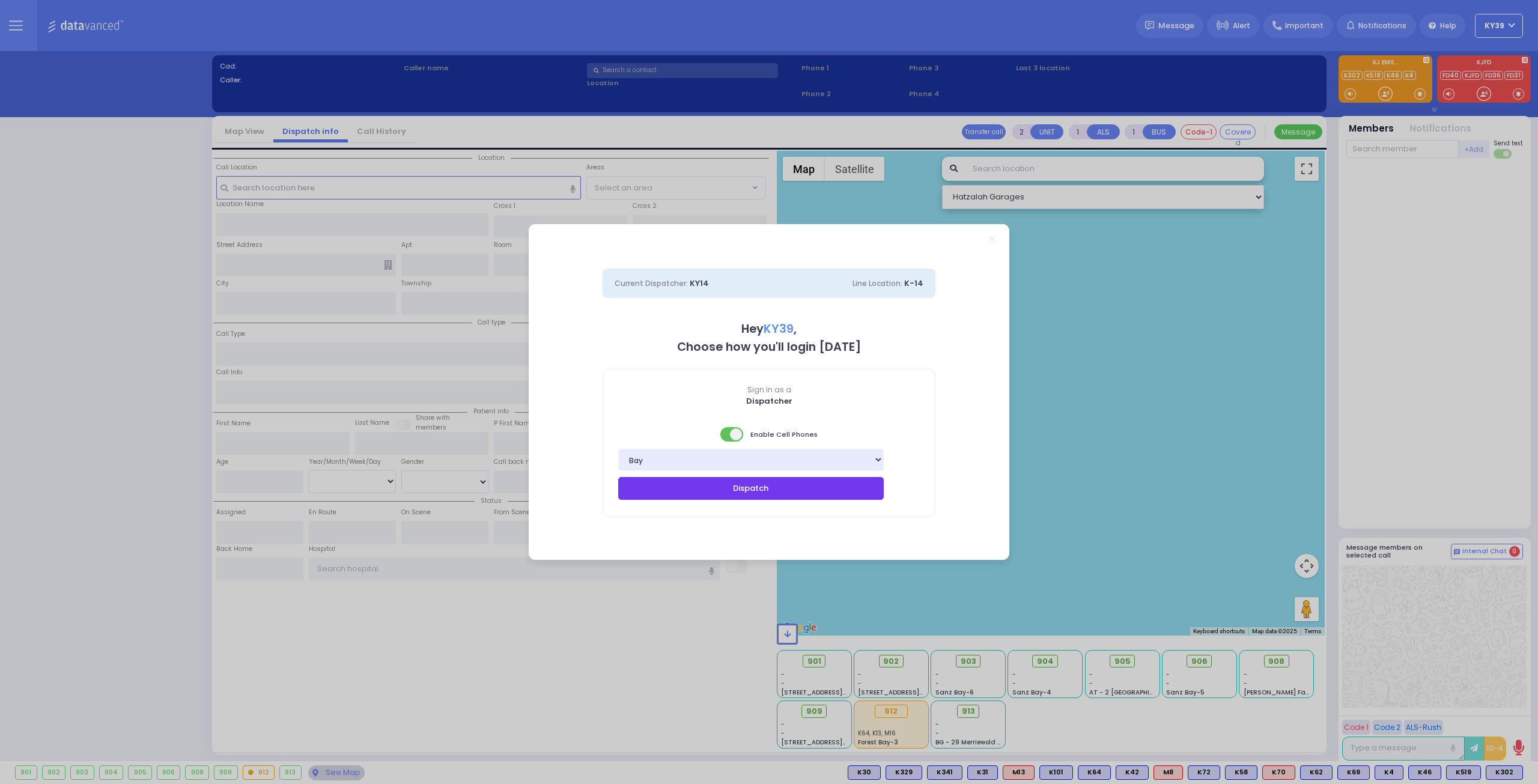
click at [768, 493] on button "Dispatch" at bounding box center [751, 488] width 266 height 23
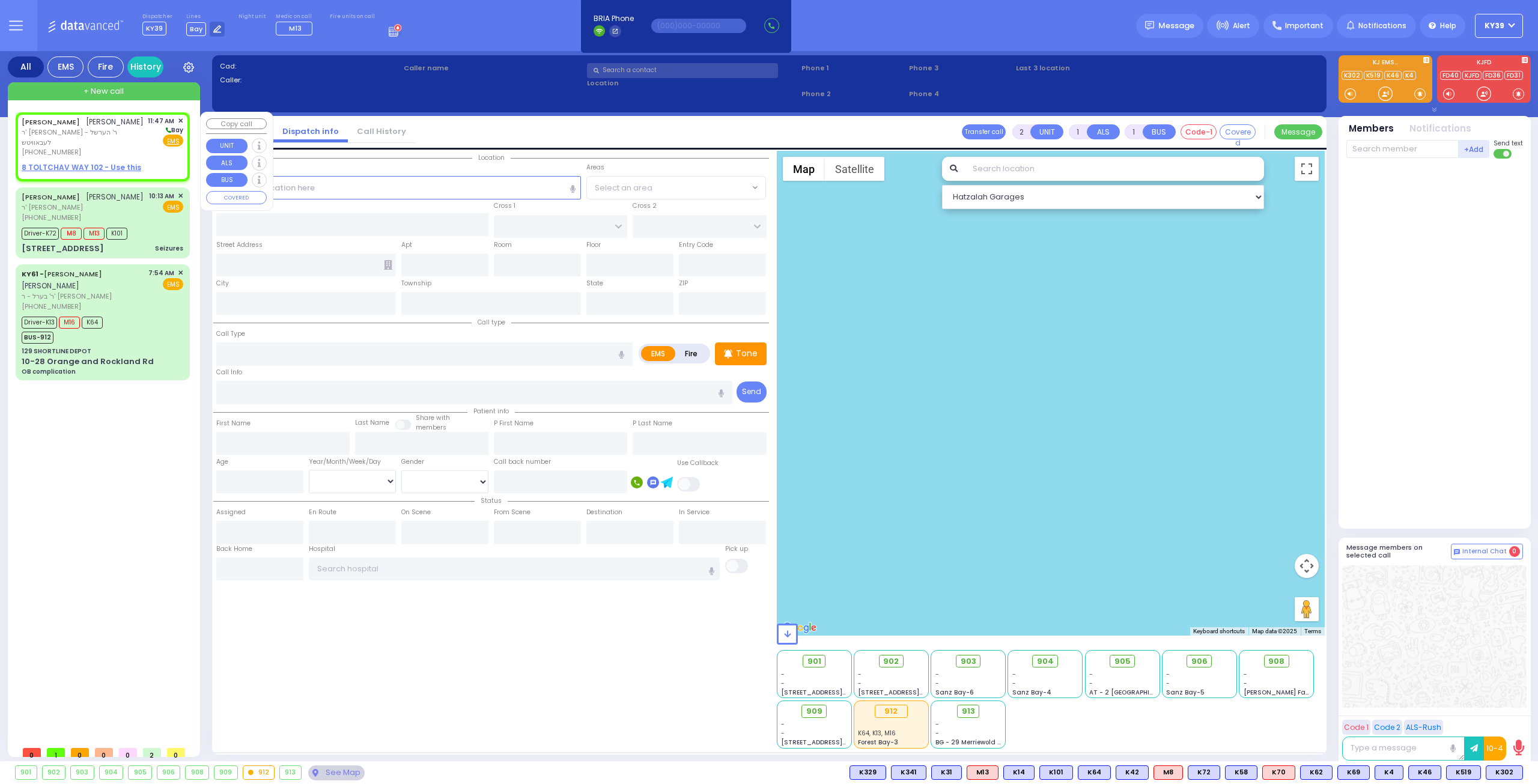
select select
radio input "true"
type input "SHULEM MORDCHE"
type input "LANDAU"
select select
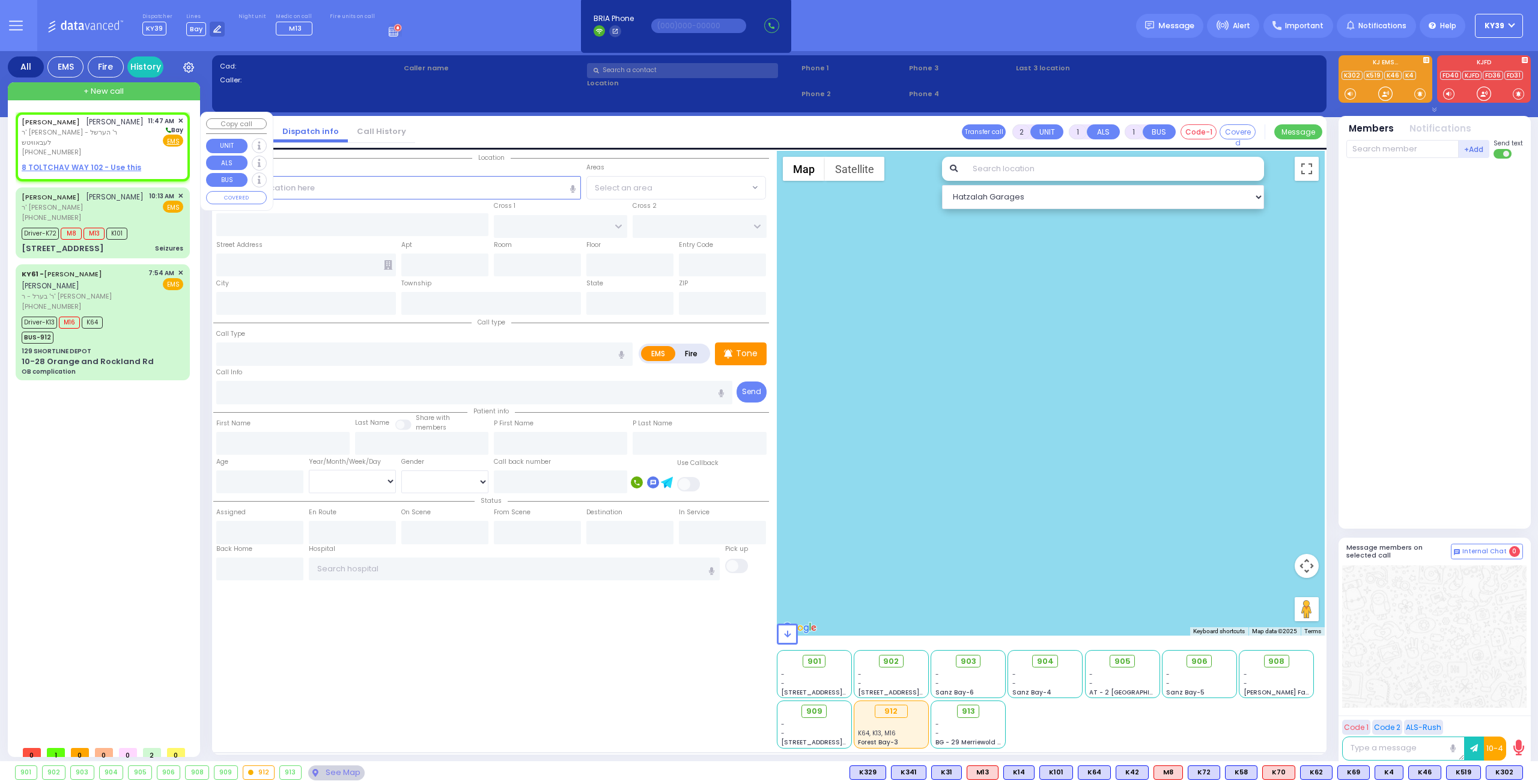
type input "11:47"
select select "Hatzalah Garages"
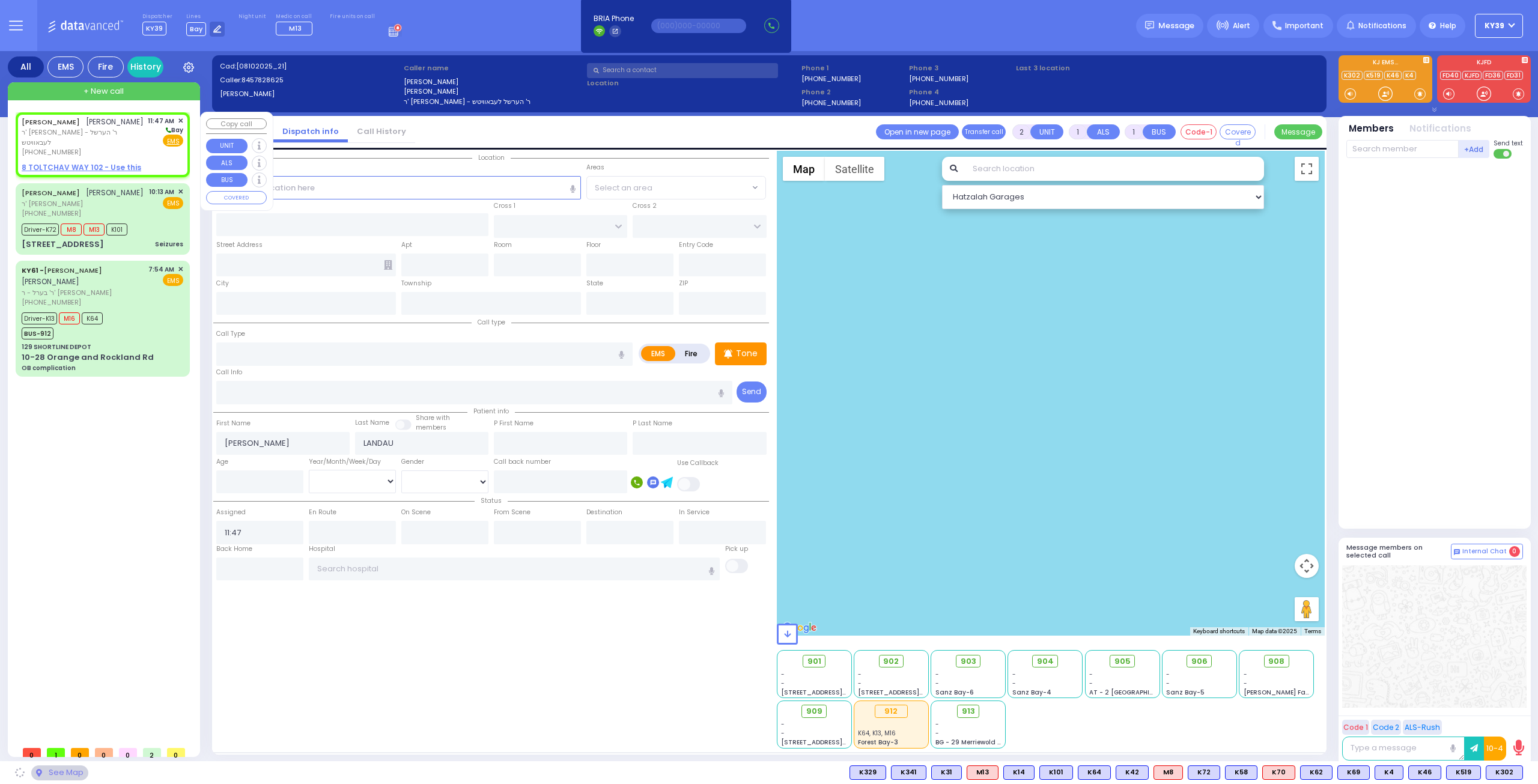
click at [86, 127] on span "שלום מרדכי לאנדא" at bounding box center [114, 121] width 58 height 10
select select
radio input "true"
select select
select select "Hatzalah Garages"
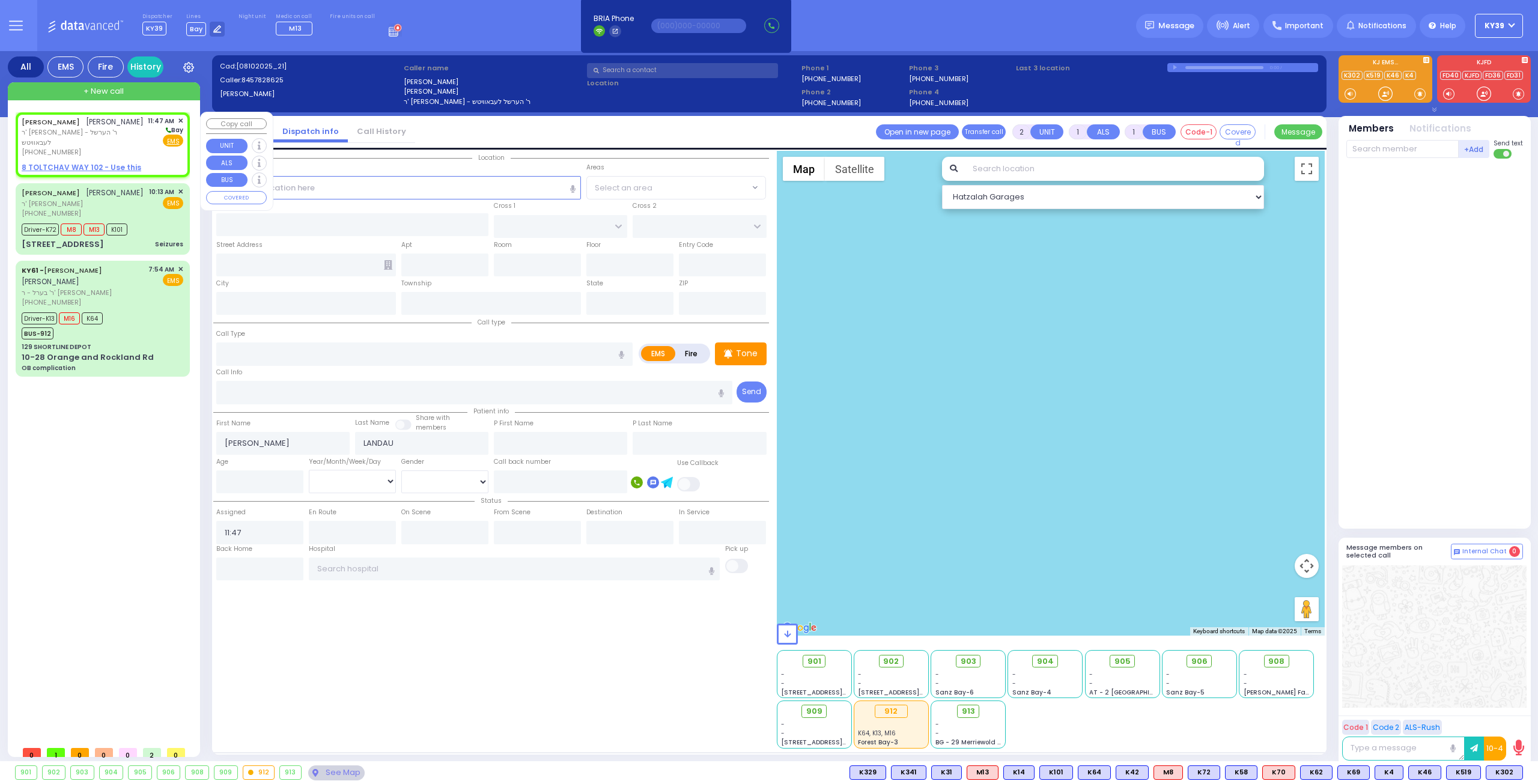
select select
radio input "true"
select select
select select "Hatzalah Garages"
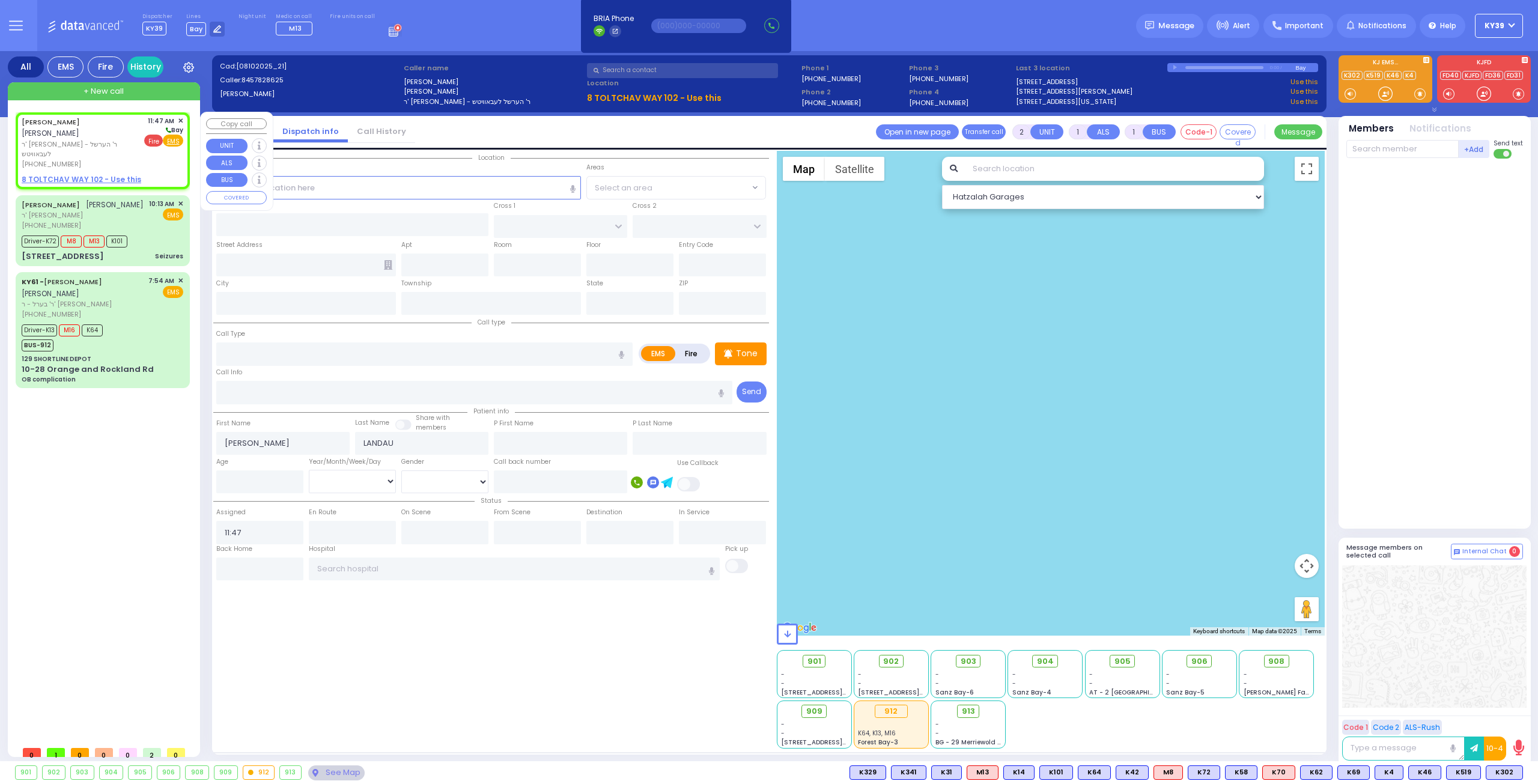
click at [153, 141] on span "Fire" at bounding box center [154, 140] width 19 height 12
select select
radio input "false"
radio input "true"
select select
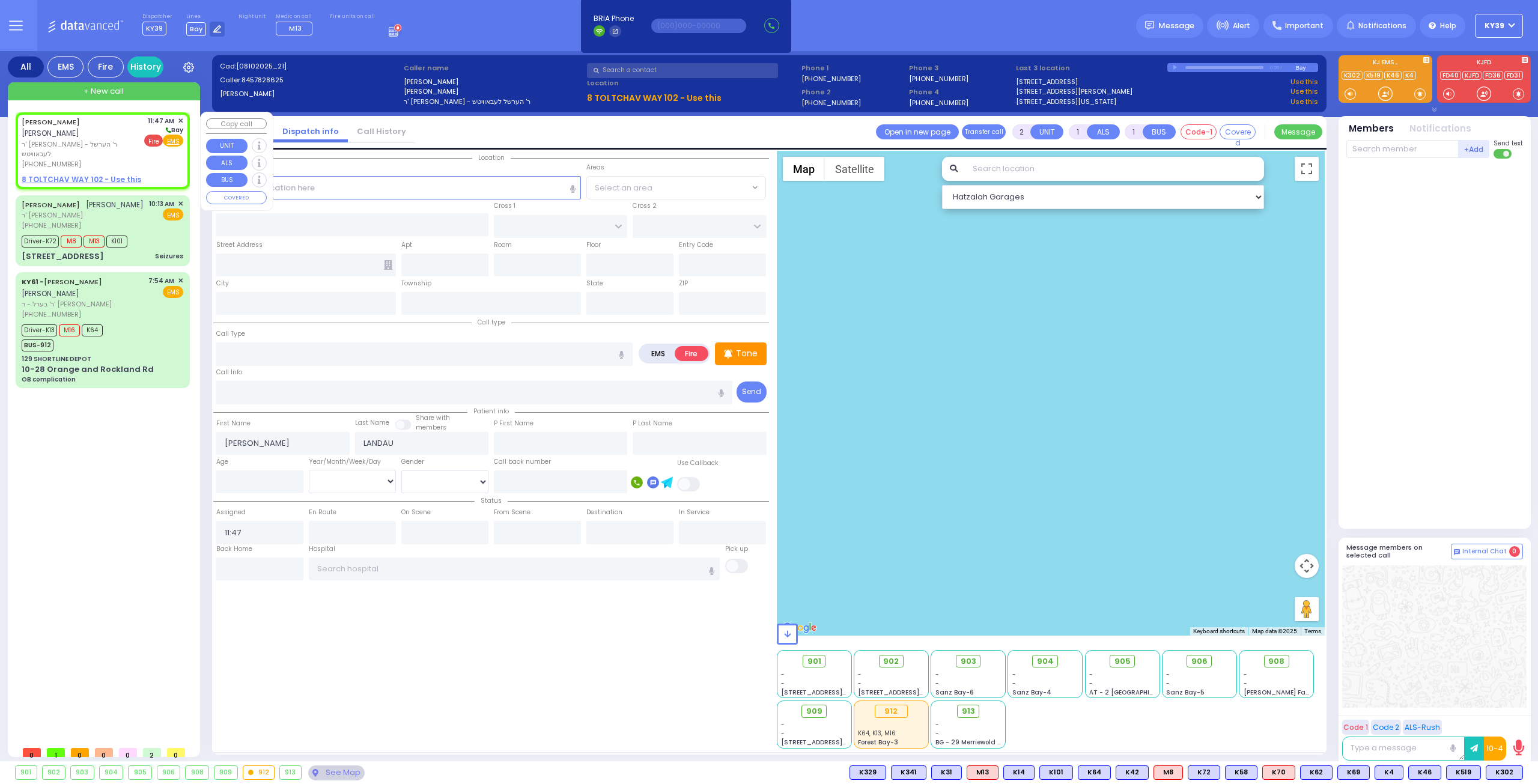
select select "Hatzalah Garages"
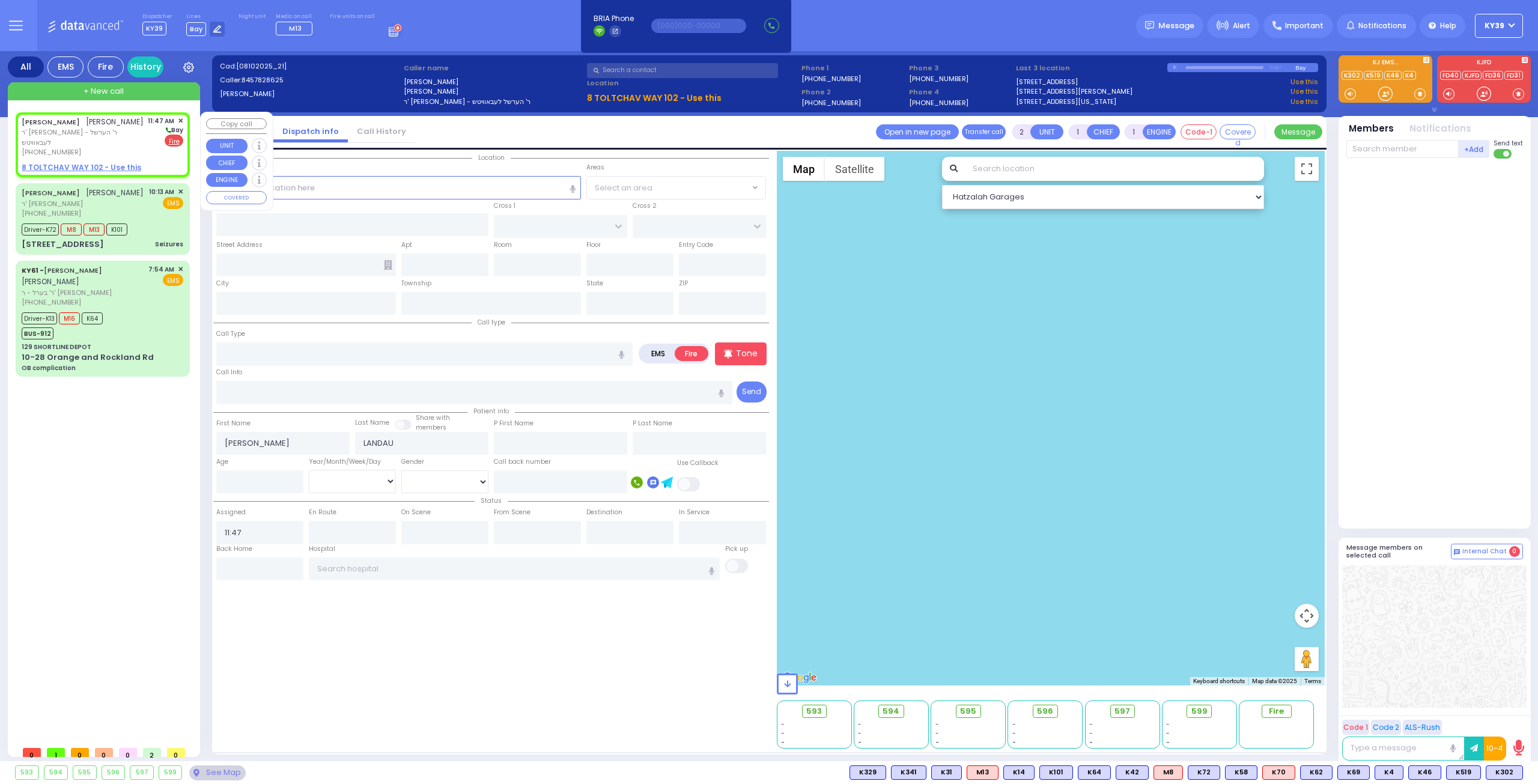
click at [90, 169] on u "8 TOLTCHAV WAY 102 - Use this" at bounding box center [81, 167] width 119 height 10
select select
radio input "true"
select select
select select "Hatzalah Garages"
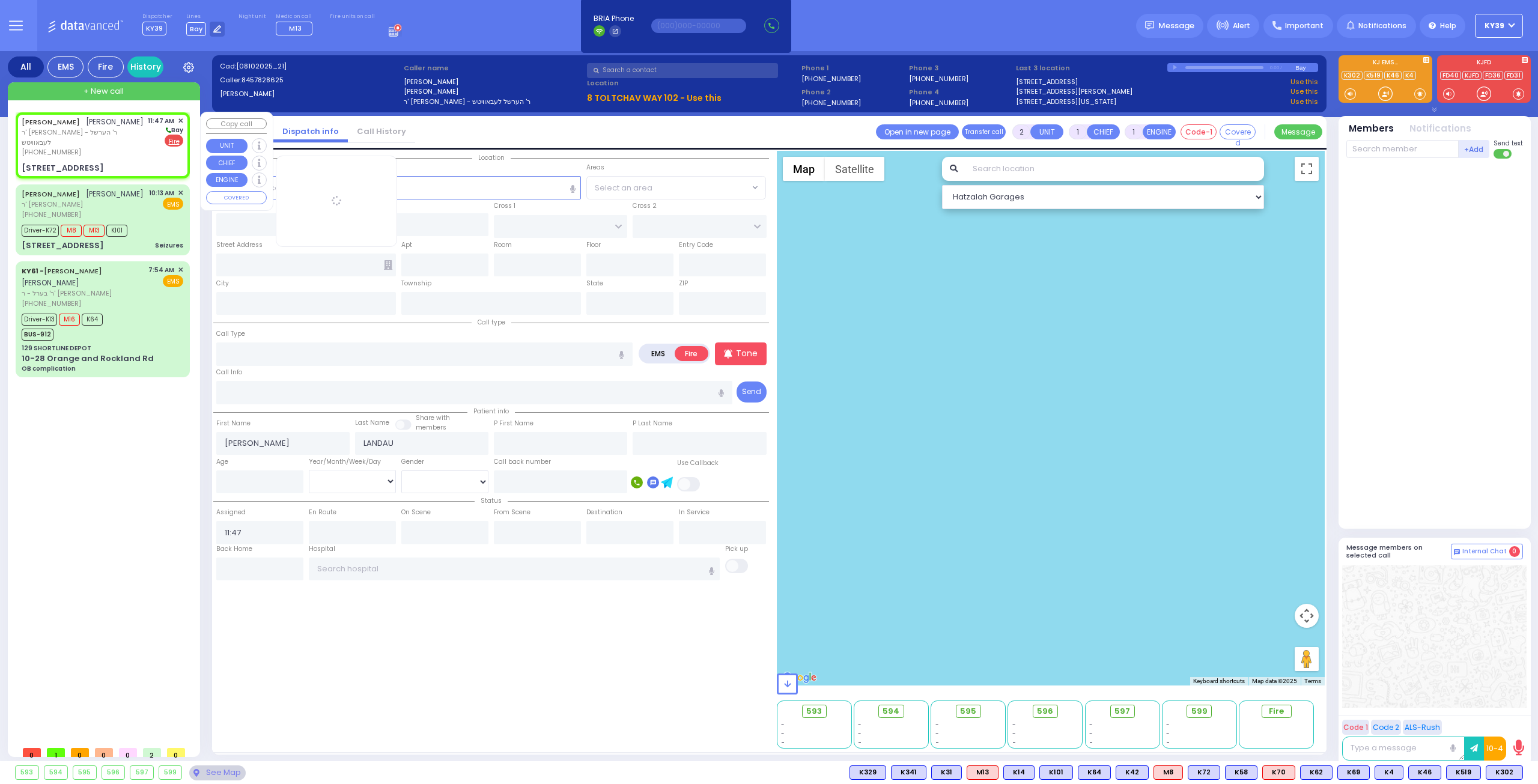
select select
radio input "true"
select select
select select "Hatzalah Garages"
type input "FRANKFURT RD"
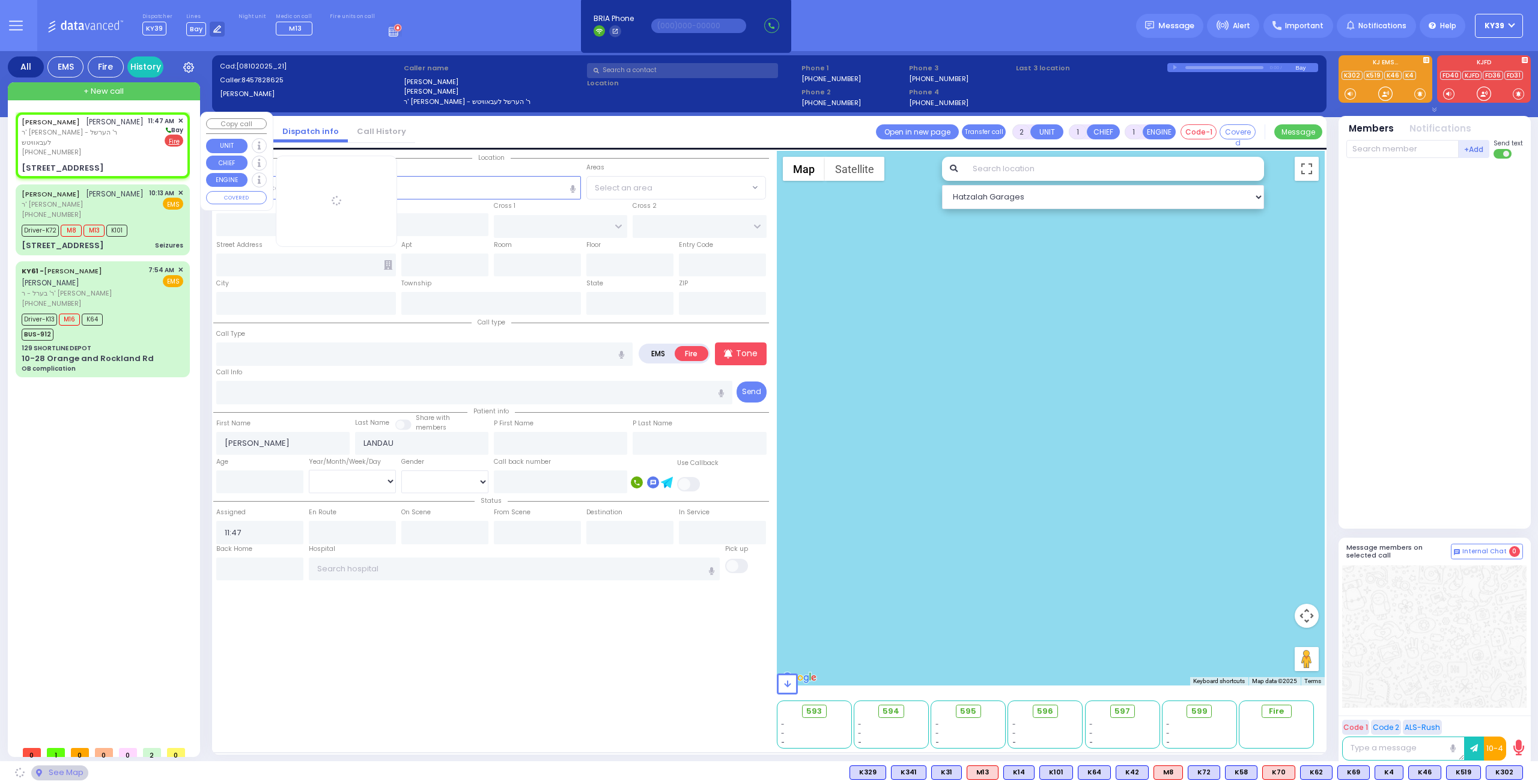
type input "TOLTCHAV WAY"
type input "8 TOLTCHAV WAY"
type input "102"
type input "Monroe"
type input "[US_STATE]"
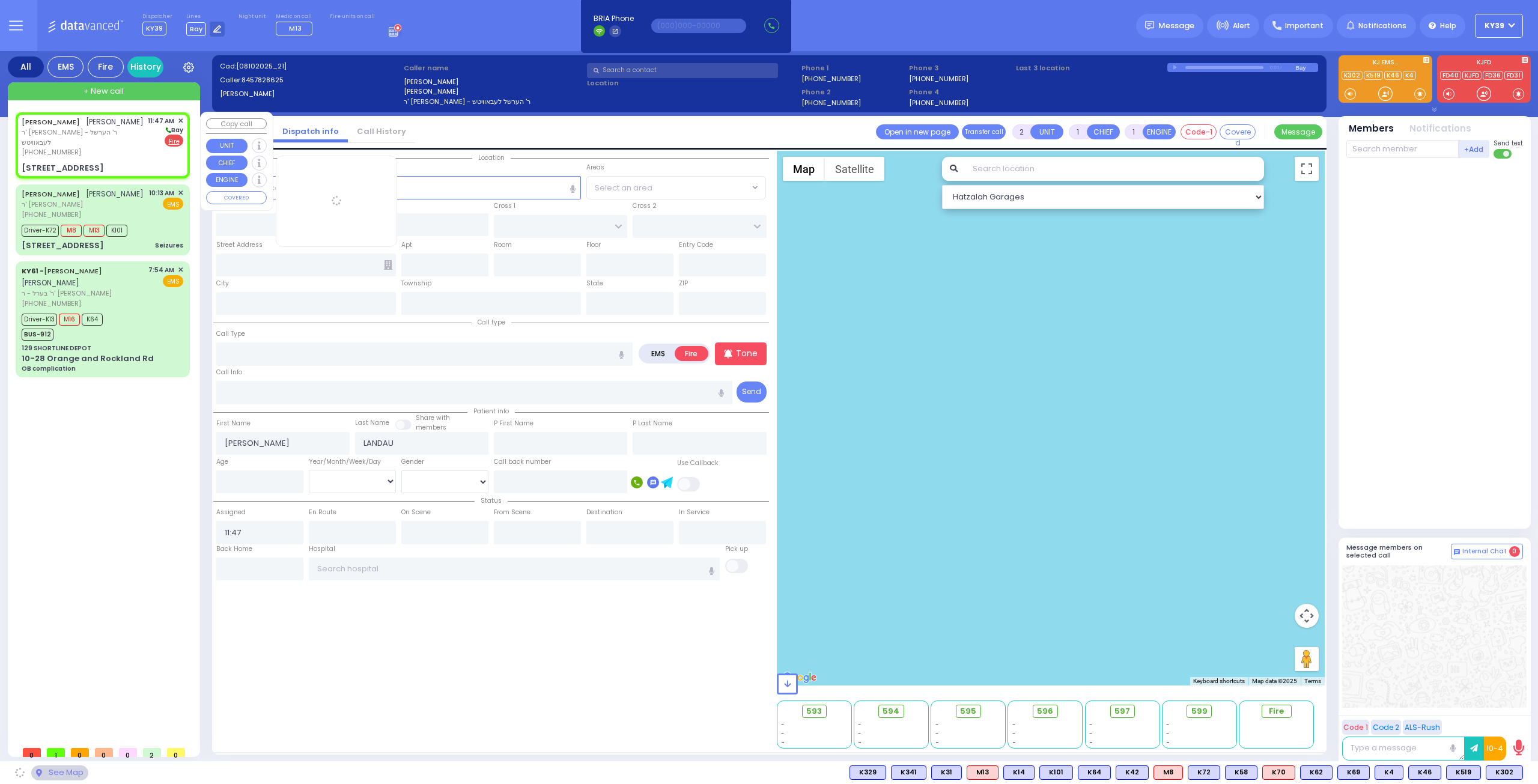
type input "10950"
select select "BEIRECH [PERSON_NAME]"
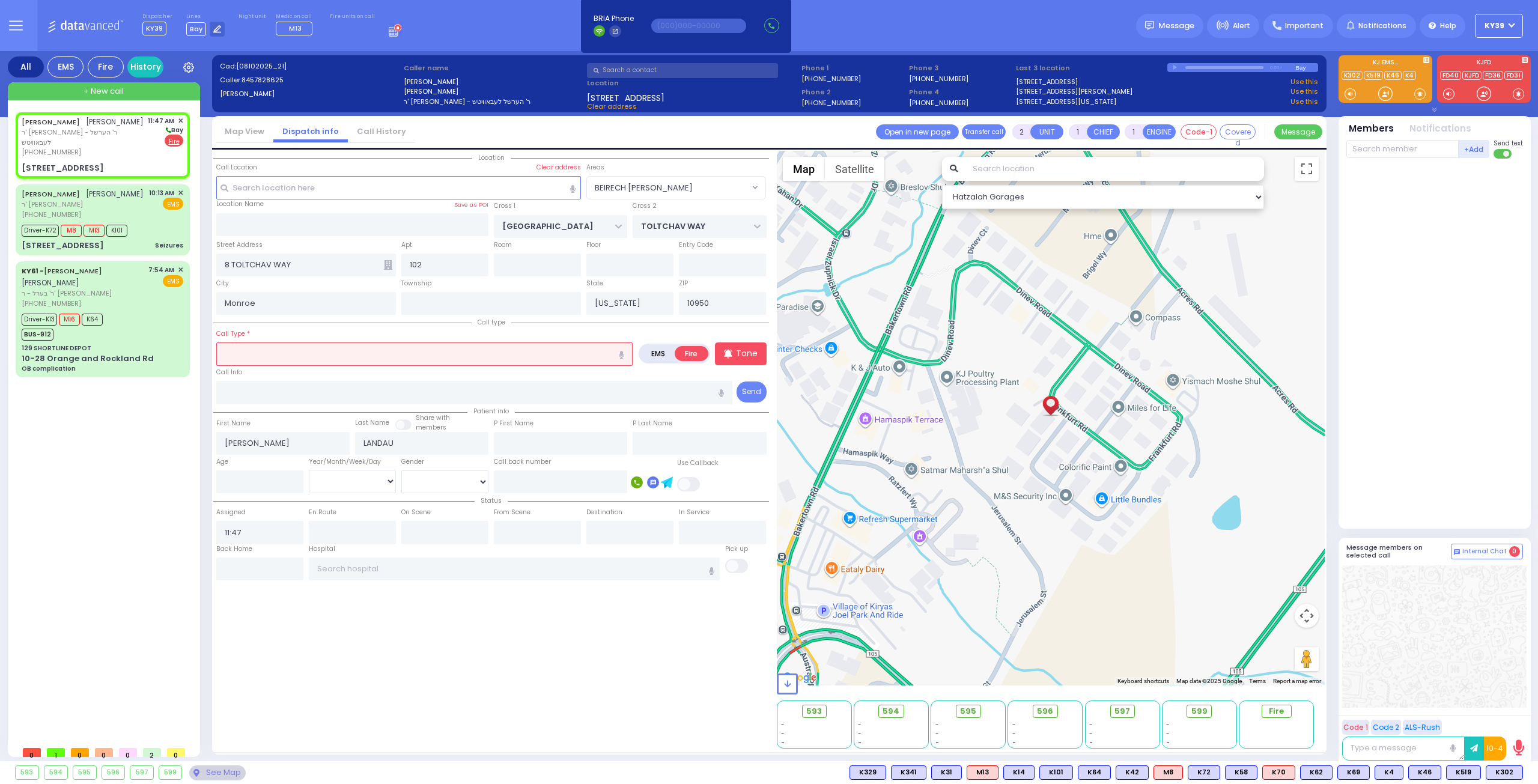
drag, startPoint x: 256, startPoint y: 351, endPoint x: 261, endPoint y: 346, distance: 7.1
click at [257, 350] on input "text" at bounding box center [425, 354] width 416 height 23
select select
radio input "true"
select select
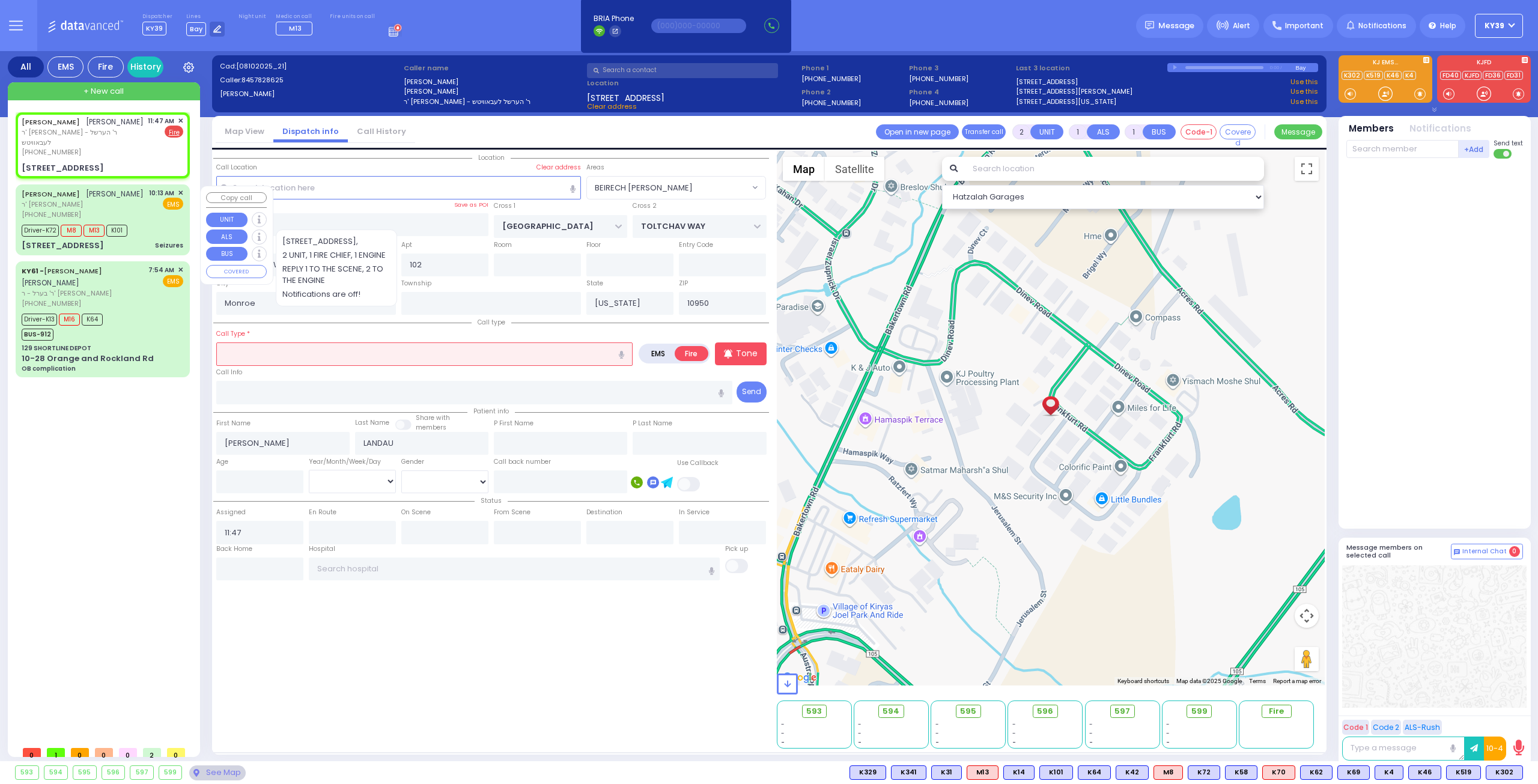
select select "Hatzalah Garages"
type input "d"
select select "BEIRECH [PERSON_NAME]"
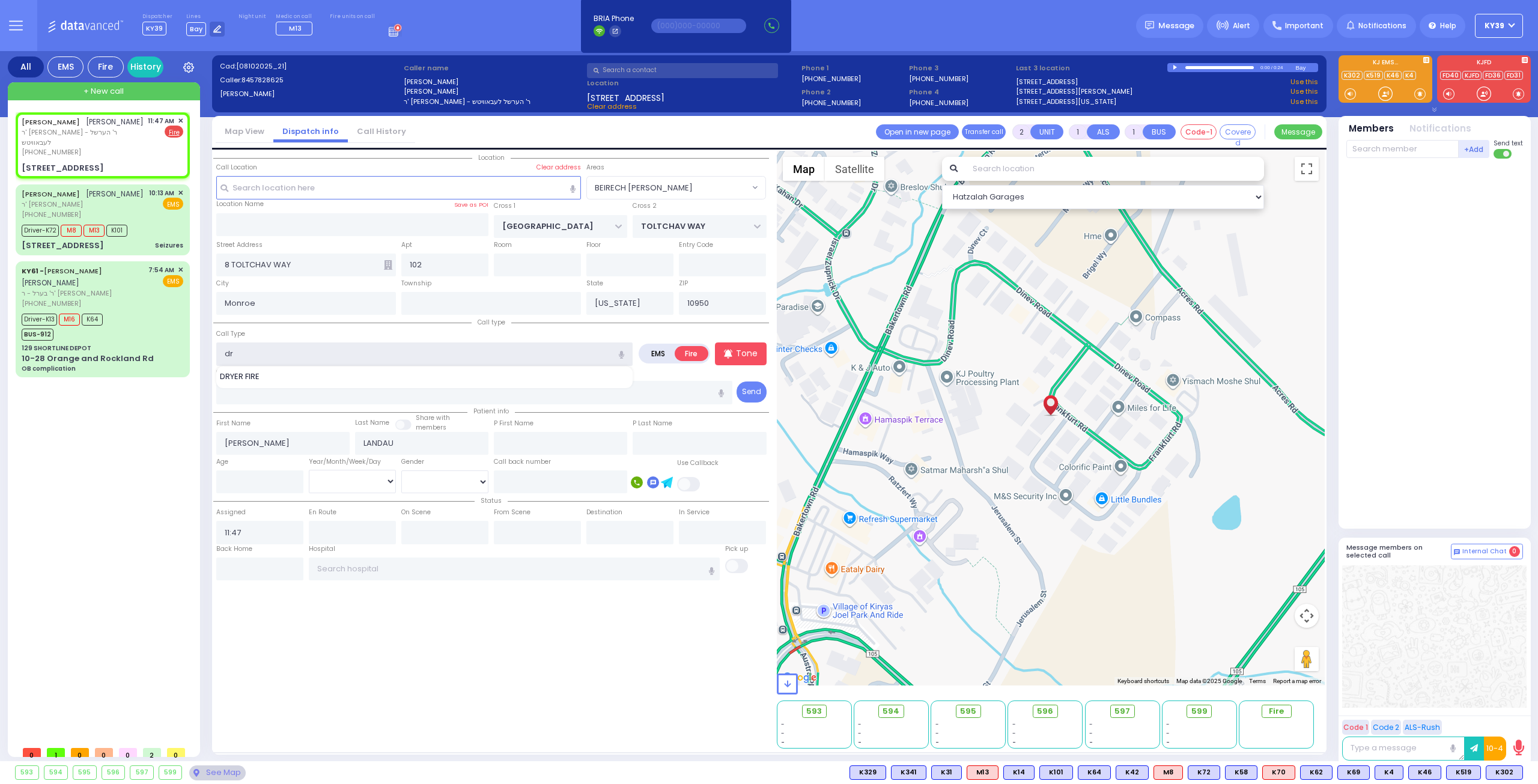
type input "d"
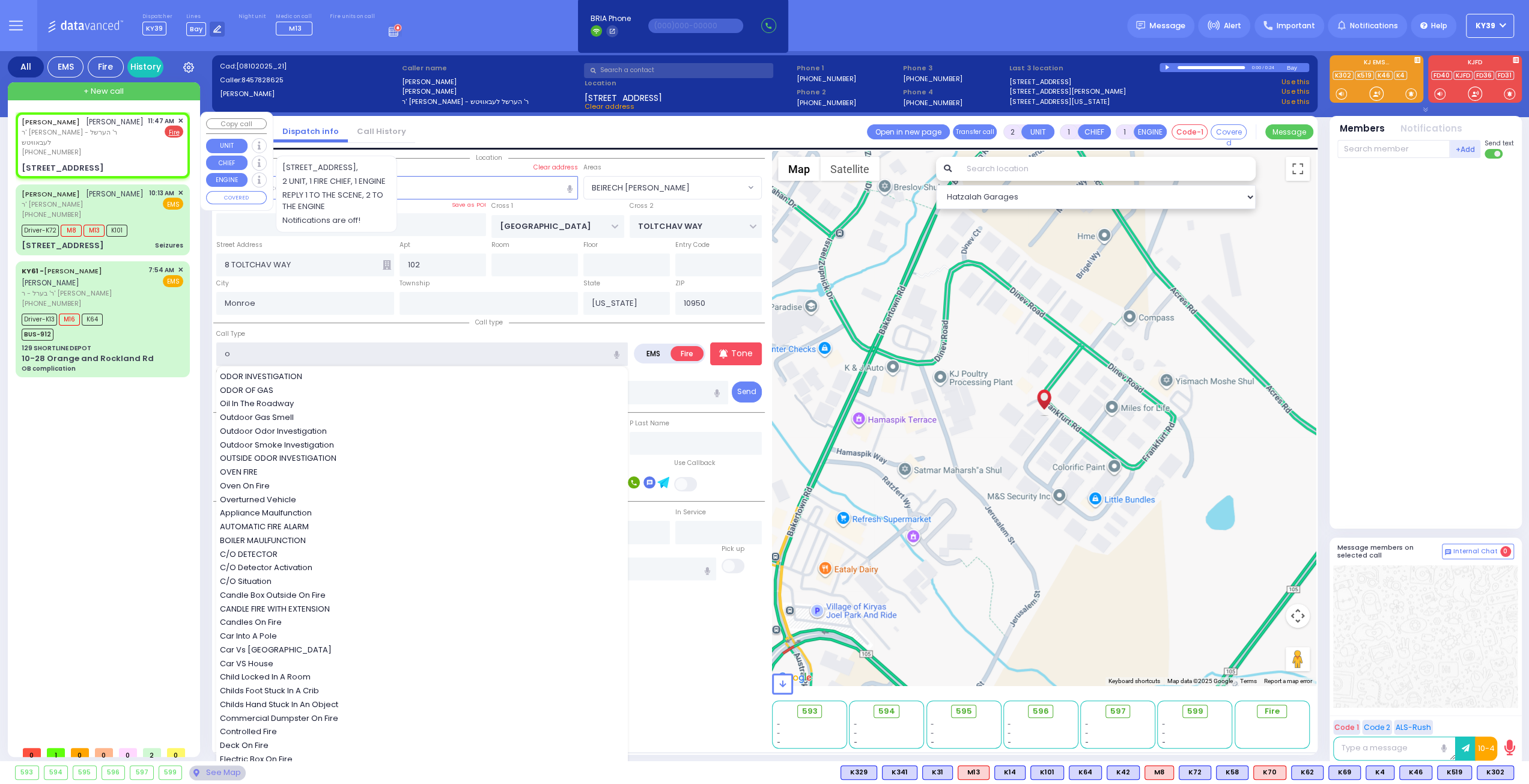
type input "o"
drag, startPoint x: 126, startPoint y: 115, endPoint x: 133, endPoint y: 104, distance: 13.0
click at [133, 104] on div "SHULEM MORDCHE LANDAU שלום מרדכי לאנדא ר' אהרן יוסף - ר' הערשל לעבאוויטש (845) …" at bounding box center [103, 429] width 184 height 649
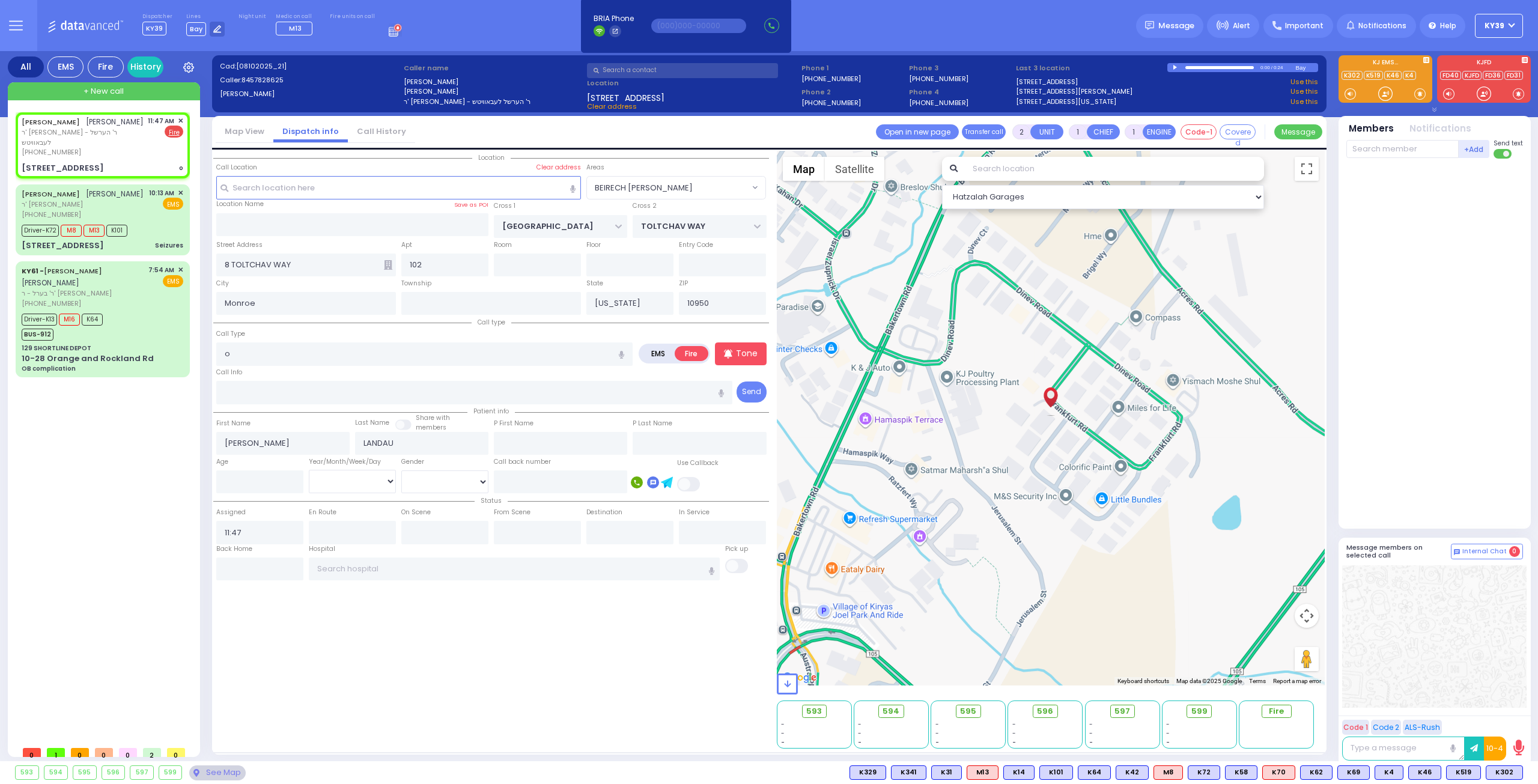
select select
radio input "true"
select select
select select "Hatzalah Garages"
click at [268, 360] on input "o" at bounding box center [425, 354] width 416 height 23
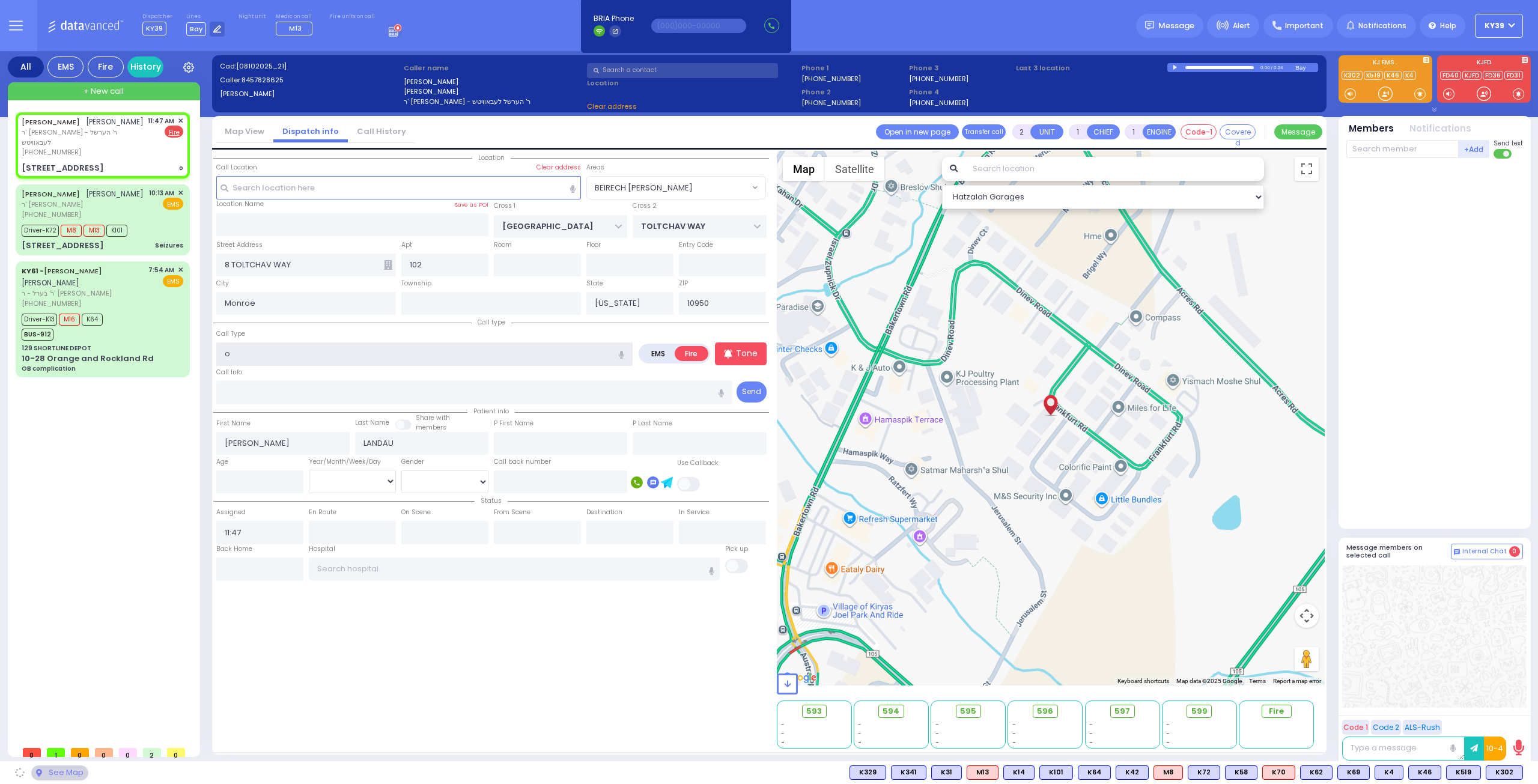
select select "BEIRECH [PERSON_NAME]"
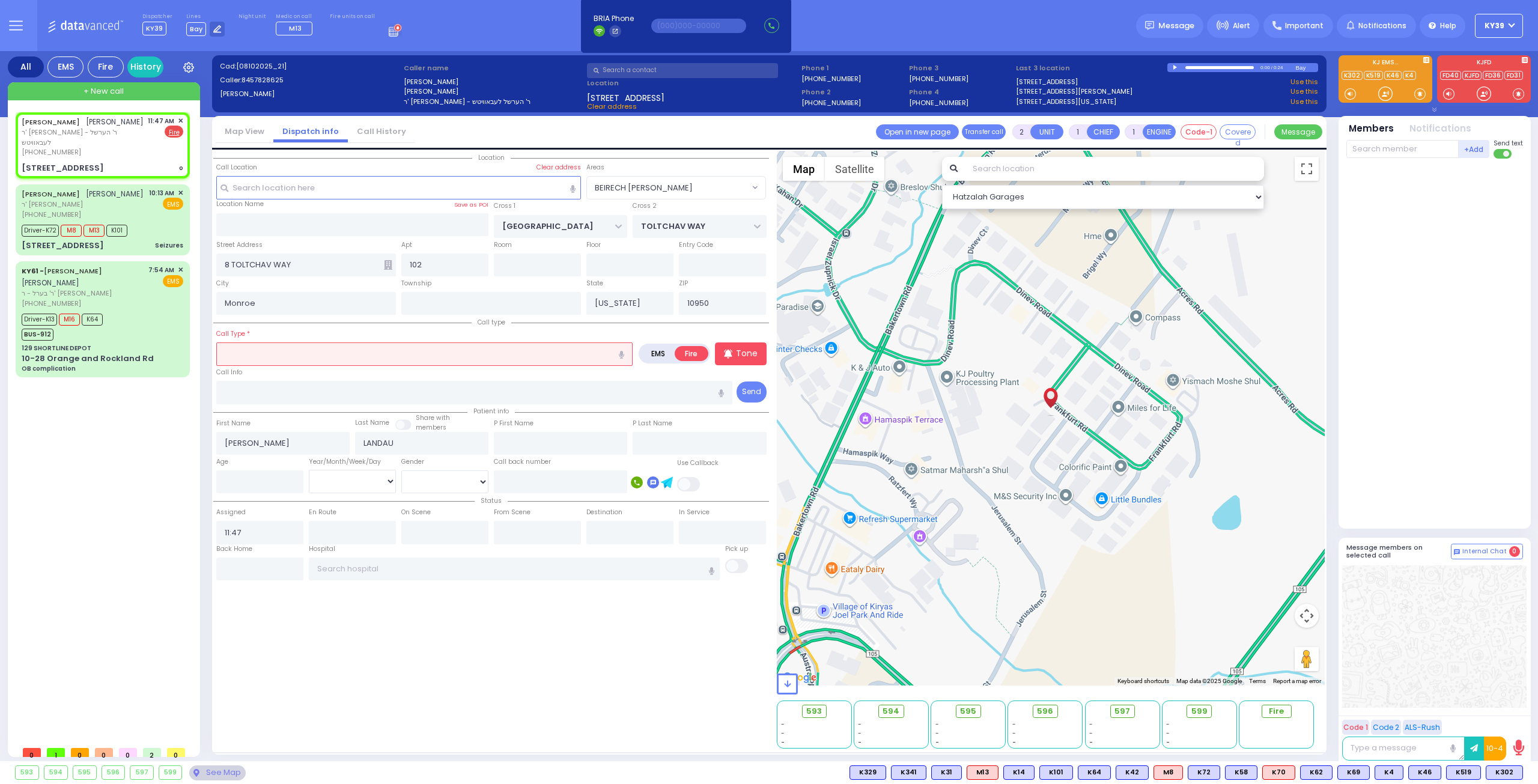
type input "o"
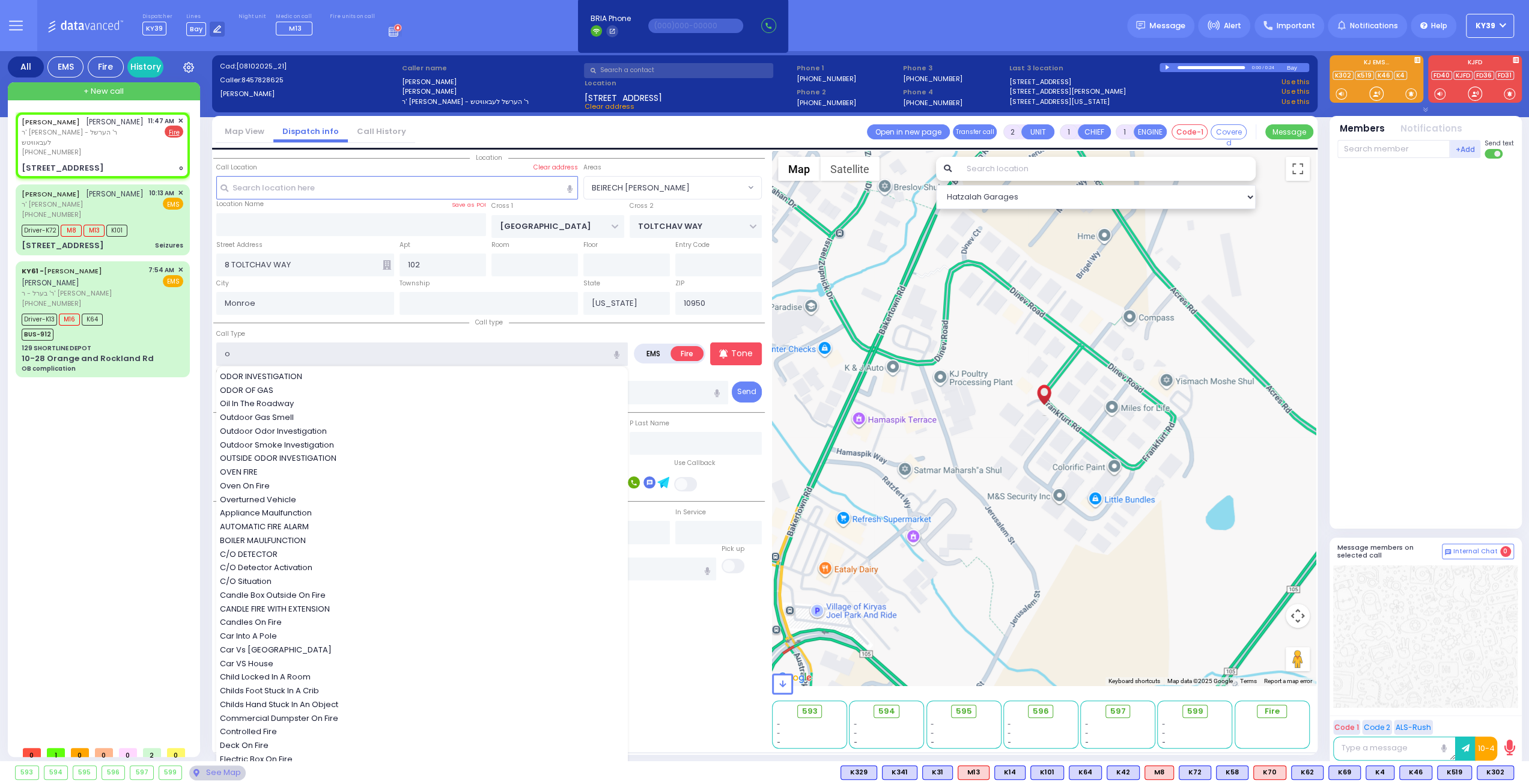
select select
radio input "true"
select select
select select "Hatzalah Garages"
select select "BEIRECH [PERSON_NAME]"
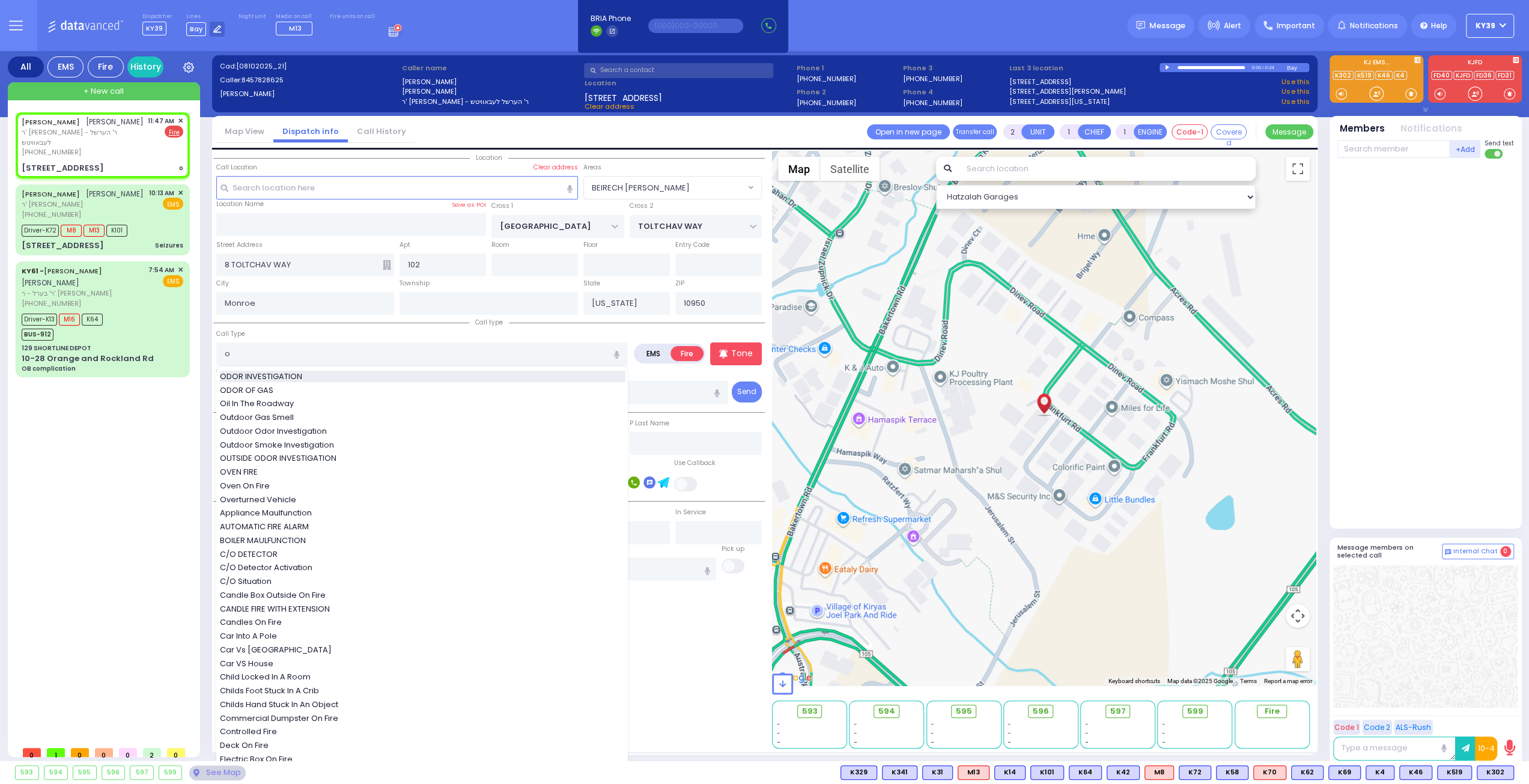
click at [263, 379] on span "ODOR INVESTIGATION" at bounding box center [263, 376] width 86 height 12
type input "ODOR INVESTIGATION"
type input "0"
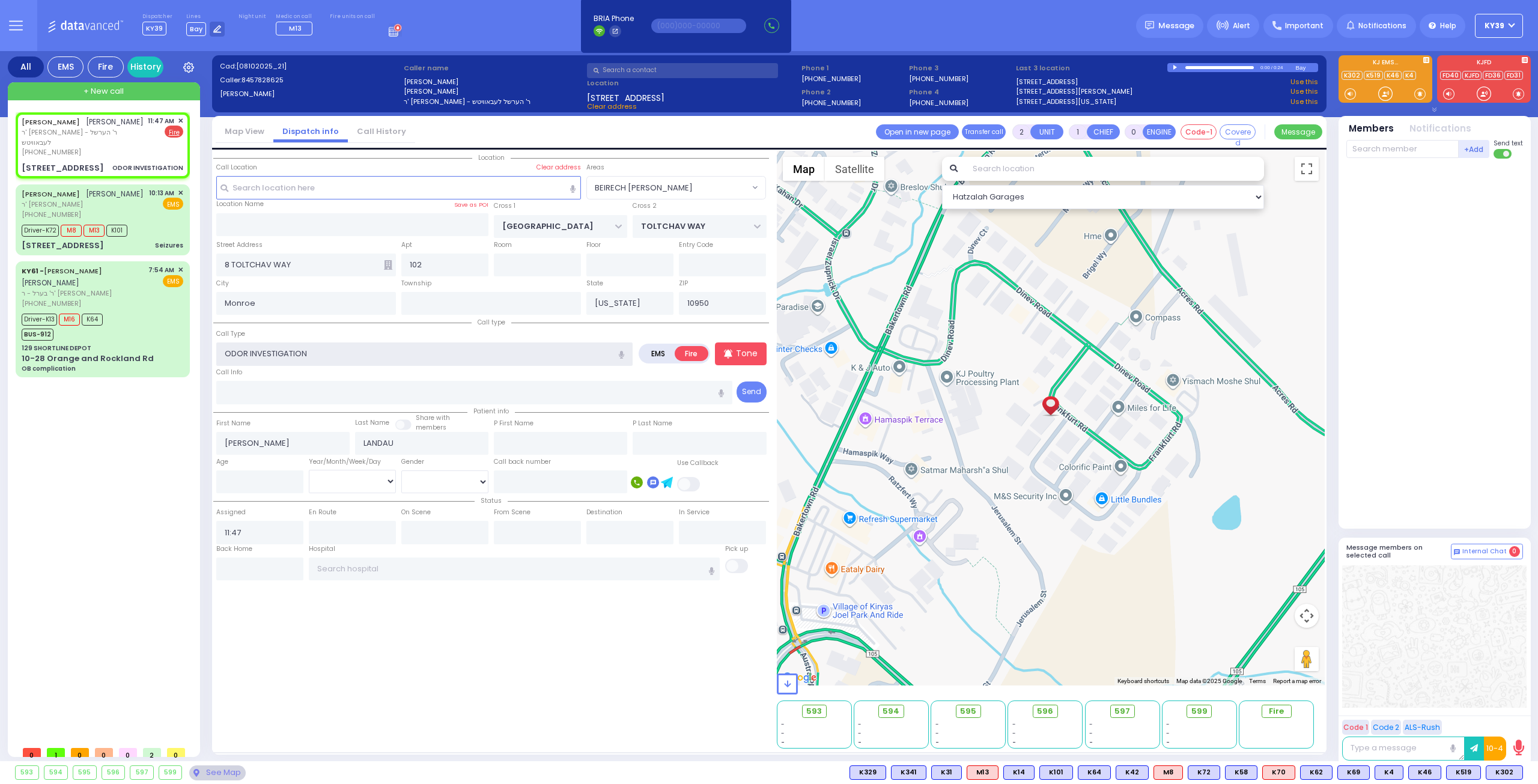
select select
radio input "true"
select select
select select "Hatzalah Garages"
select select "BEIRECH [PERSON_NAME]"
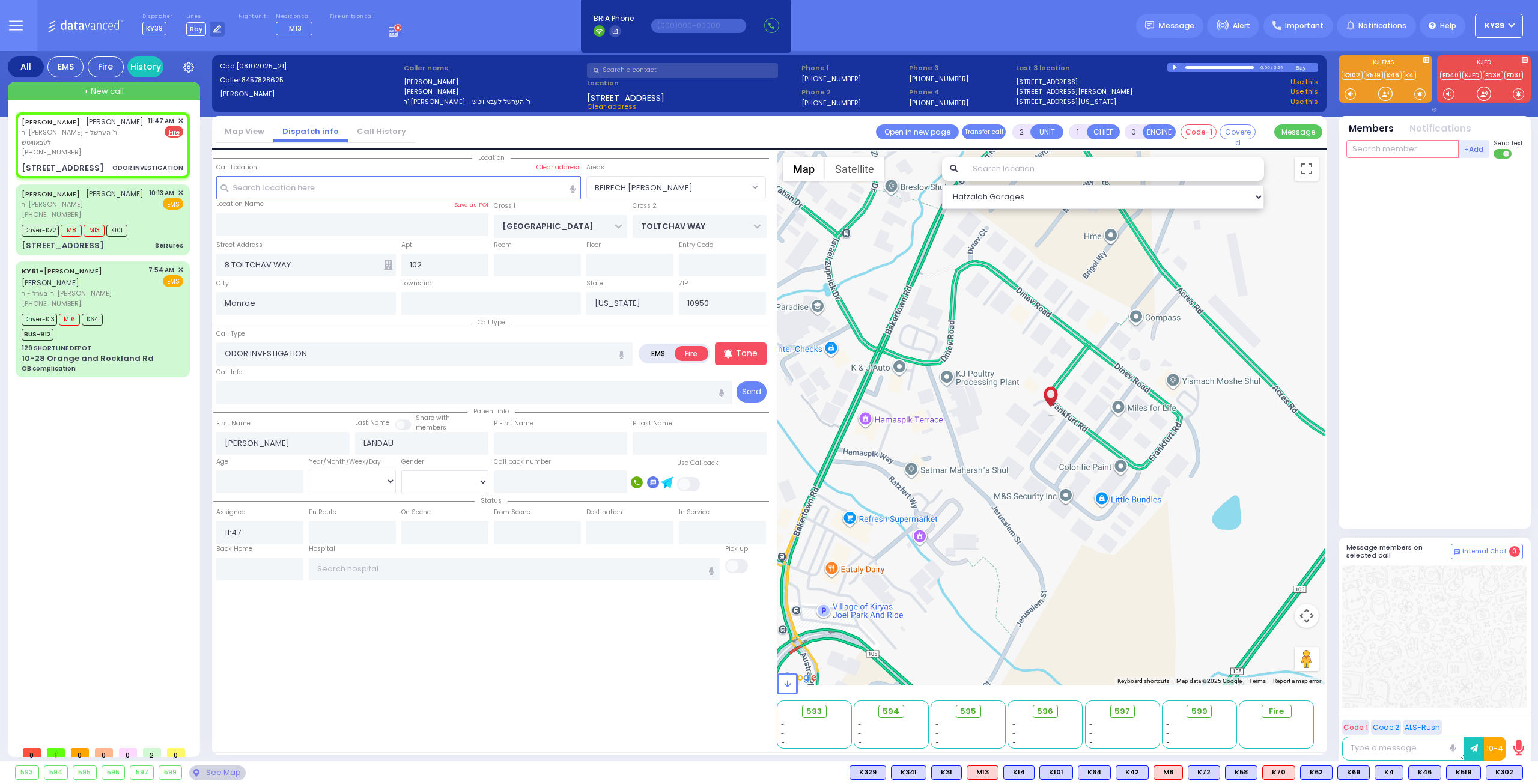
click at [1389, 151] on input "text" at bounding box center [1402, 149] width 113 height 18
select select
radio input "true"
select select
select select "Hatzalah Garages"
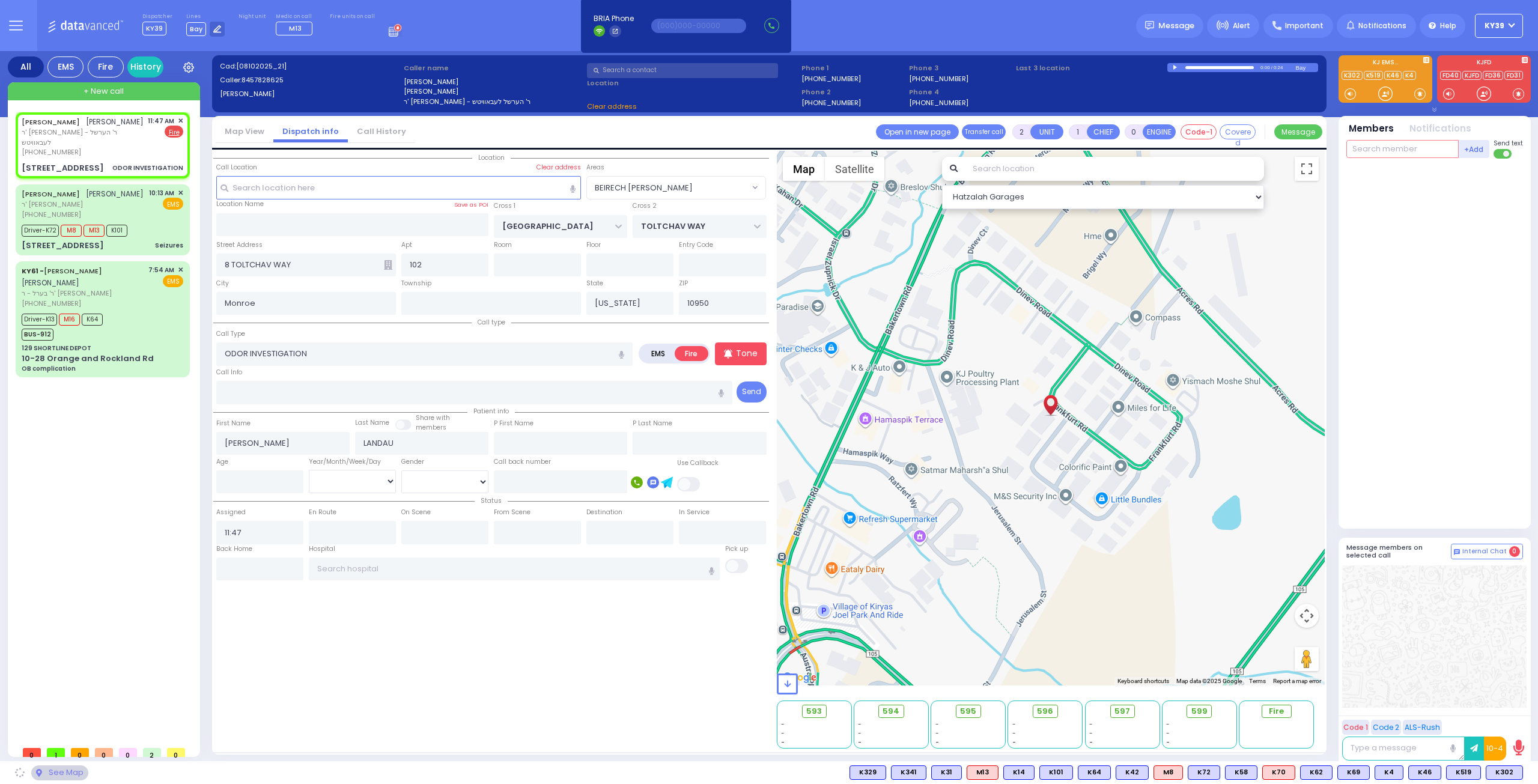
select select "BEIRECH [PERSON_NAME]"
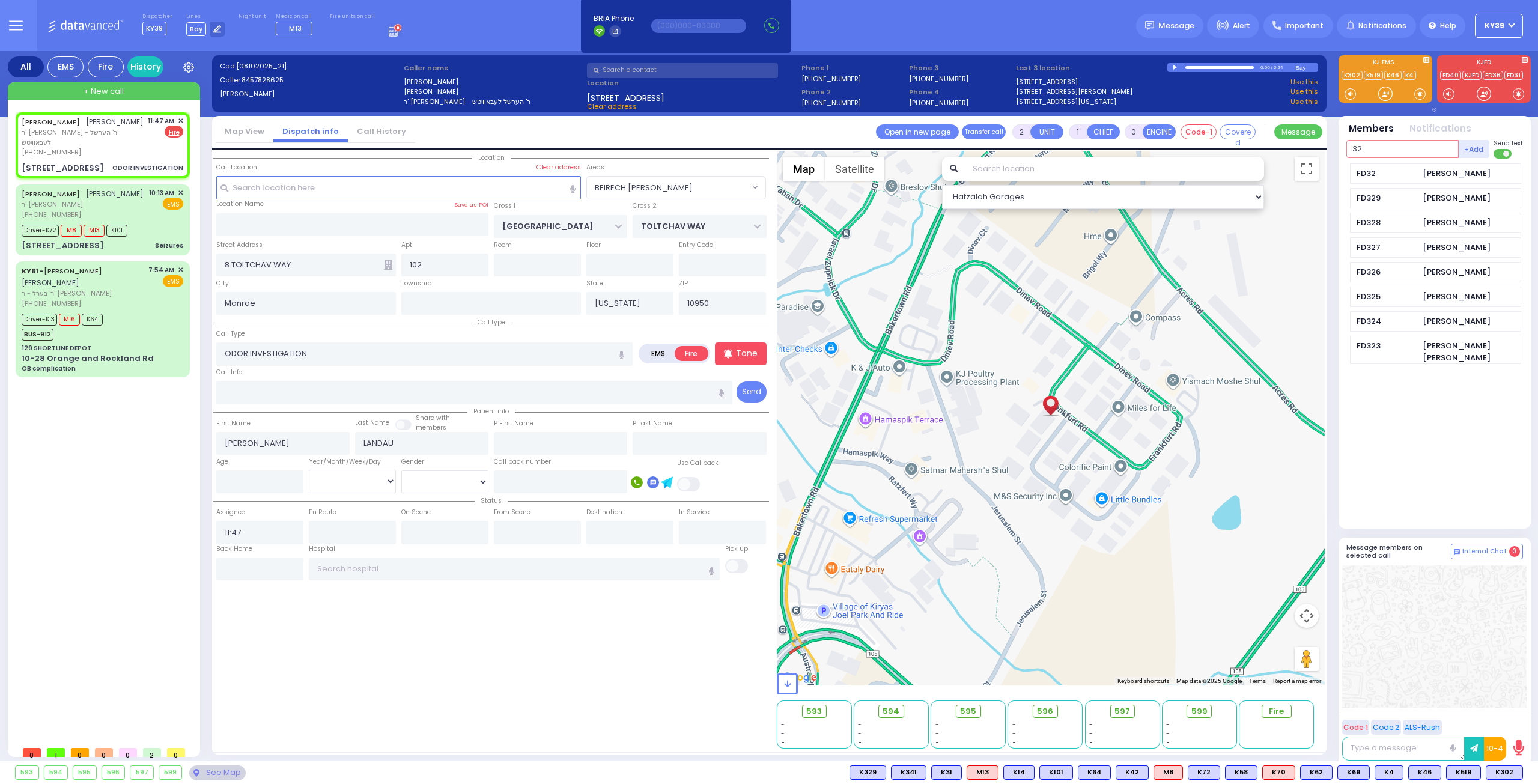
type input "32"
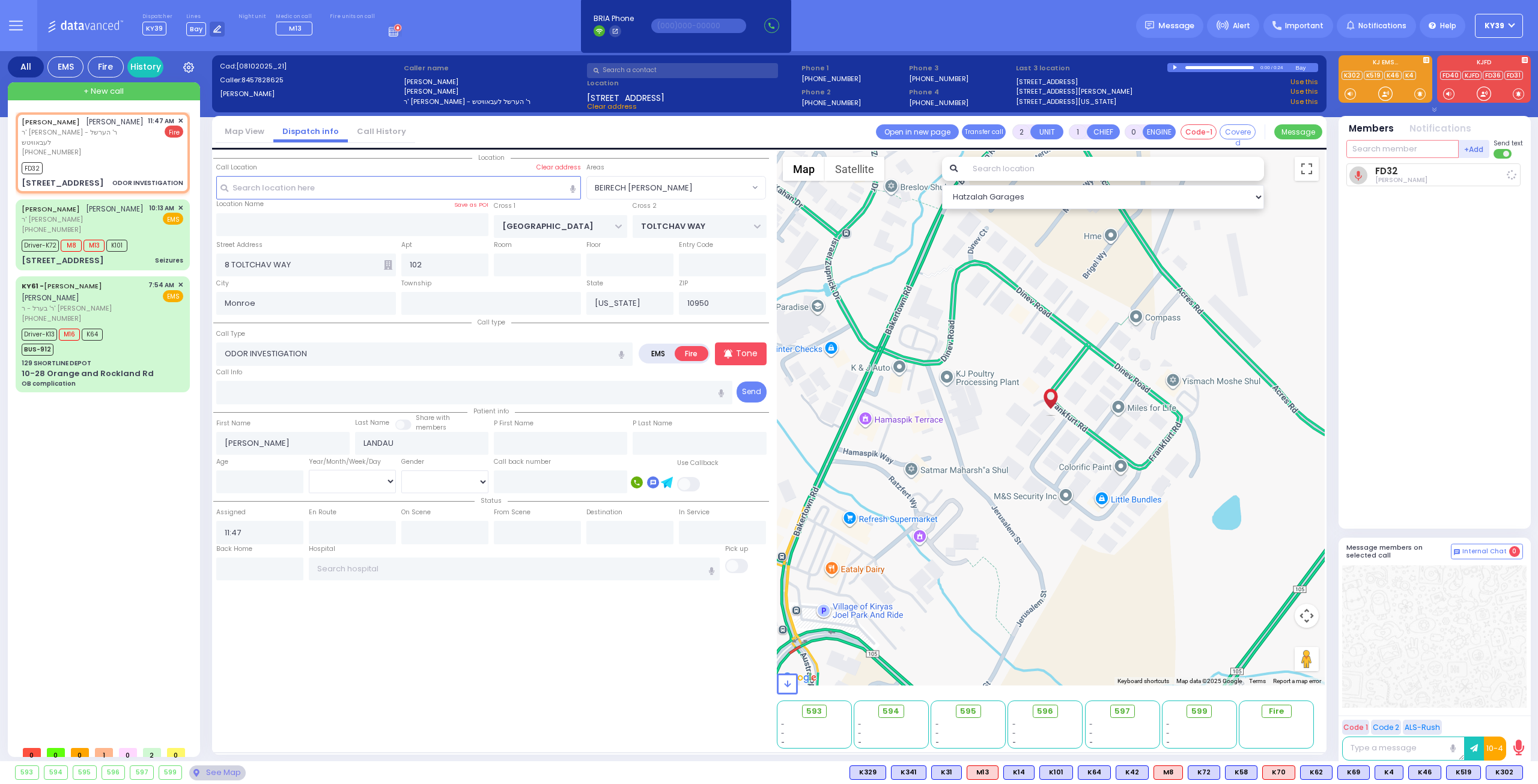
select select
radio input "true"
select select
type input "11:48"
select select "Hatzalah Garages"
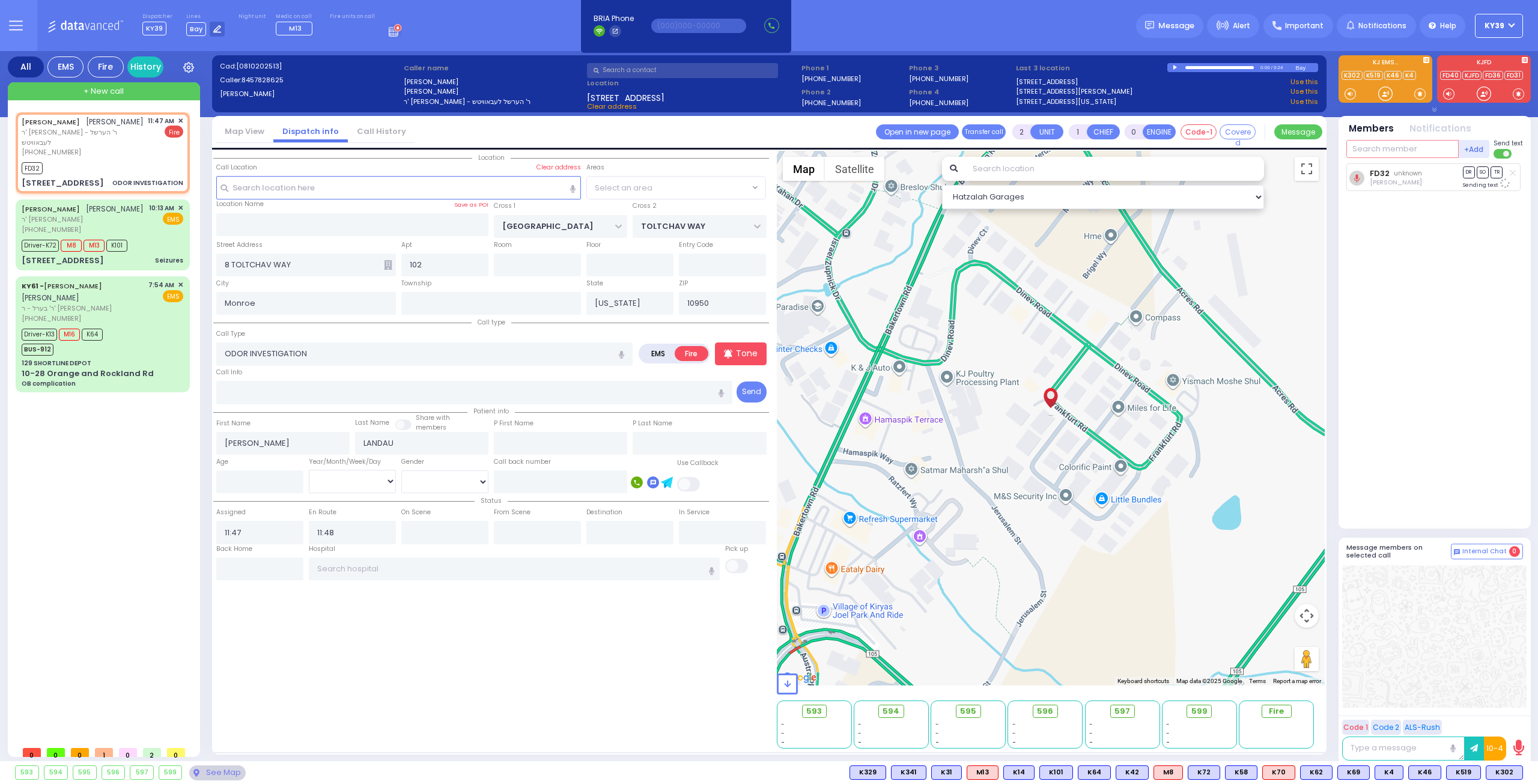
select select "BEIRECH [PERSON_NAME]"
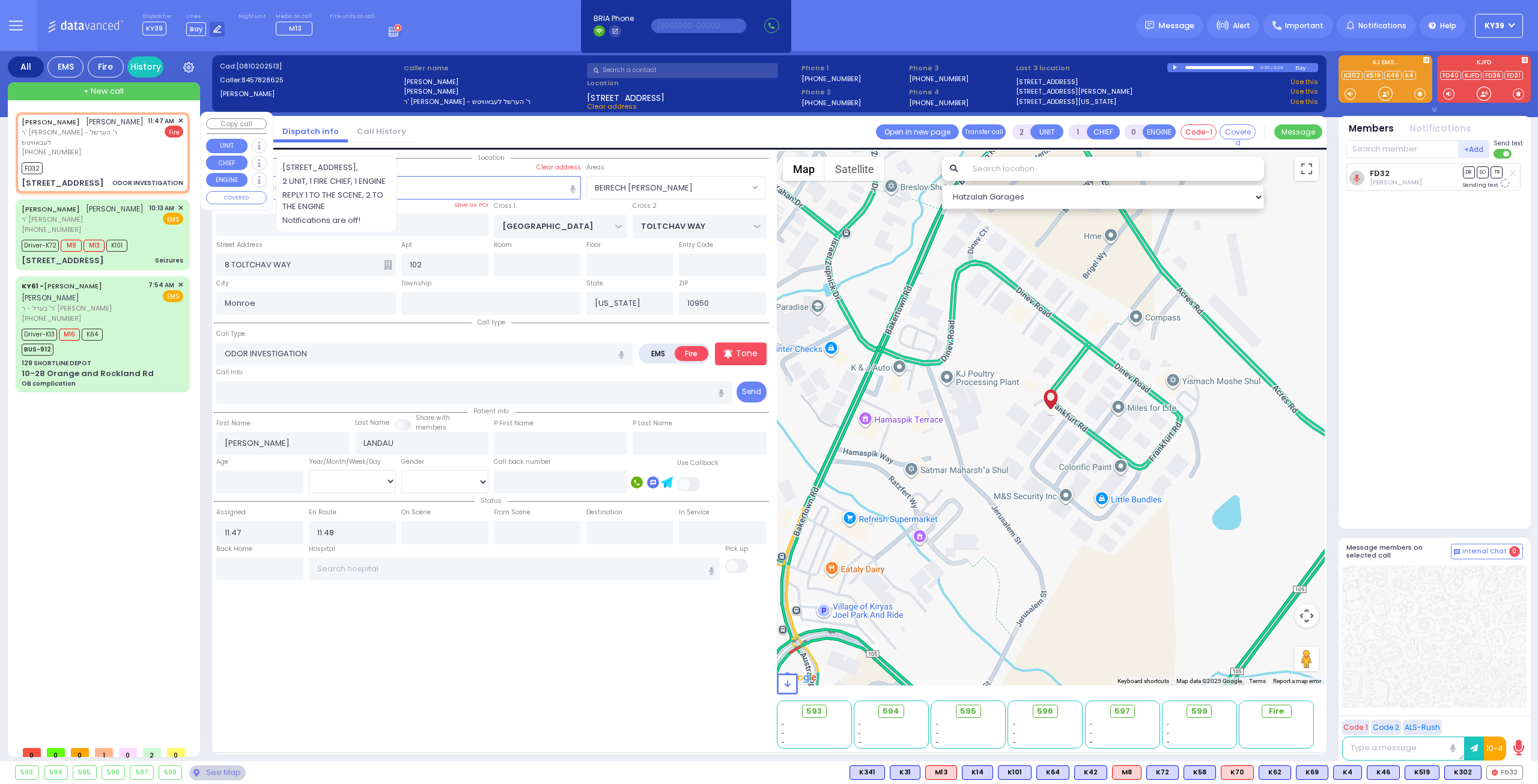
click at [109, 146] on span "ר' אהרן יוסף - ר' הערשל לעבאוויטש" at bounding box center [83, 138] width 122 height 20
select select
radio input "true"
select select
select select "BEIRECH [PERSON_NAME]"
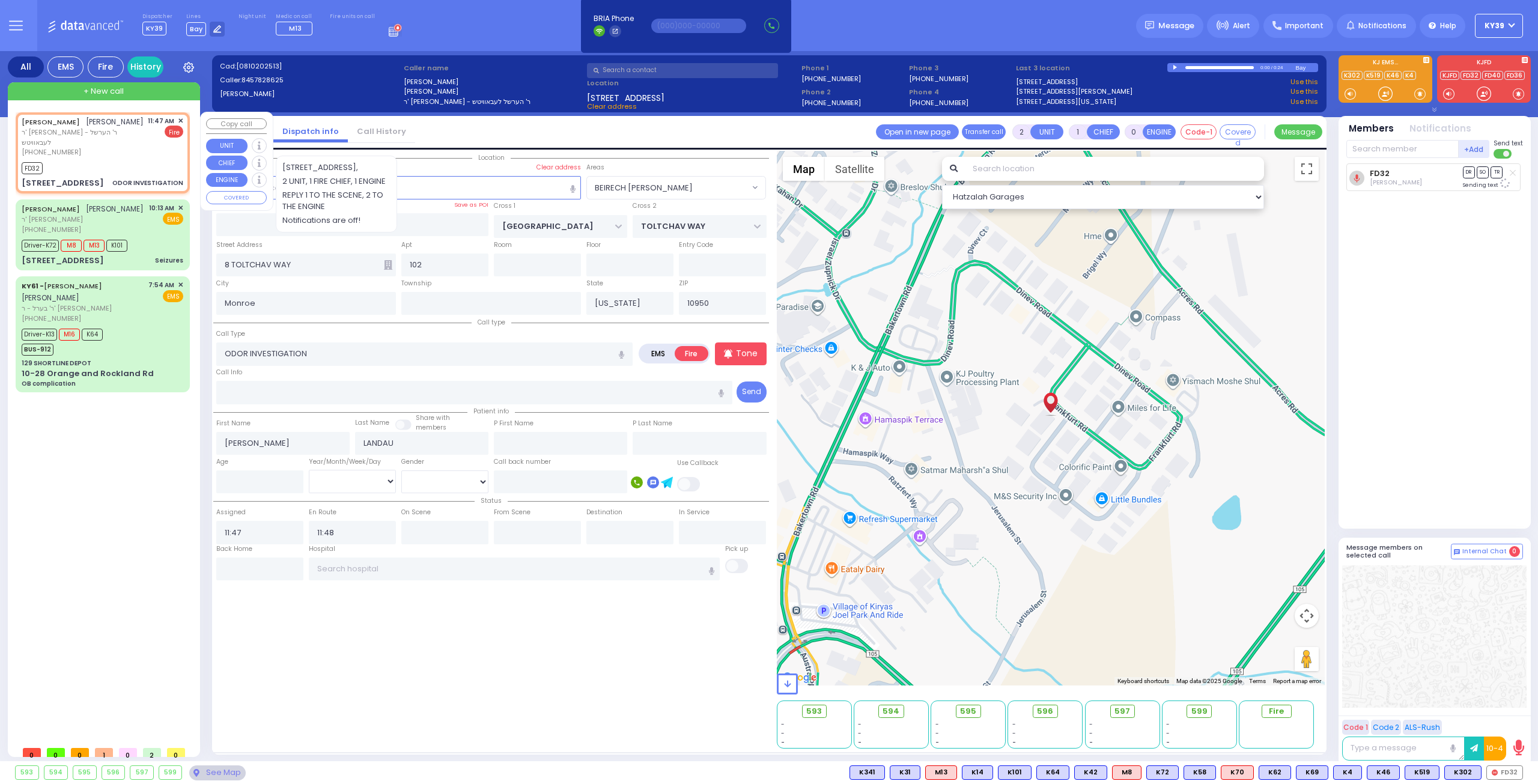
select select "Hatzalah Garages"
click at [1377, 153] on input "text" at bounding box center [1402, 149] width 113 height 18
type input "29"
select select
radio input "true"
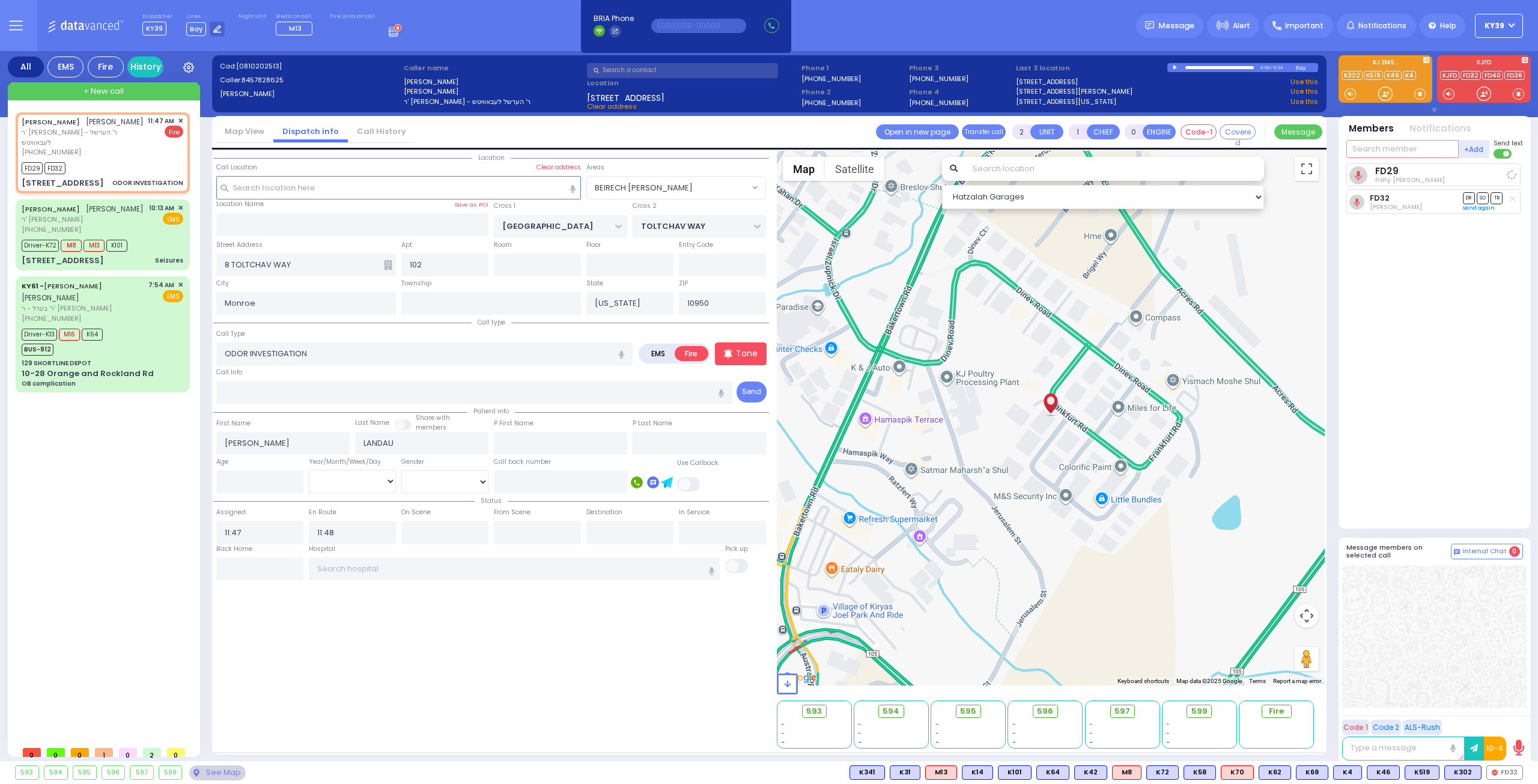
select select
select select "BEIRECH [PERSON_NAME]"
select select "Hatzalah Garages"
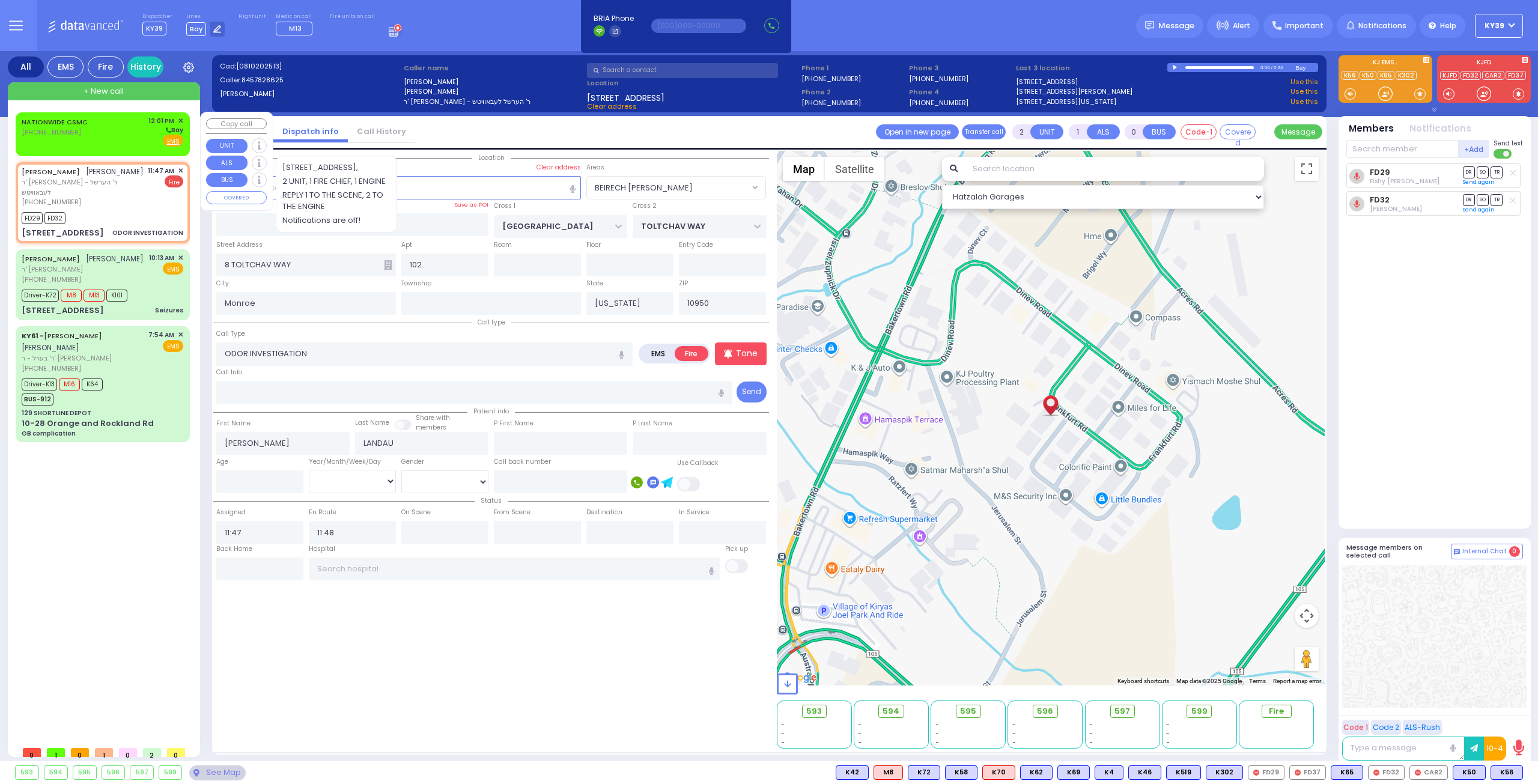
click at [129, 128] on div "NATIONWIDE CSMC (516) 442-4869 12:01 PM ✕ Bay" at bounding box center [103, 131] width 161 height 31
type input "1"
select select
radio input "true"
select select
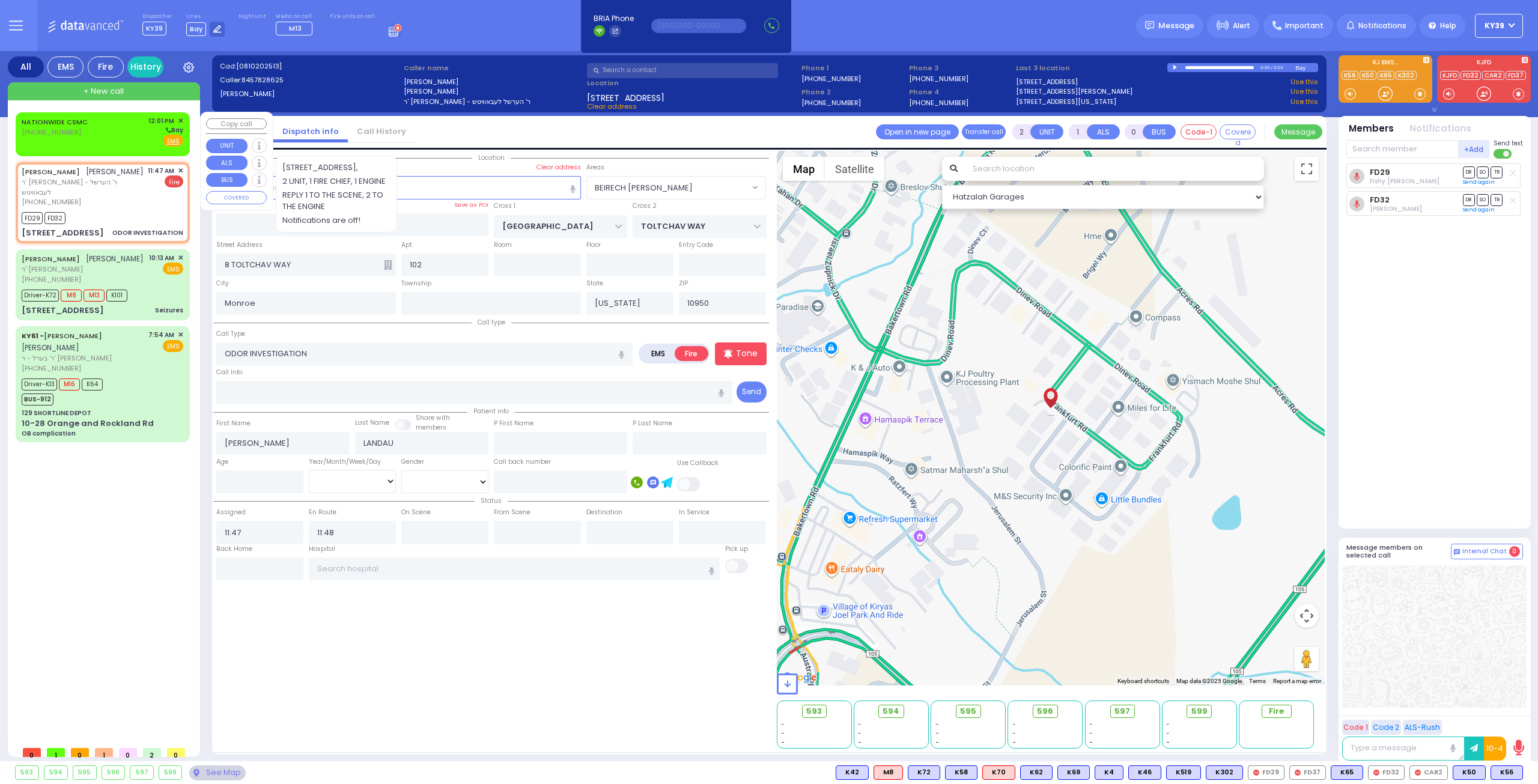
type input "12:01"
select select "Hatzalah Garages"
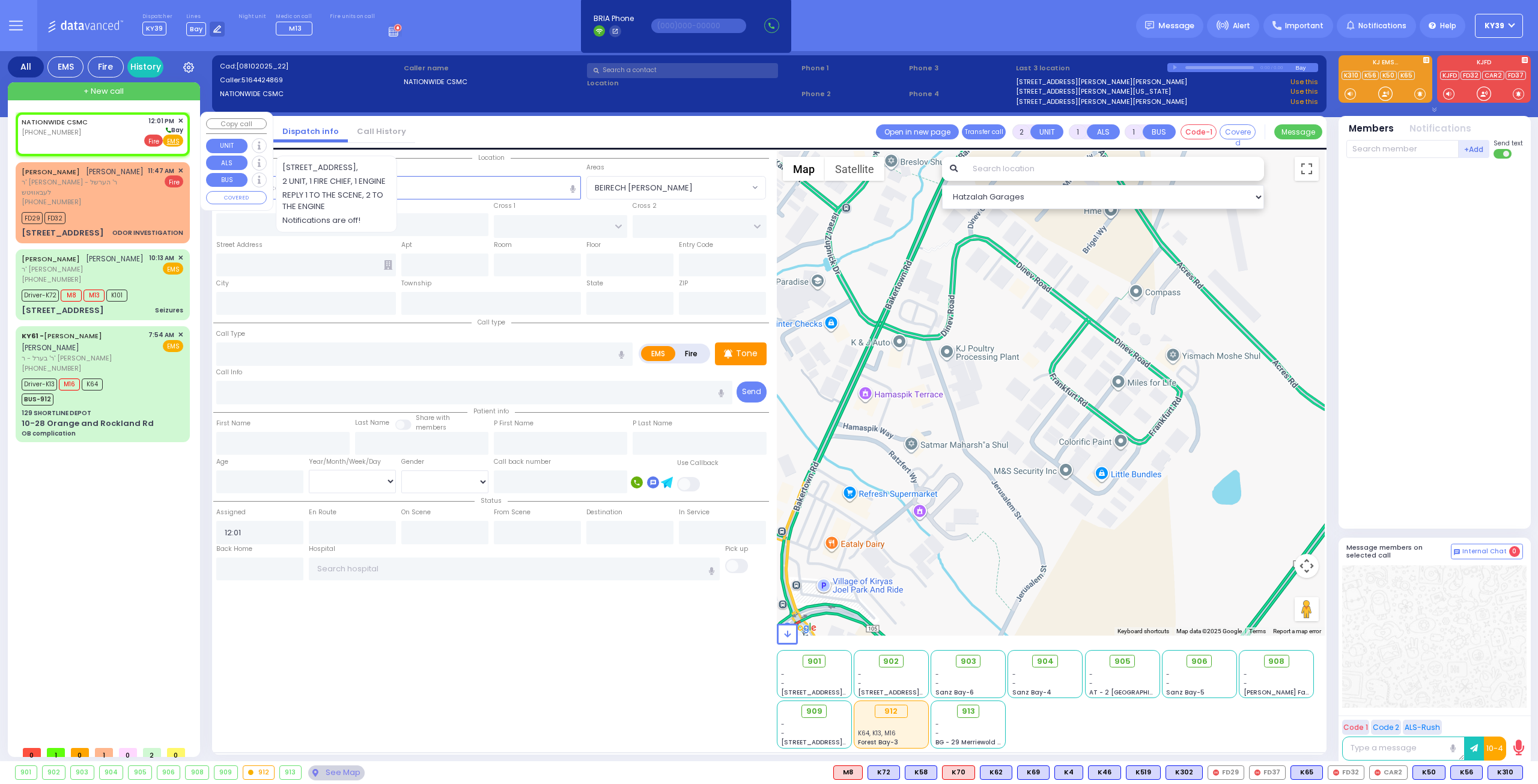
click at [159, 141] on span "Fire" at bounding box center [154, 140] width 19 height 12
select select
radio input "false"
radio input "true"
select select
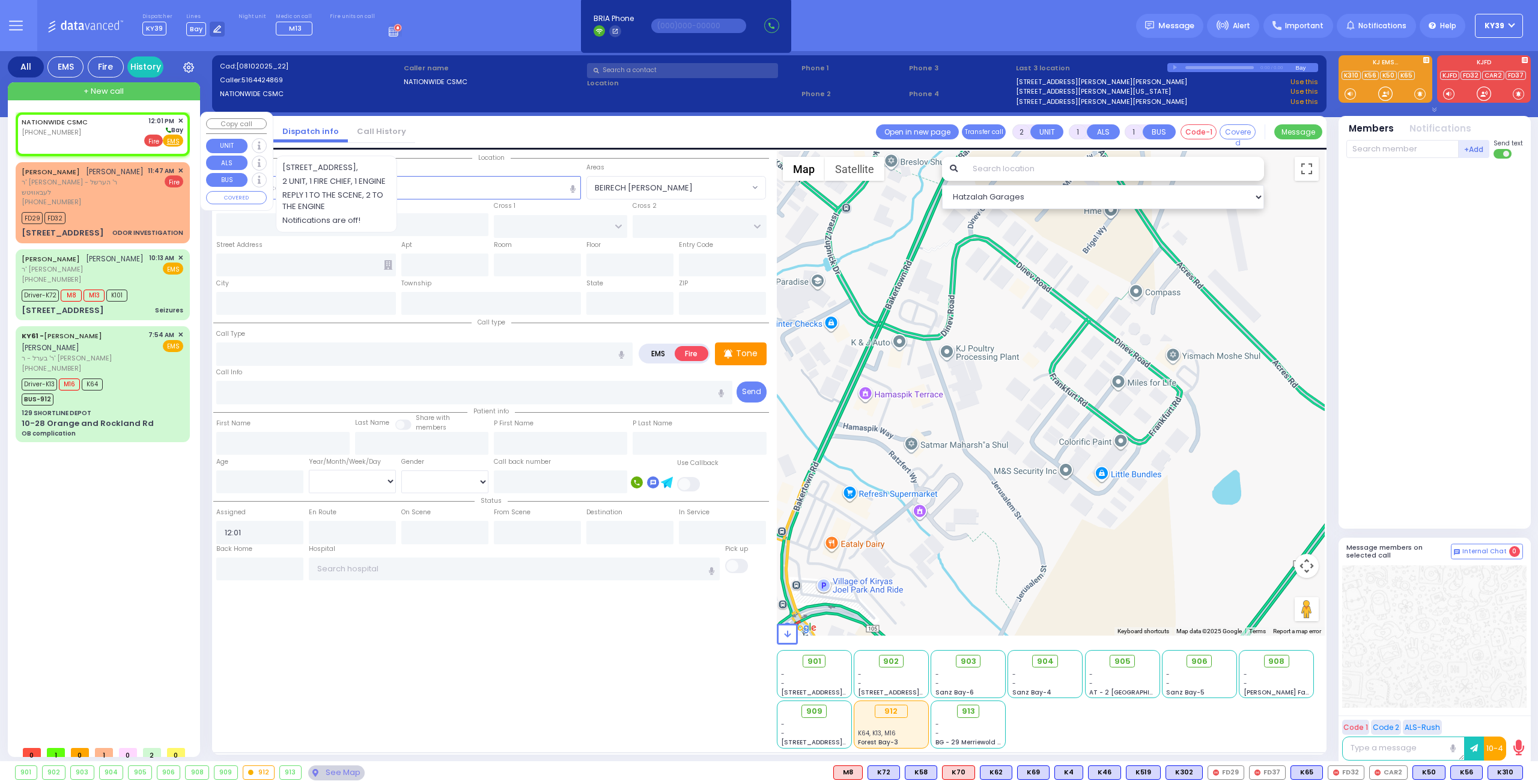
select select "Hatzalah Garages"
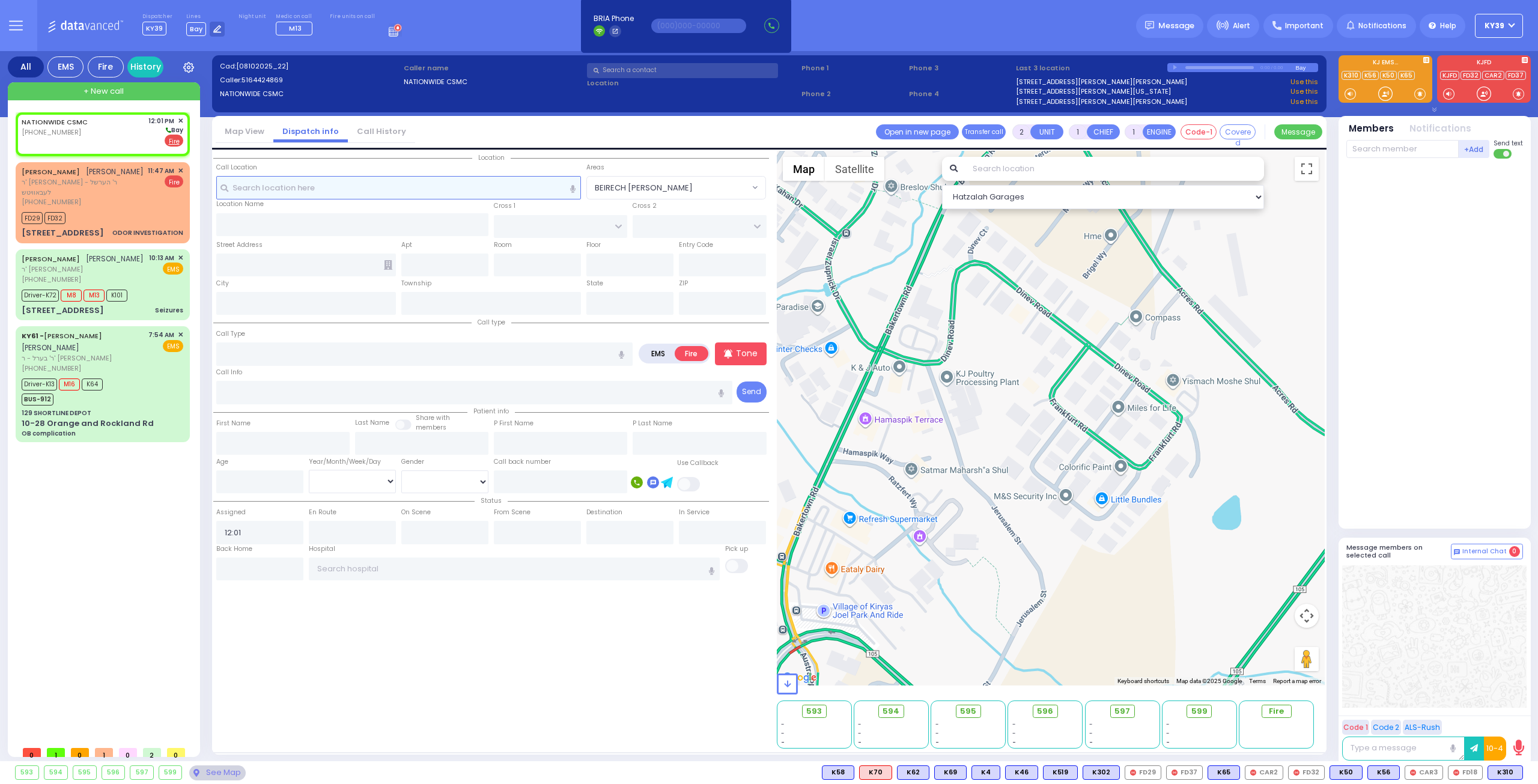
click at [293, 181] on input "text" at bounding box center [399, 188] width 365 height 23
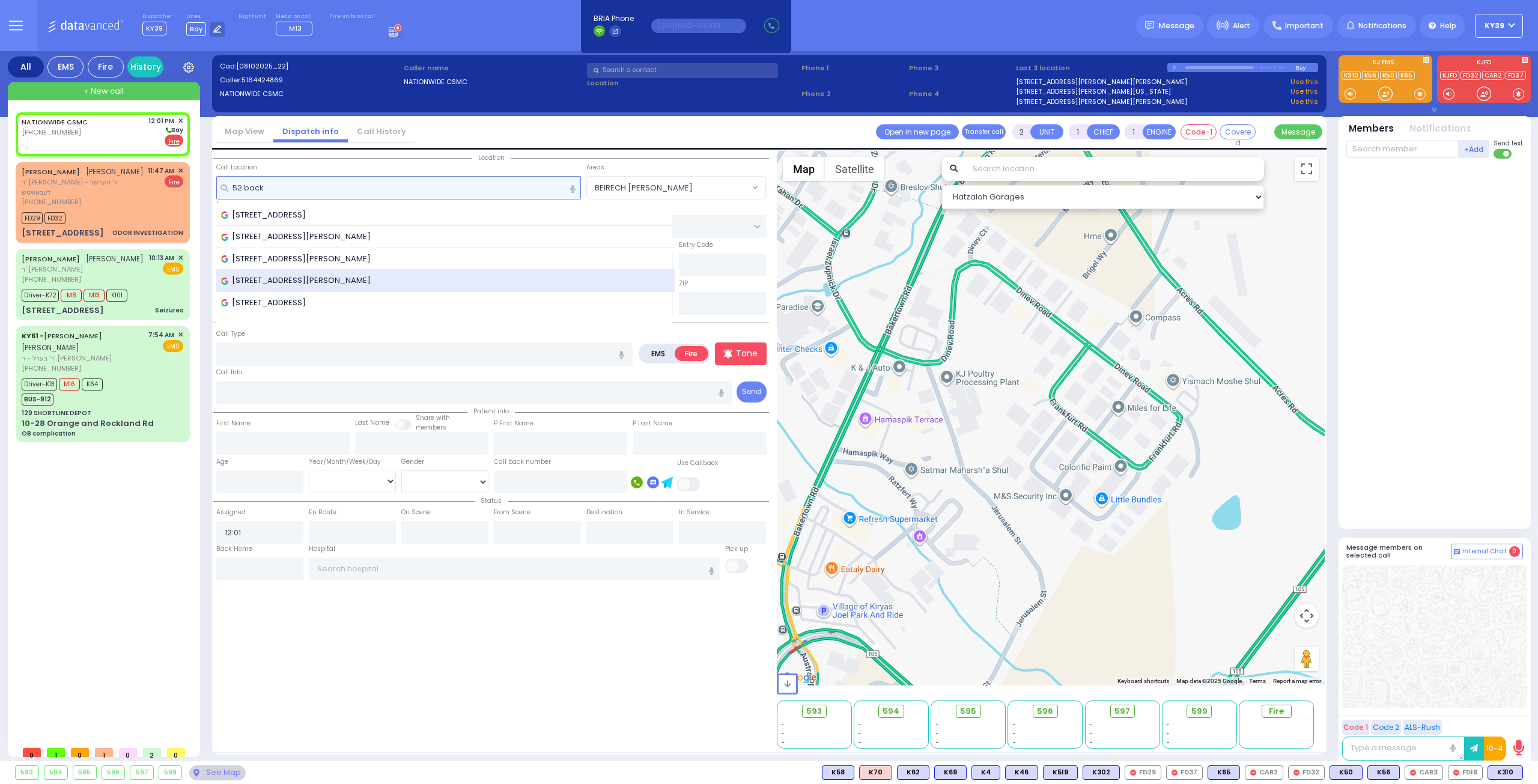
type input "52 back"
click at [323, 274] on span "52 Backstrom Road, Richton, MS, USA" at bounding box center [298, 280] width 154 height 12
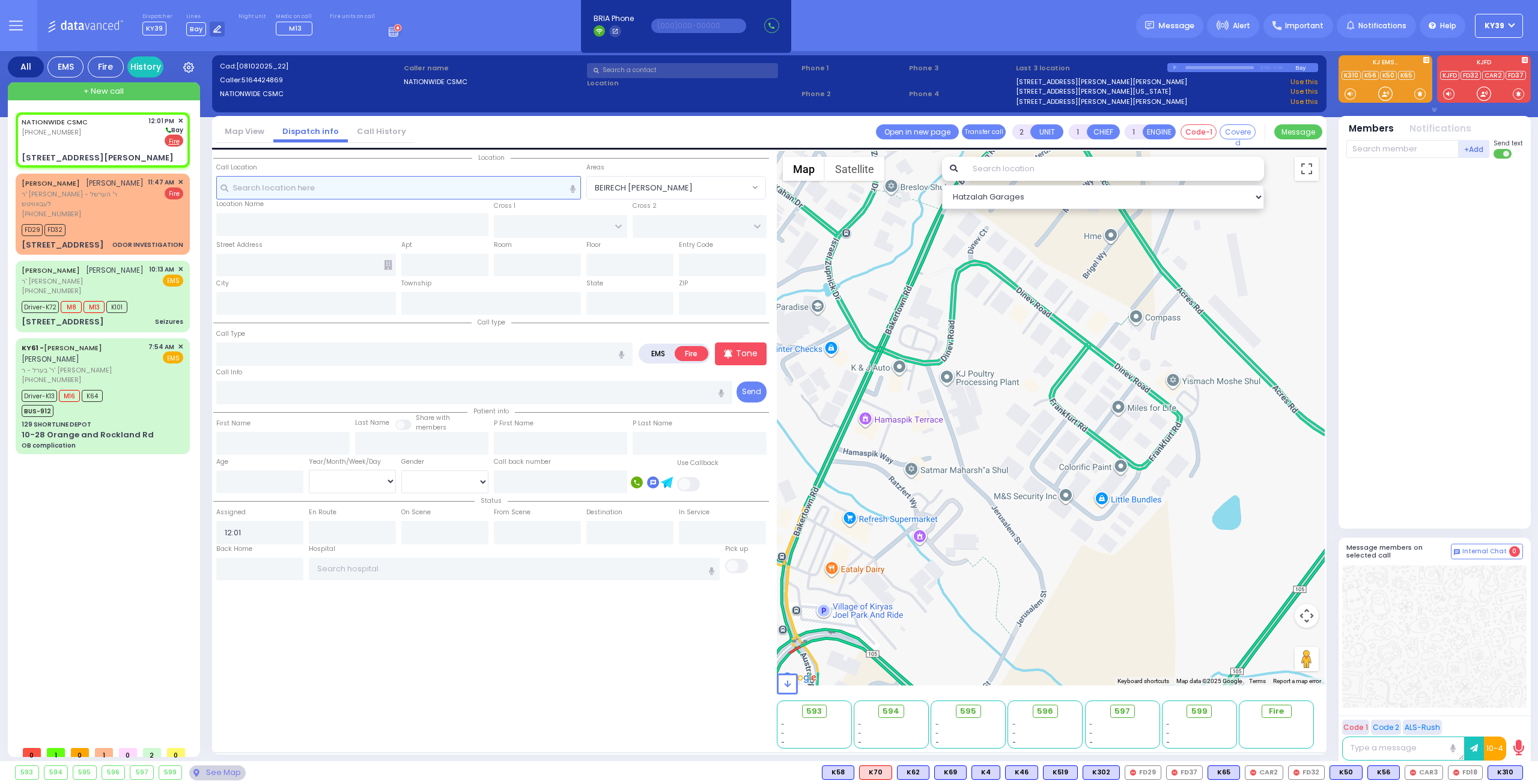
select select
radio input "true"
select select
select select "Hatzalah Garages"
click at [327, 193] on input "text" at bounding box center [399, 188] width 365 height 23
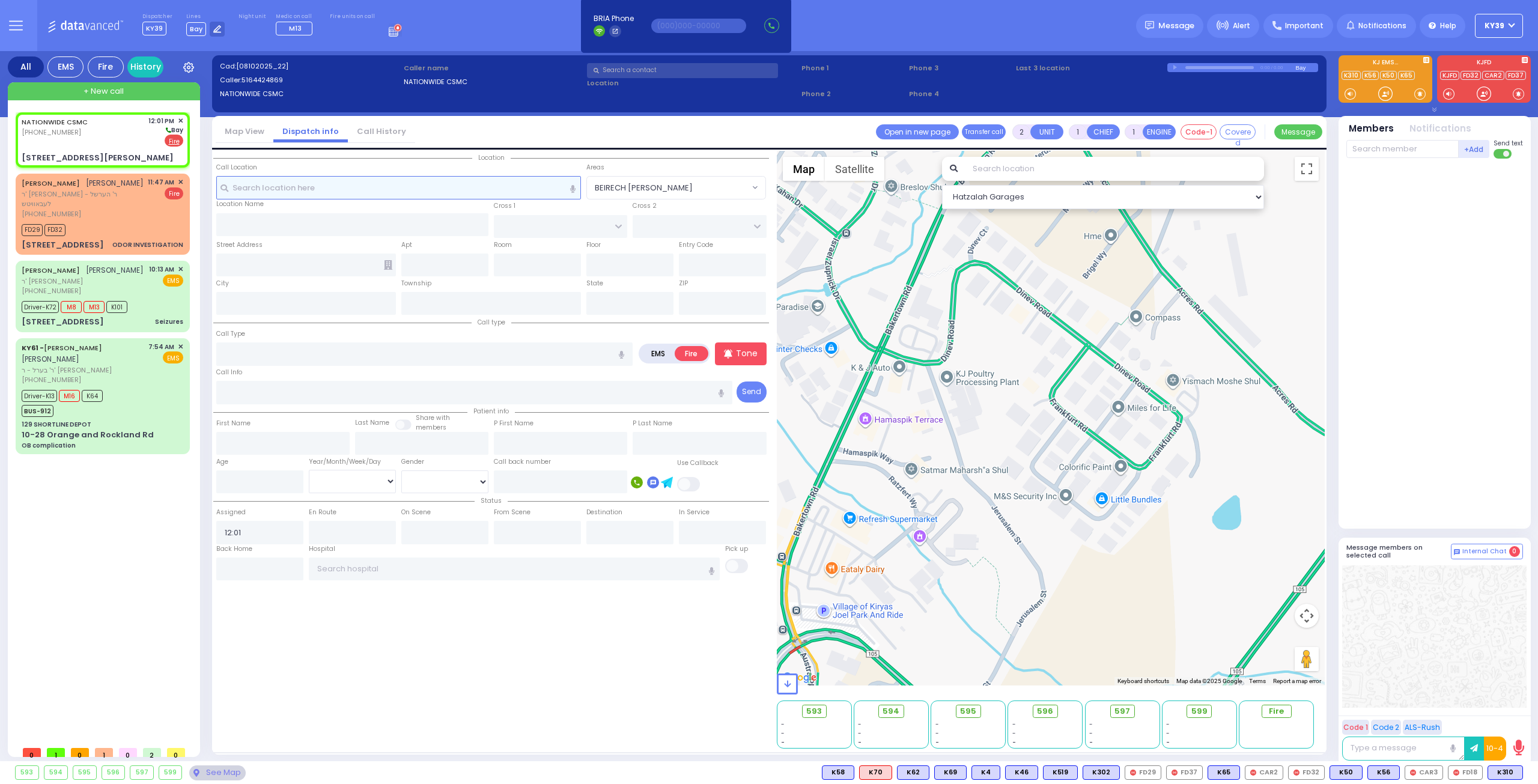
select select
radio input "true"
select select
select select "Hatzalah Garages"
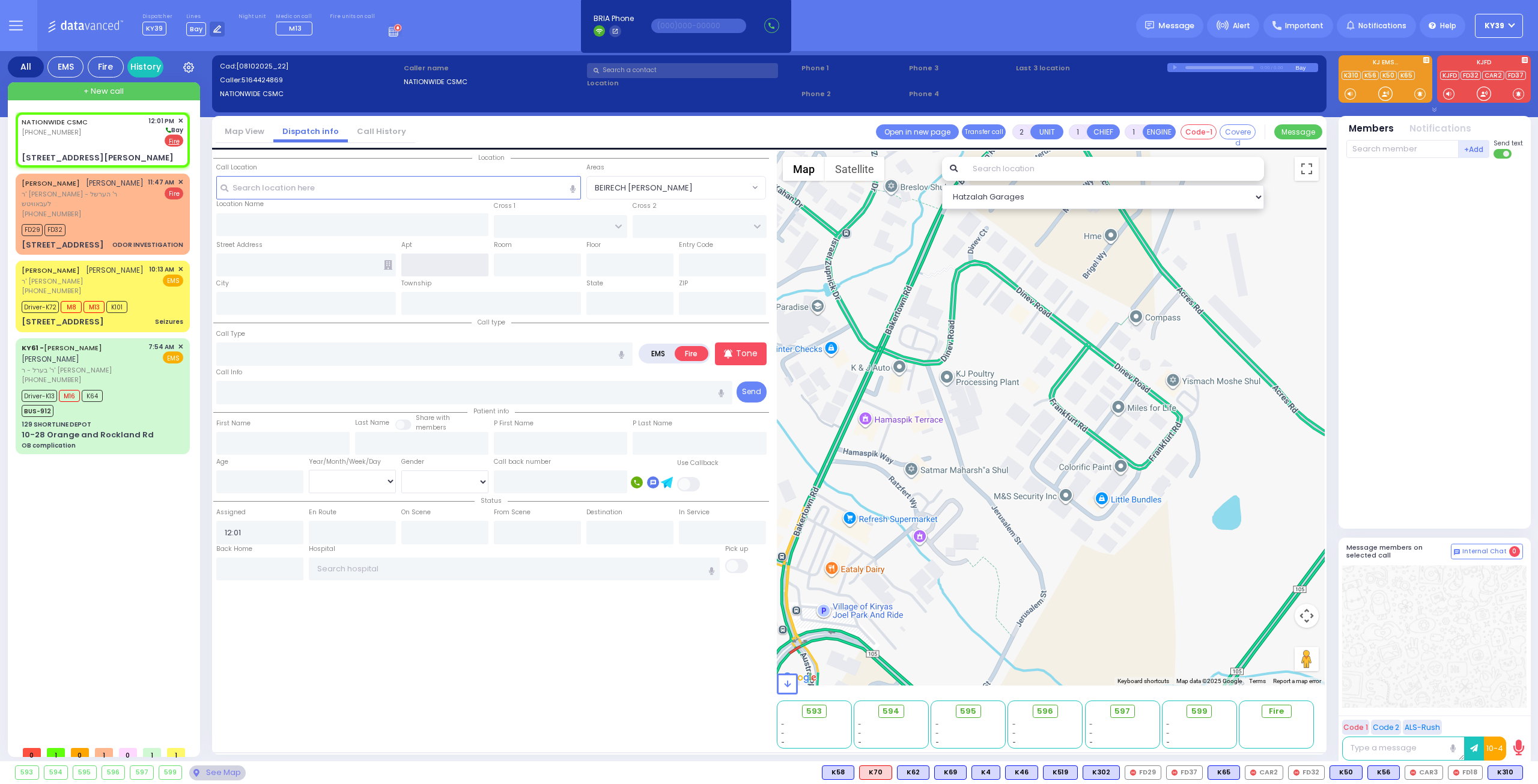
type input "HIGHWAY 42"
type input "52 Backstrom Rd"
type input "Richton"
type input "Mississippi"
type input "39476"
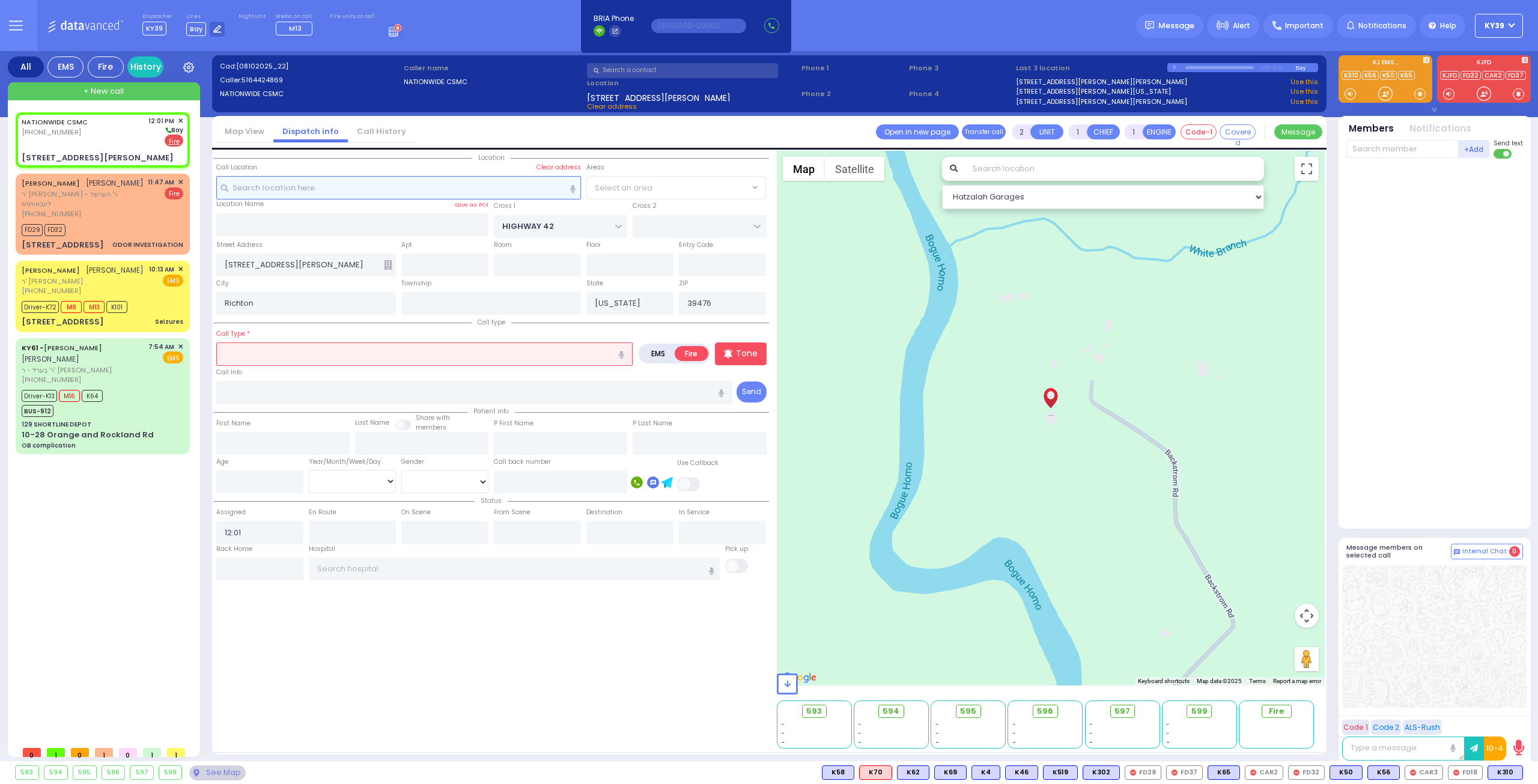
click at [301, 192] on input "text" at bounding box center [399, 188] width 365 height 23
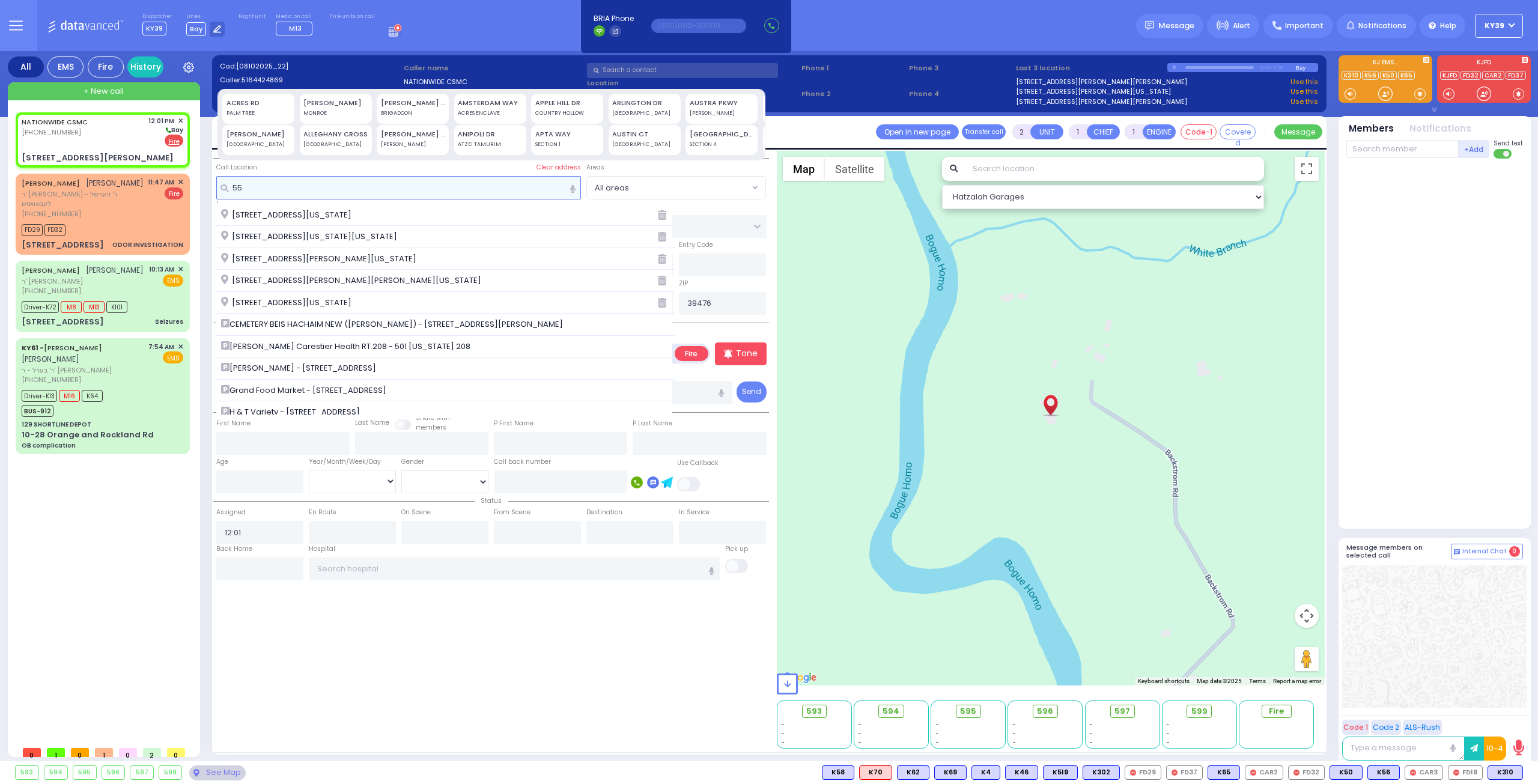
type input "5"
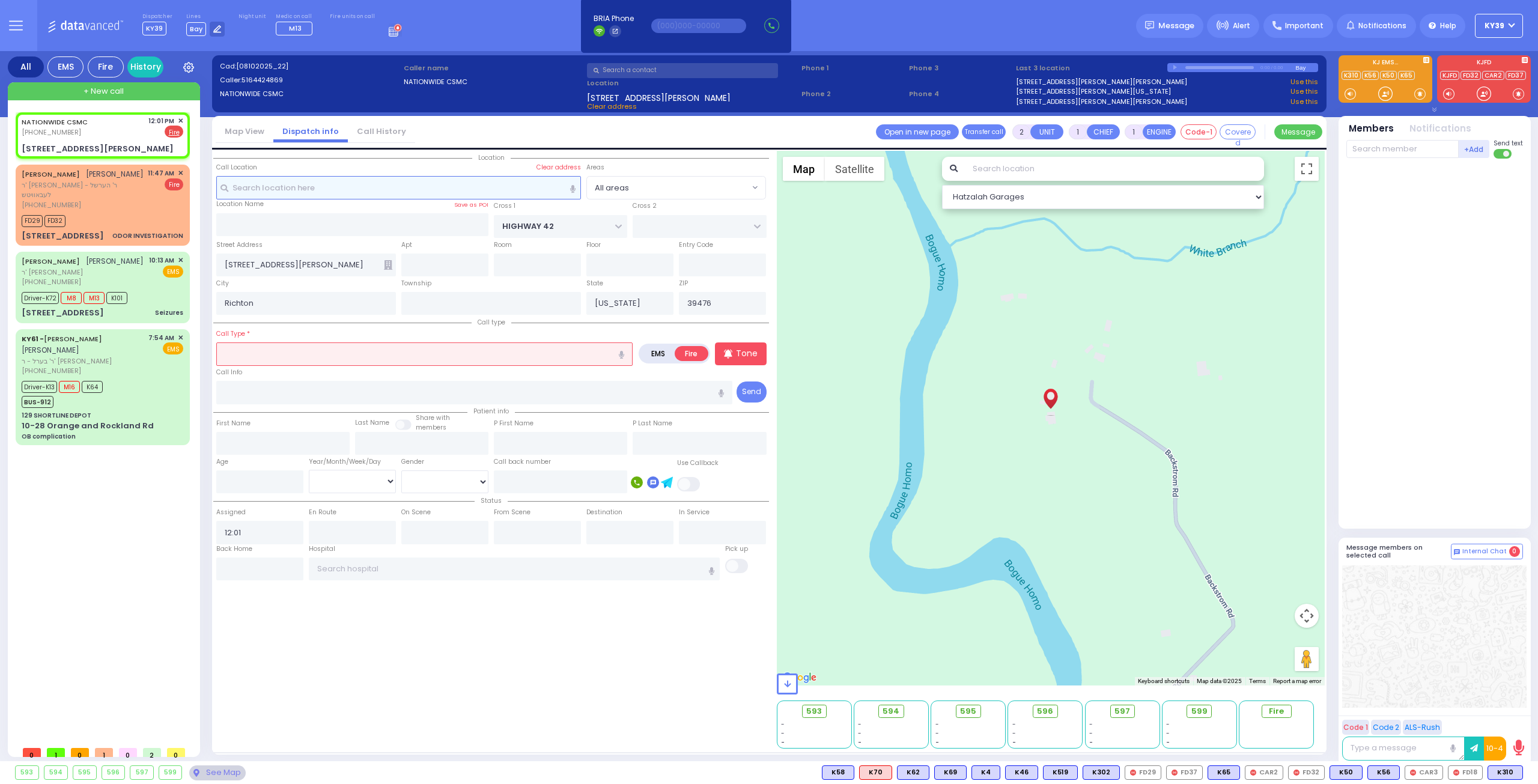
select select
radio input "true"
select select
select select "Hatzalah Garages"
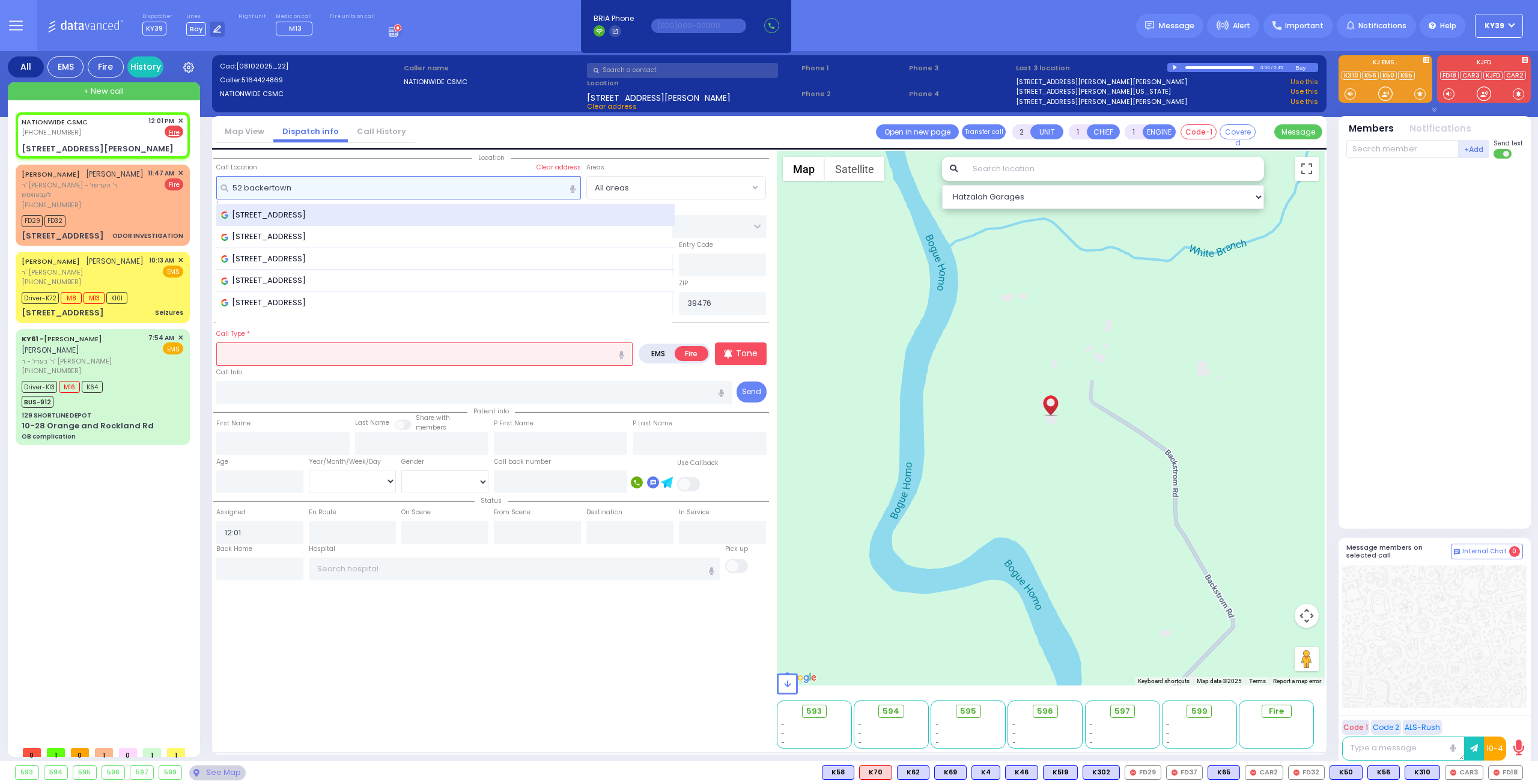
type input "52 backertown"
click at [353, 223] on div "52 Bakertown Road, Monroe, NY, USA" at bounding box center [446, 216] width 459 height 23
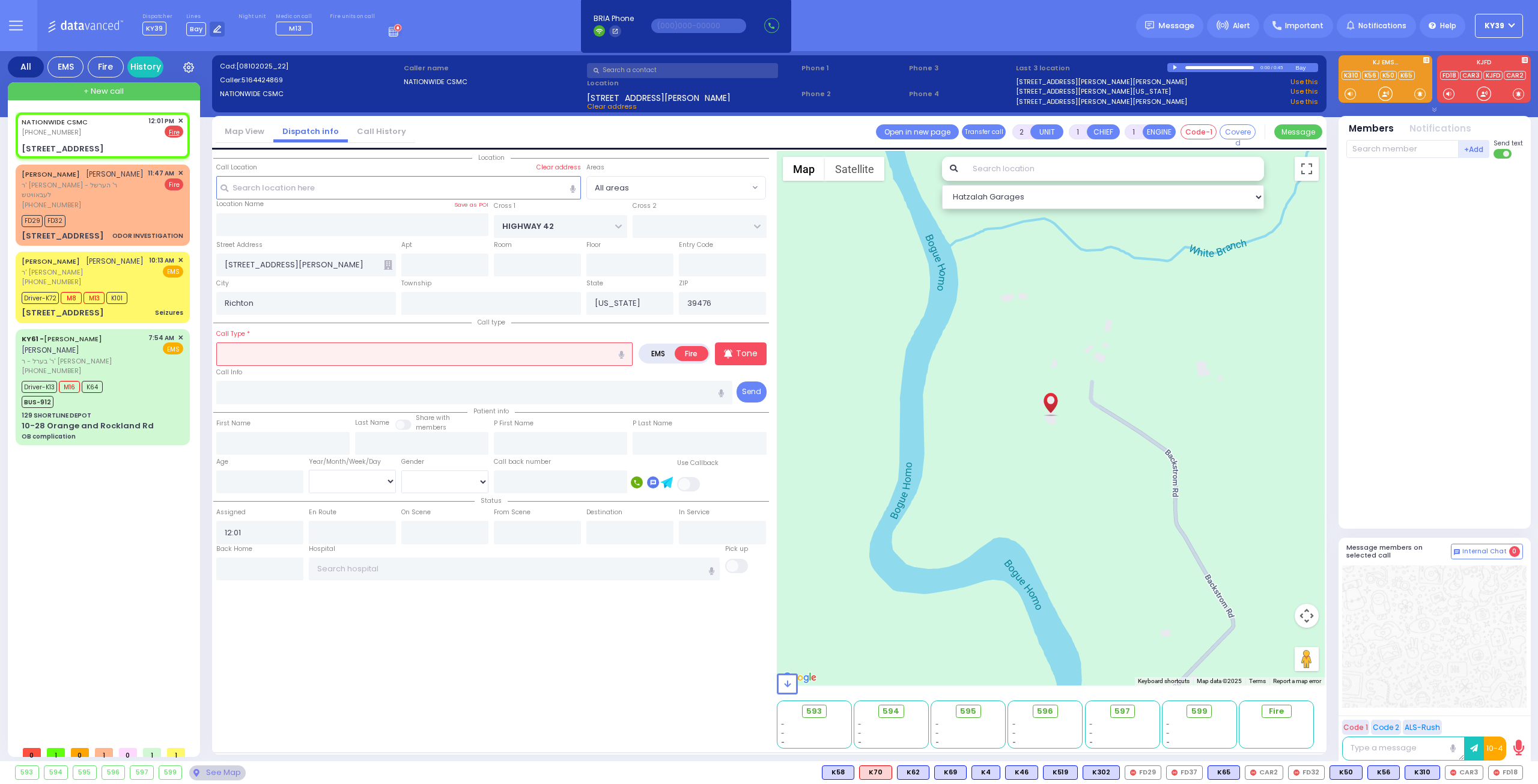
click at [331, 355] on input "text" at bounding box center [425, 354] width 416 height 23
select select
radio input "true"
select select
type input "RATZFERT WAY"
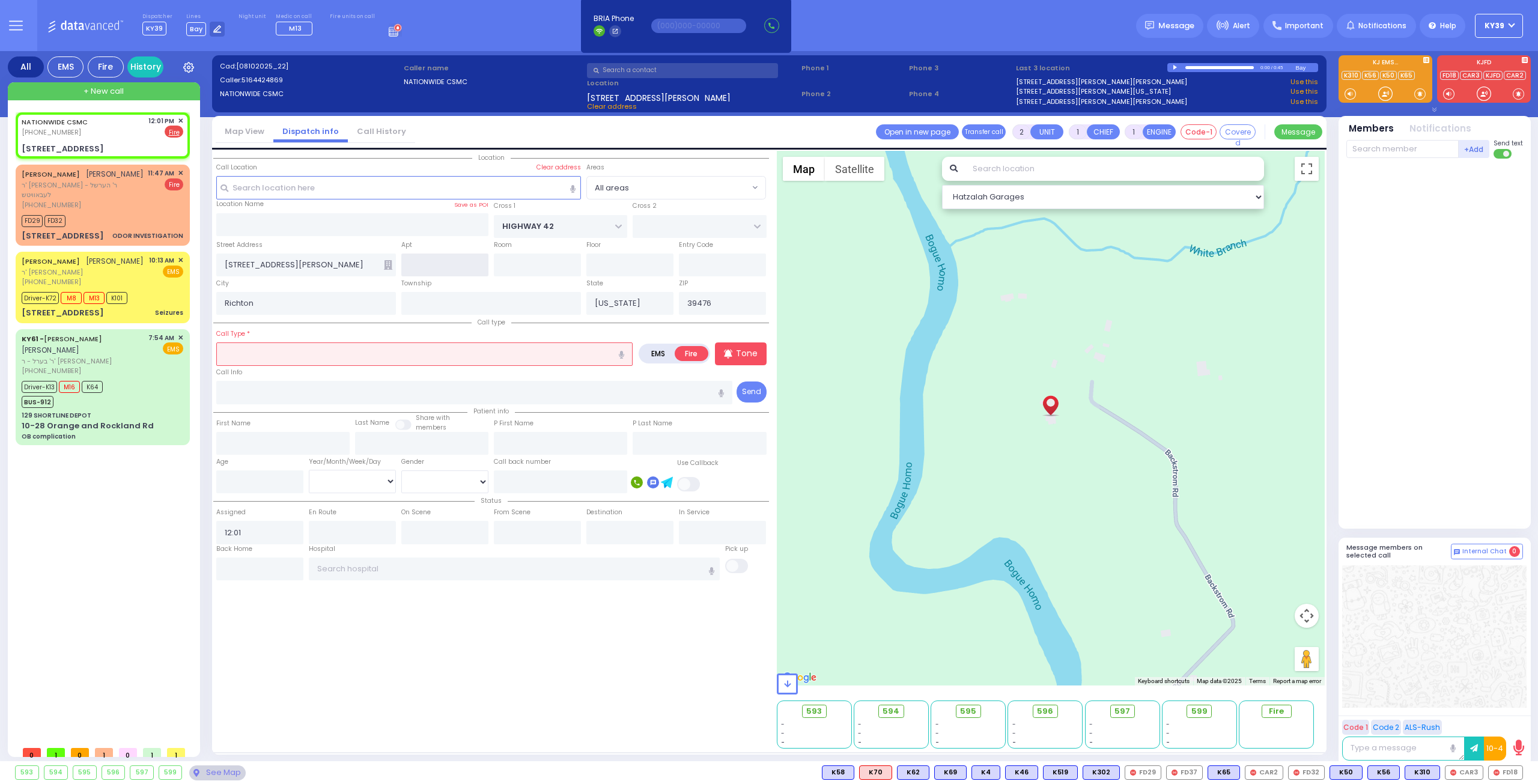
type input "HAMASPIK WAY"
type input "52 Bakertown Rd"
type input "Monroe"
type input "[US_STATE]"
type input "10950"
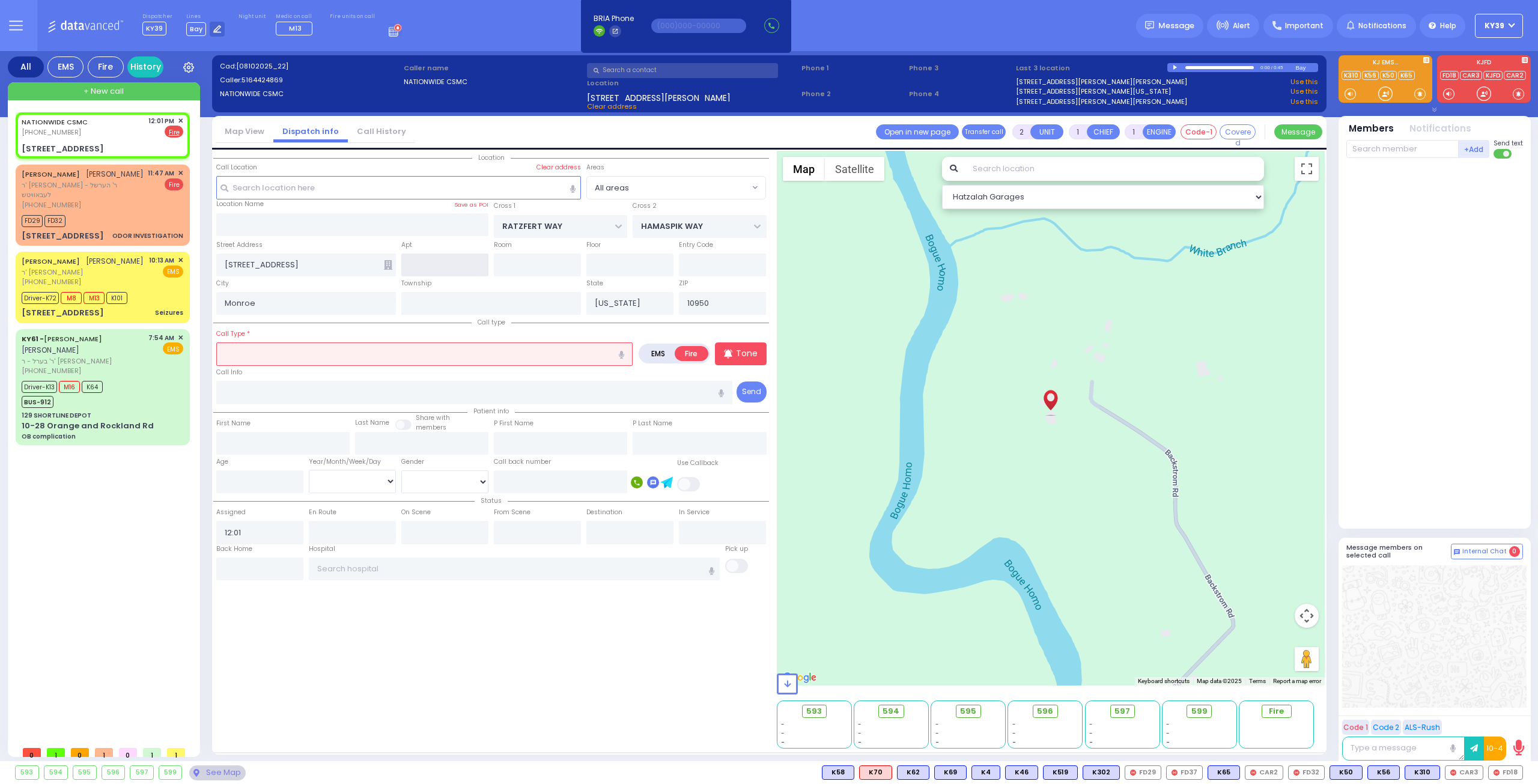
select select "Hatzalah Garages"
select select "SECTION 4"
type input "a"
select select
radio input "true"
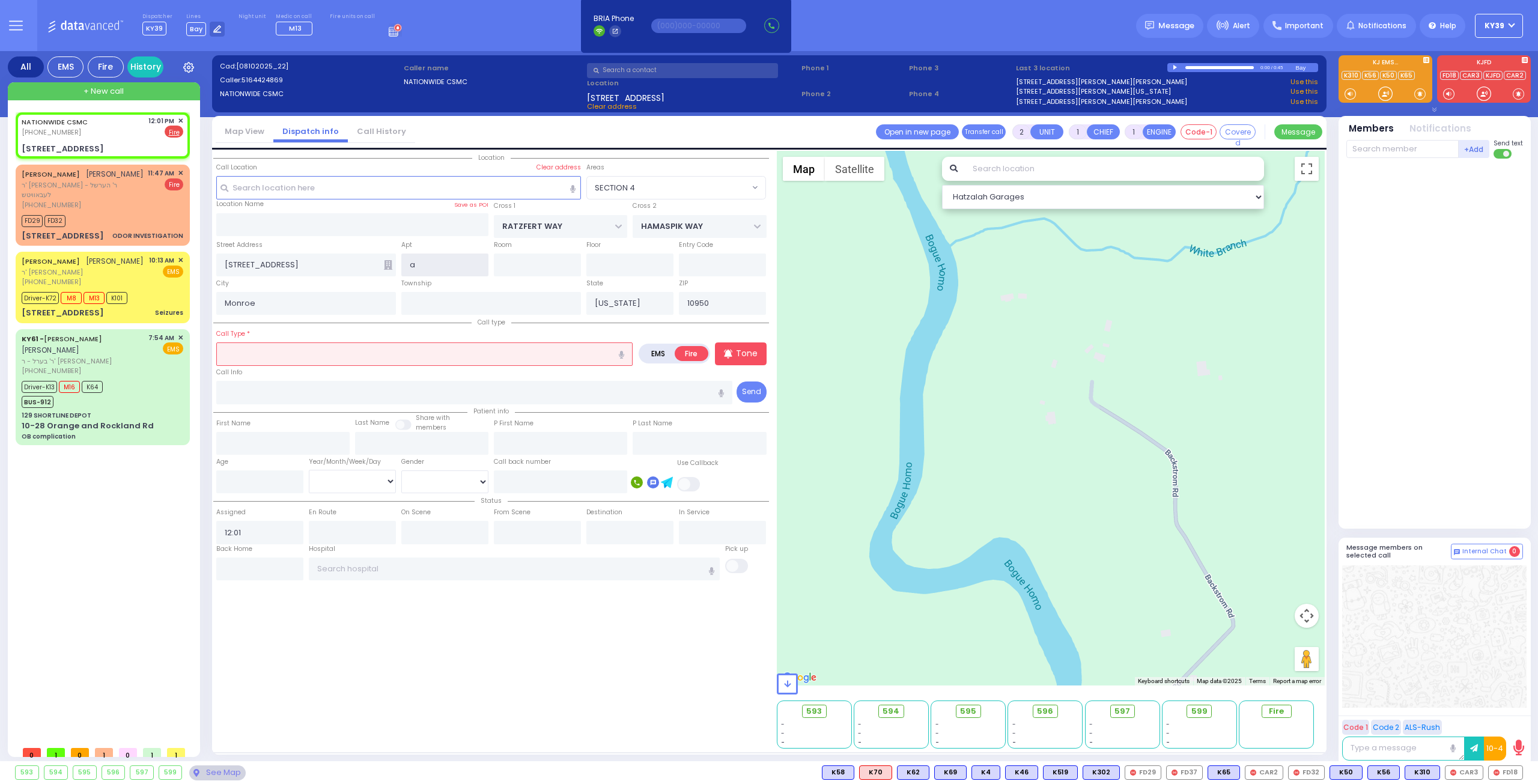
select select
select select "Hatzalah Garages"
select select "SECTION 4"
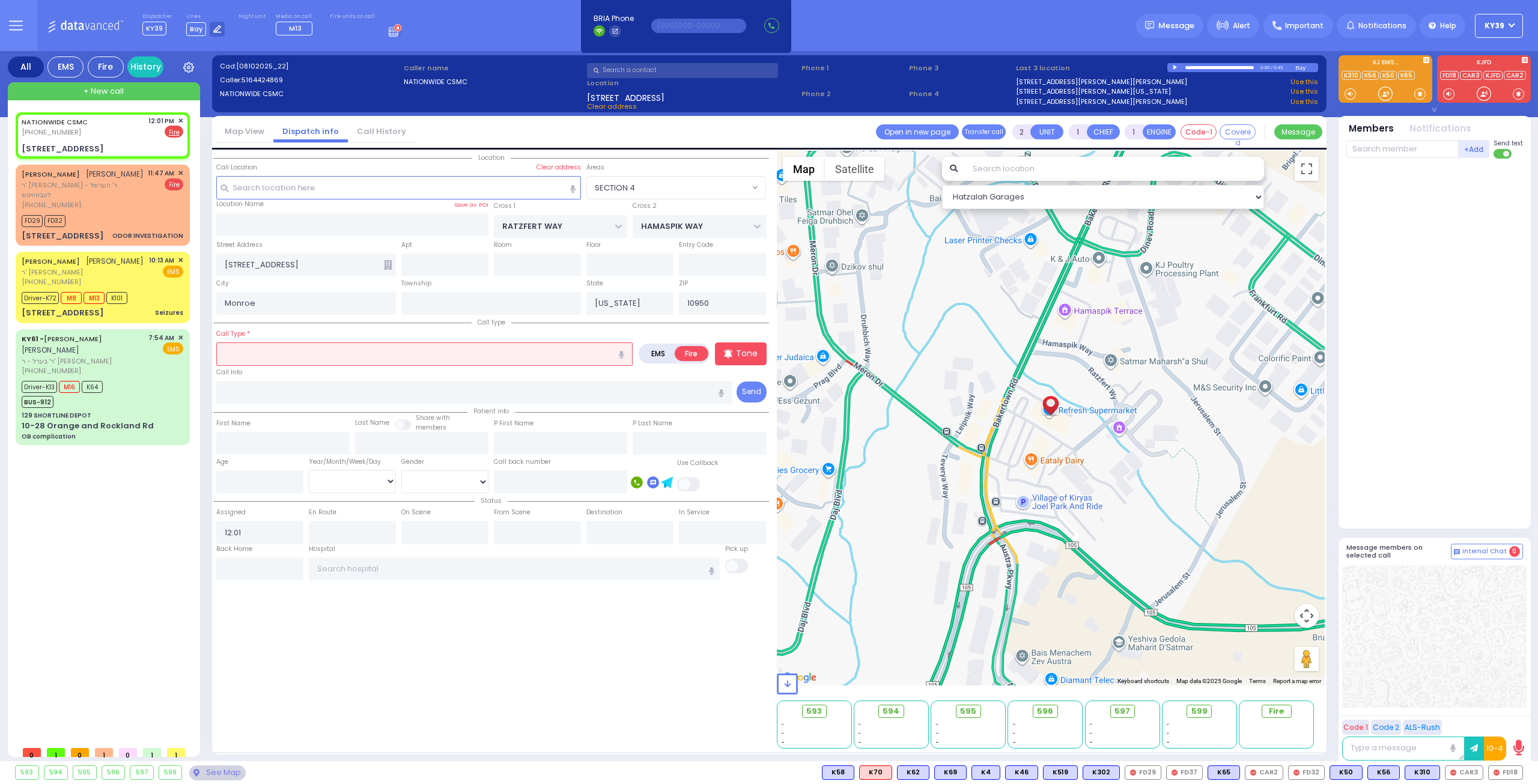
click at [338, 353] on input "text" at bounding box center [425, 354] width 416 height 23
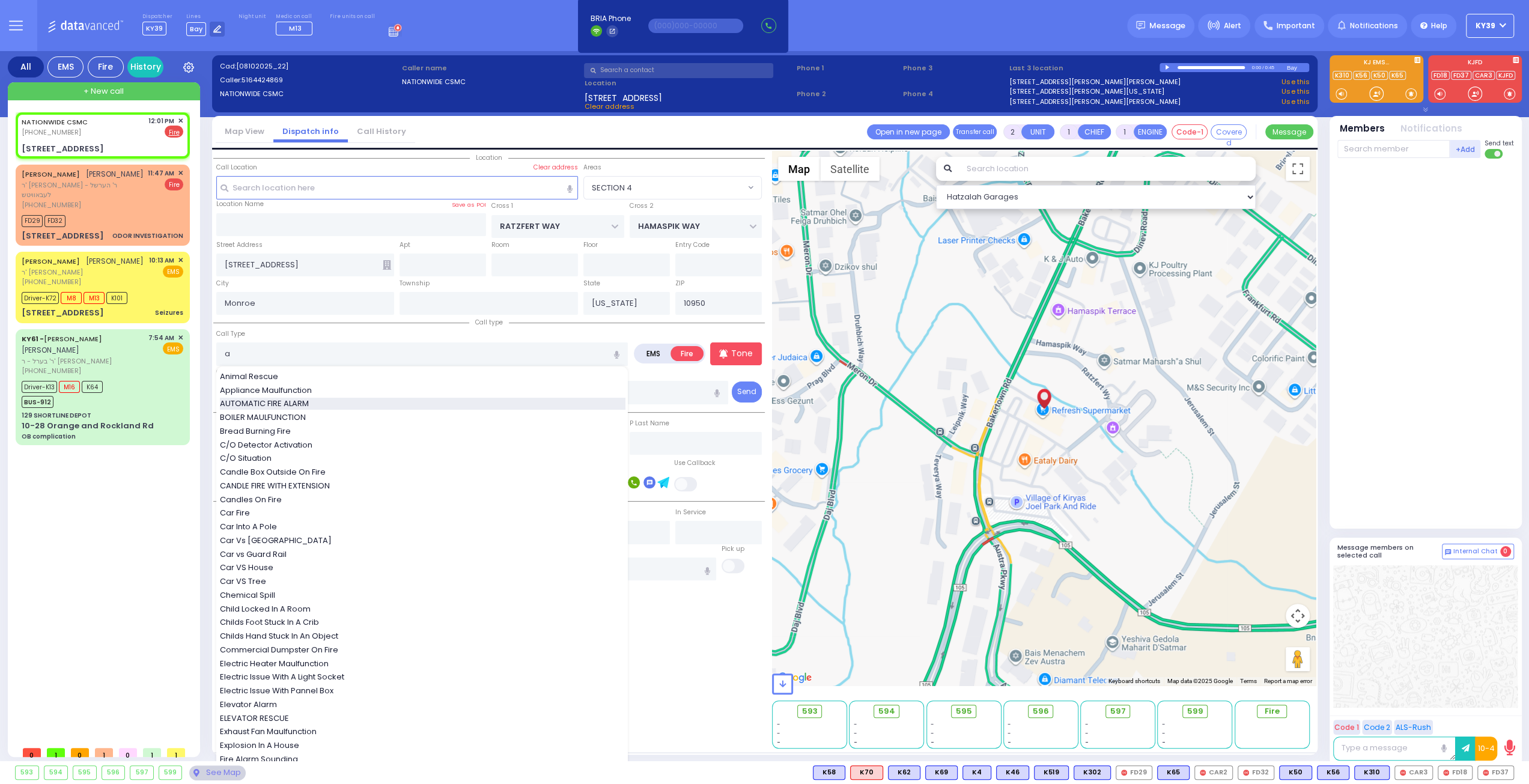
click at [323, 400] on div "AUTOMATIC FIRE ALARM" at bounding box center [423, 403] width 406 height 12
type input "AUTOMATIC FIRE ALARM"
type input "3"
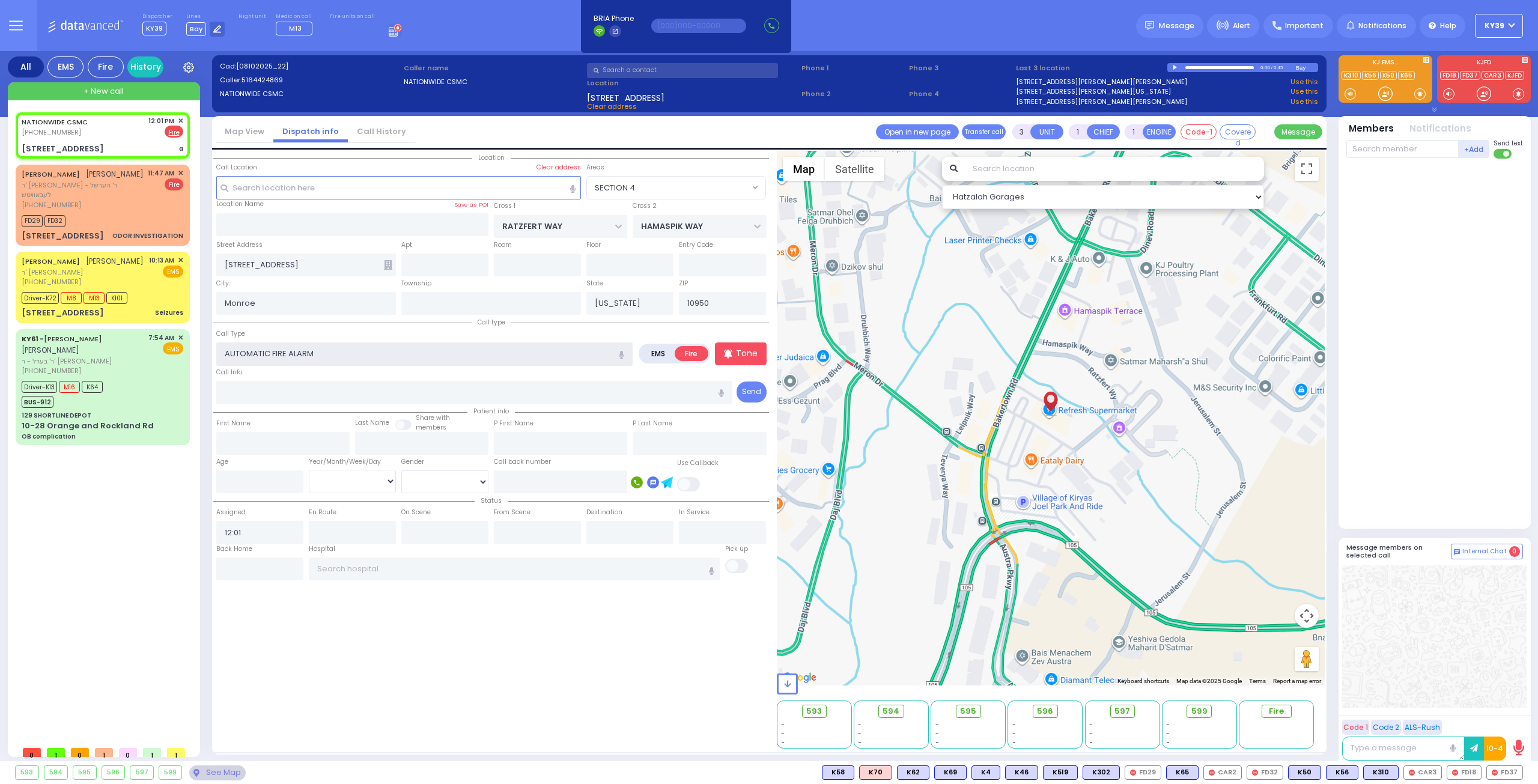
select select
radio input "true"
select select
select select "Hatzalah Garages"
select select "SECTION 4"
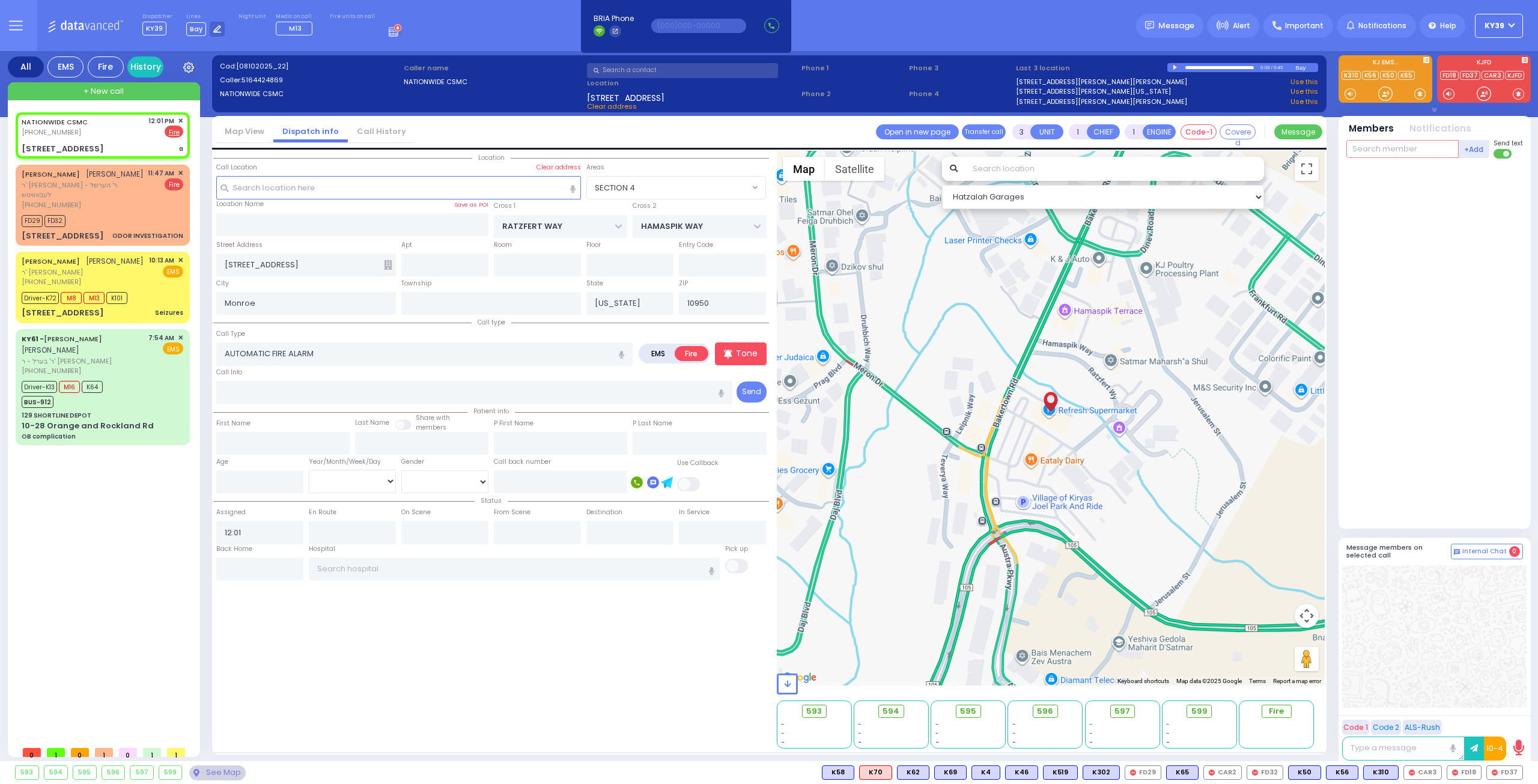
click at [1370, 148] on input "text" at bounding box center [1402, 149] width 113 height 18
select select
radio input "true"
select select
select select "SECTION 4"
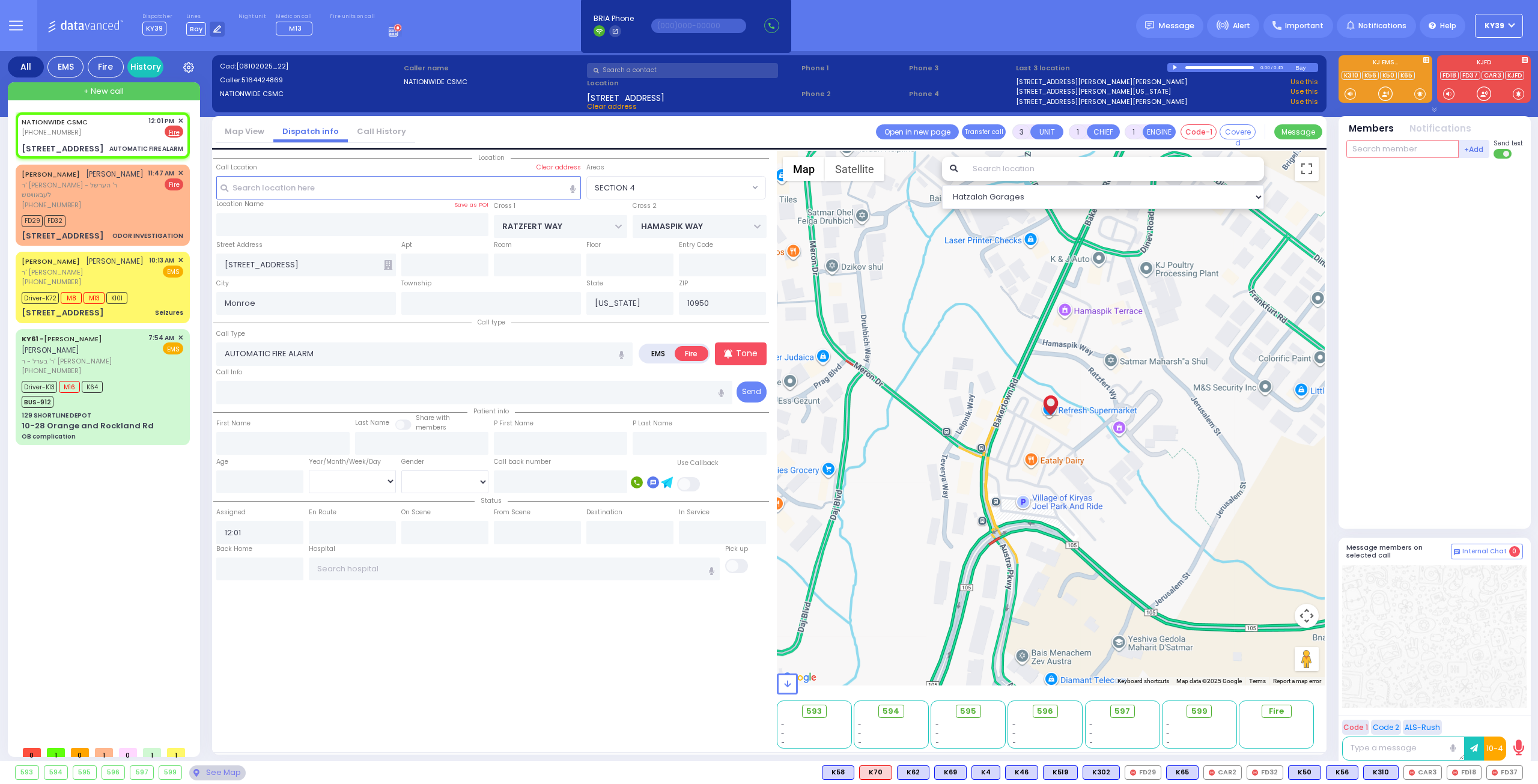
select select "Hatzalah Garages"
type input "car"
click at [1390, 242] on div "CAR3" at bounding box center [1387, 247] width 60 height 12
click at [1389, 150] on input "text" at bounding box center [1402, 149] width 113 height 18
type input "1"
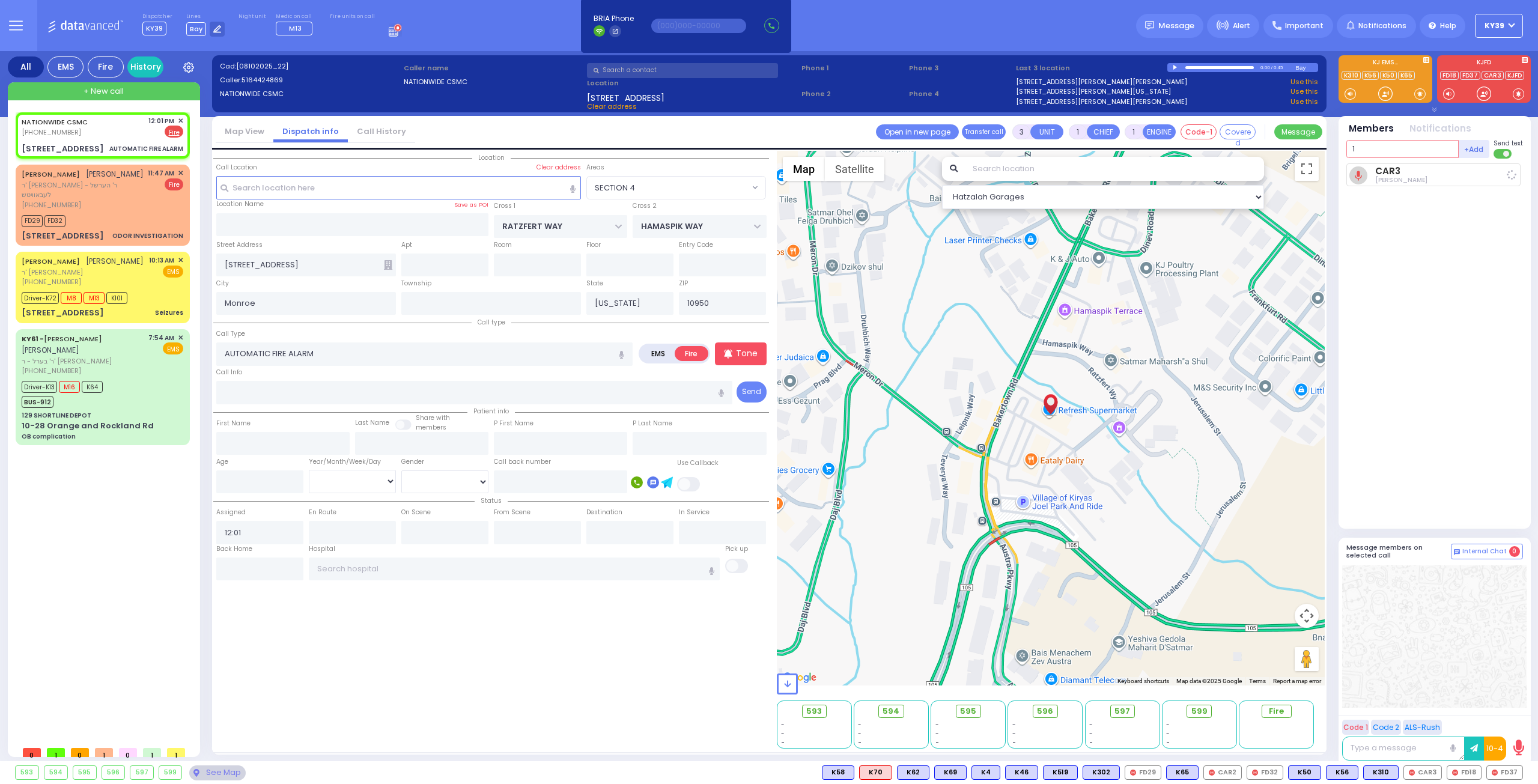
select select
radio input "true"
select select
type input "12:02"
select select "Hatzalah Garages"
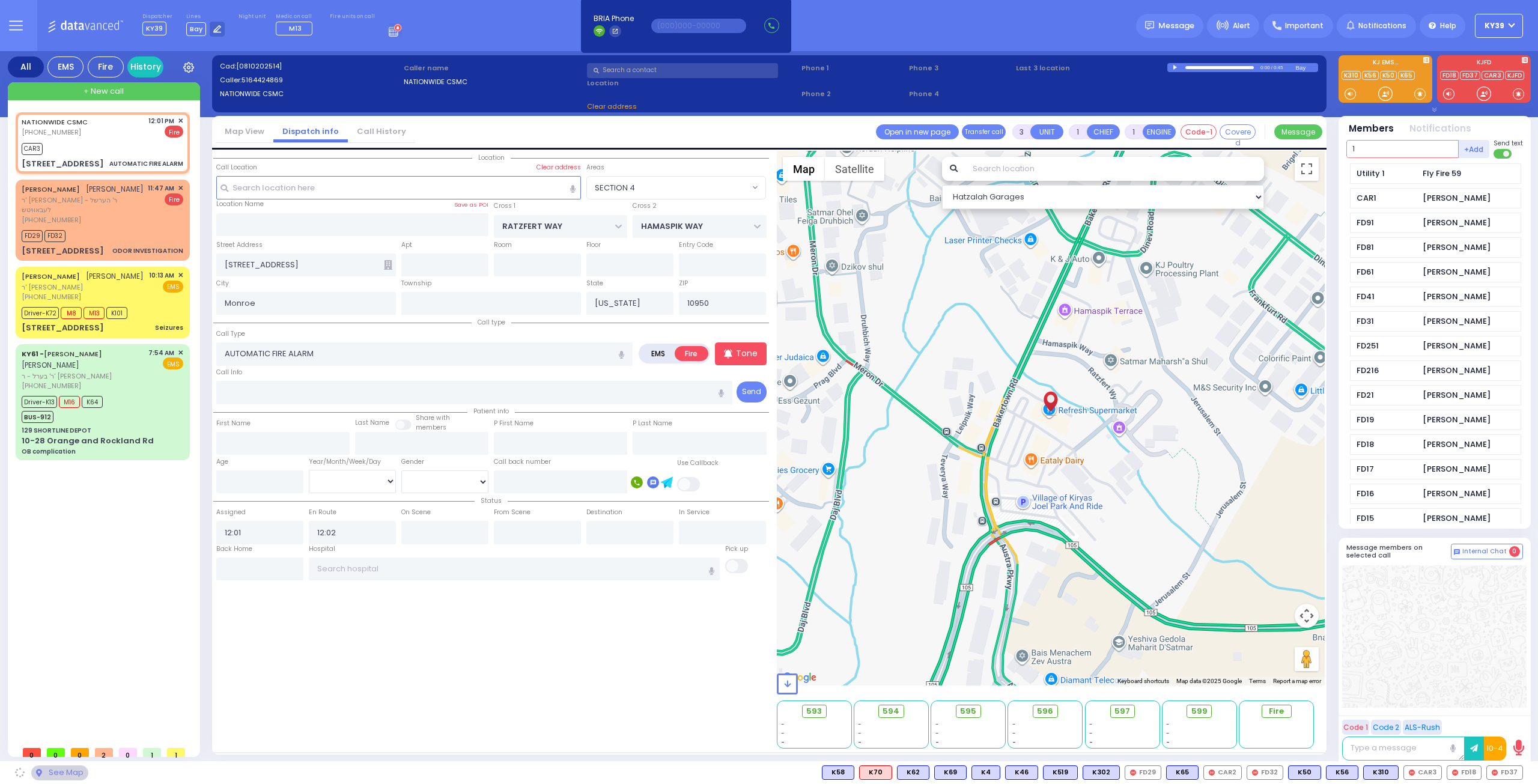
type input "18"
select select "SECTION 4"
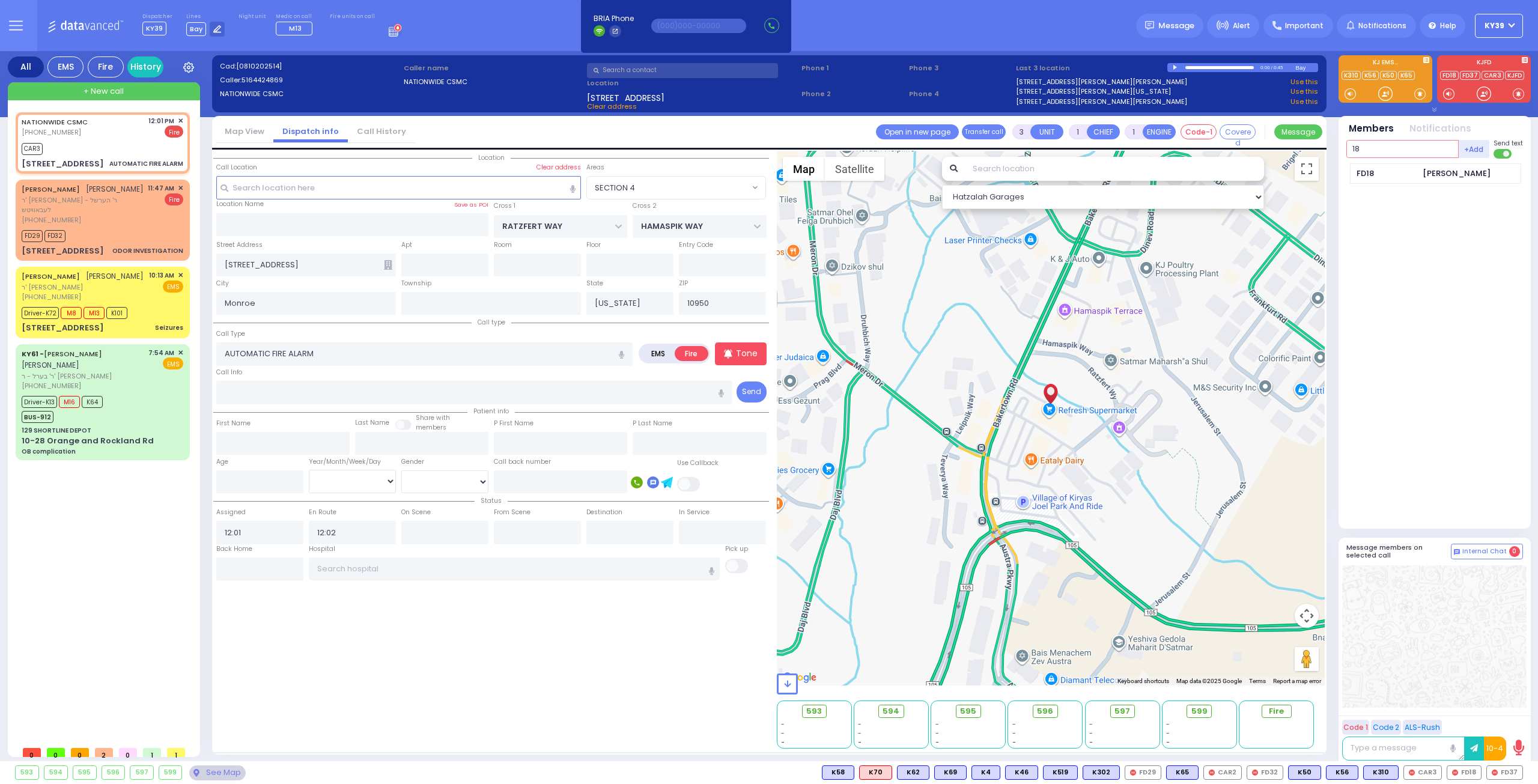
type input "18"
click at [1389, 150] on input "text" at bounding box center [1402, 149] width 113 height 18
select select
radio input "true"
select select
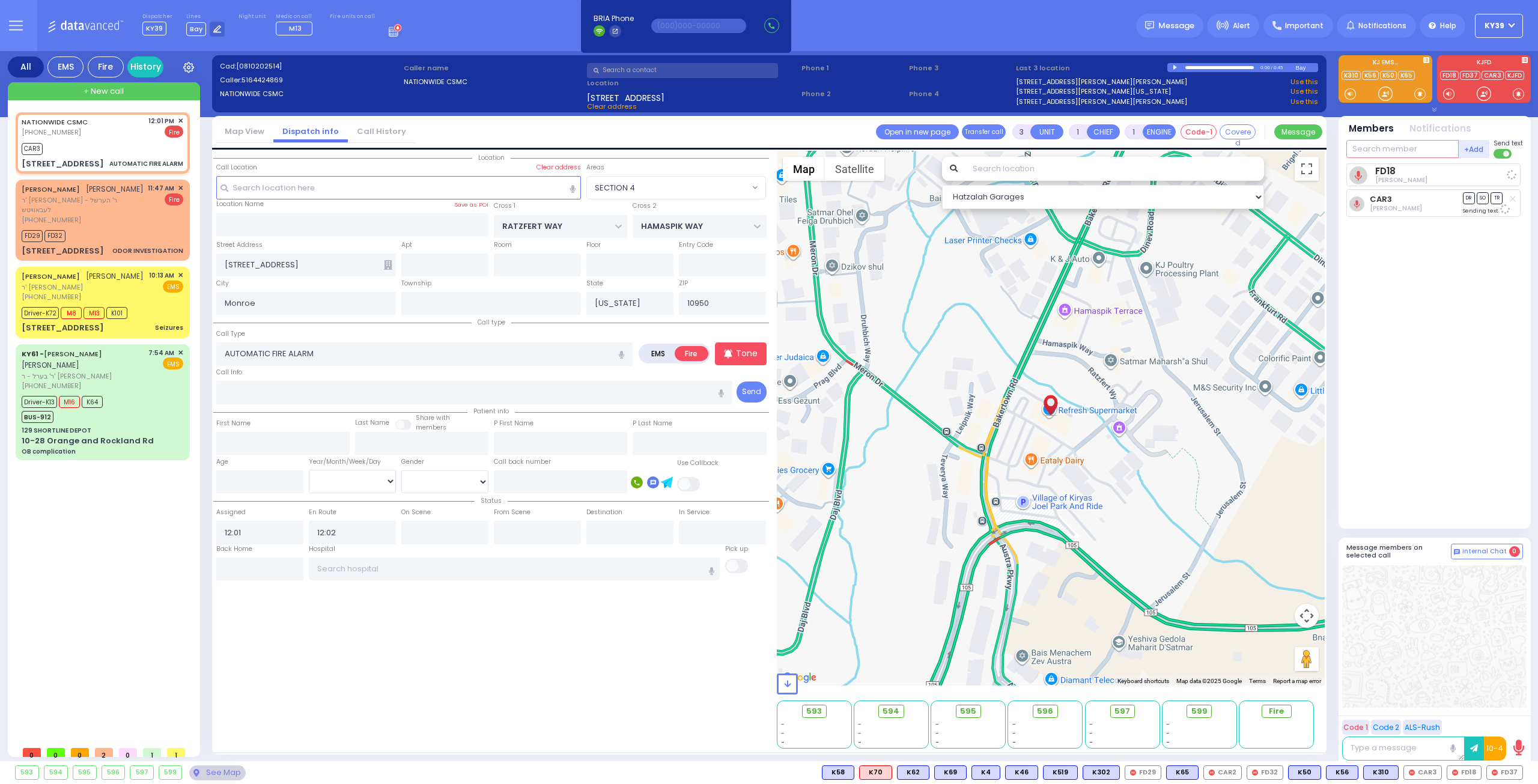
select select "Hatzalah Garages"
select select "SECTION 4"
type input "37"
select select
radio input "true"
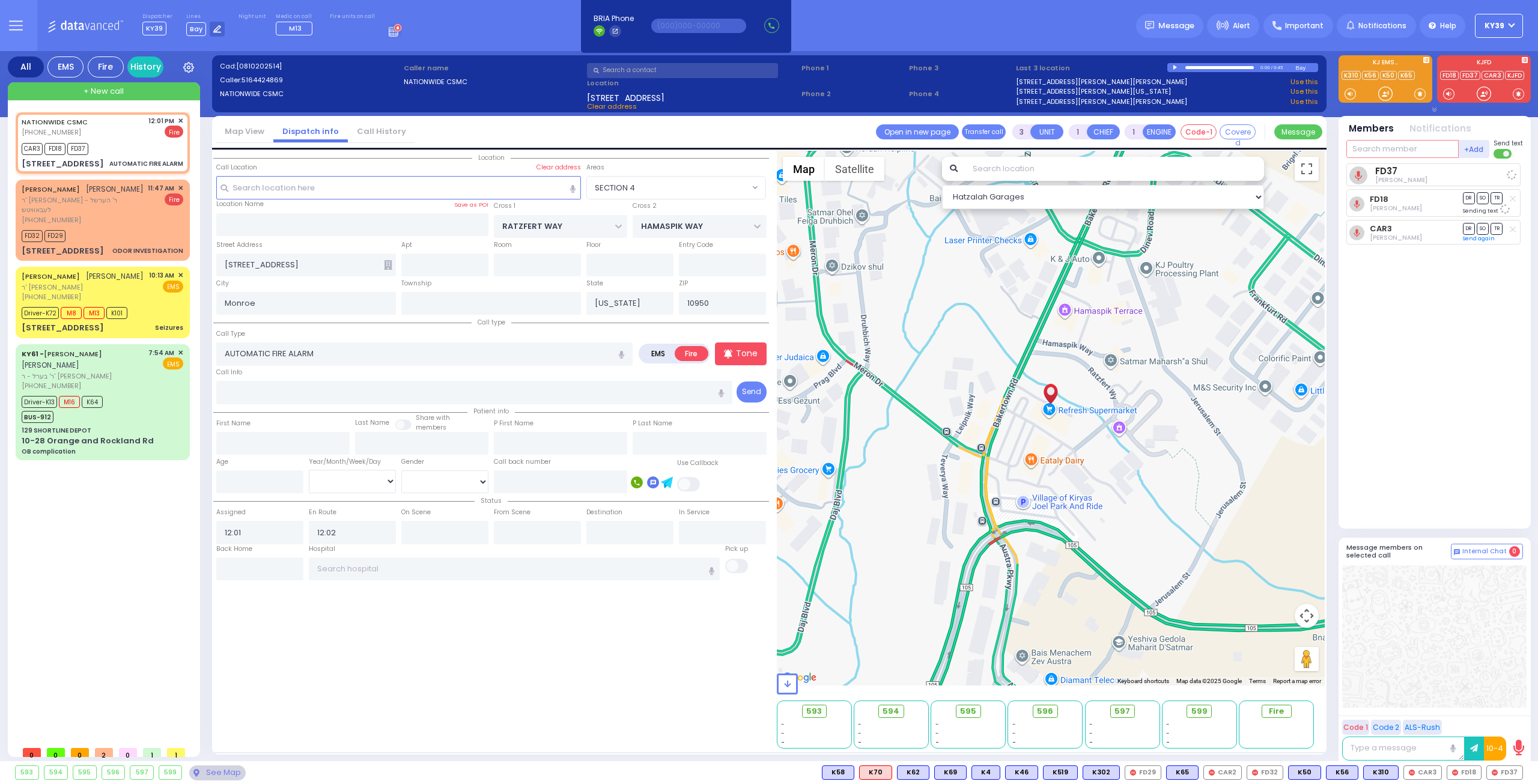
select select
select select "SECTION 4"
select select "Hatzalah Garages"
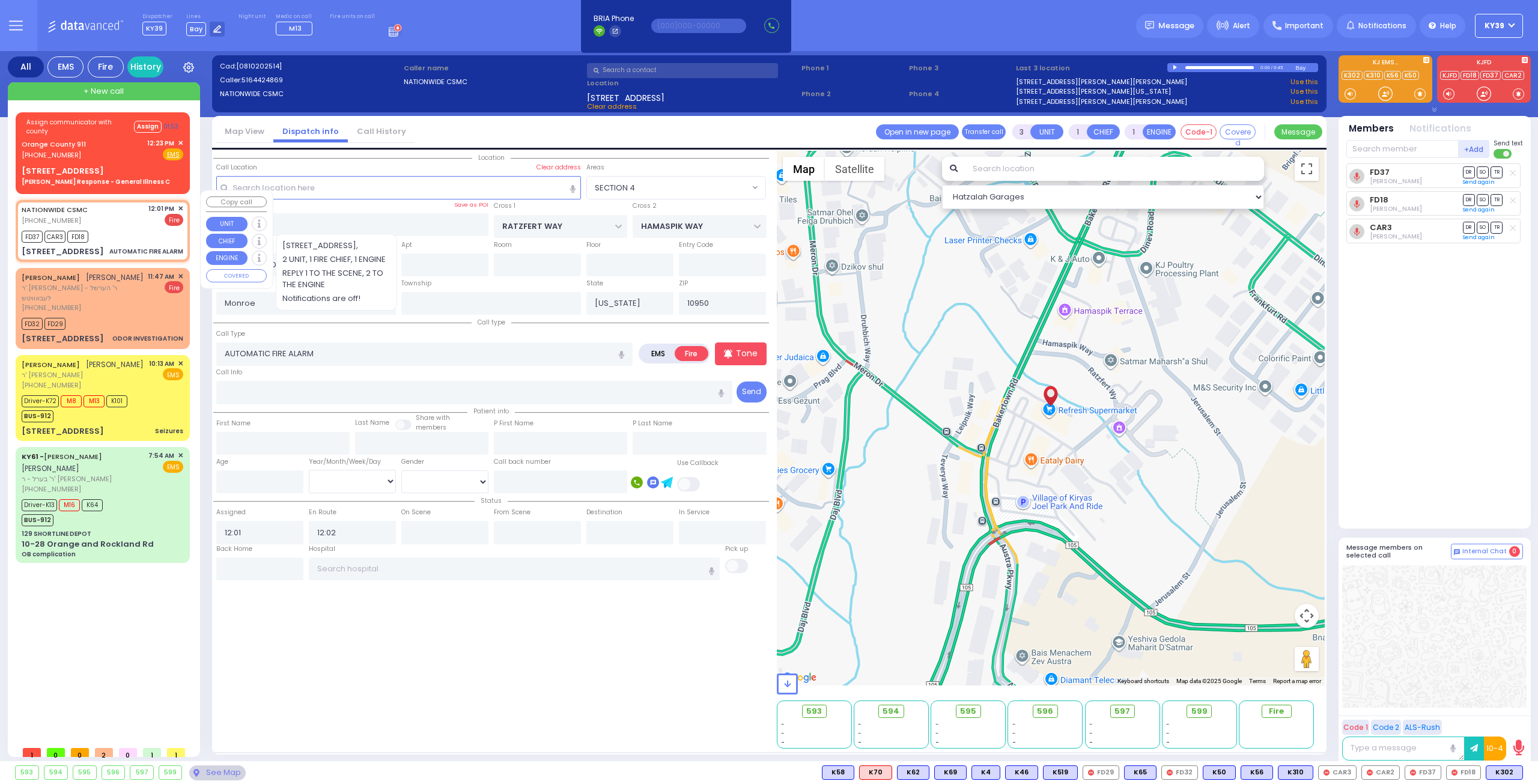
click at [180, 204] on span "✕" at bounding box center [180, 209] width 6 height 10
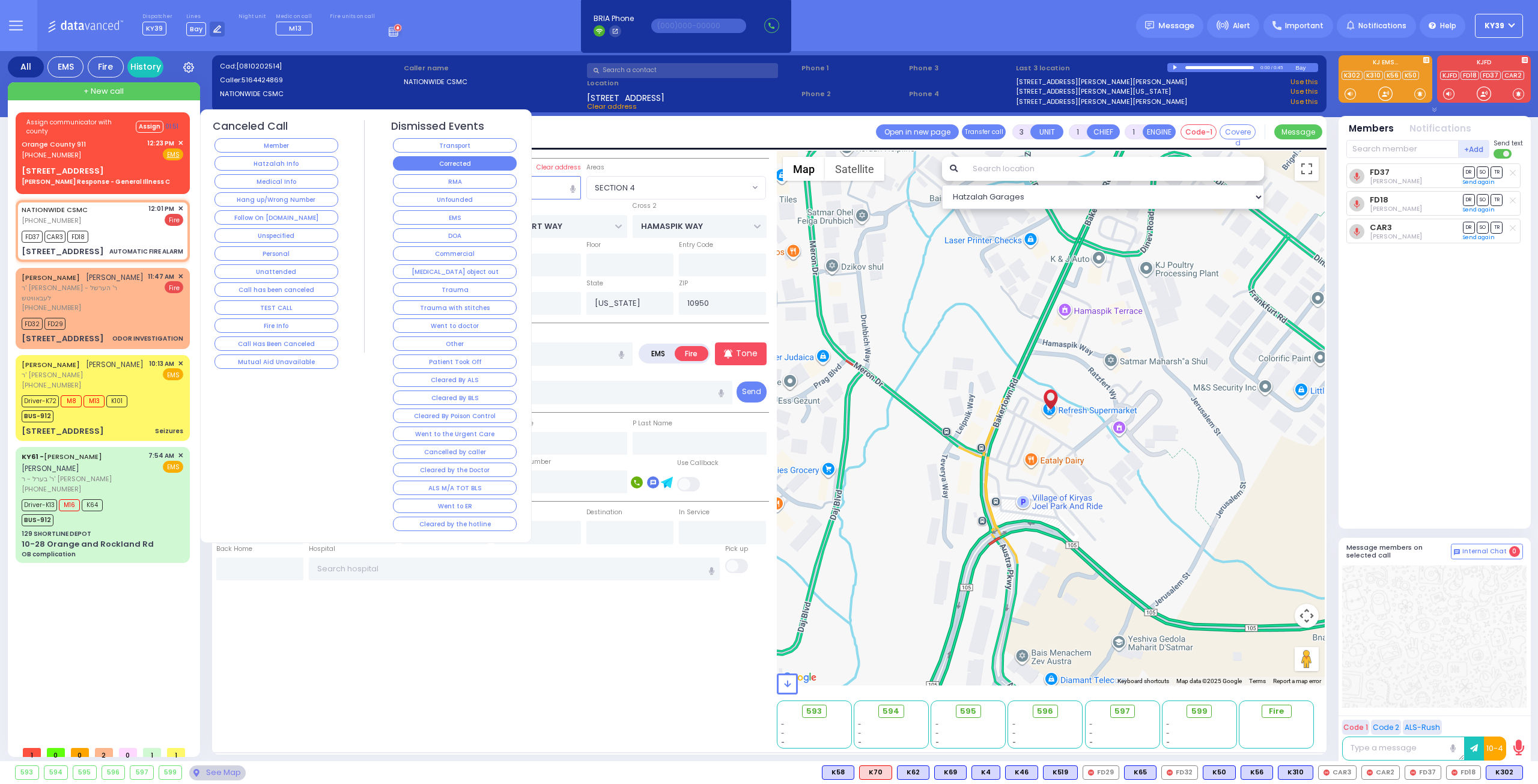
click at [440, 165] on button "Corrected" at bounding box center [455, 163] width 124 height 14
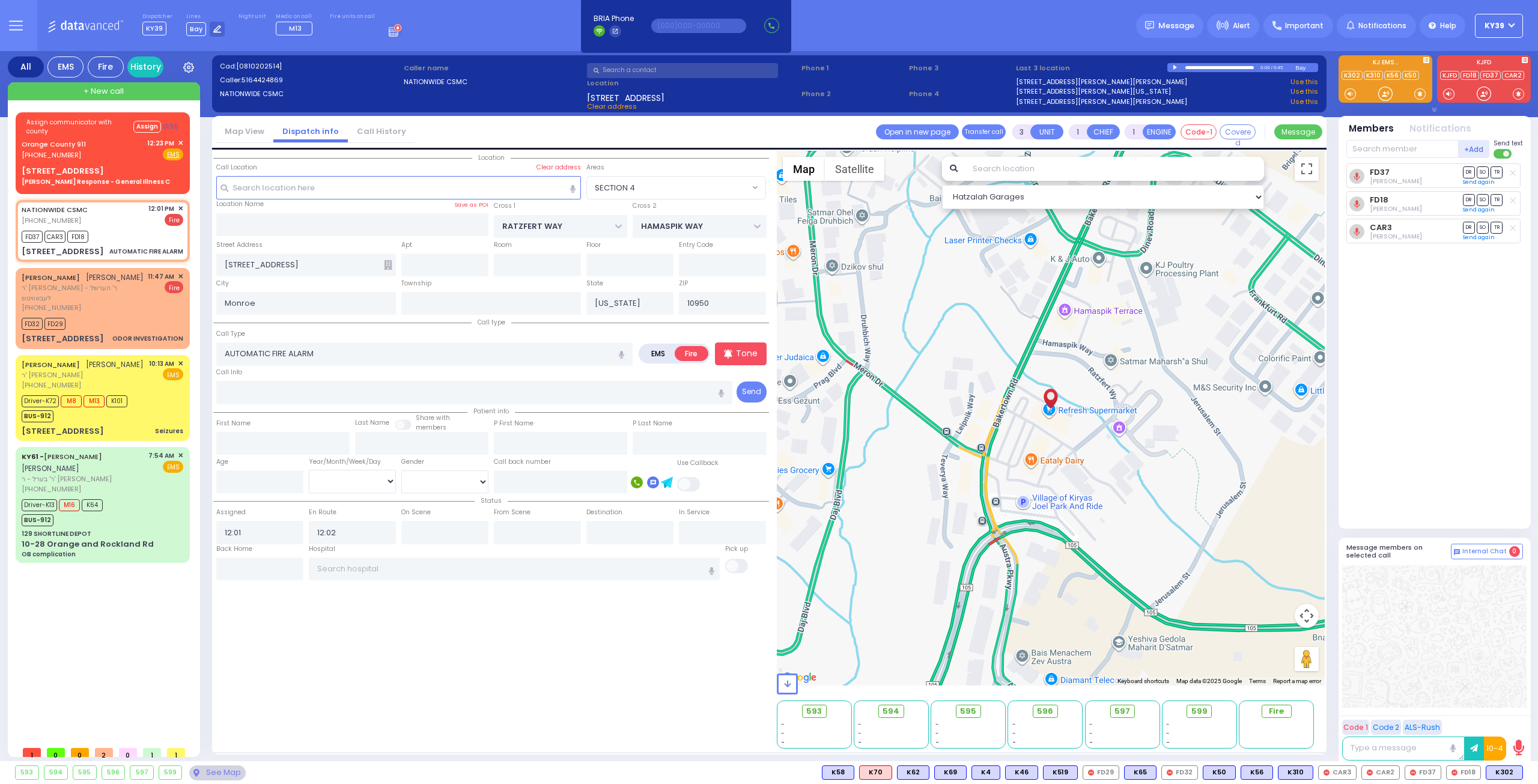
select select
radio input "true"
select select
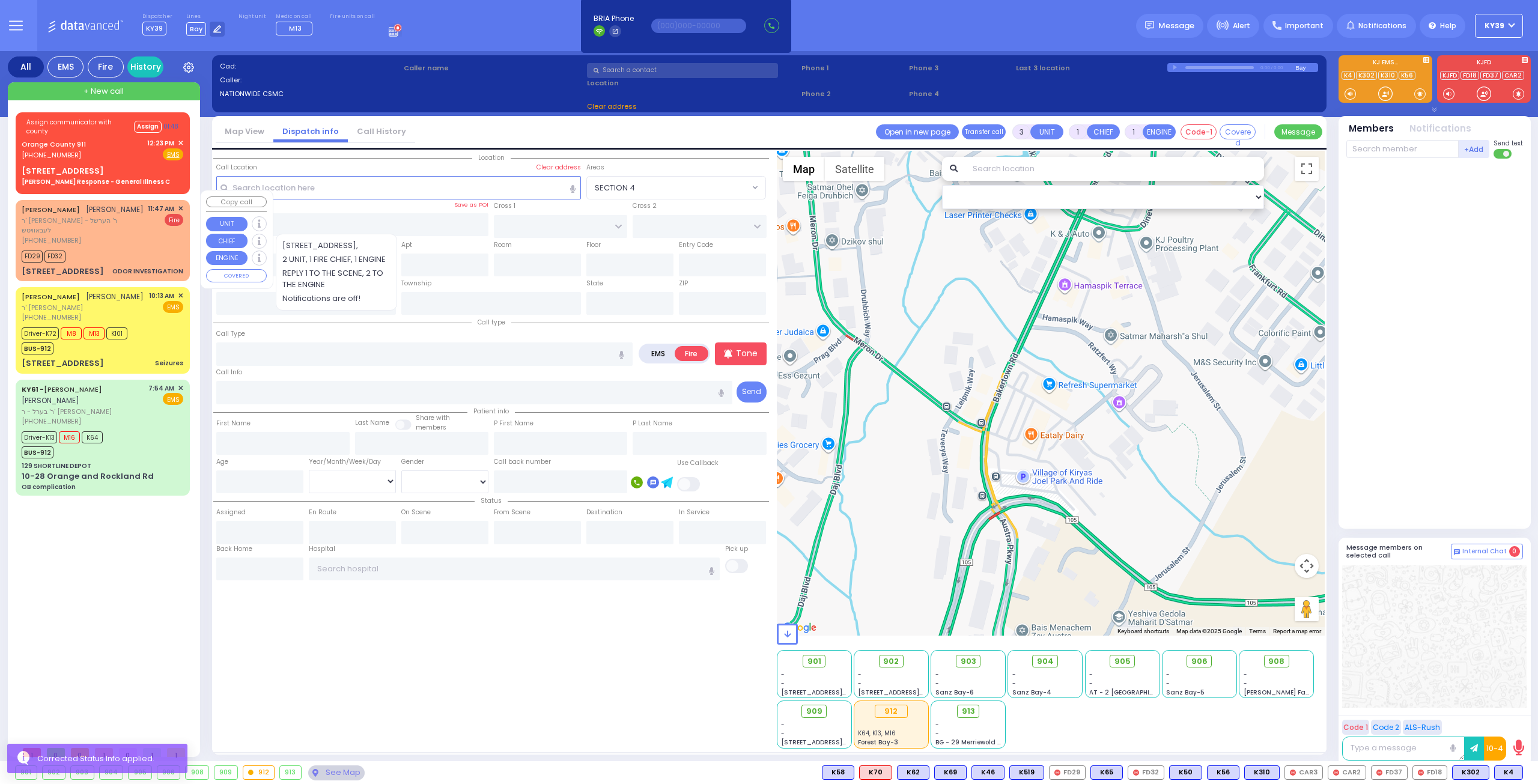
click at [180, 204] on span "✕" at bounding box center [180, 209] width 6 height 10
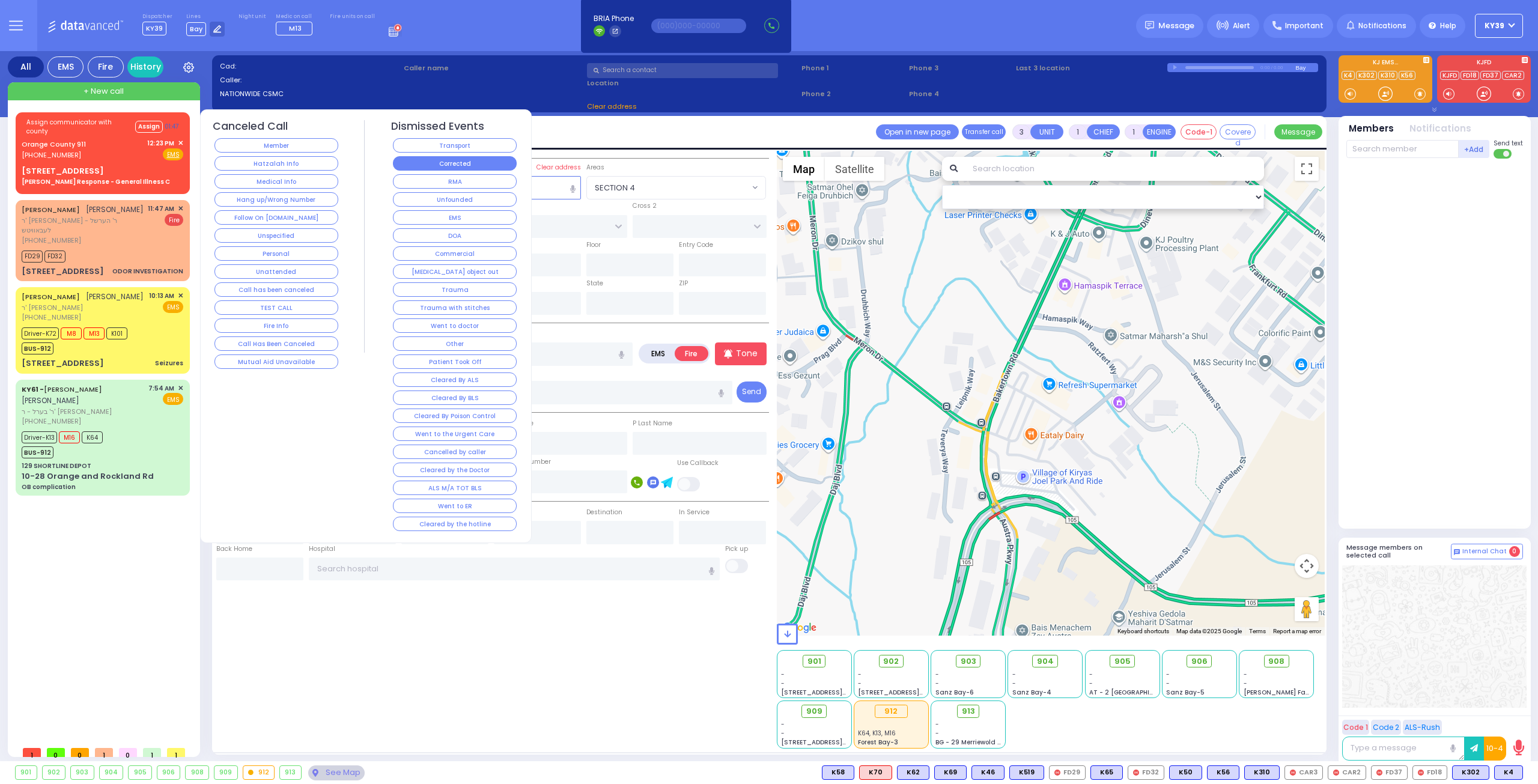
click at [471, 165] on button "Corrected" at bounding box center [455, 163] width 124 height 14
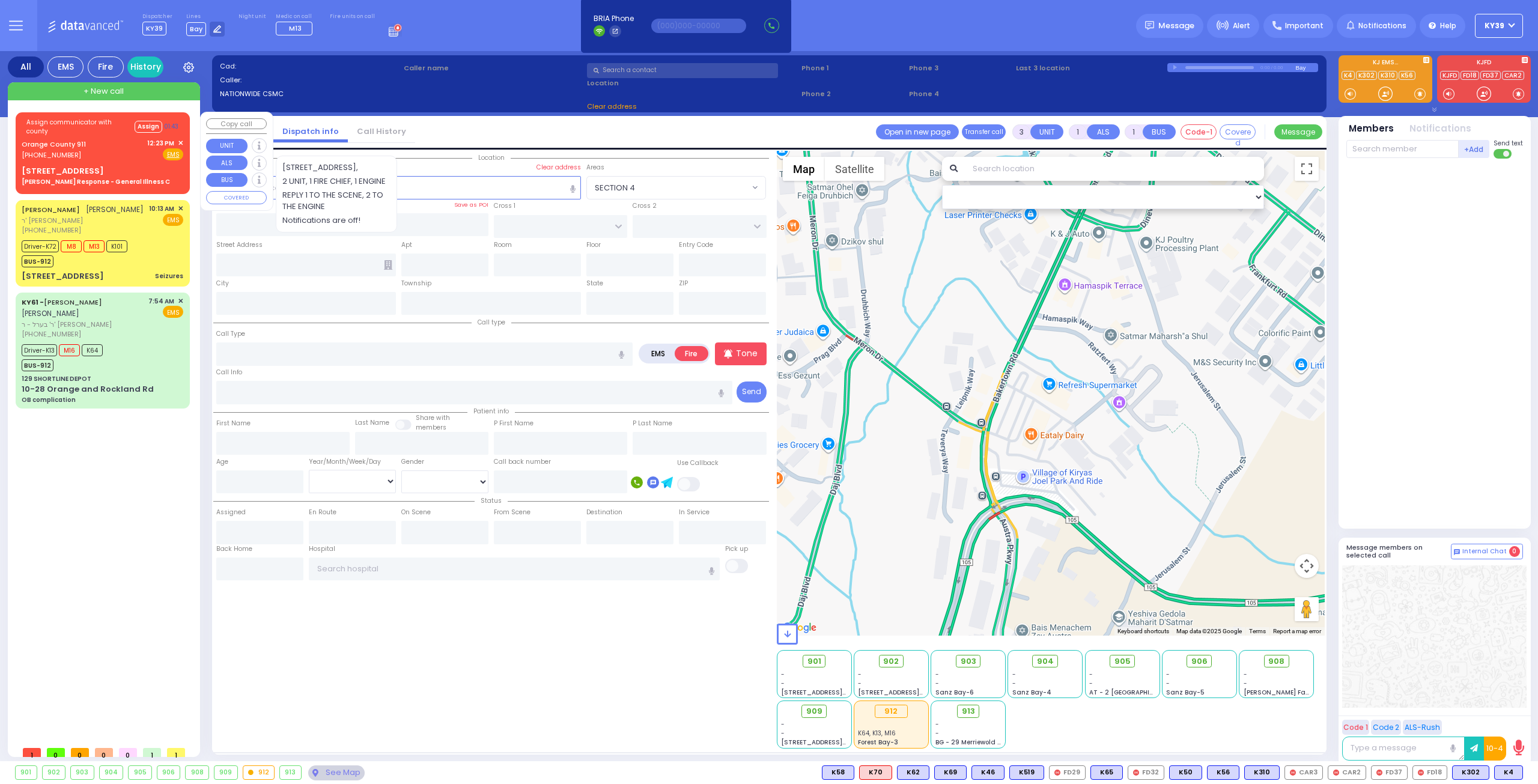
click at [125, 138] on div "Orange County 911 (845) 469-0911 12:23 PM ✕ Fire EMS" at bounding box center [103, 149] width 161 height 23
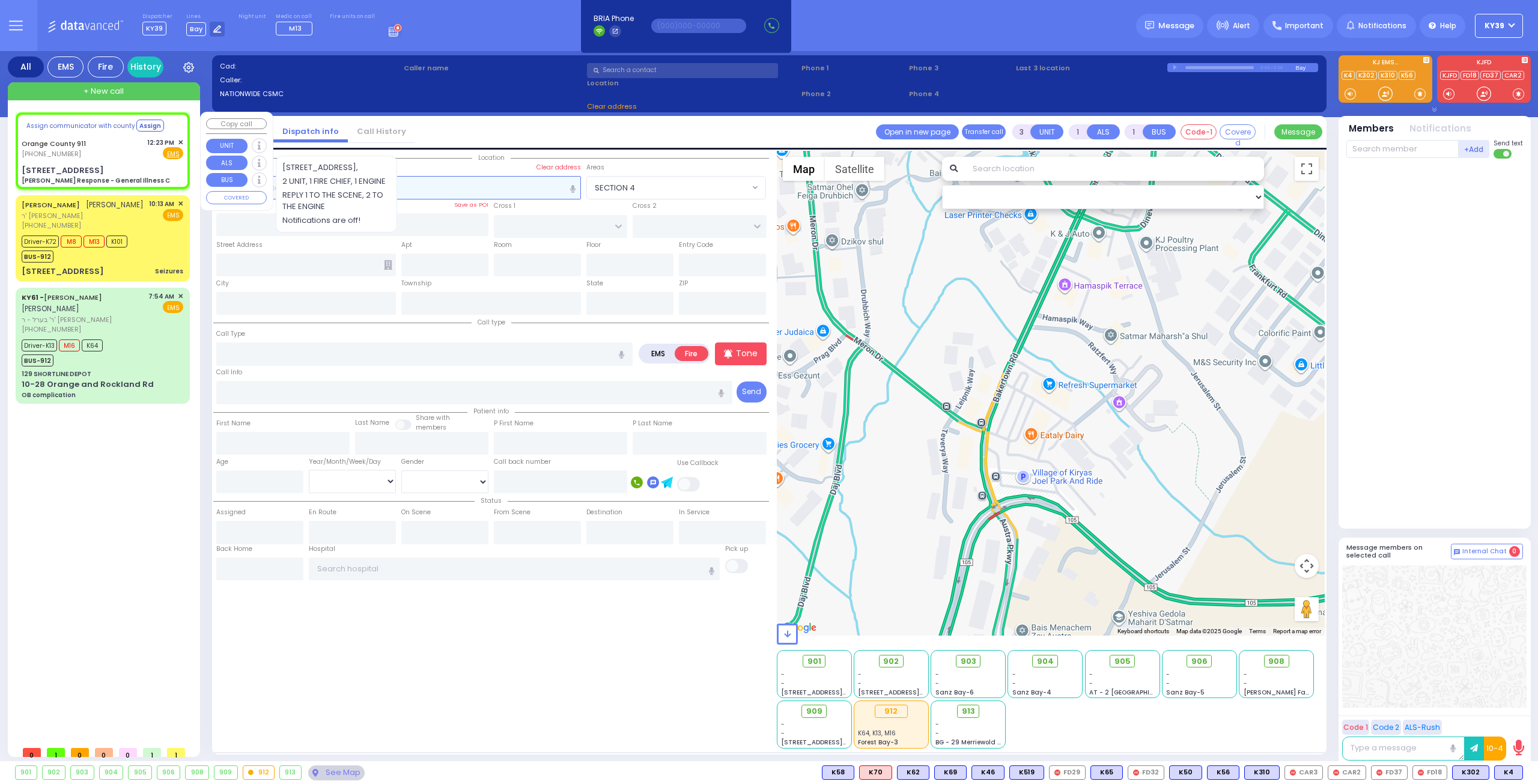
type input "6"
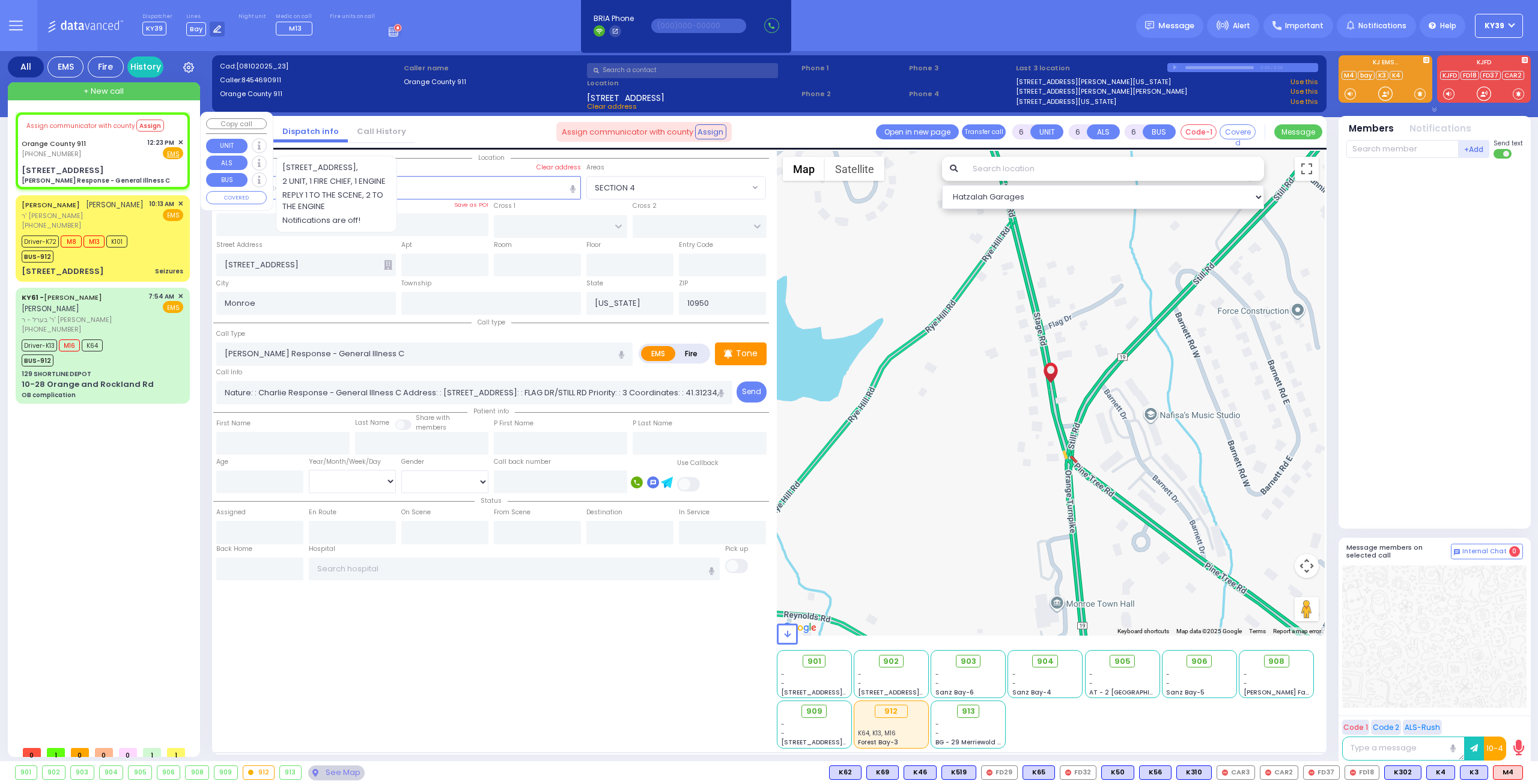
click at [123, 139] on div "Orange County 911 (845) 469-0911 12:23 PM ✕ Fire EMS" at bounding box center [103, 149] width 161 height 23
click at [1505, 773] on span "M4" at bounding box center [1508, 772] width 29 height 13
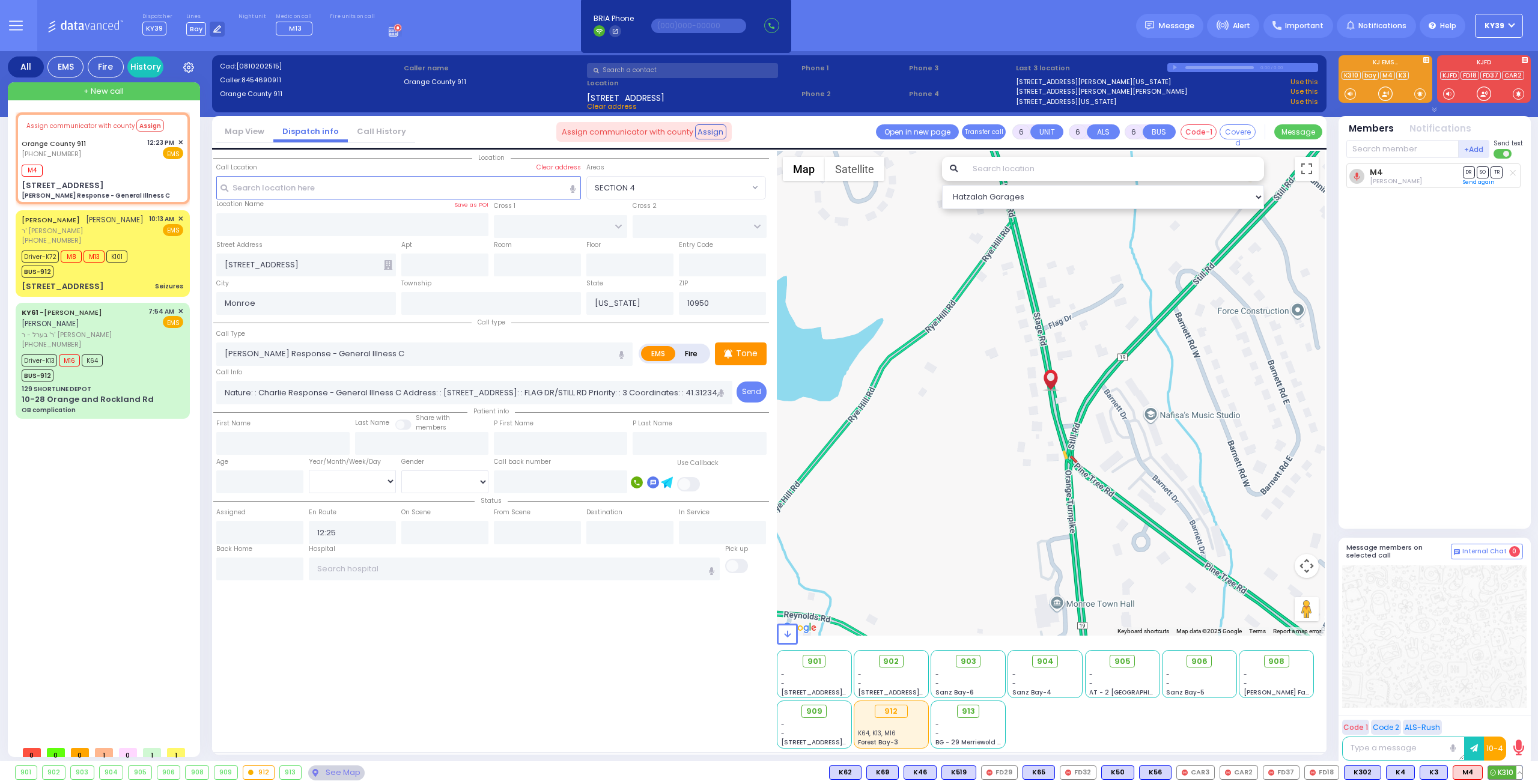
click at [1505, 775] on span "K310" at bounding box center [1505, 772] width 34 height 13
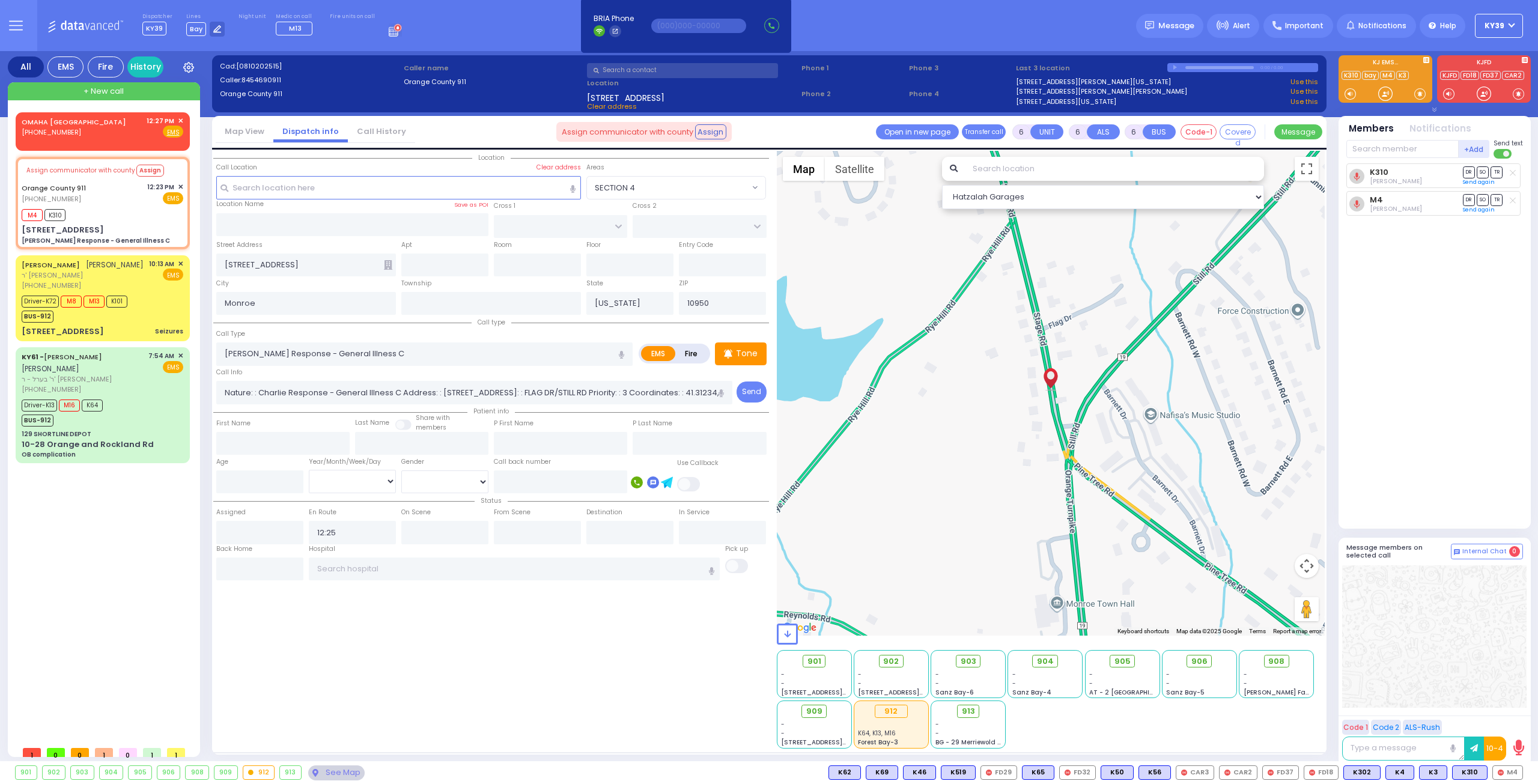
select select
click at [101, 418] on div "BUS-912" at bounding box center [63, 419] width 81 height 15
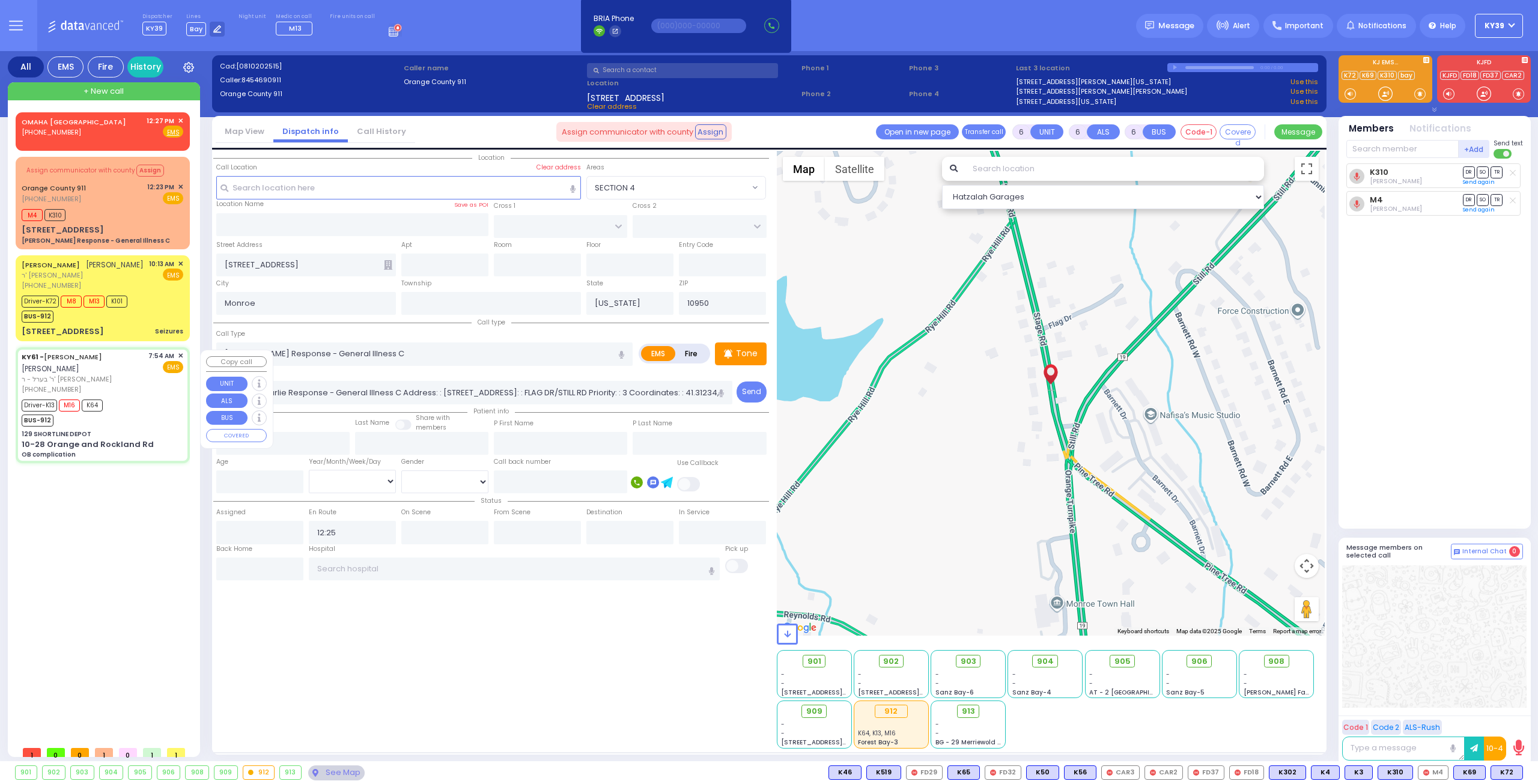
select select
type input "OB complication"
radio input "true"
type input "ARON ZEV"
type input "POLACHECK"
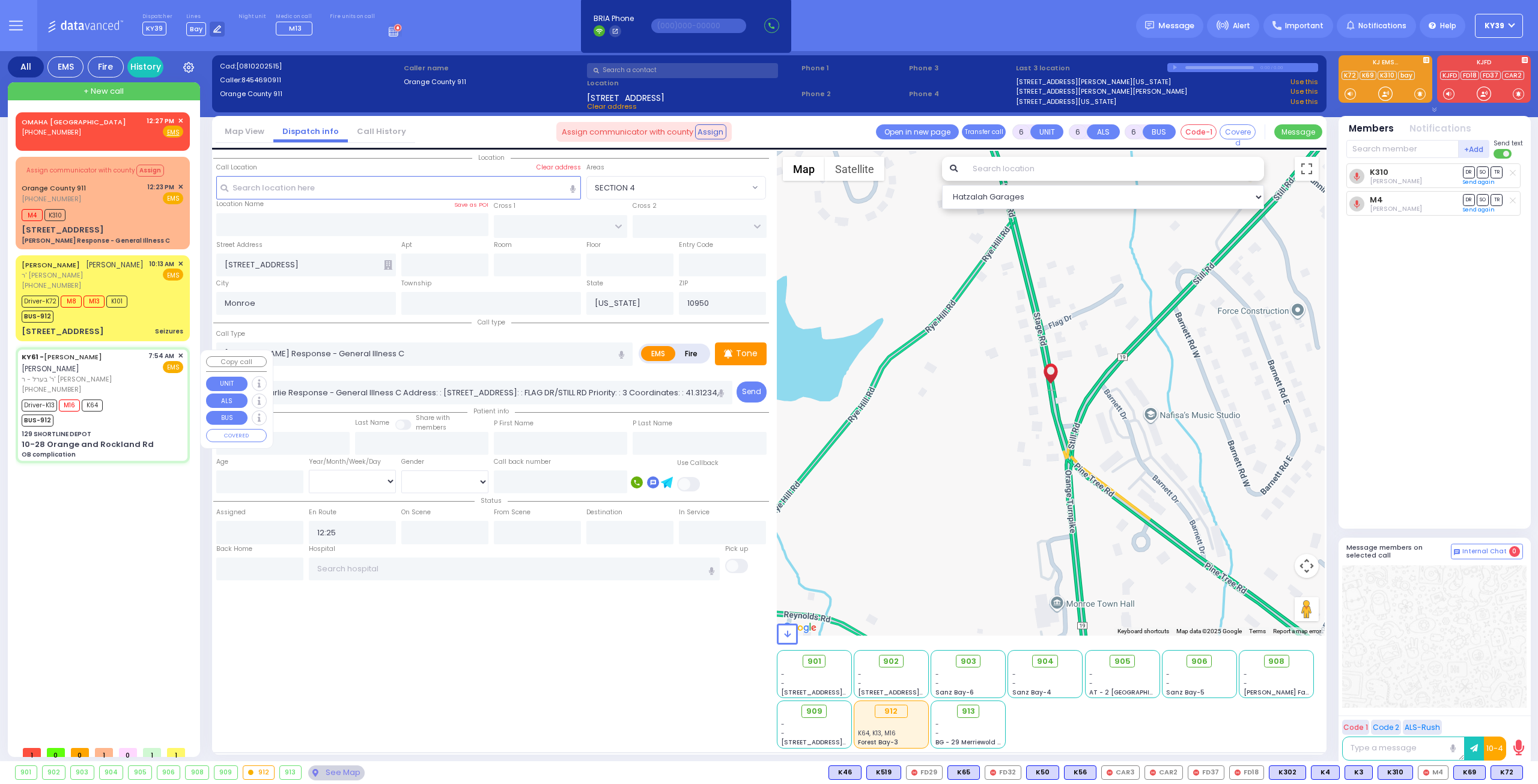
type input "Chaya"
type input "Iliovits"
type input "37"
select select "Year"
select select "[DEMOGRAPHIC_DATA]"
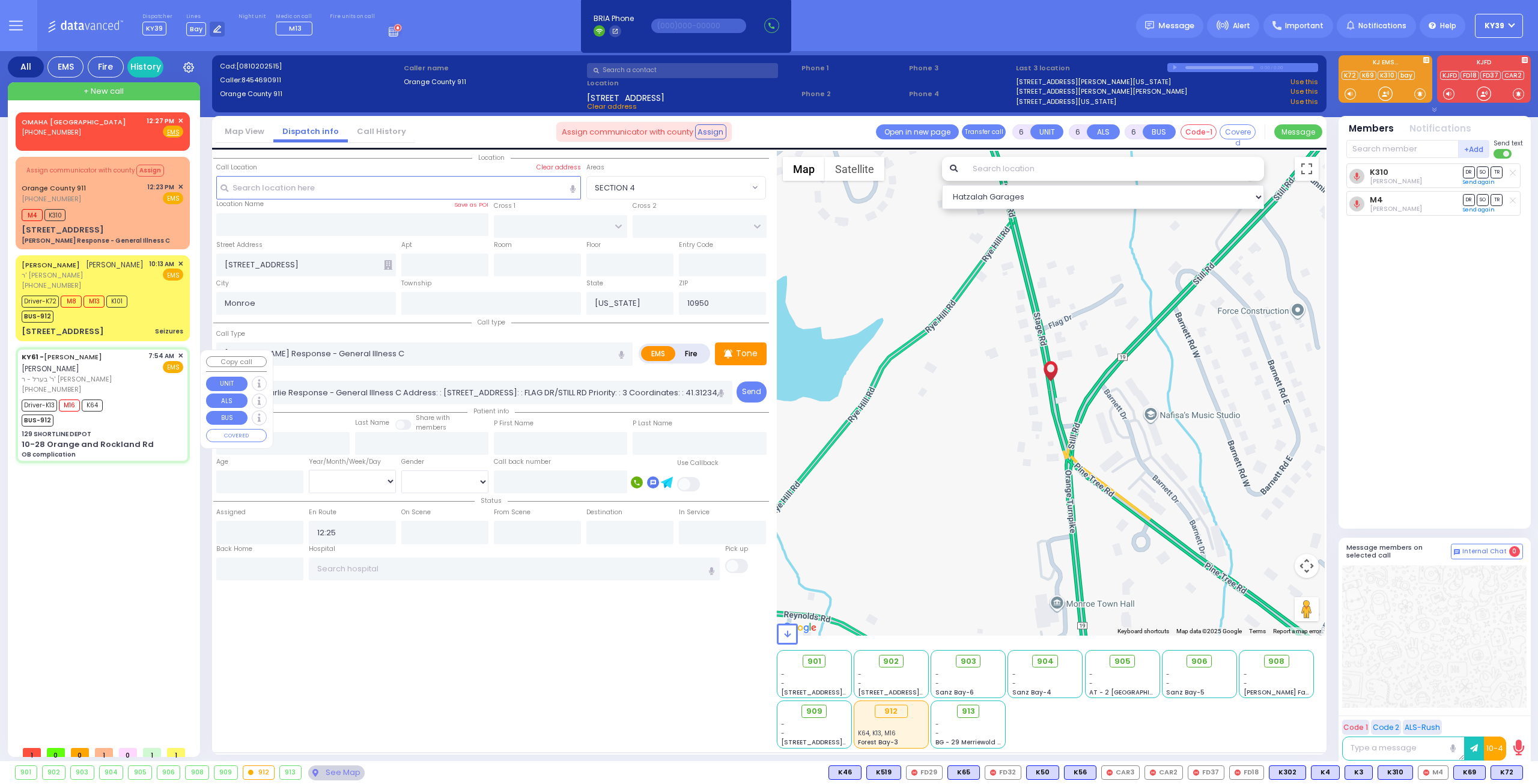
type input "07:54"
type input "07:56"
type input "08:13"
type input "08:25"
type input "09:10"
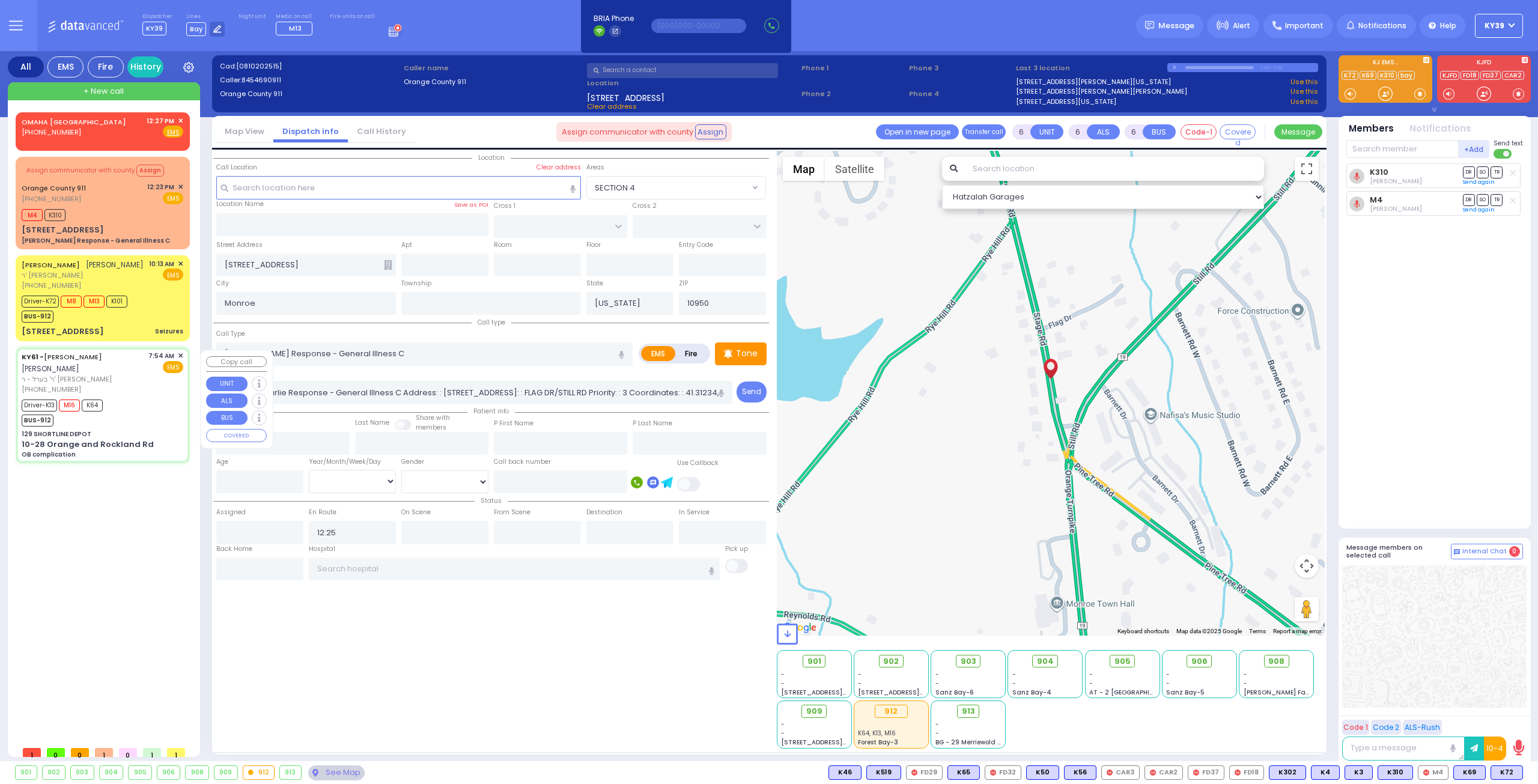
type input "09:45"
type input "Mount Sinai West - Roosevelt Hospital Center"
select select "Hatzalah Garages"
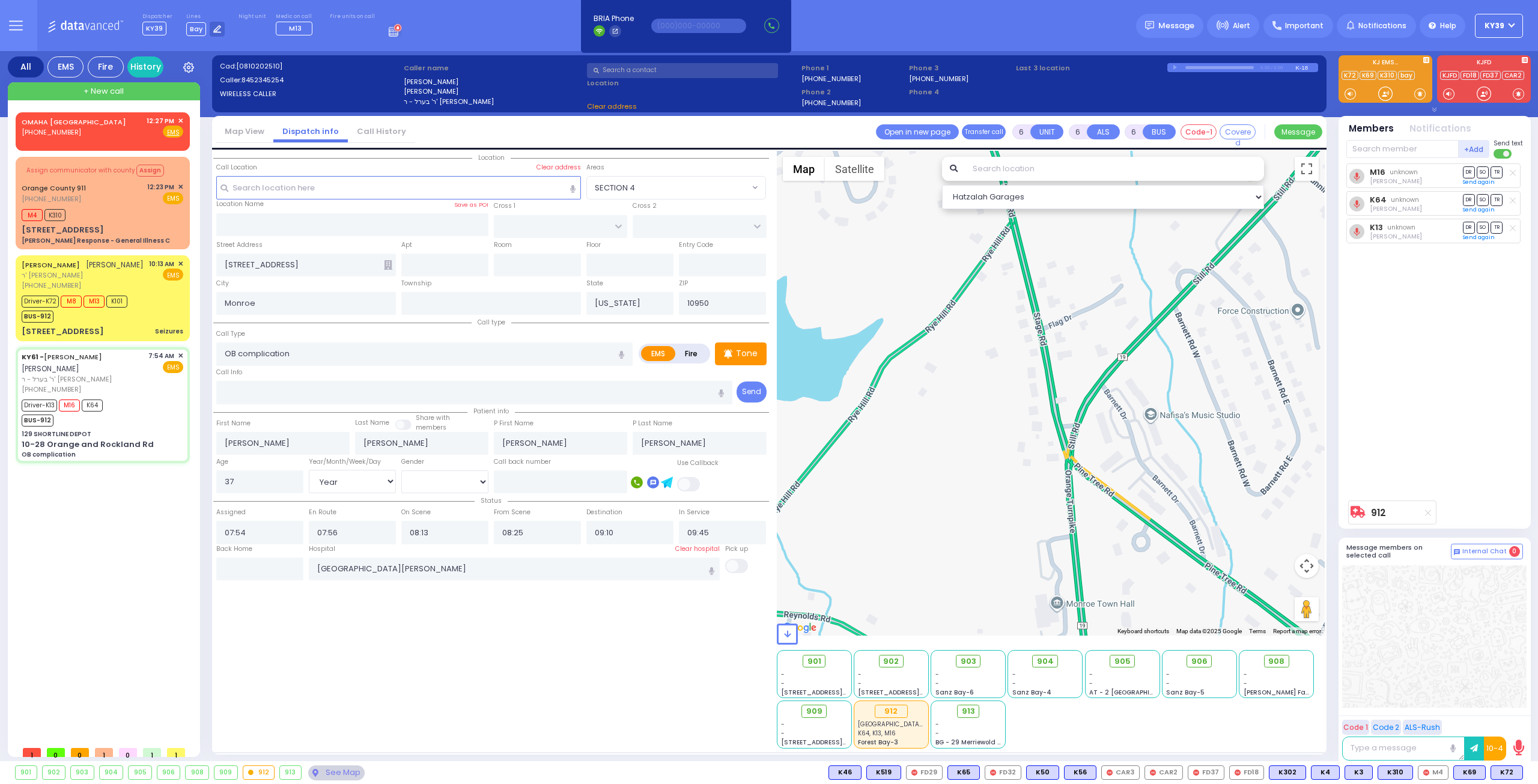
type input "129 SHORTLINE DEPOT"
type input "10-28 Orange and Rockland Rd"
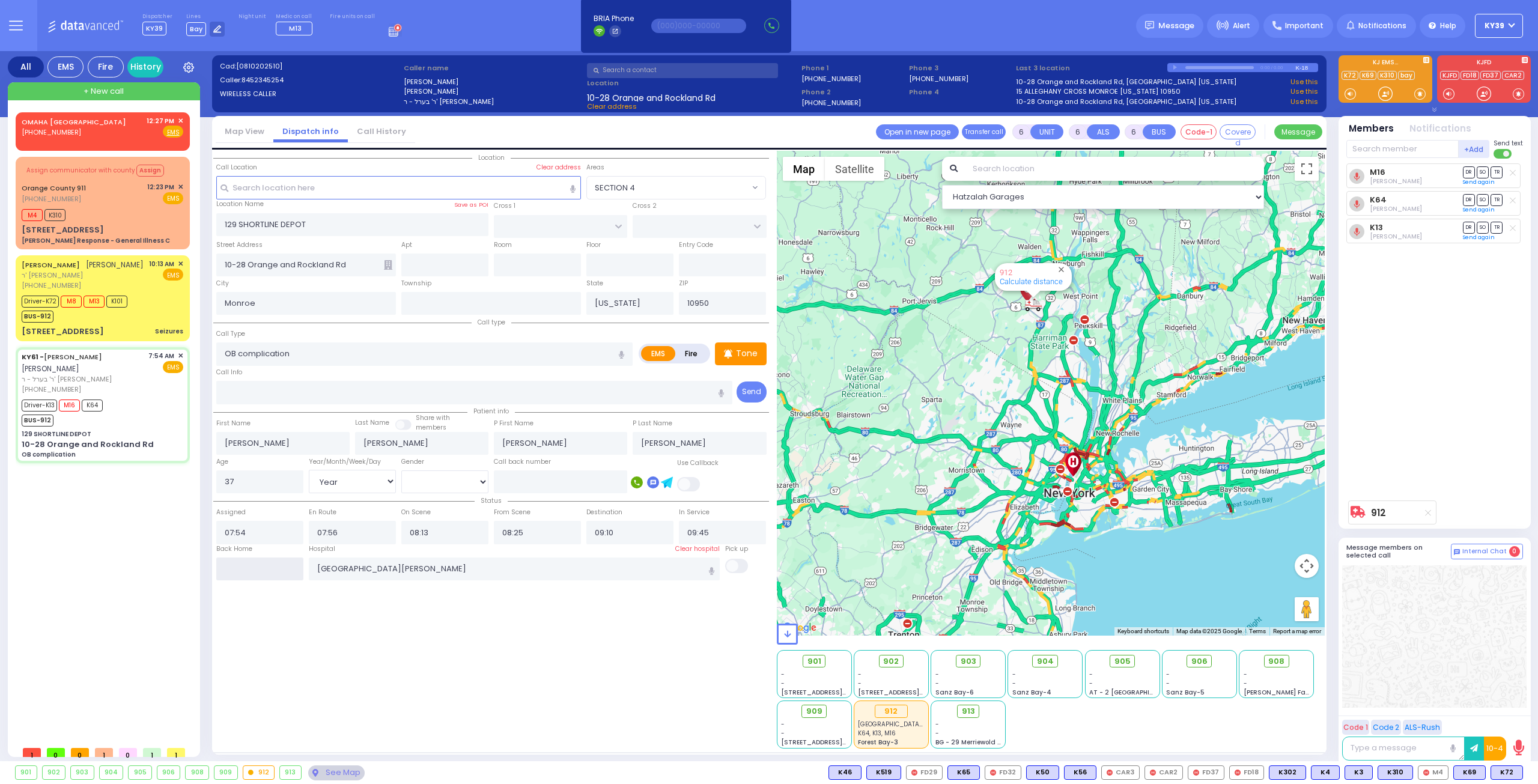
click at [253, 571] on input "text" at bounding box center [259, 569] width 87 height 23
click at [253, 570] on input "text" at bounding box center [259, 569] width 87 height 23
type input "12:47"
select select
radio input "true"
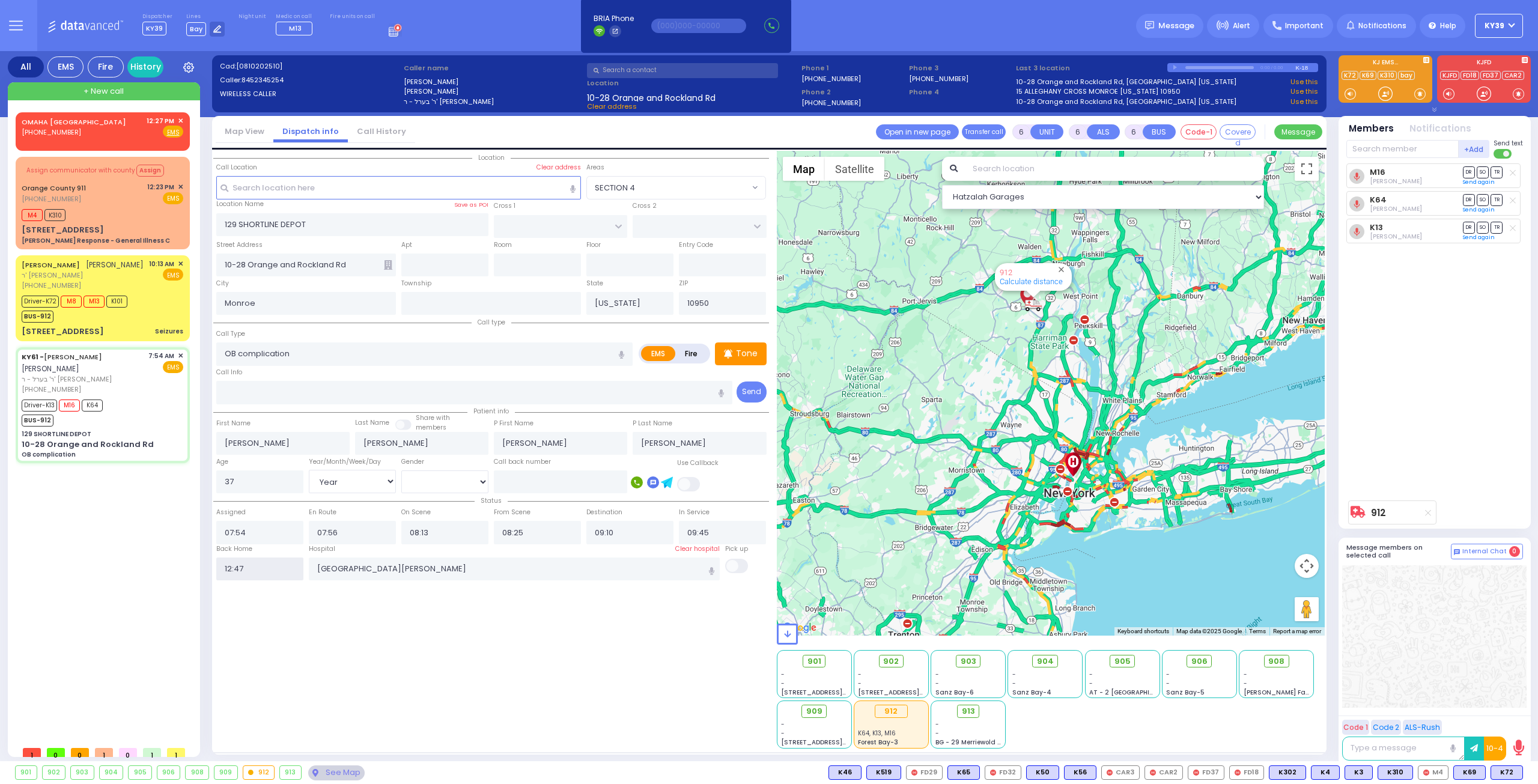
select select
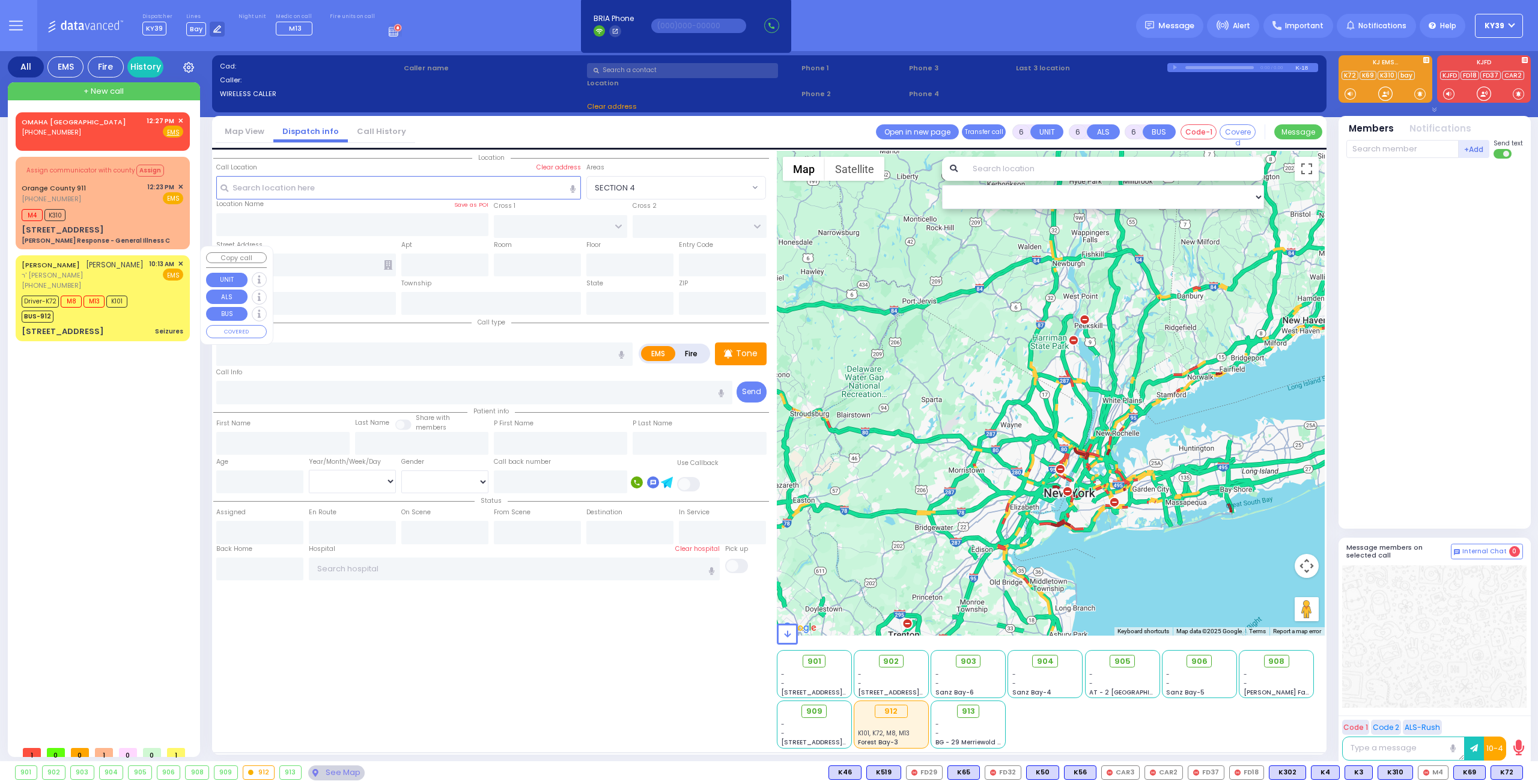
click at [133, 317] on div "Driver-K72 M8 M13 K101 BUS-912" at bounding box center [79, 308] width 114 height 30
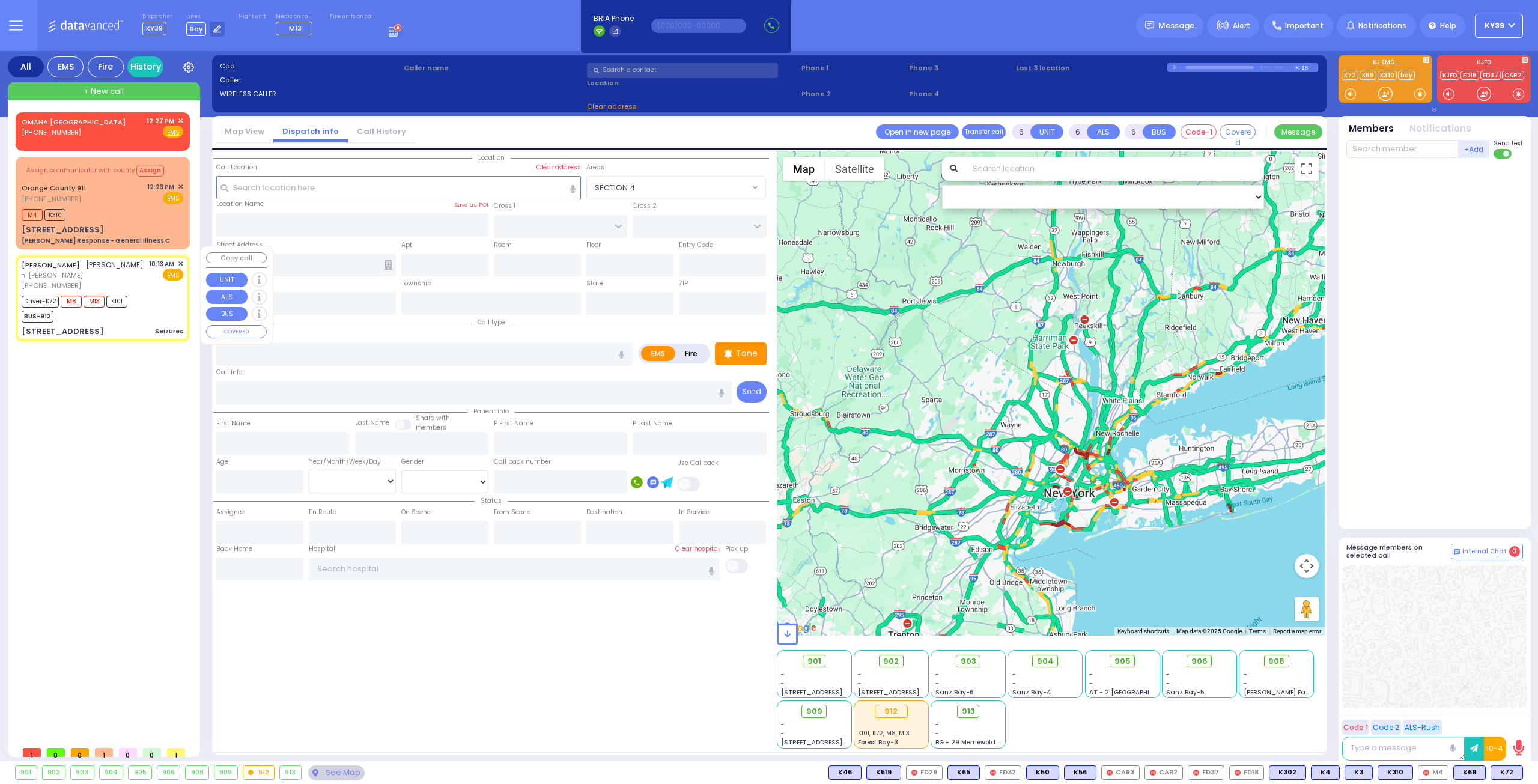
select select
type input "Seizures"
radio input "true"
type input "ZALMEN LEIB"
type input "FRIEDMAN"
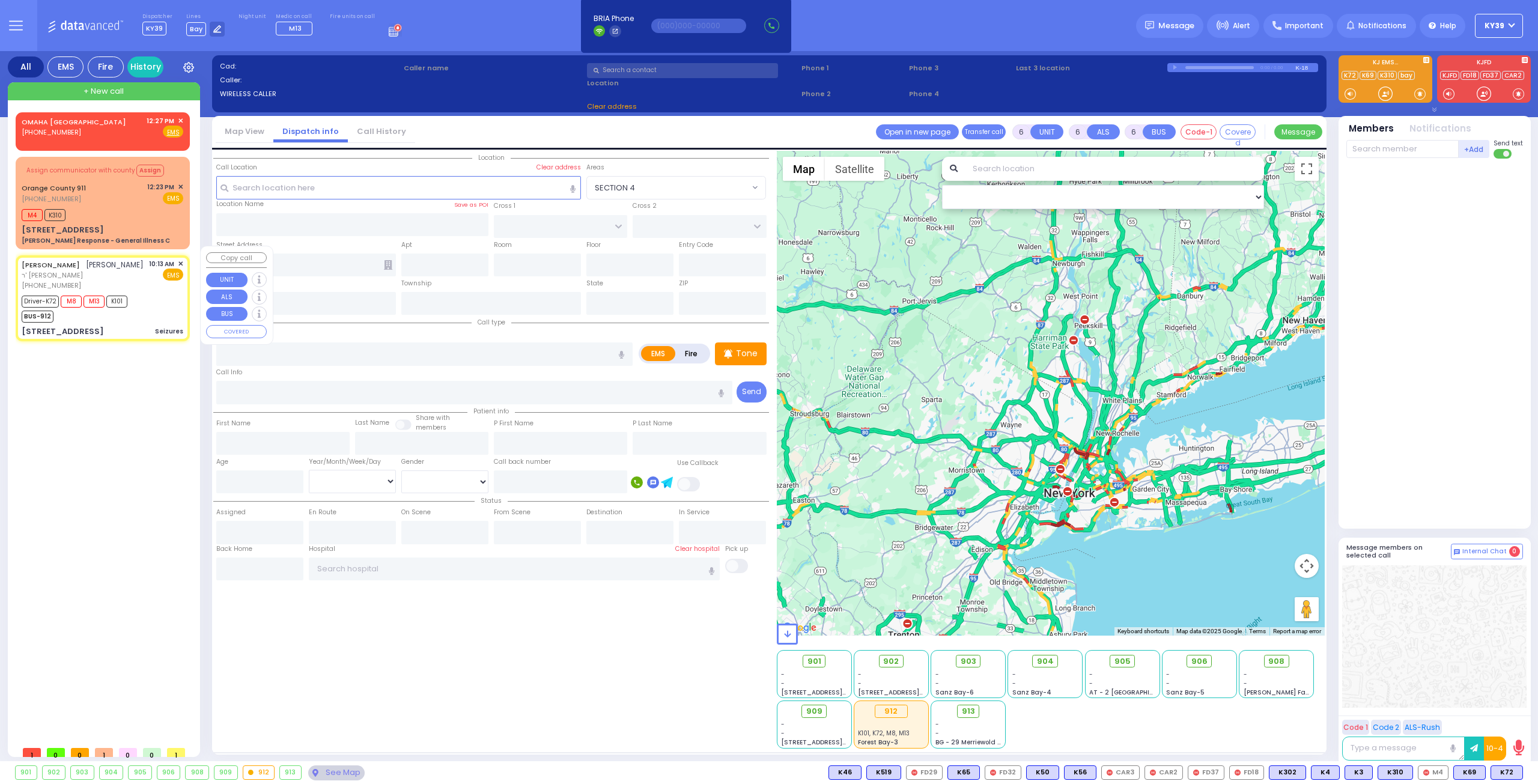
type input "Miriam"
type input "Friedman"
type input "6"
select select "Year"
select select "[DEMOGRAPHIC_DATA]"
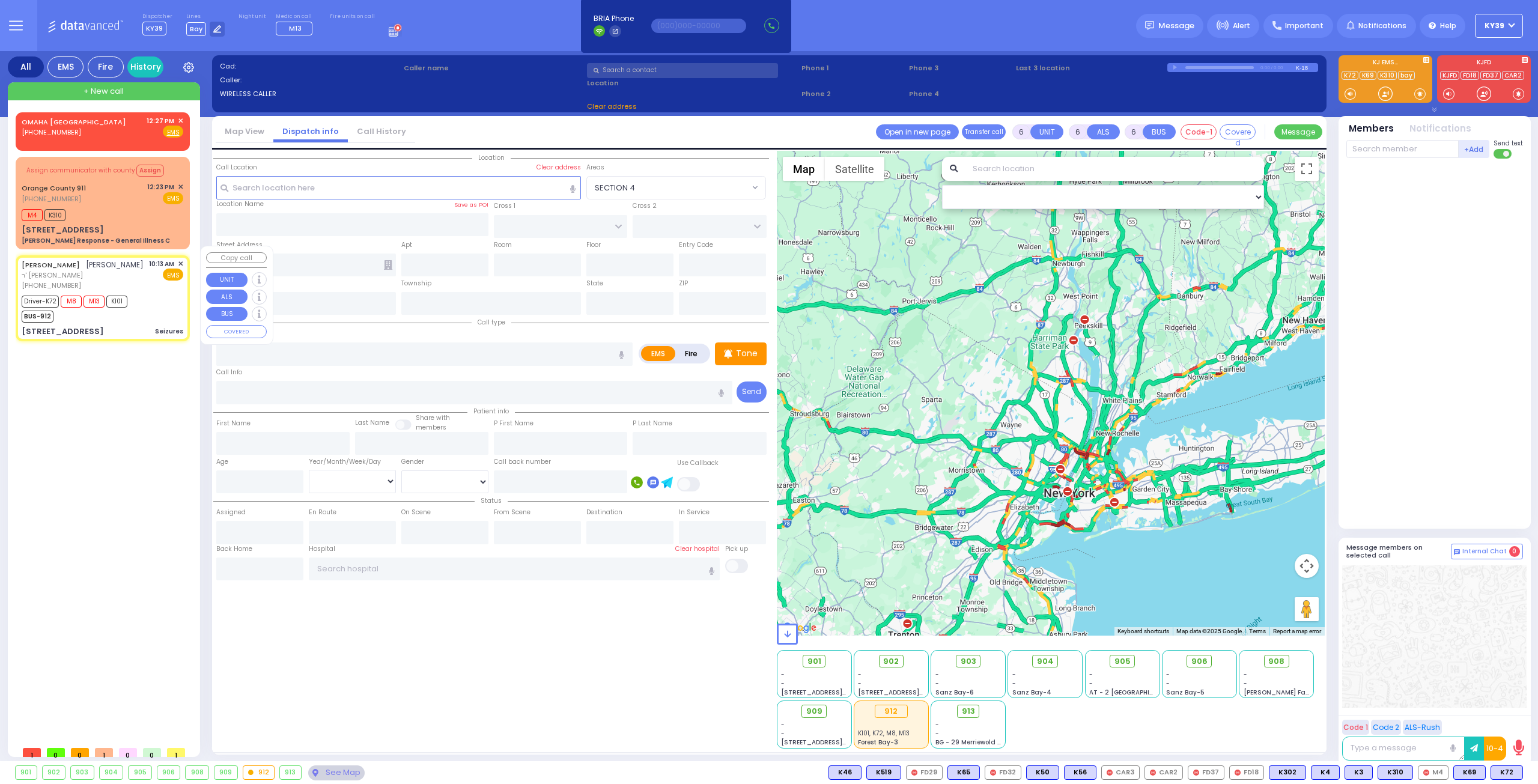
type input "10:13"
type input "10:14"
type input "10:16"
type input "10:35"
type input "11:20"
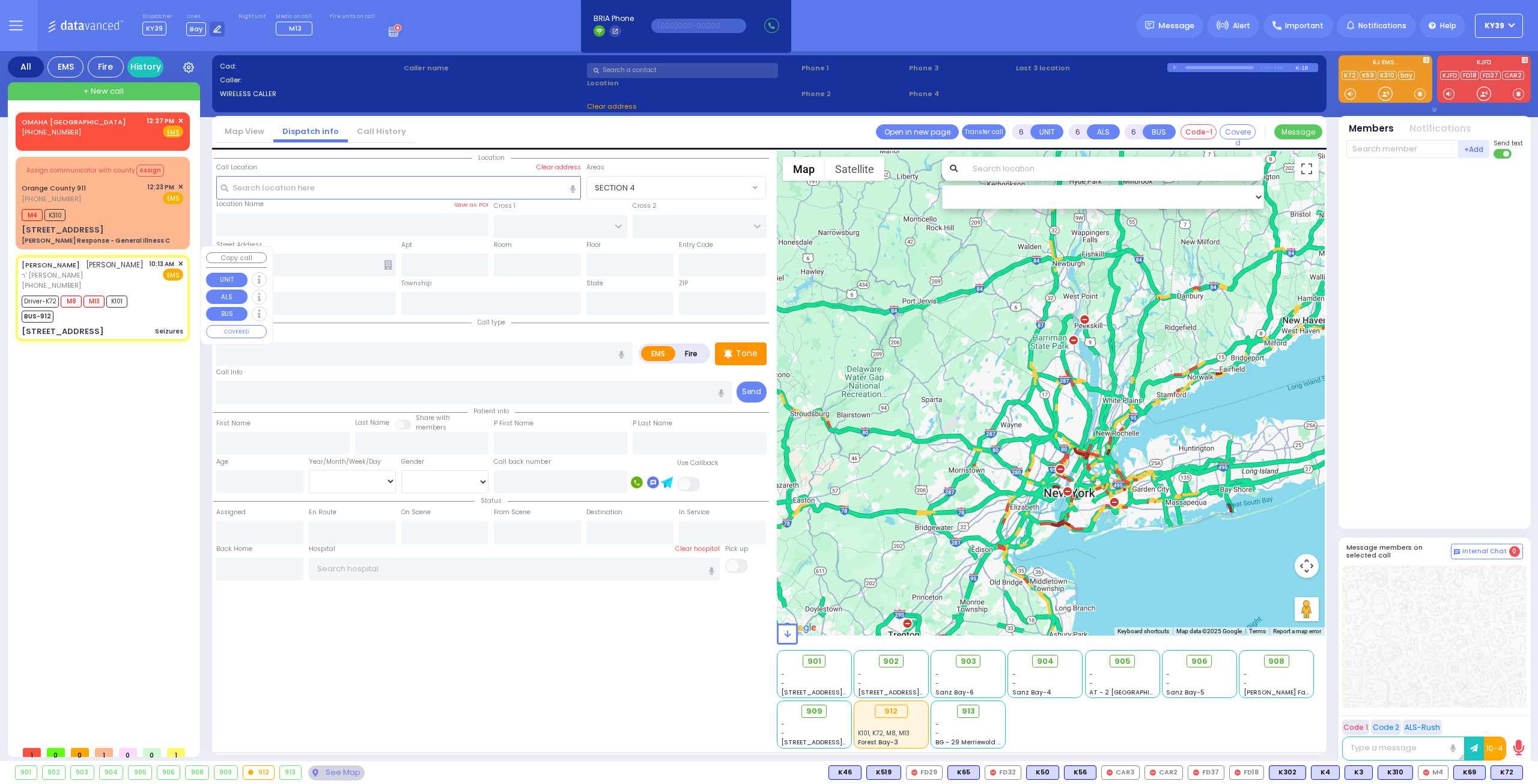
type input "11:24"
type input "New York Presbyterian Hospital- Columbia Campus 622, West 168th Street New York…"
type input "LUBLIN WAY"
type input "RIMENEV COURT"
type input "2 LUBLIN WAY"
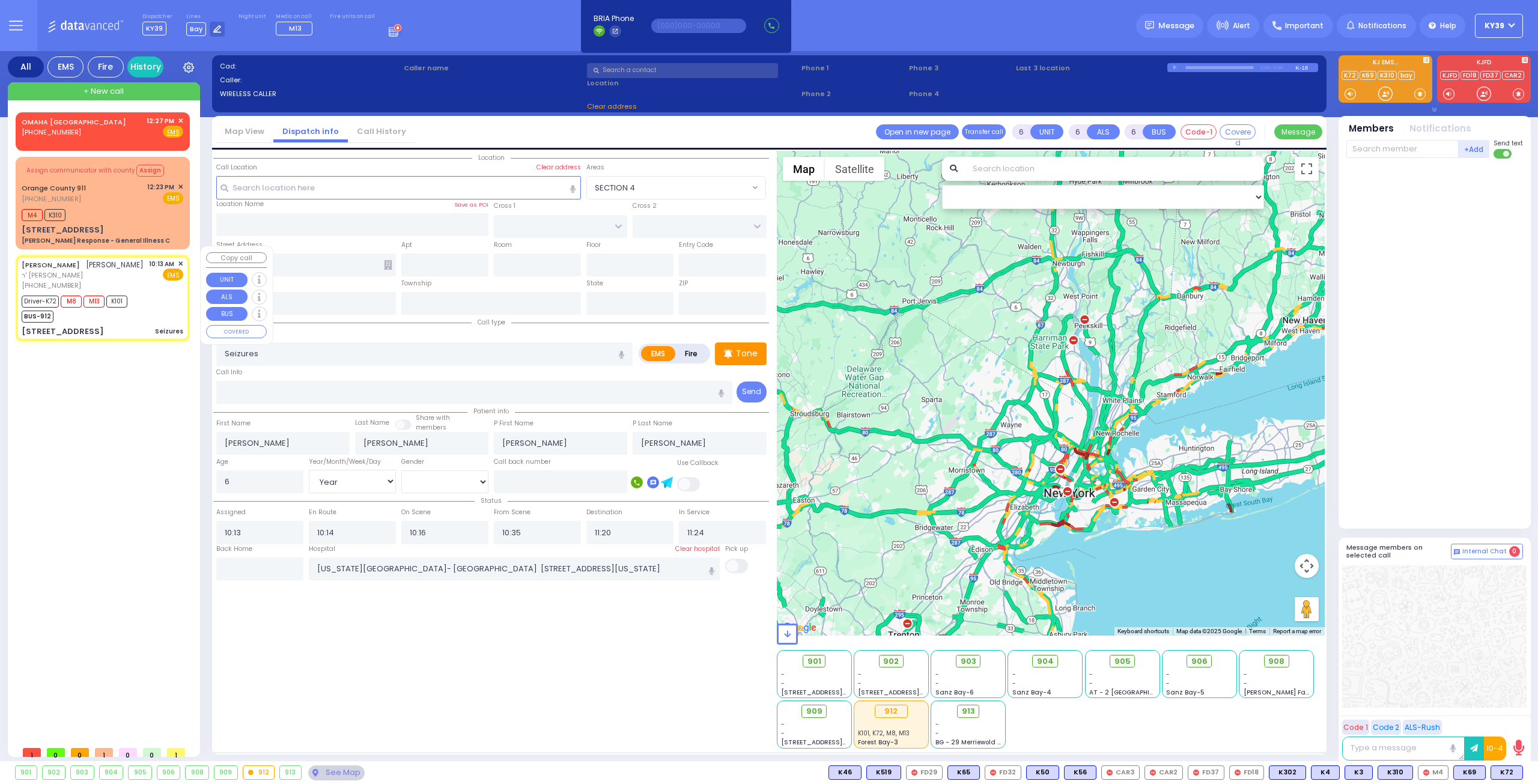
type input "304"
type input "Monroe"
type input "[US_STATE]"
type input "10950"
select select "SECTION 1"
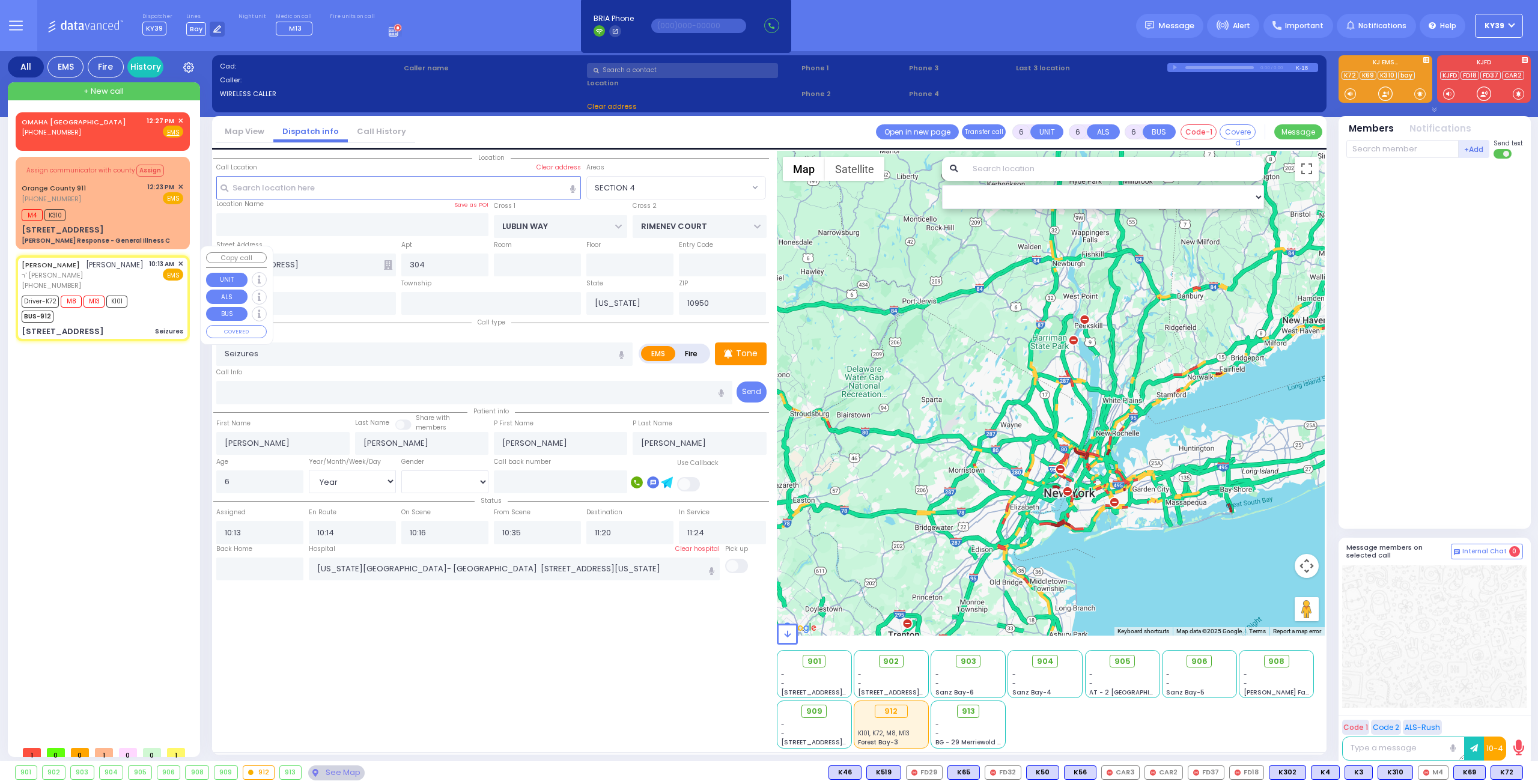
select select "Hatzalah Garages"
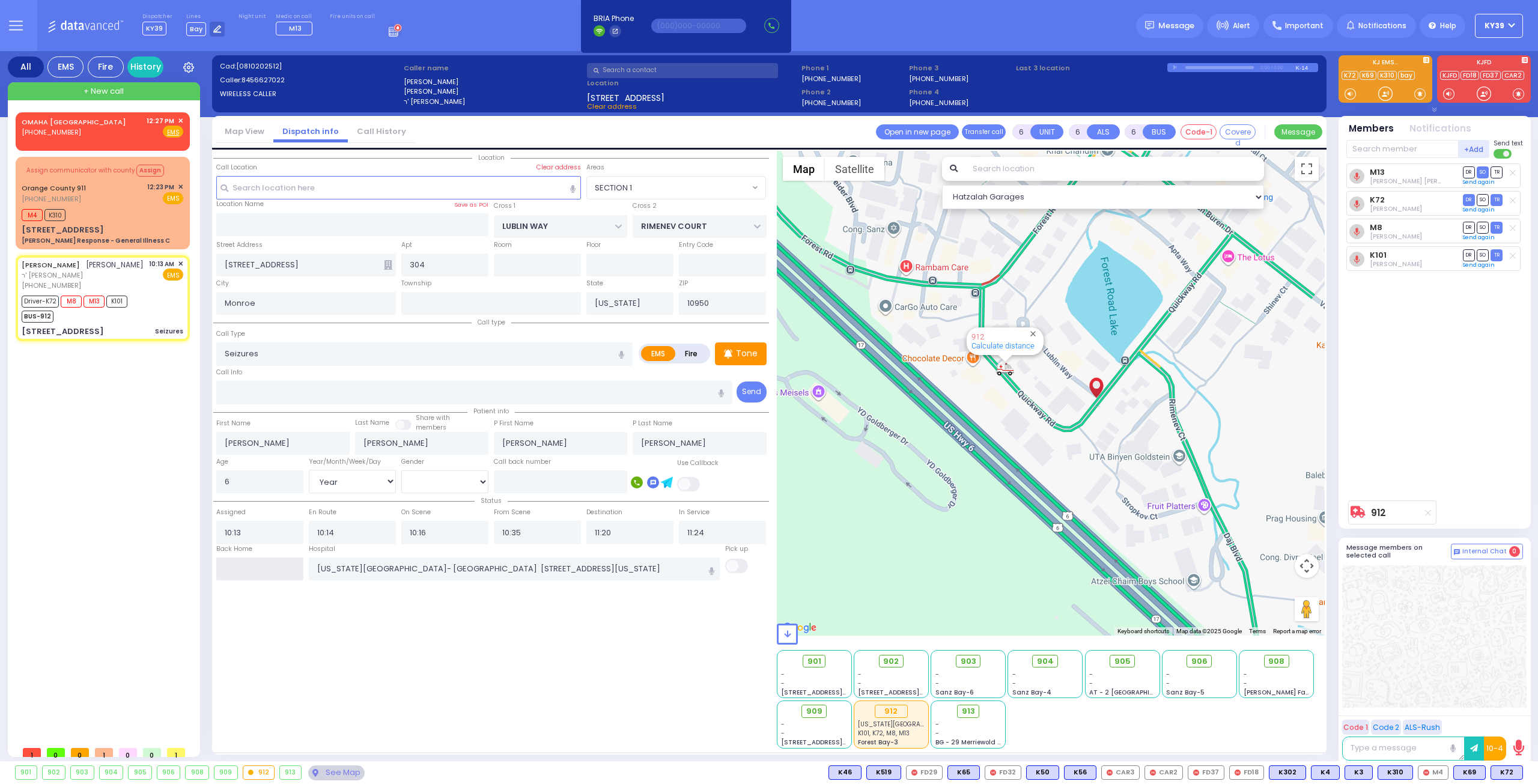
click at [273, 568] on input "text" at bounding box center [259, 569] width 87 height 23
click at [272, 568] on input "text" at bounding box center [259, 569] width 87 height 23
type input "12:47"
click at [271, 568] on input "12:47" at bounding box center [259, 569] width 87 height 23
select select
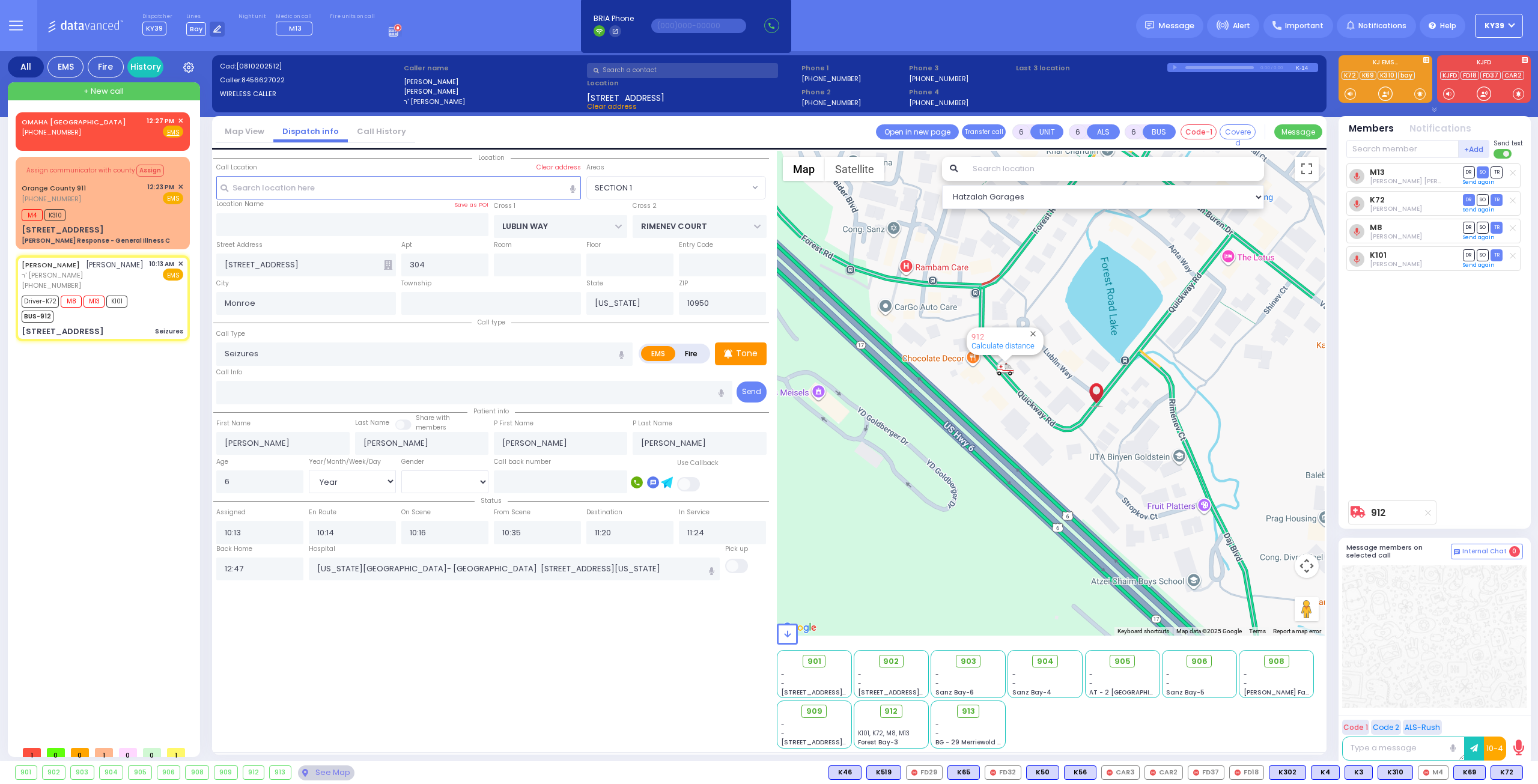
radio input "true"
select select
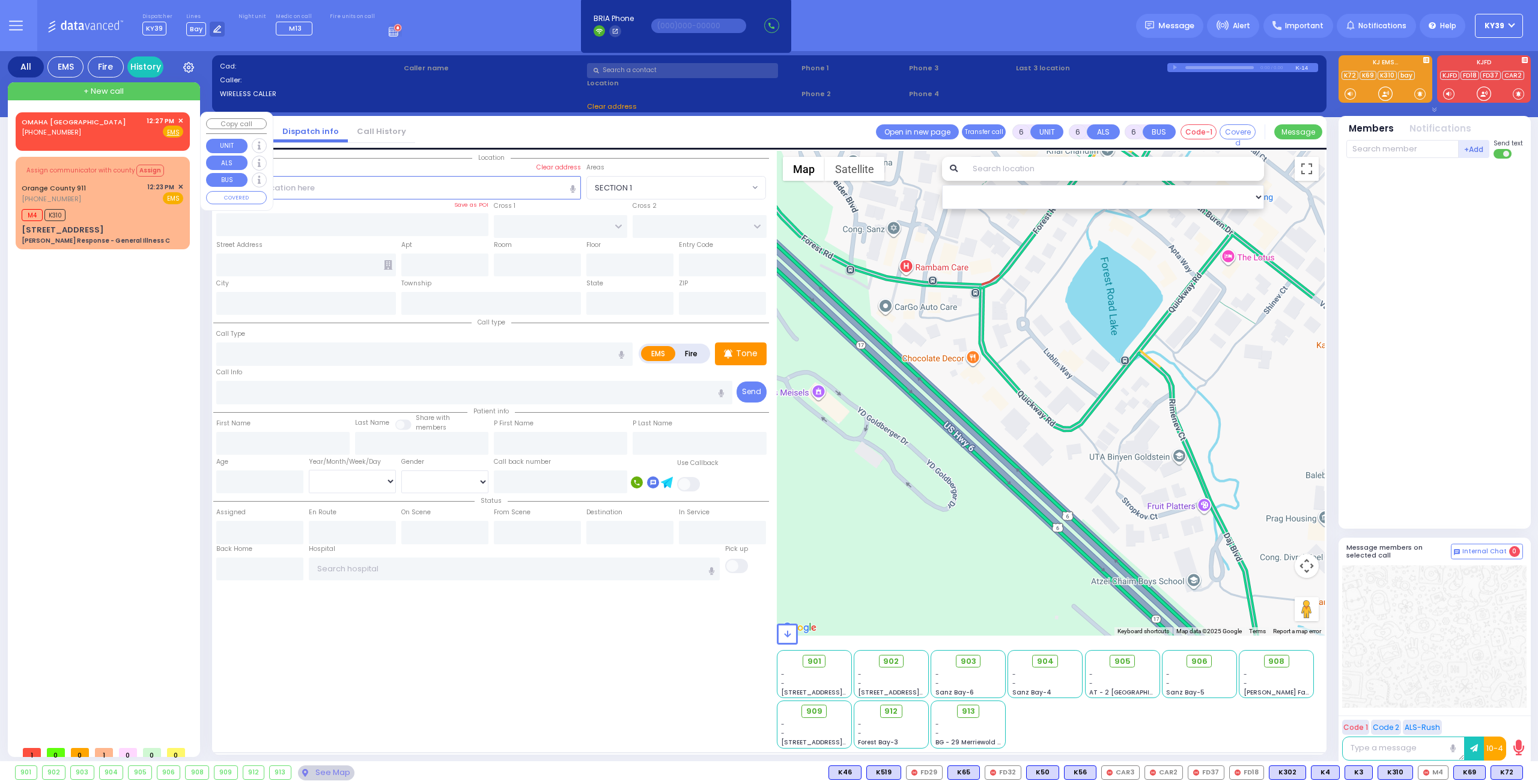
click at [179, 118] on span "✕" at bounding box center [180, 121] width 6 height 10
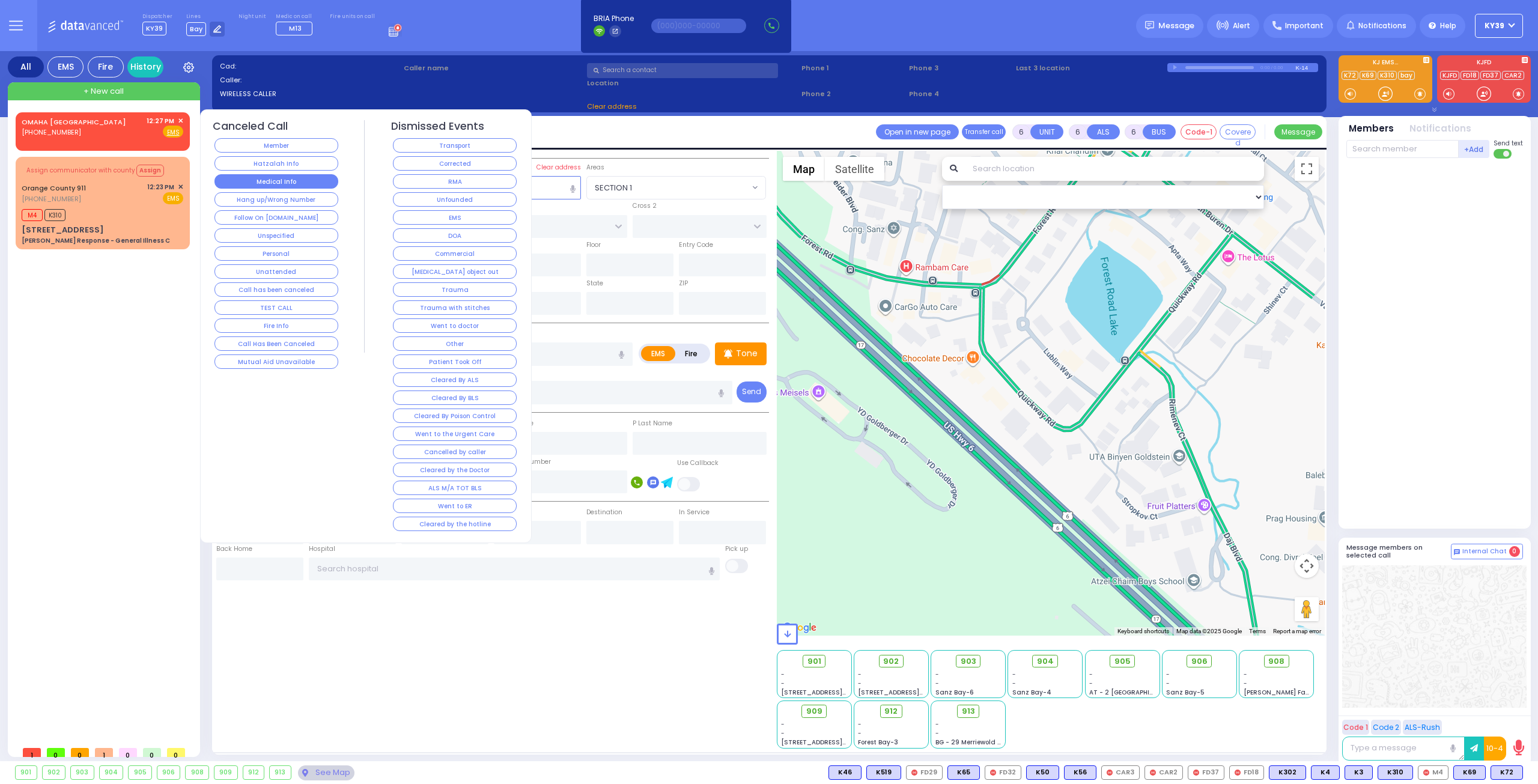
drag, startPoint x: 292, startPoint y: 181, endPoint x: 284, endPoint y: 180, distance: 8.1
click at [290, 181] on button "Medical Info" at bounding box center [276, 181] width 124 height 14
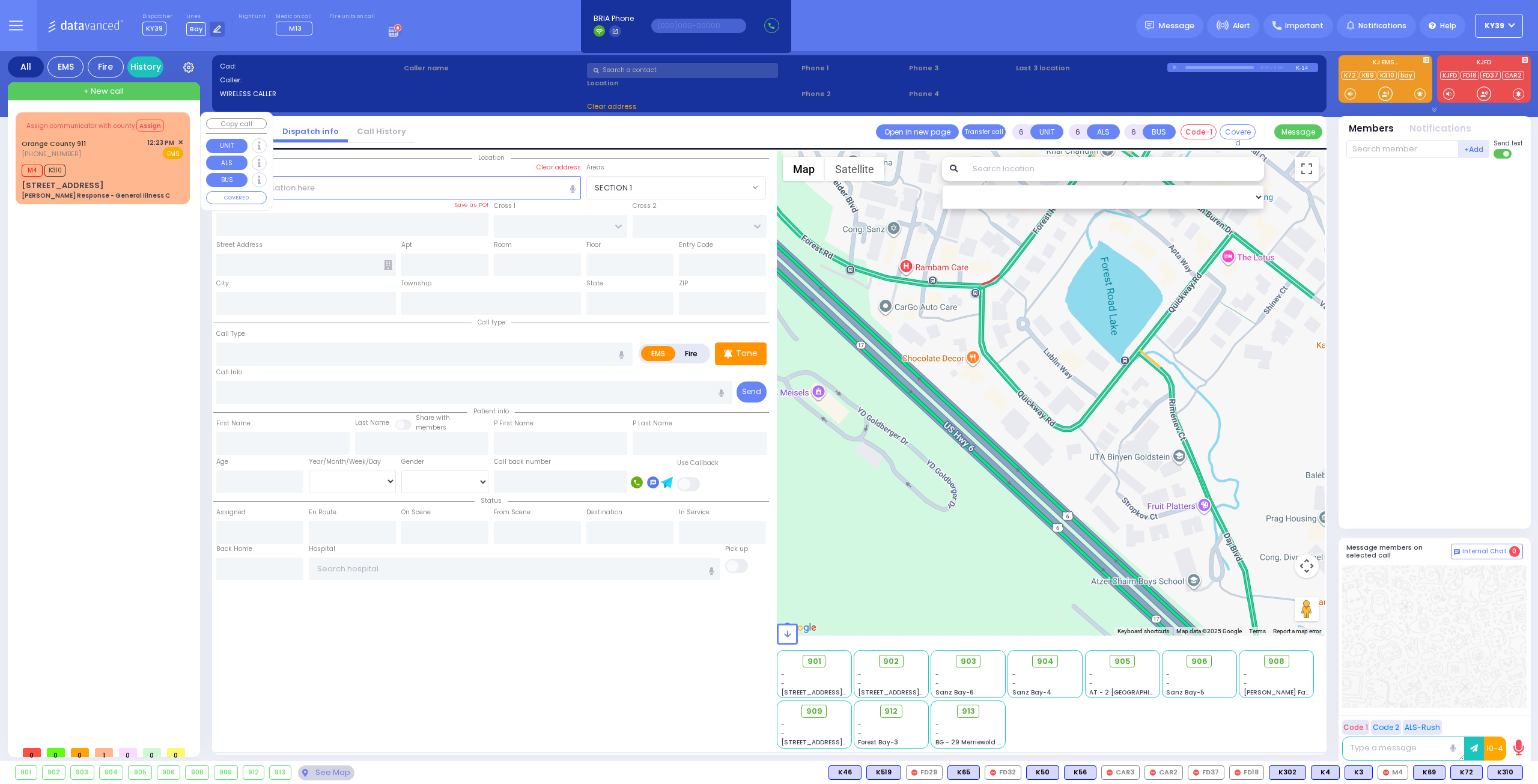
click at [179, 140] on span "✕" at bounding box center [180, 143] width 6 height 10
drag, startPoint x: 91, startPoint y: 332, endPoint x: 88, endPoint y: 326, distance: 6.7
click at [91, 330] on div "Assign communicator with county Assign Orange County 911 (845) 469-0911 M4 K310" at bounding box center [105, 426] width 179 height 628
click at [179, 143] on span "✕" at bounding box center [180, 143] width 6 height 10
drag, startPoint x: 132, startPoint y: 315, endPoint x: 217, endPoint y: 466, distance: 173.3
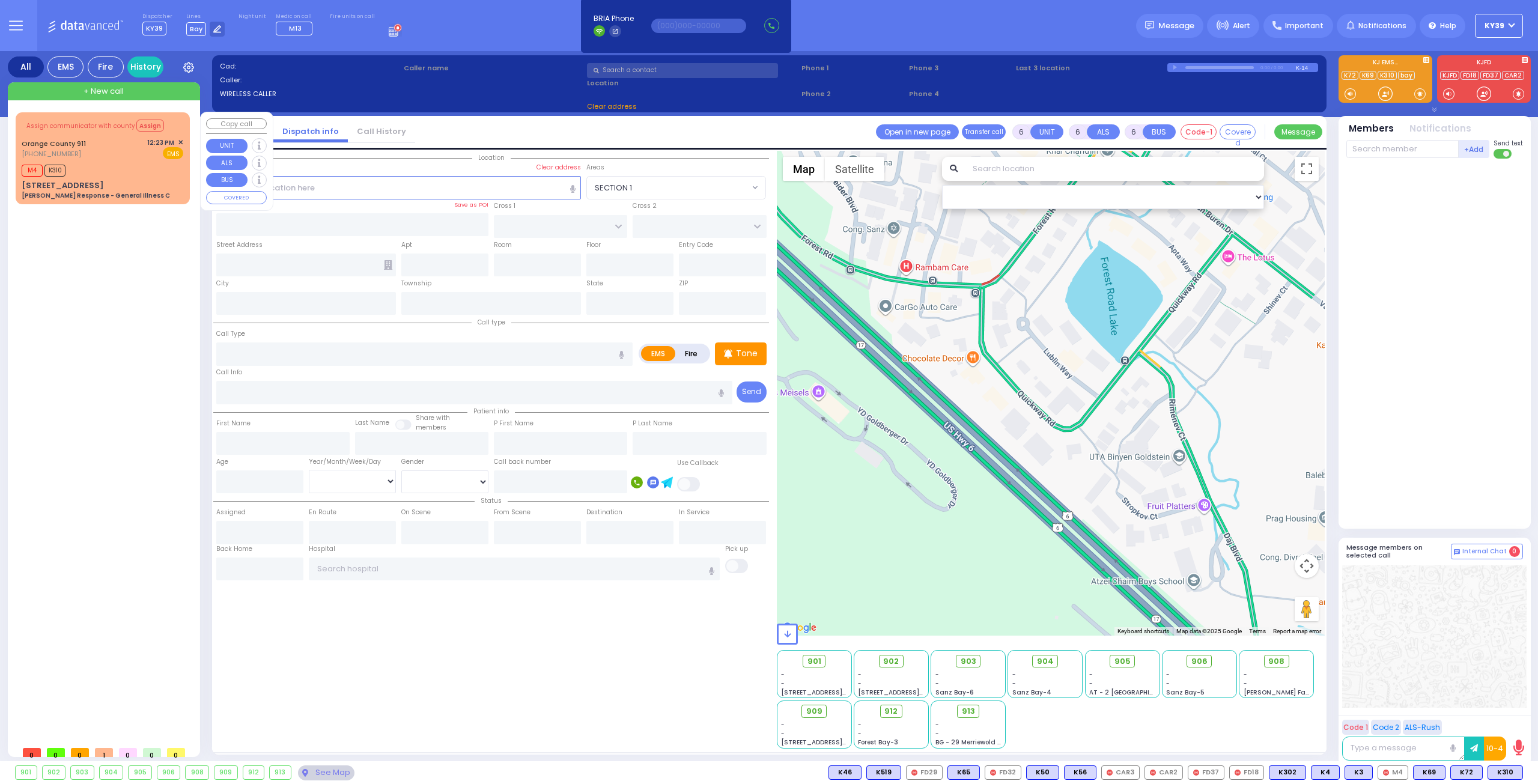
click at [133, 315] on div "Assign communicator with county Assign Orange County 911 (845) 469-0911 M4 K310" at bounding box center [105, 426] width 179 height 628
click at [249, 564] on input "text" at bounding box center [259, 569] width 87 height 23
click at [250, 561] on input "text" at bounding box center [259, 569] width 87 height 23
click at [250, 561] on input "text" at bounding box center [259, 569] width 87 height 23
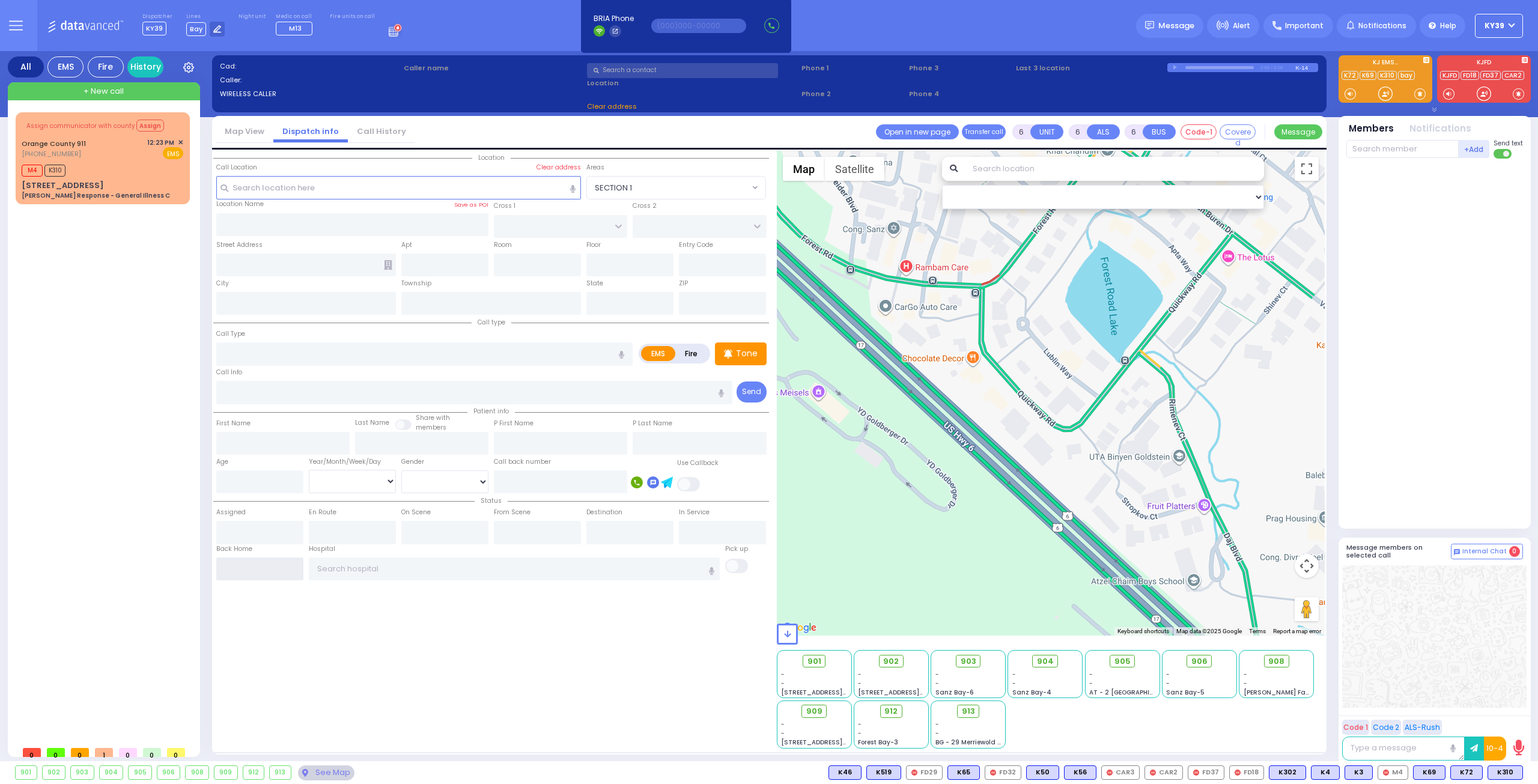
click at [248, 560] on input "text" at bounding box center [259, 569] width 87 height 23
click at [279, 566] on input "text" at bounding box center [259, 569] width 87 height 23
click at [278, 566] on input "text" at bounding box center [259, 569] width 87 height 23
click at [273, 567] on input "text" at bounding box center [259, 569] width 87 height 23
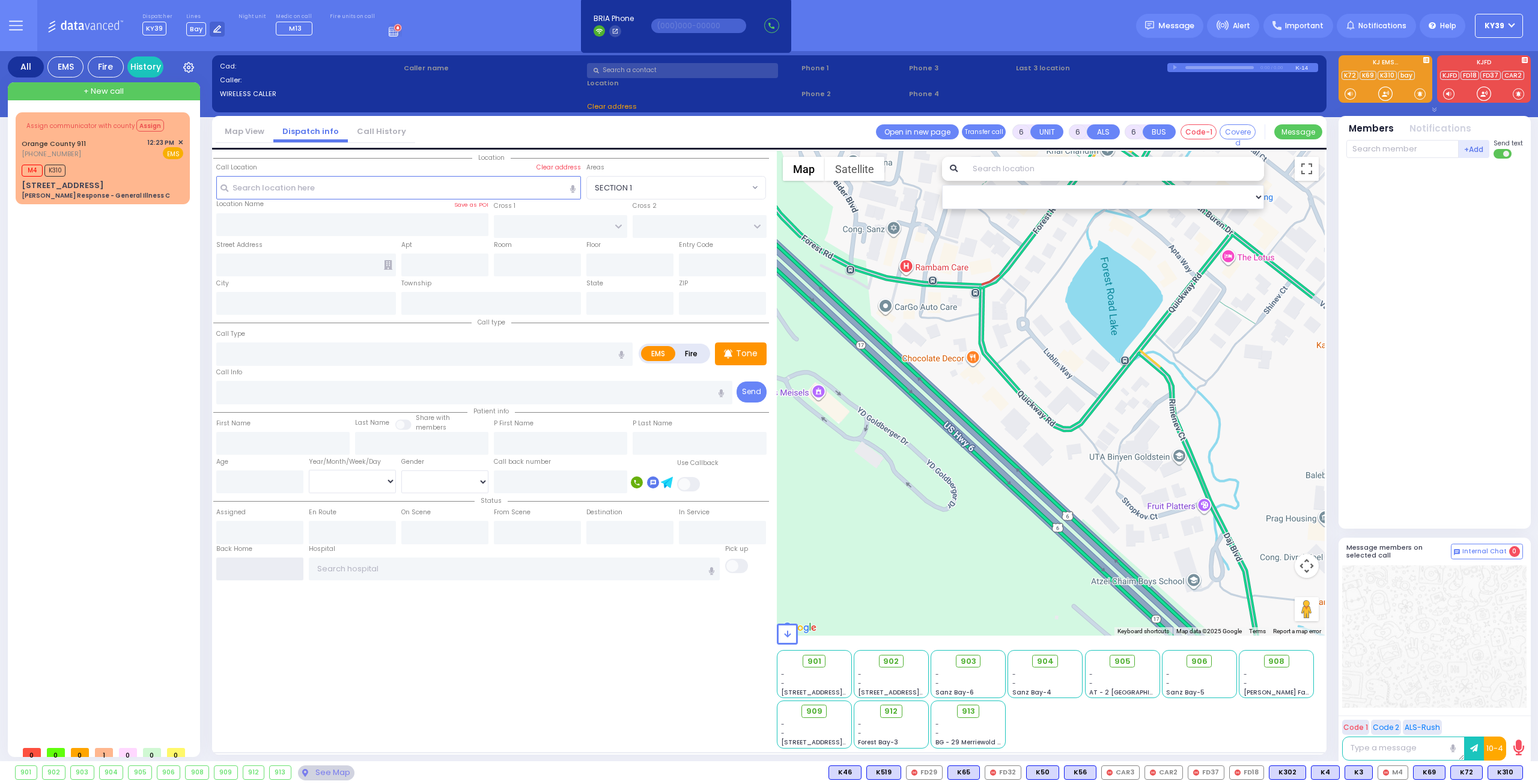
click at [273, 566] on input "text" at bounding box center [259, 569] width 87 height 23
click at [271, 566] on input "text" at bounding box center [259, 569] width 87 height 23
click at [269, 568] on input "text" at bounding box center [259, 569] width 87 height 23
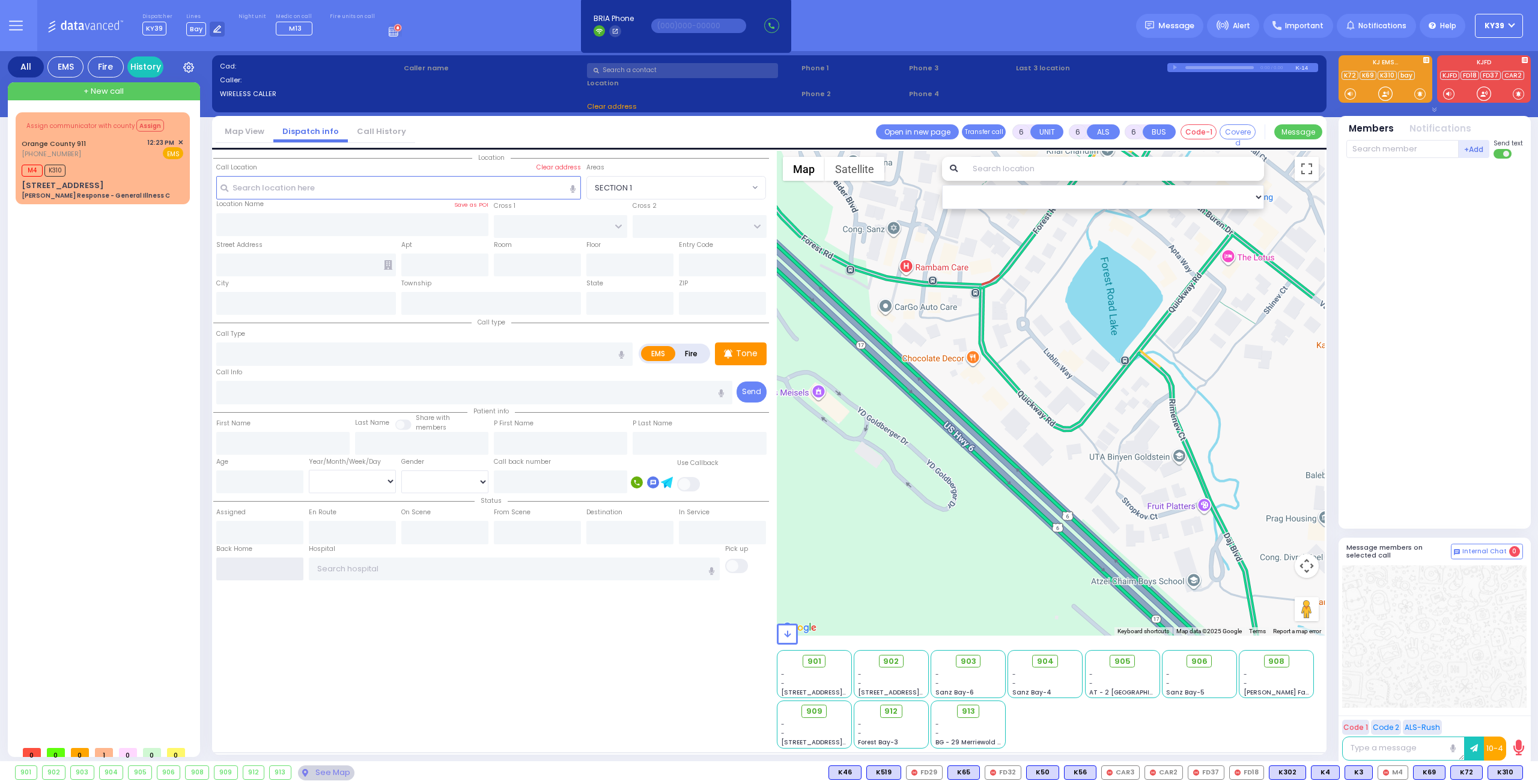
click at [268, 569] on input "text" at bounding box center [259, 569] width 87 height 23
drag, startPoint x: 264, startPoint y: 569, endPoint x: 161, endPoint y: 430, distance: 173.0
click at [259, 568] on input "text" at bounding box center [259, 569] width 87 height 23
click at [115, 159] on div "Assign communicator with county Assign Orange County 911 (845) 469-0911 12:23 P…" at bounding box center [103, 158] width 169 height 88
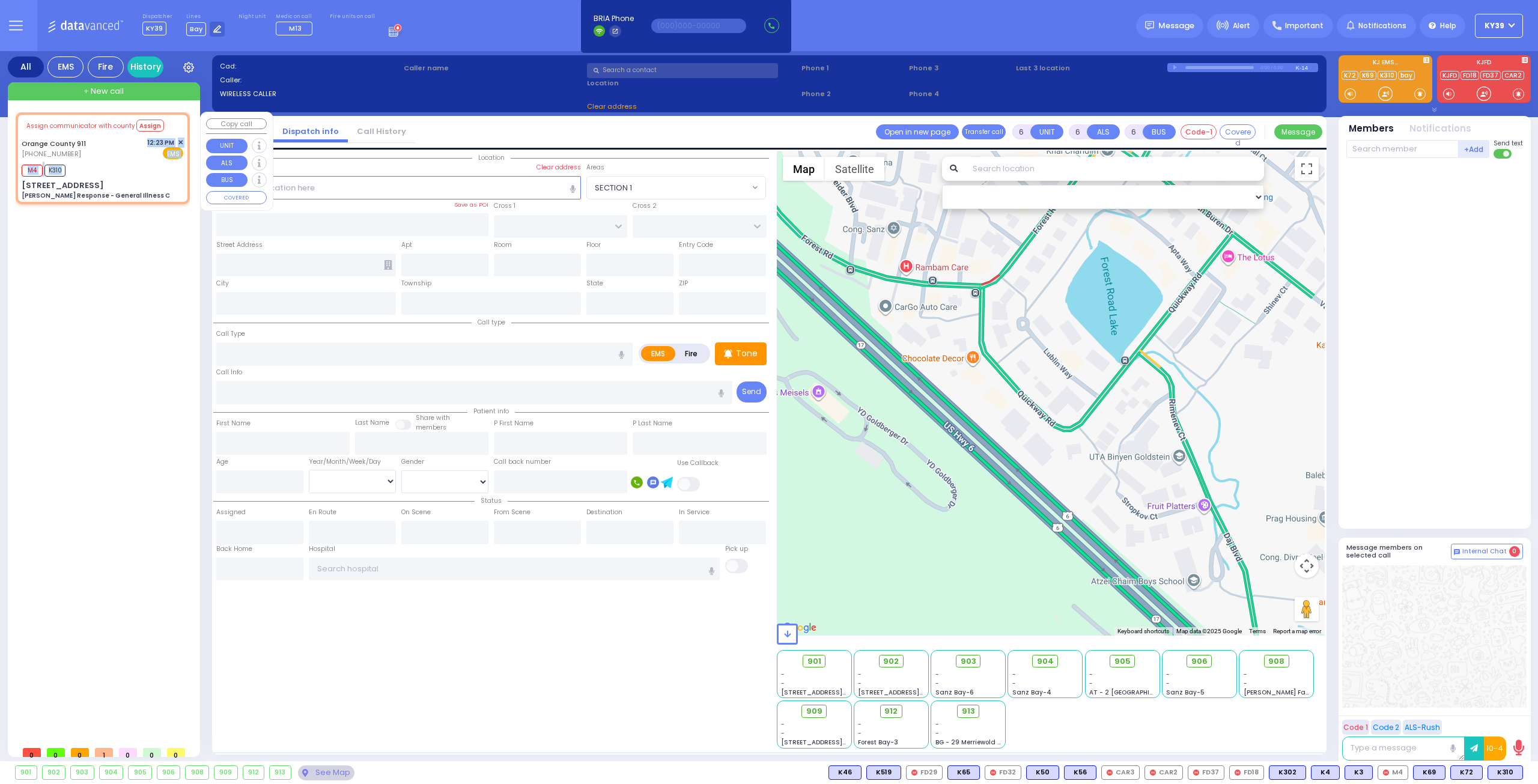
select select
type input "Charlie Response - General Illness C"
radio input "true"
type input "Nature: : Charlie Response - General Illness C Address: : 619 Stage Rd, 10950 C…"
select select
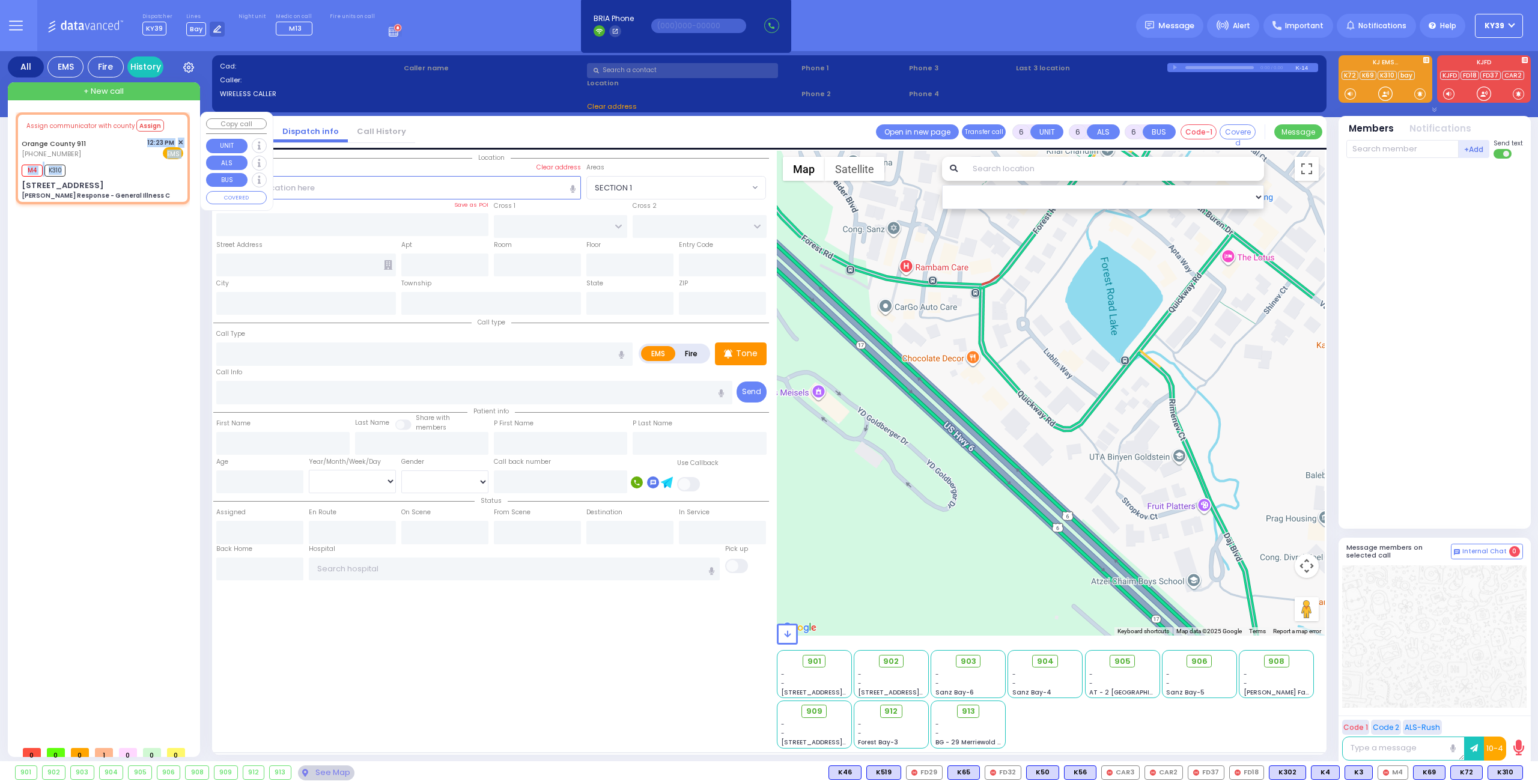
type input "12:25"
select select "Hatzalah Garages"
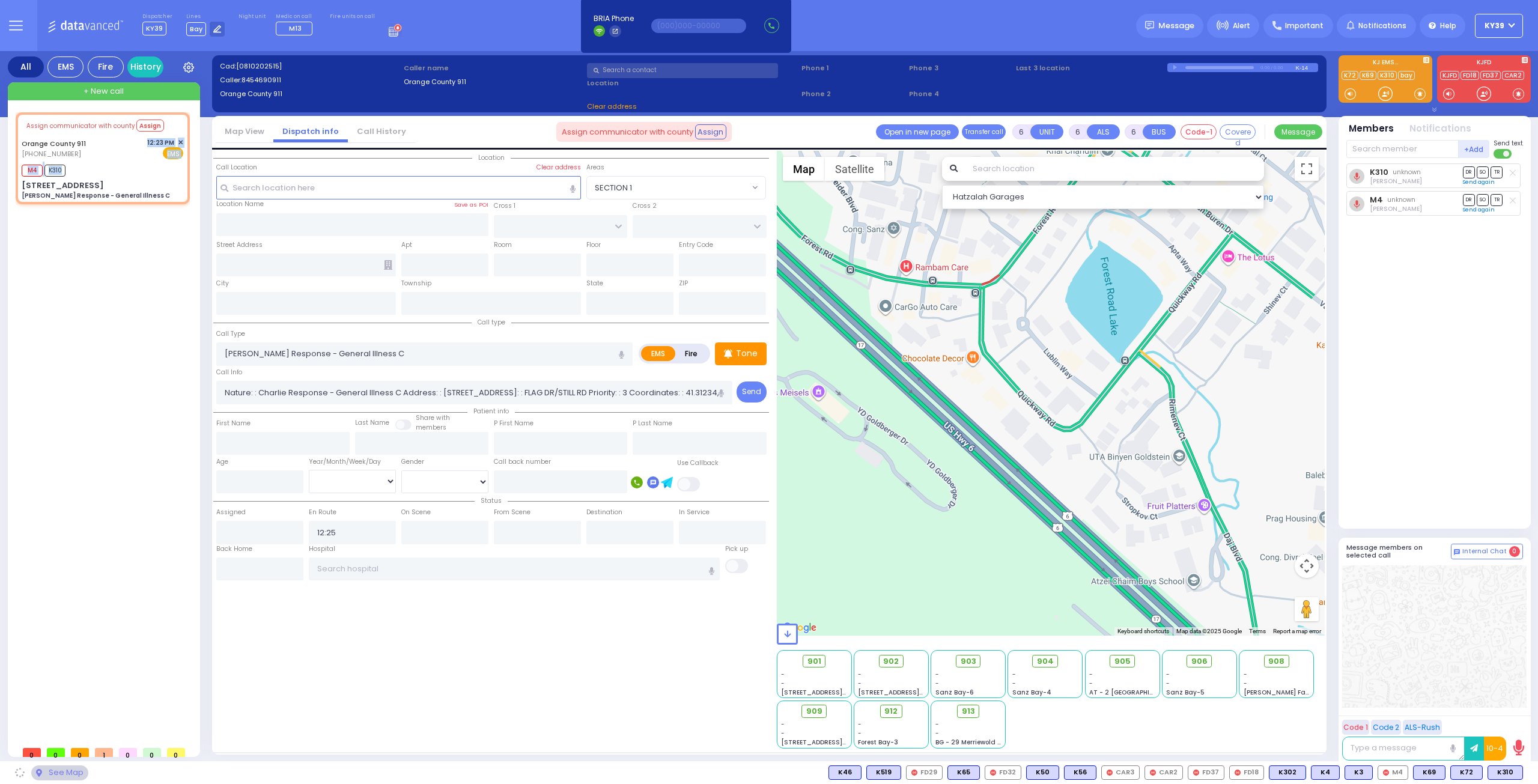
type input "619 Stage Rd"
type input "Monroe"
type input "[US_STATE]"
type input "10950"
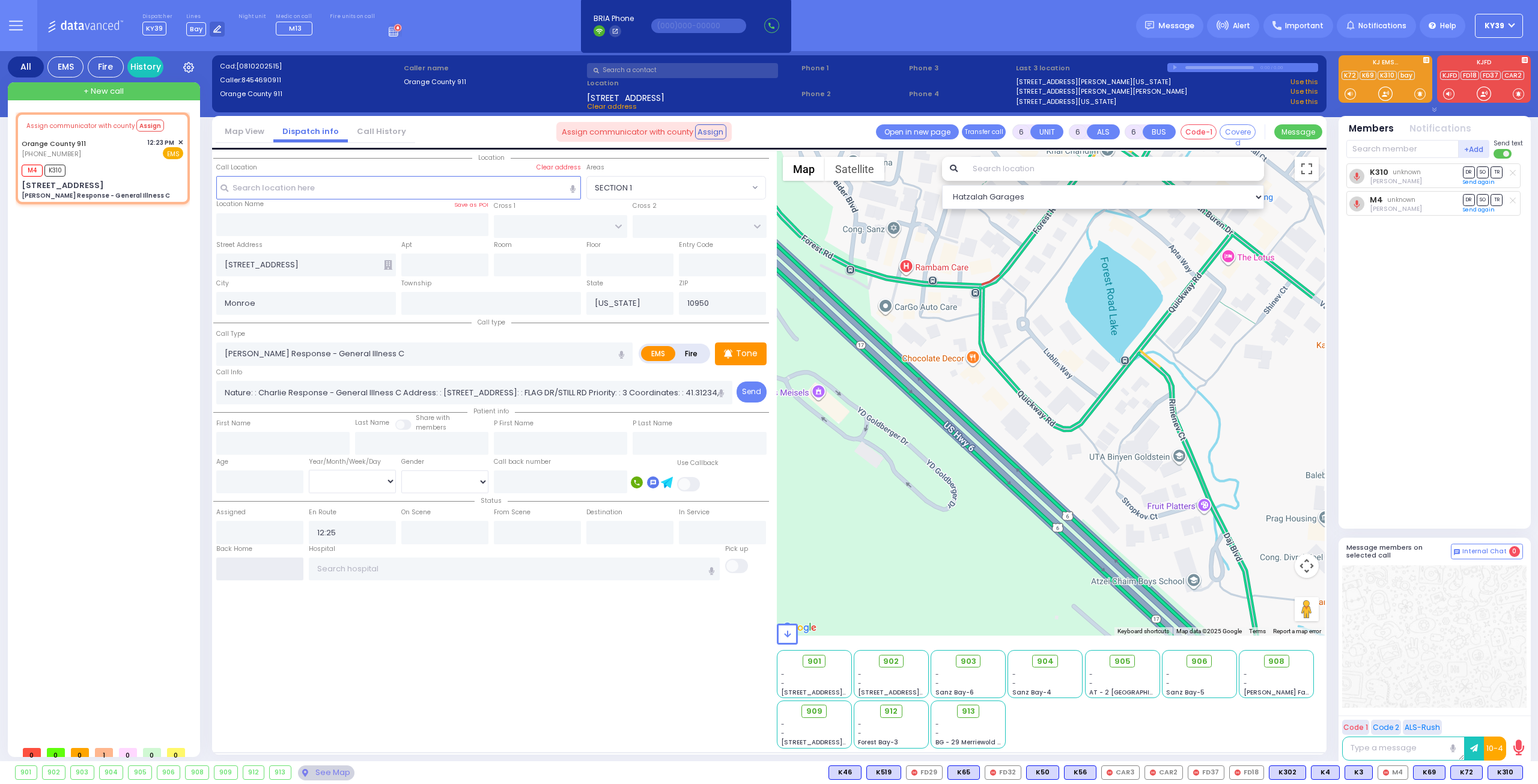
click at [235, 570] on input "text" at bounding box center [259, 569] width 87 height 23
click at [228, 567] on input "text" at bounding box center [259, 569] width 87 height 23
click at [226, 565] on input "text" at bounding box center [259, 569] width 87 height 23
click at [223, 565] on input "text" at bounding box center [259, 569] width 87 height 23
type input "12:51"
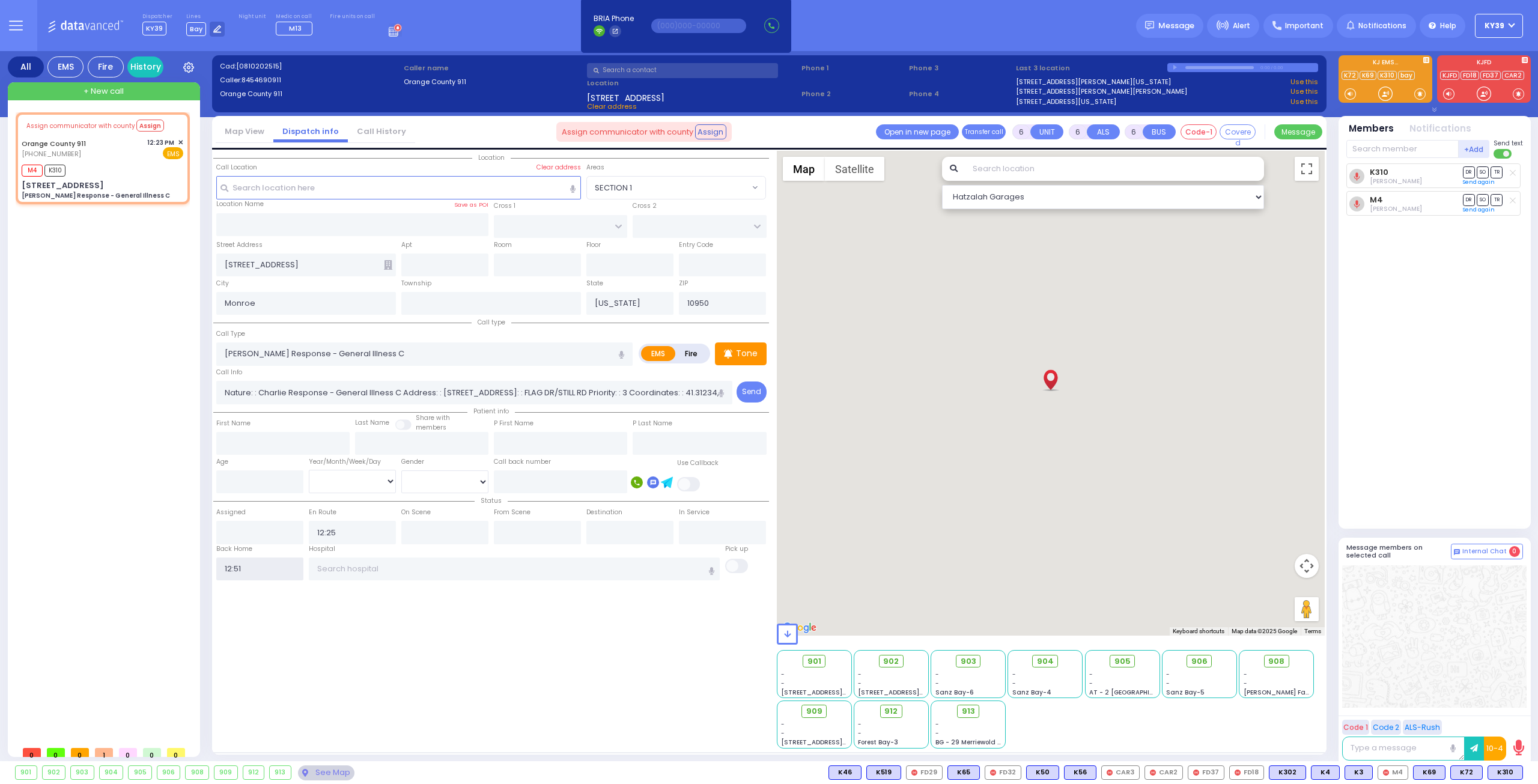
click at [223, 564] on input "12:51" at bounding box center [259, 569] width 87 height 23
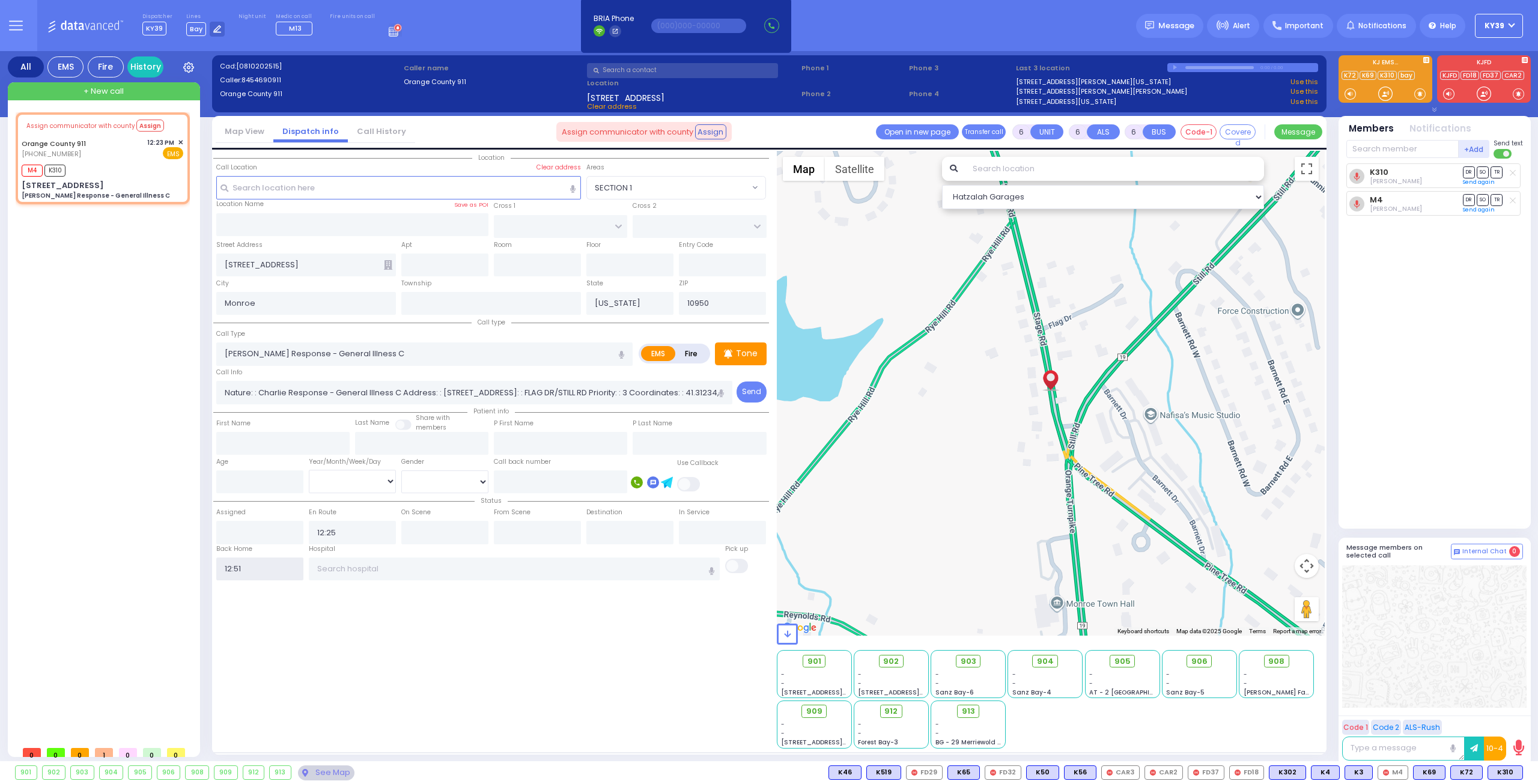
select select
radio input "true"
select select
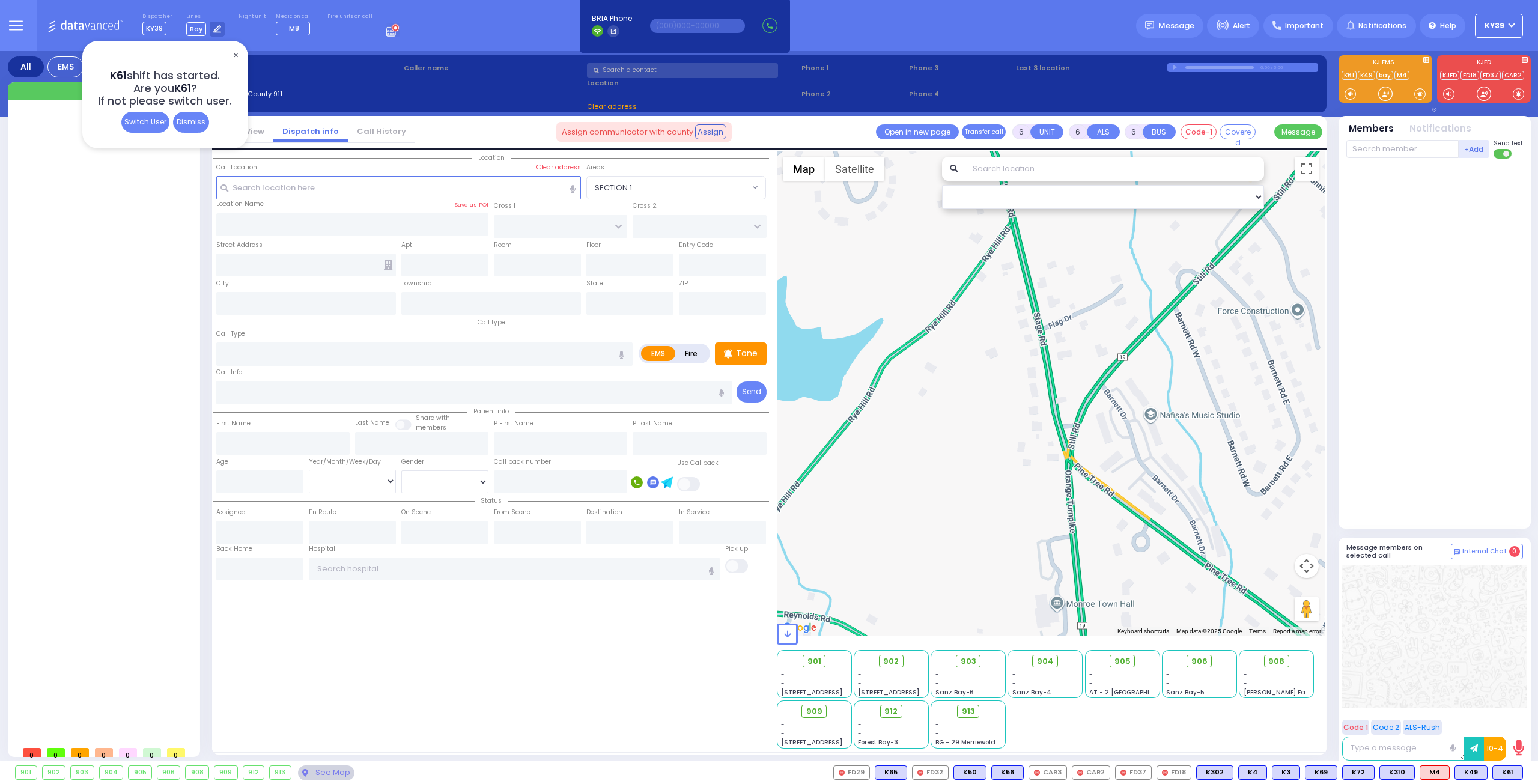
click at [238, 58] on span "✕" at bounding box center [235, 56] width 9 height 14
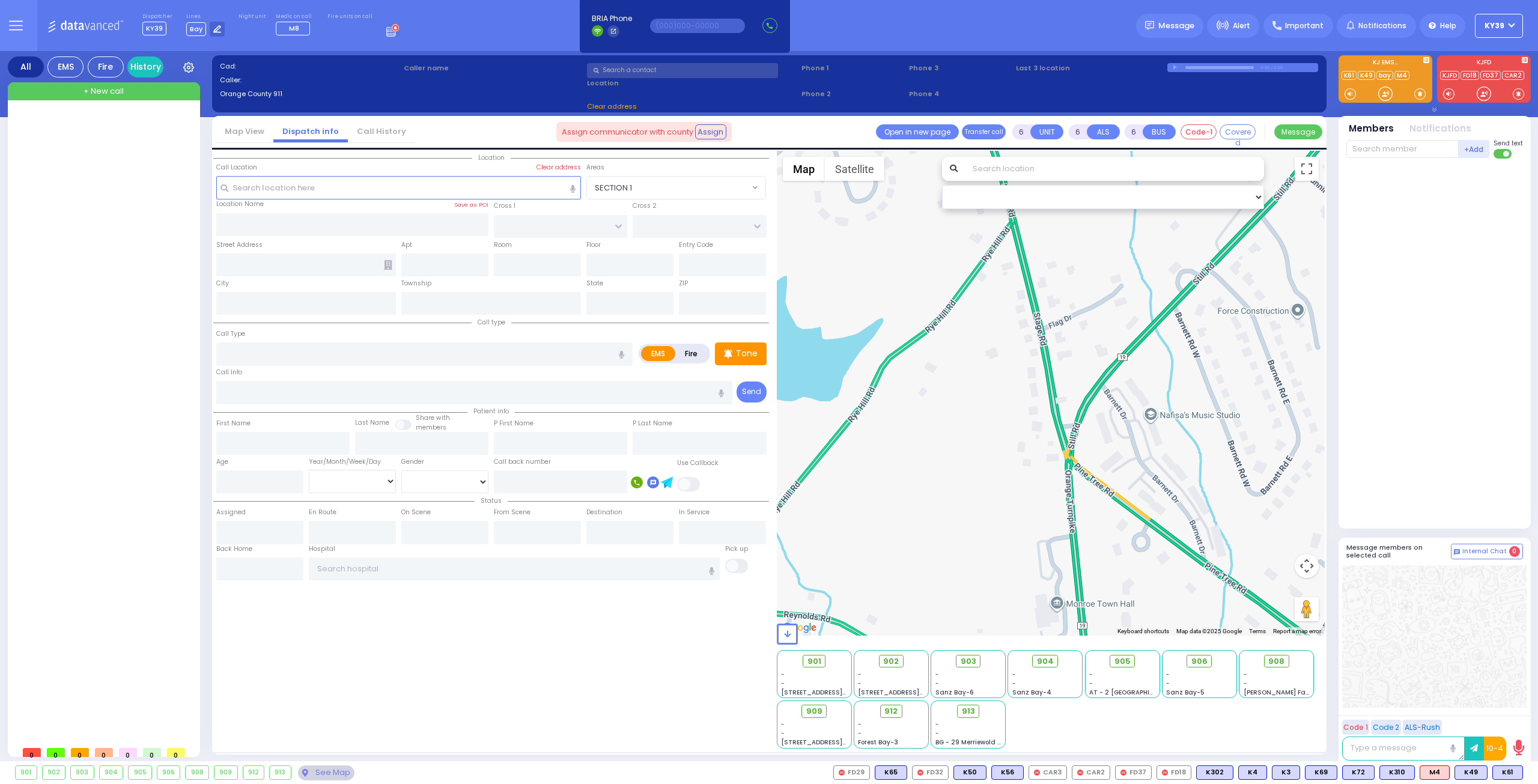
click at [101, 88] on span "+ New call" at bounding box center [104, 91] width 40 height 12
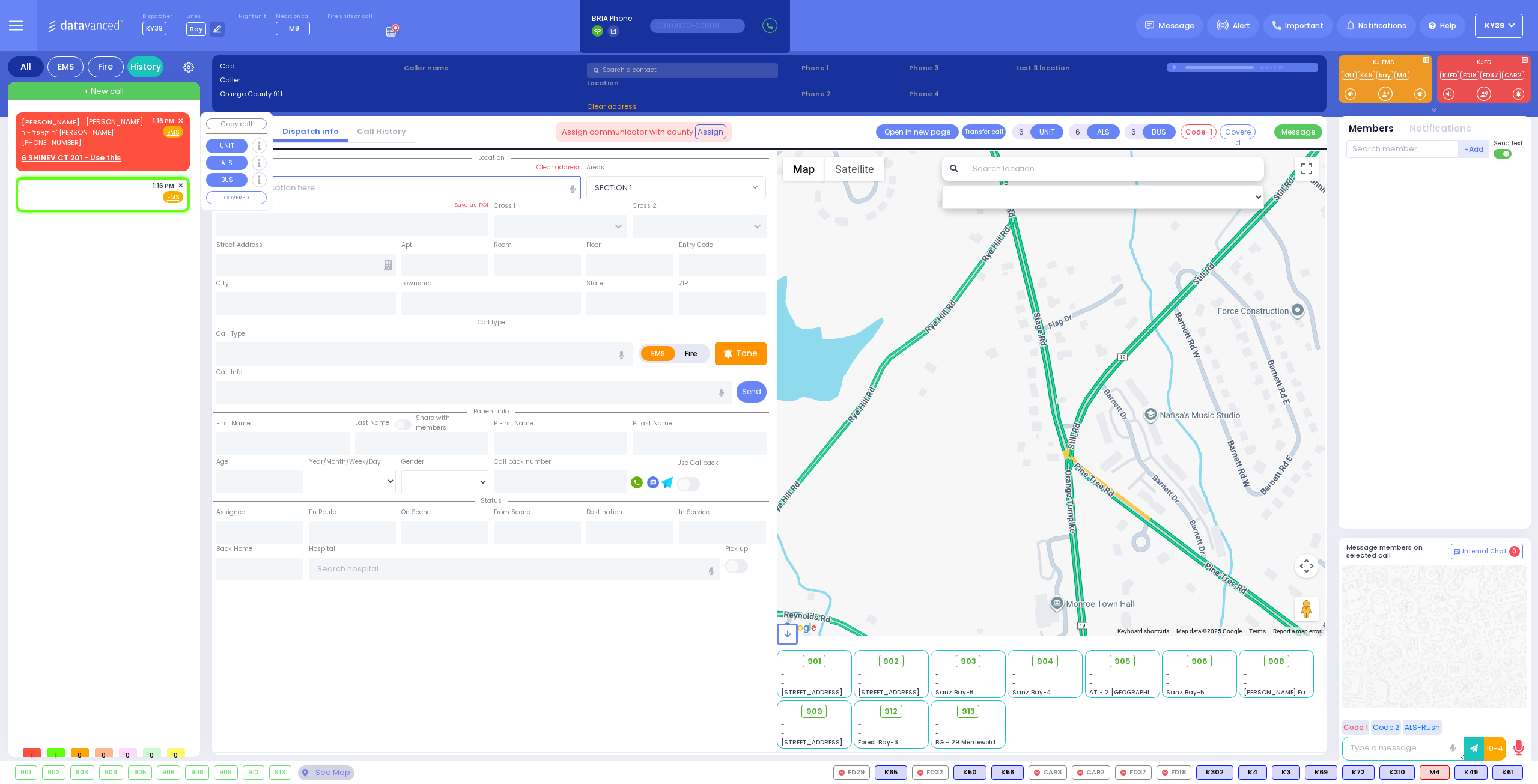
type input "2"
type input "1"
select select
radio input "true"
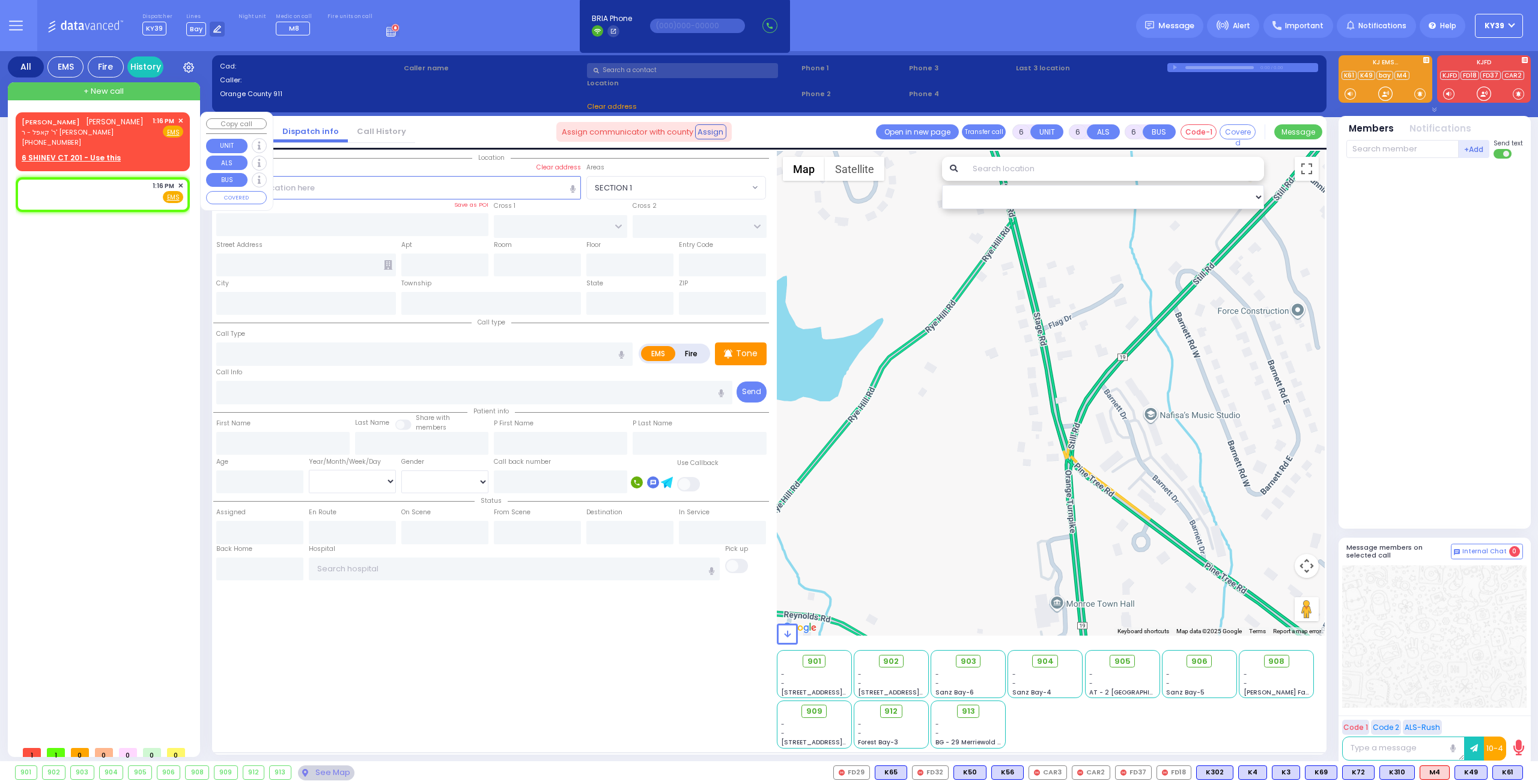
select select
type input "13:16"
select select "Hatzalah Garages"
select select
radio input "true"
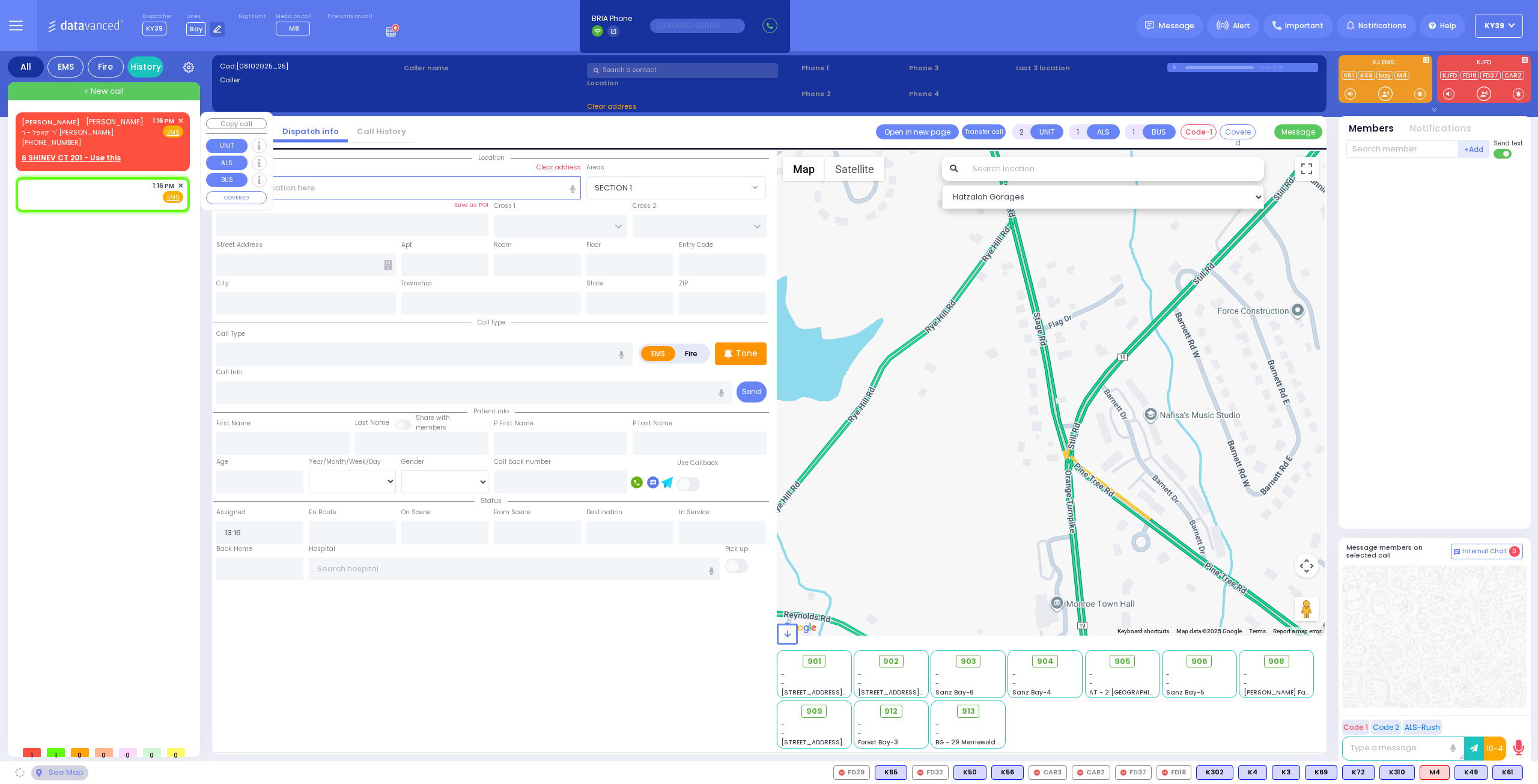
select select
select select "Hatzalah Garages"
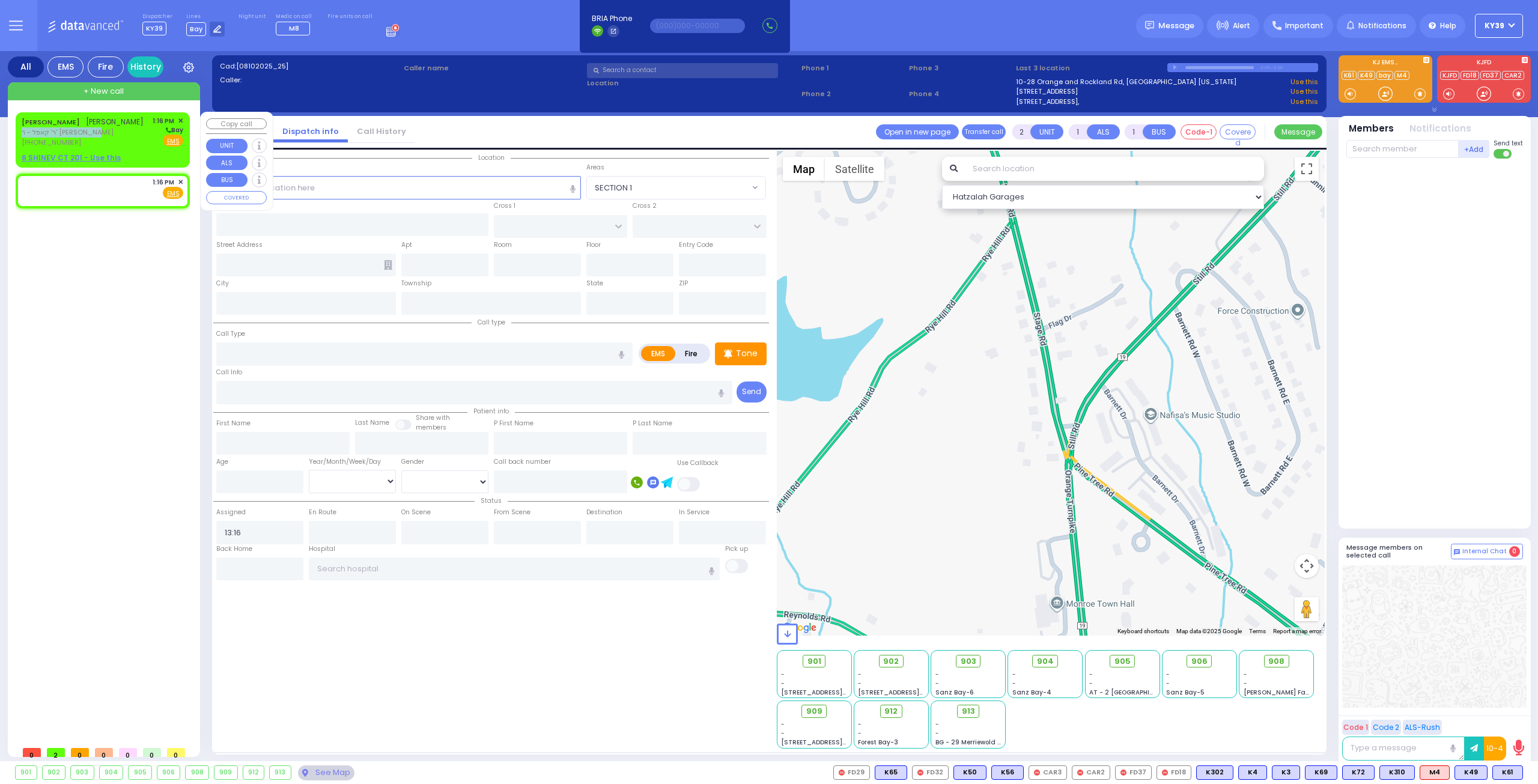
click at [128, 139] on div "MOSHE AVRUM SCHONBRUN משה אברהם שענברוין ר' קאפל - ר' ירמי' קאהן (845) 662-4392" at bounding box center [83, 131] width 122 height 32
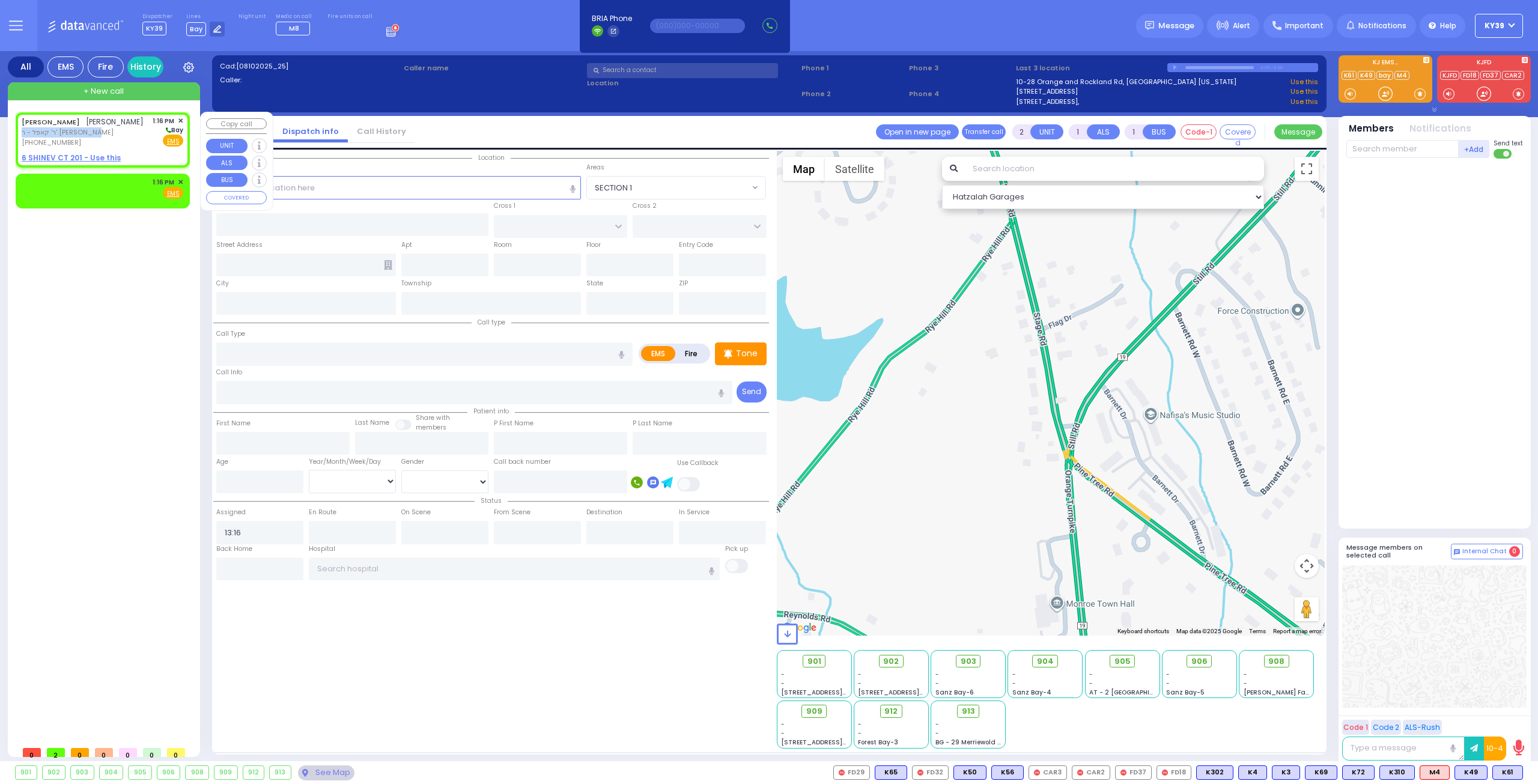
select select
radio input "true"
type input "[PERSON_NAME]"
select select
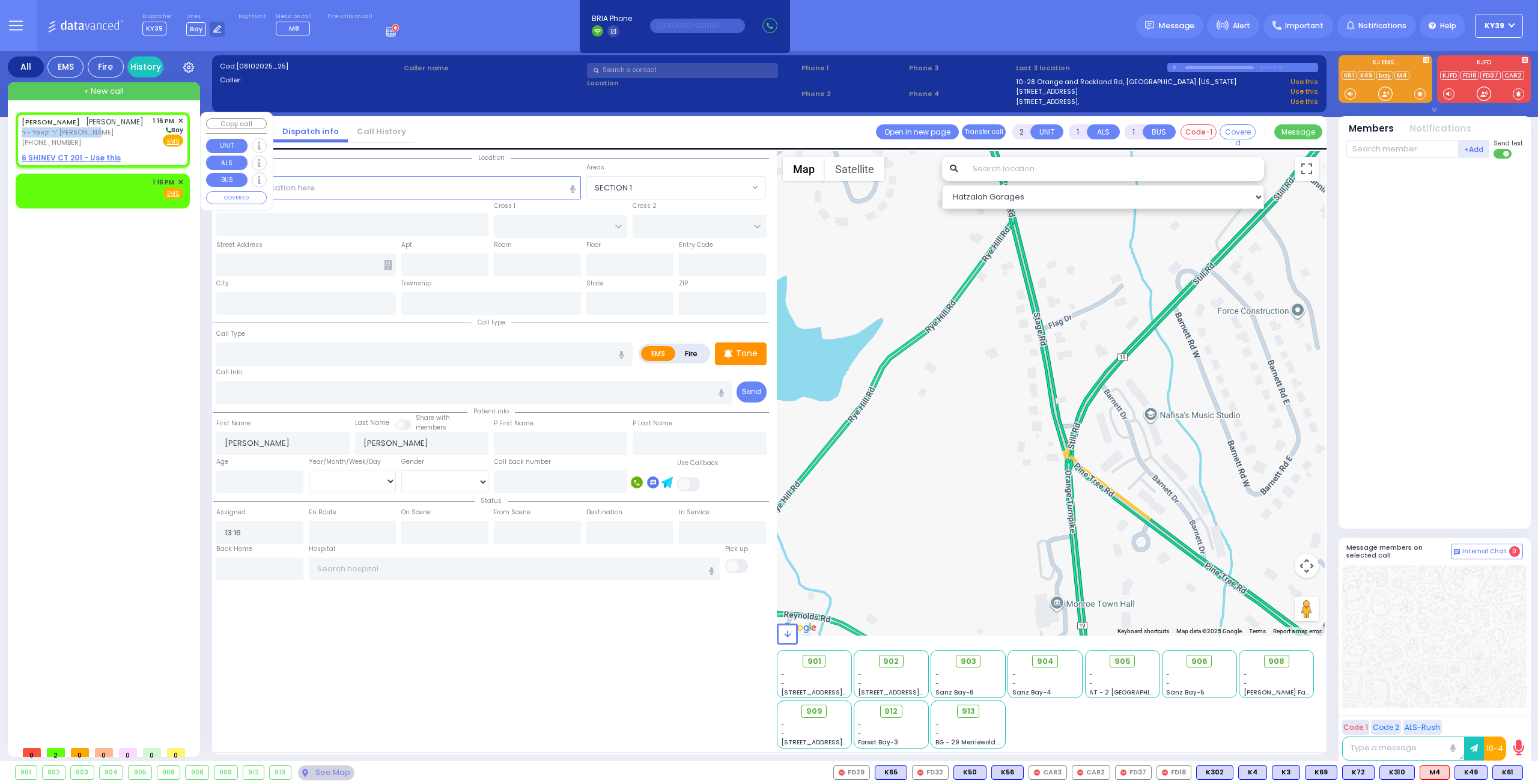
select select "Hatzalah Garages"
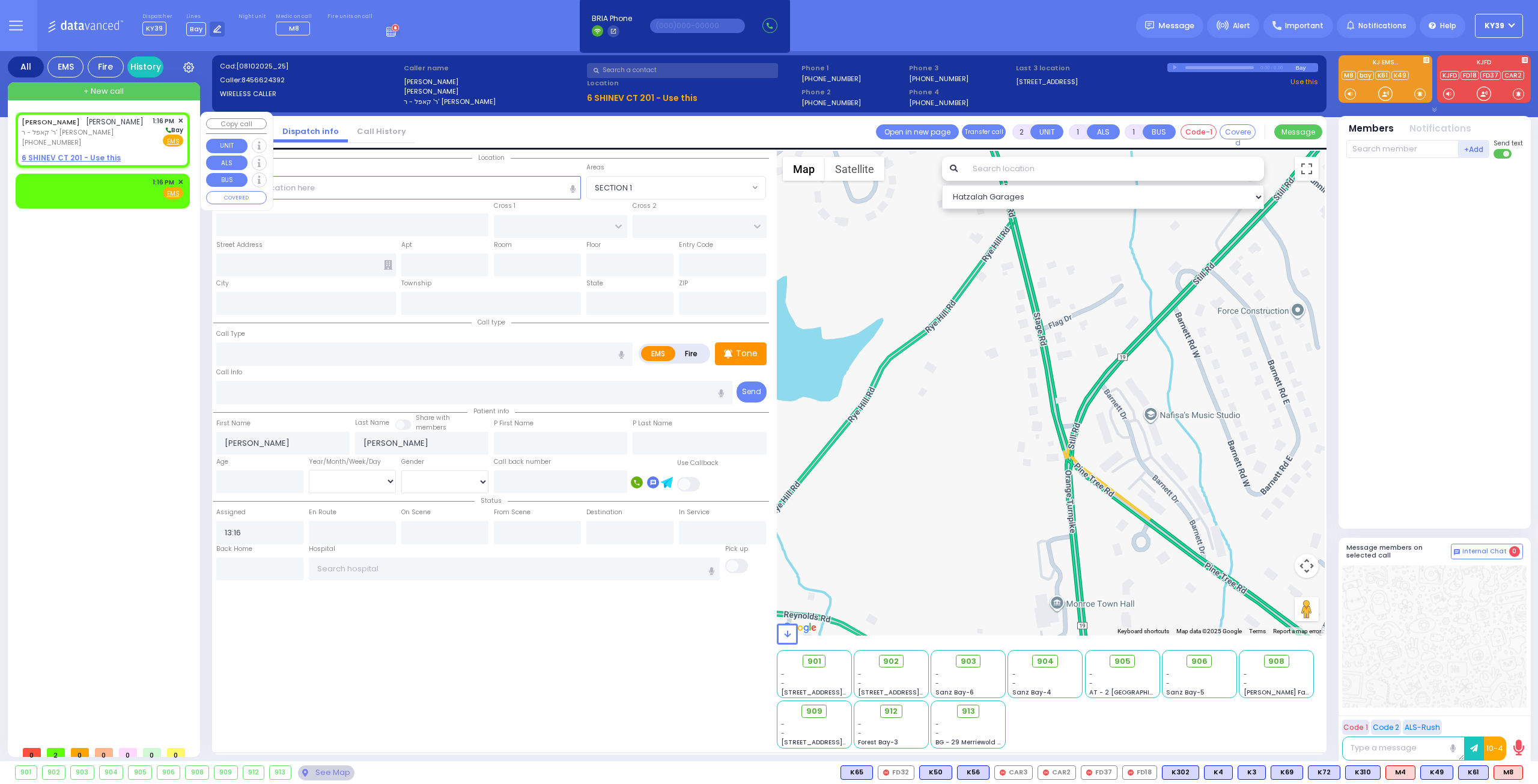
click at [121, 161] on div "MOSHE AVRUM SCHONBRUN משה אברהם שענברוין ר' קאפל - ר' ירמי' קאהן (845) 662-4392…" at bounding box center [103, 140] width 169 height 51
select select
radio input "true"
select select
select select "Hatzalah Garages"
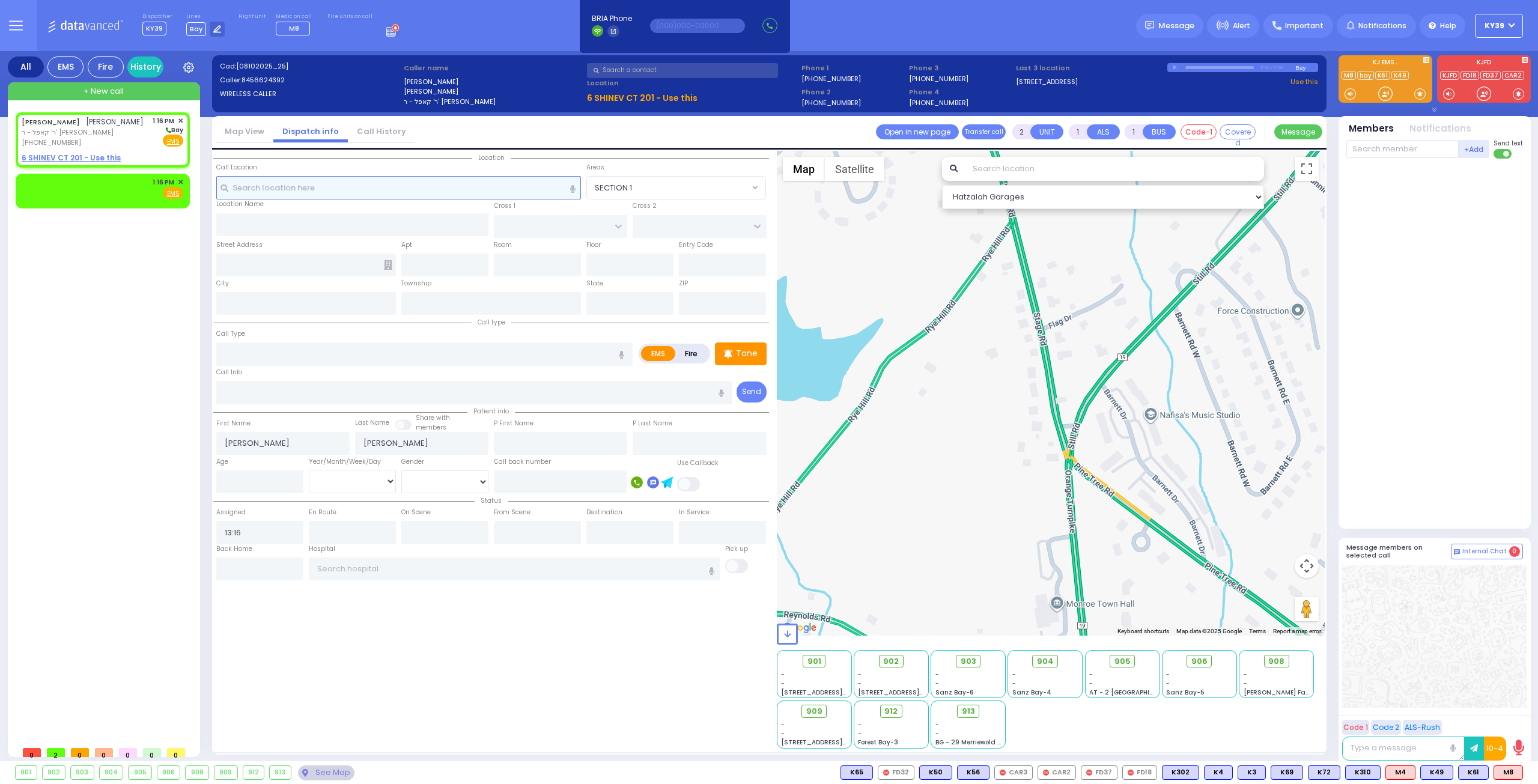
click at [293, 192] on input "text" at bounding box center [399, 188] width 365 height 23
type input "t"
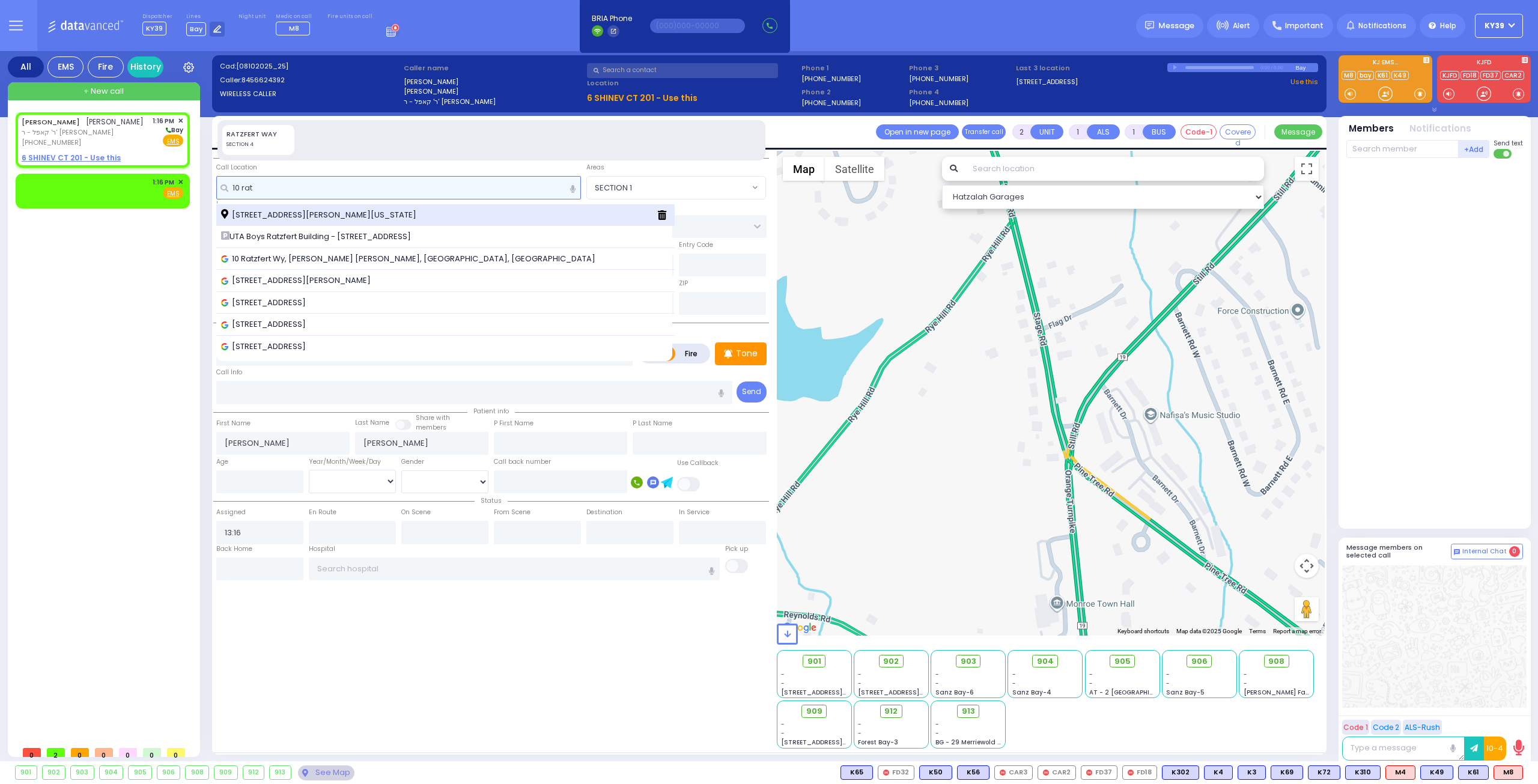
type input "10 rat"
click at [358, 219] on span "10 Ratzfert Way Kiryas Joel New York 10950" at bounding box center [321, 214] width 199 height 12
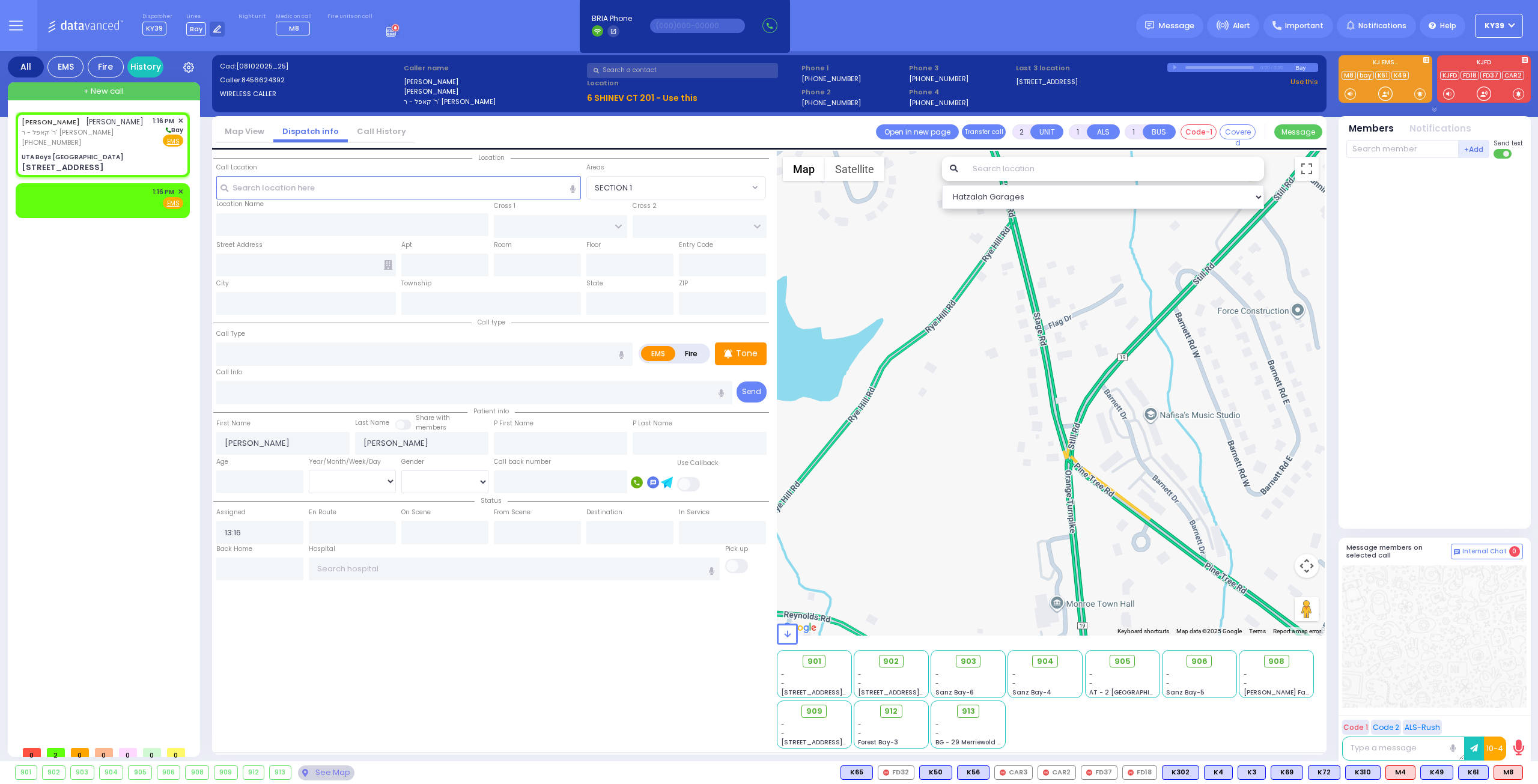
select select
radio input "true"
select select
select select "Hatzalah Garages"
type input "UTA Boys [GEOGRAPHIC_DATA]"
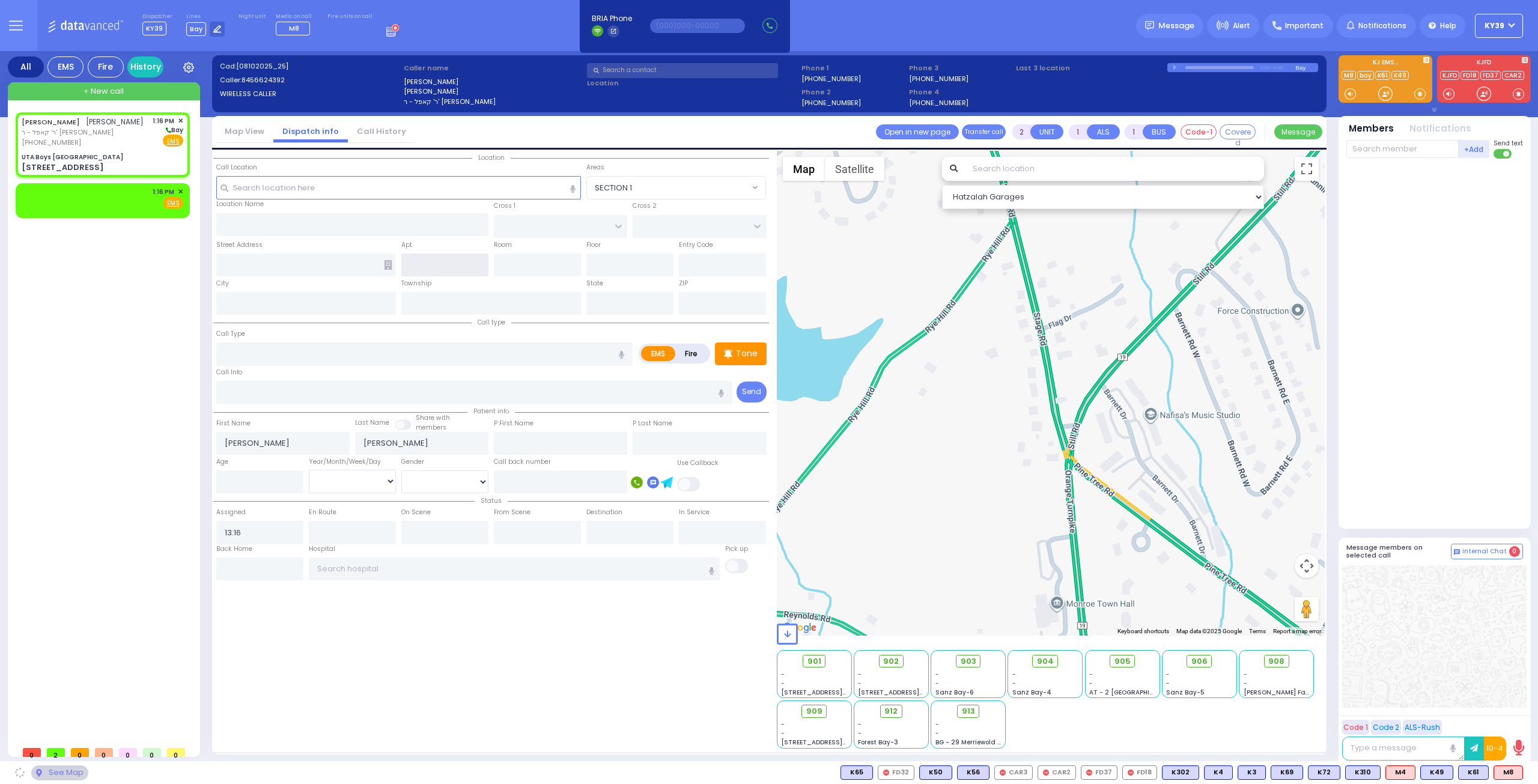
type input "[GEOGRAPHIC_DATA]"
type input "[STREET_ADDRESS]"
type input "[PERSON_NAME]"
type input "[US_STATE]"
type input "10950"
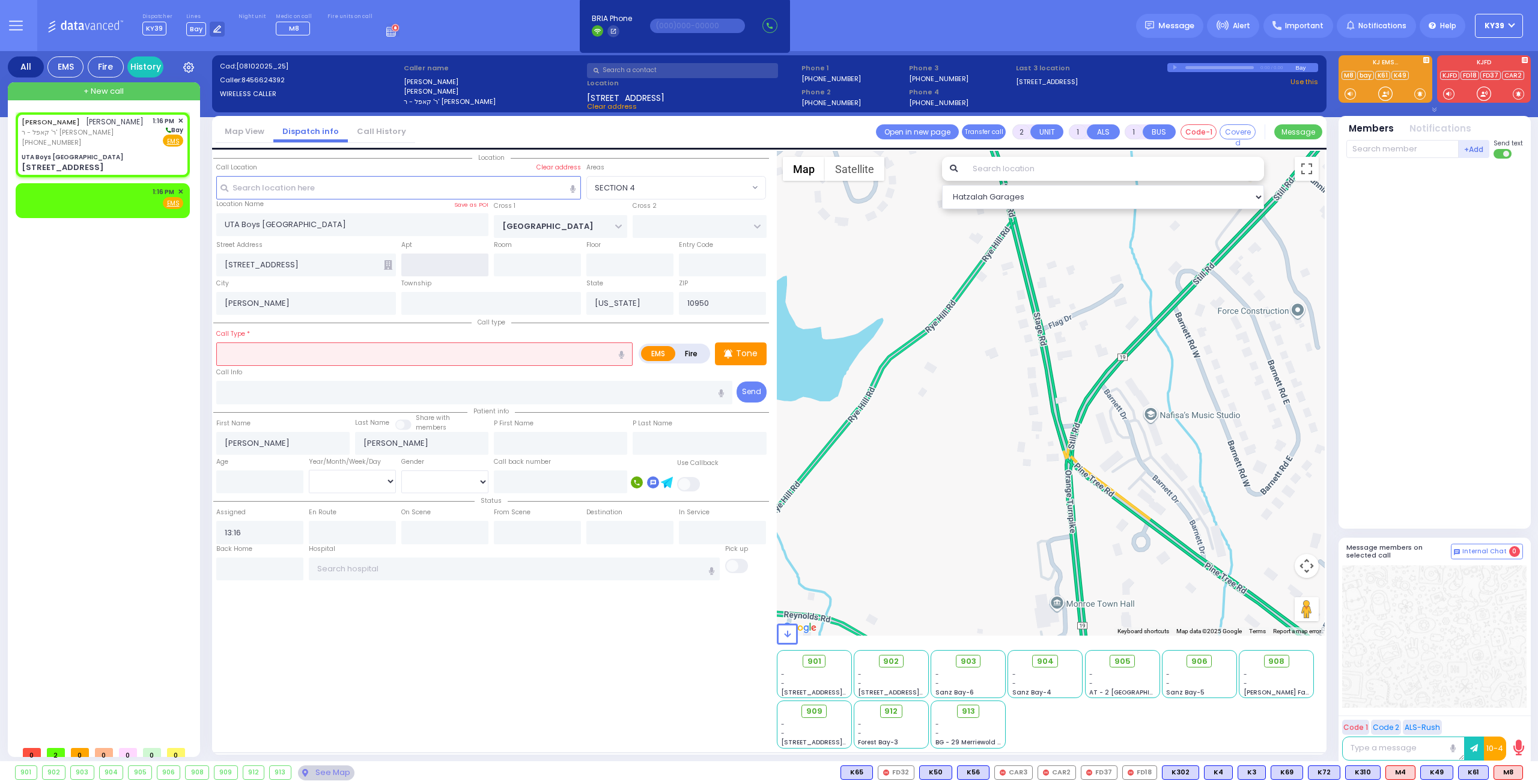
select select "SECTION 4"
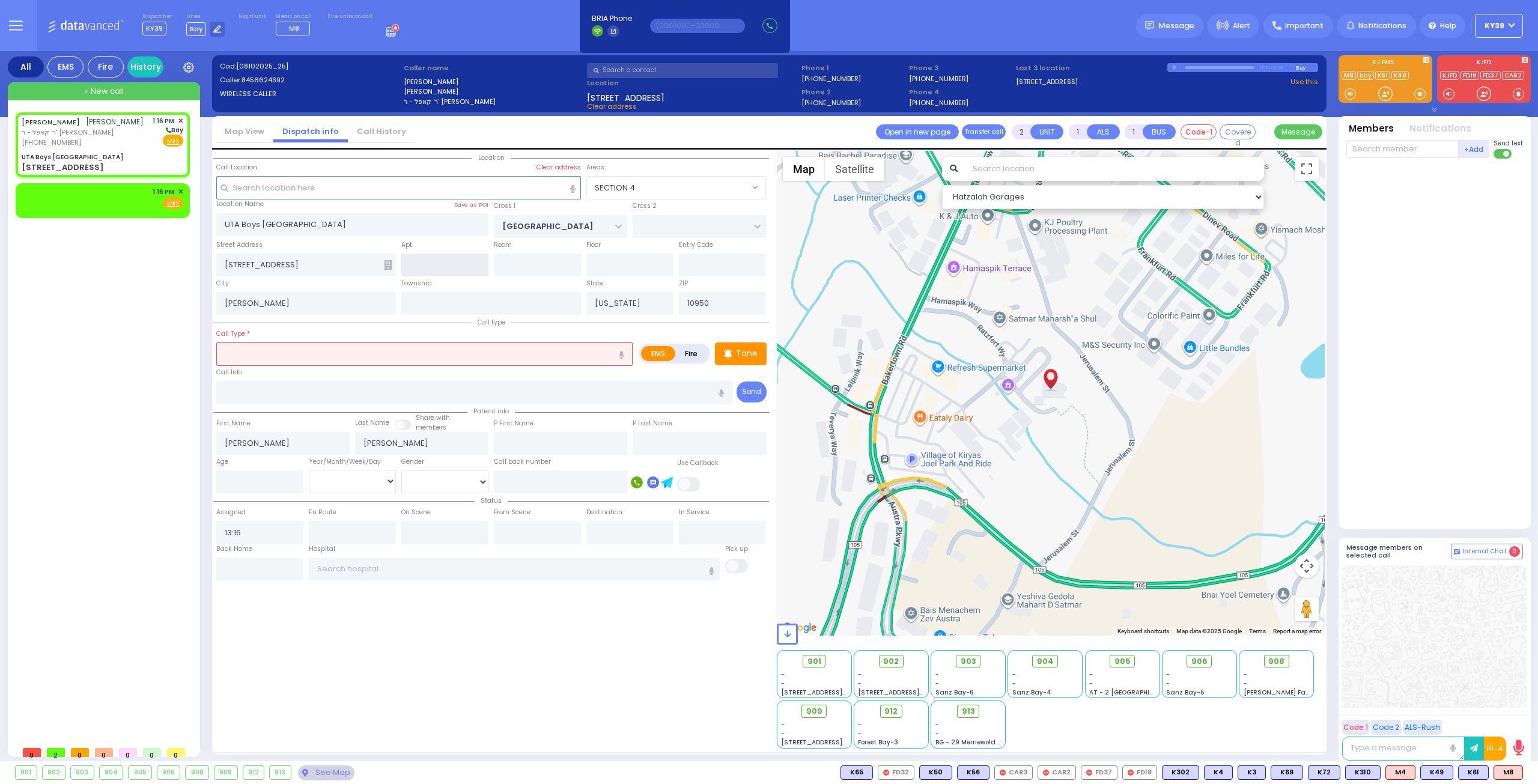
select select
radio input "true"
select select
select select "Hatzalah Garages"
select select "SECTION 4"
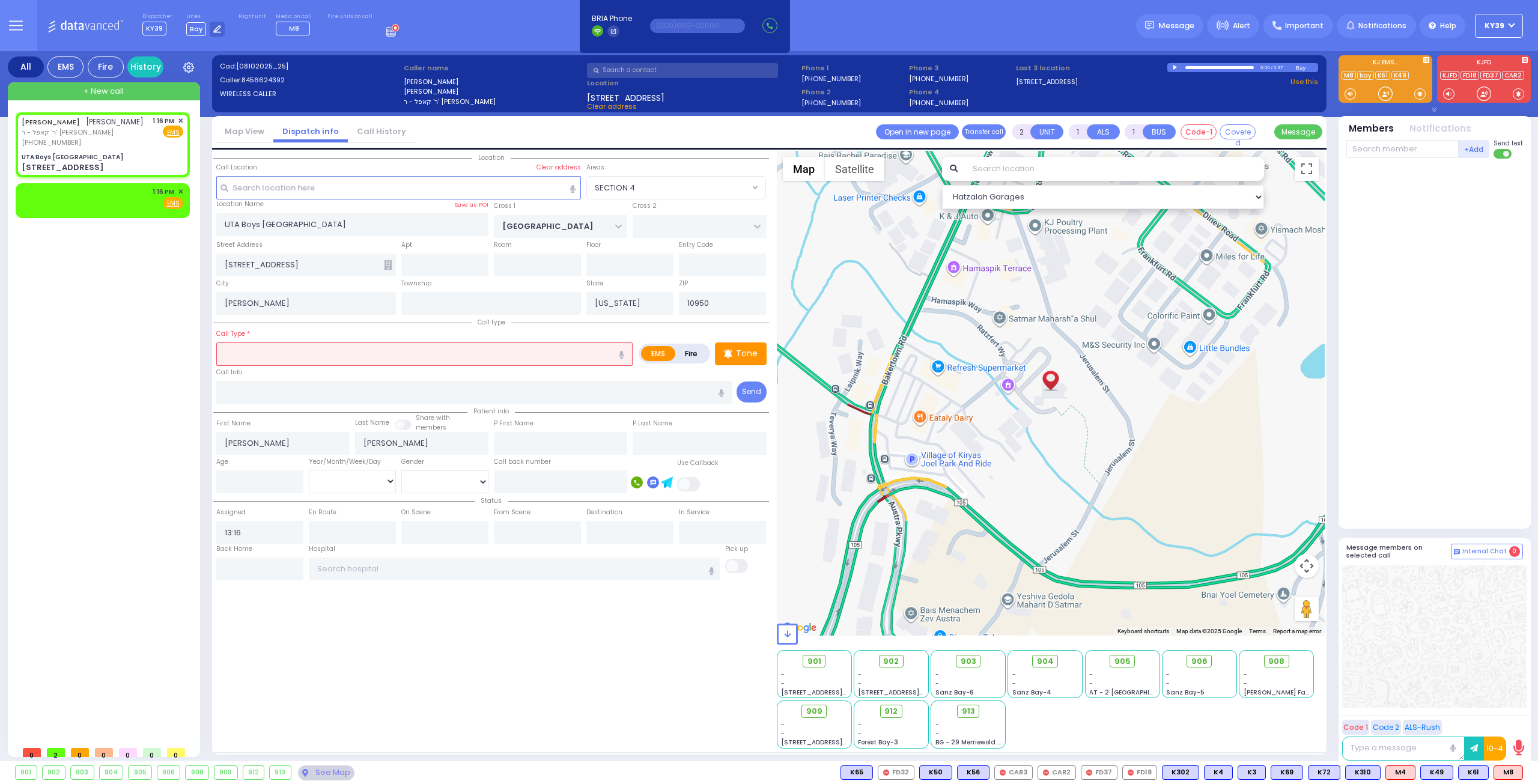
click at [271, 358] on input "text" at bounding box center [425, 354] width 416 height 23
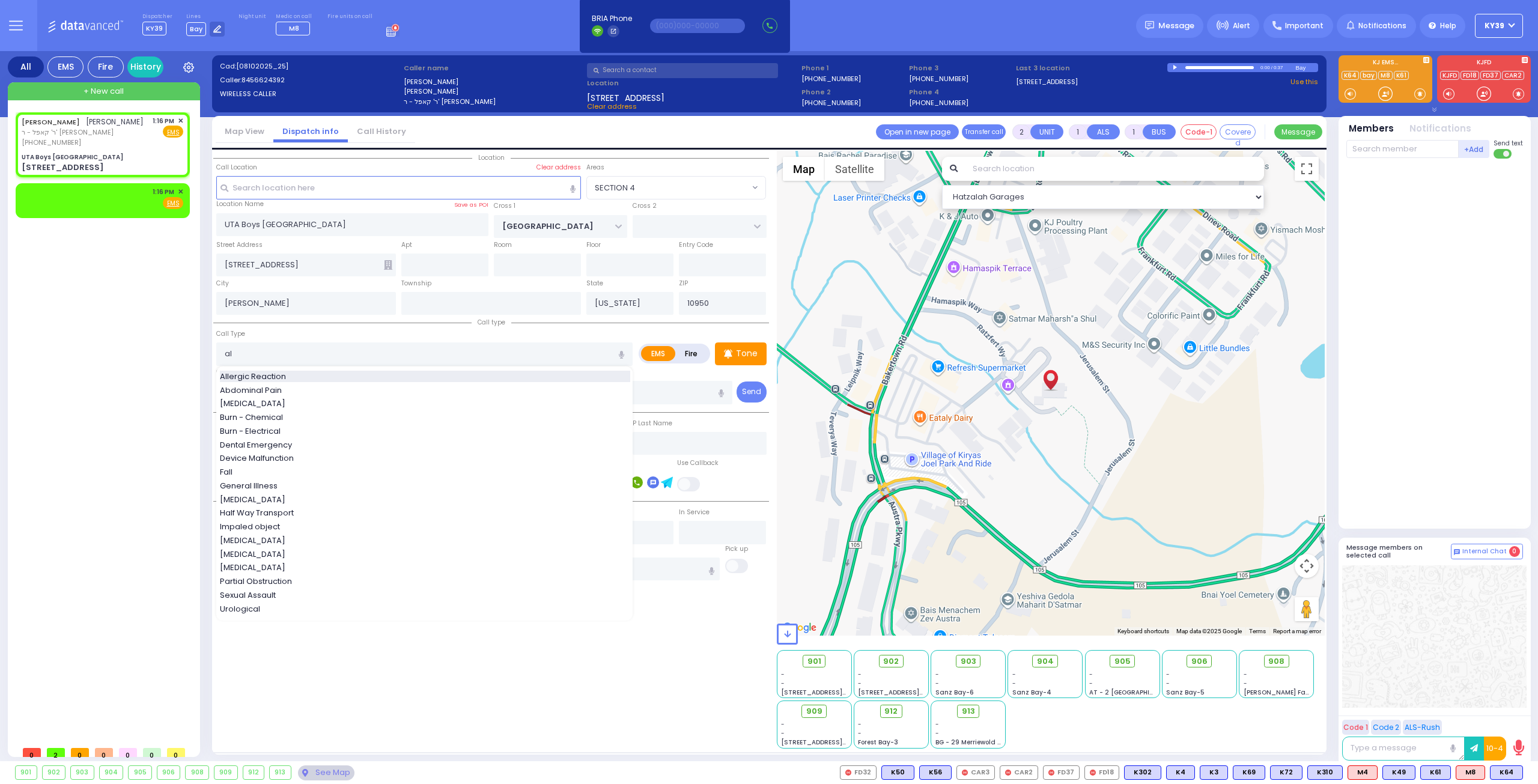
click at [258, 373] on span "Allergic Reaction" at bounding box center [255, 376] width 70 height 12
type input "Allergic Reaction"
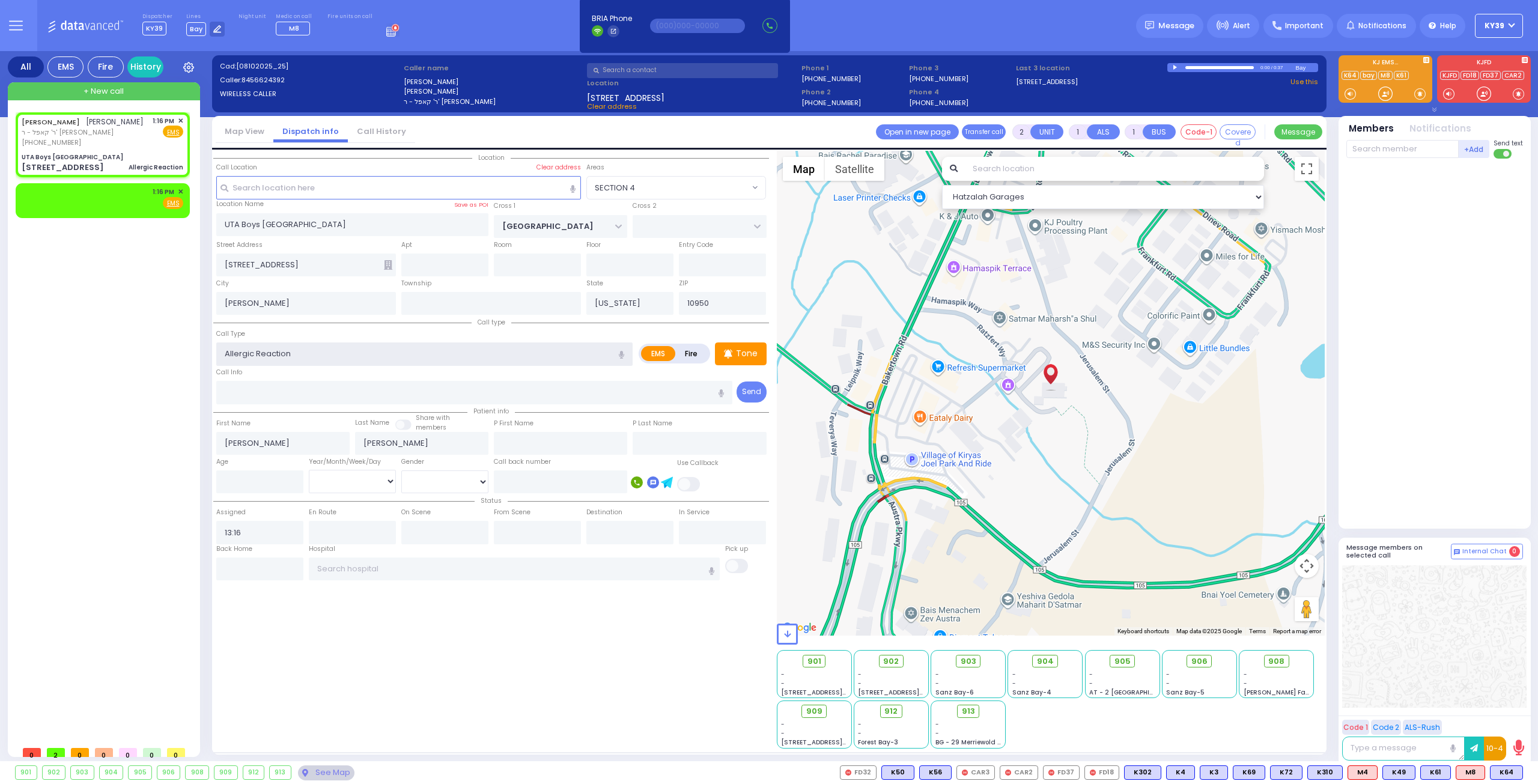
select select
radio input "true"
select select
select select "Hatzalah Garages"
select select "SECTION 4"
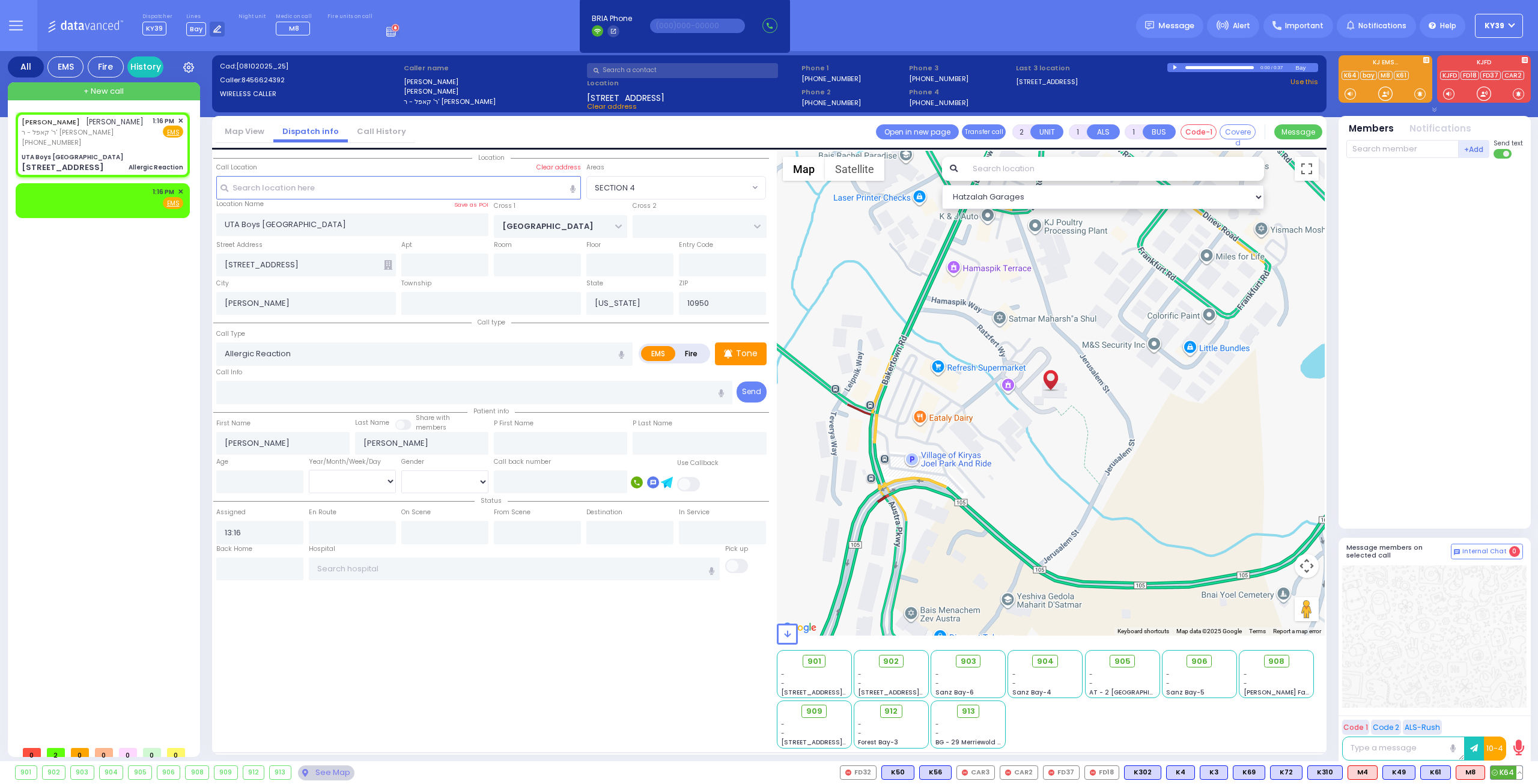
click at [1498, 771] on span "K64" at bounding box center [1506, 772] width 32 height 13
select select
radio input "true"
select select
type input "13:16"
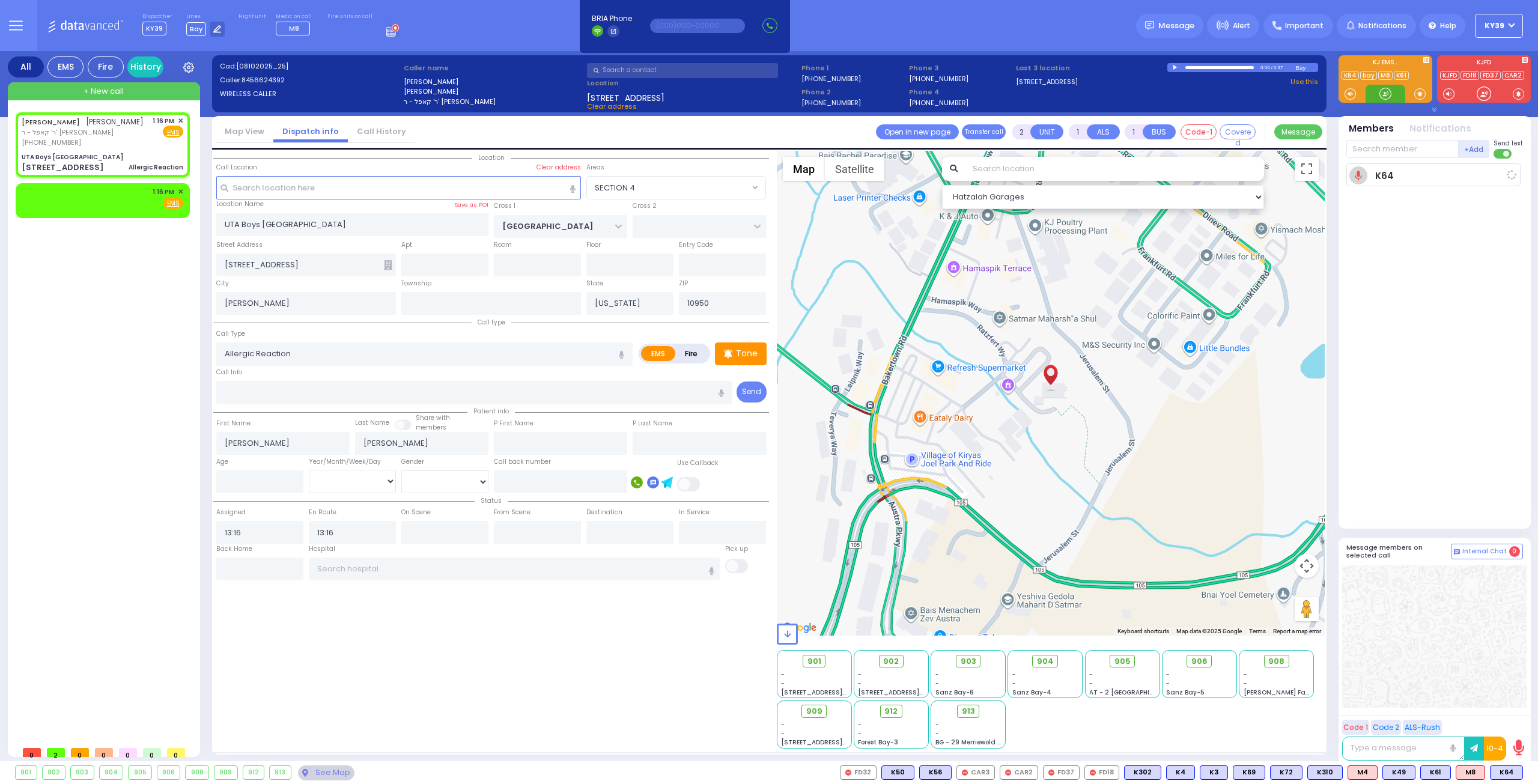
select select "Hatzalah Garages"
select select "SECTION 4"
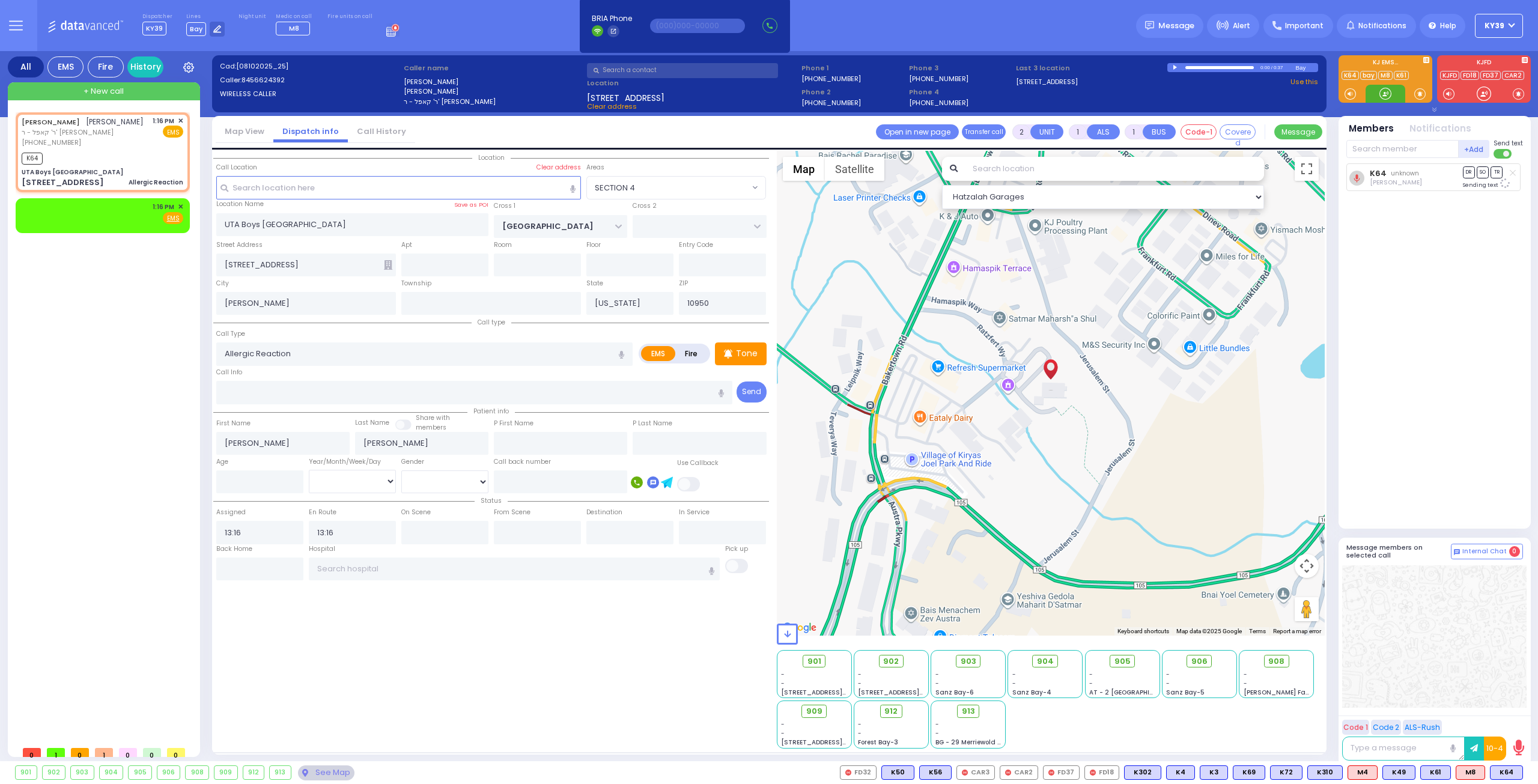
select select
radio input "true"
select select
select select "Hatzalah Garages"
select select "SECTION 4"
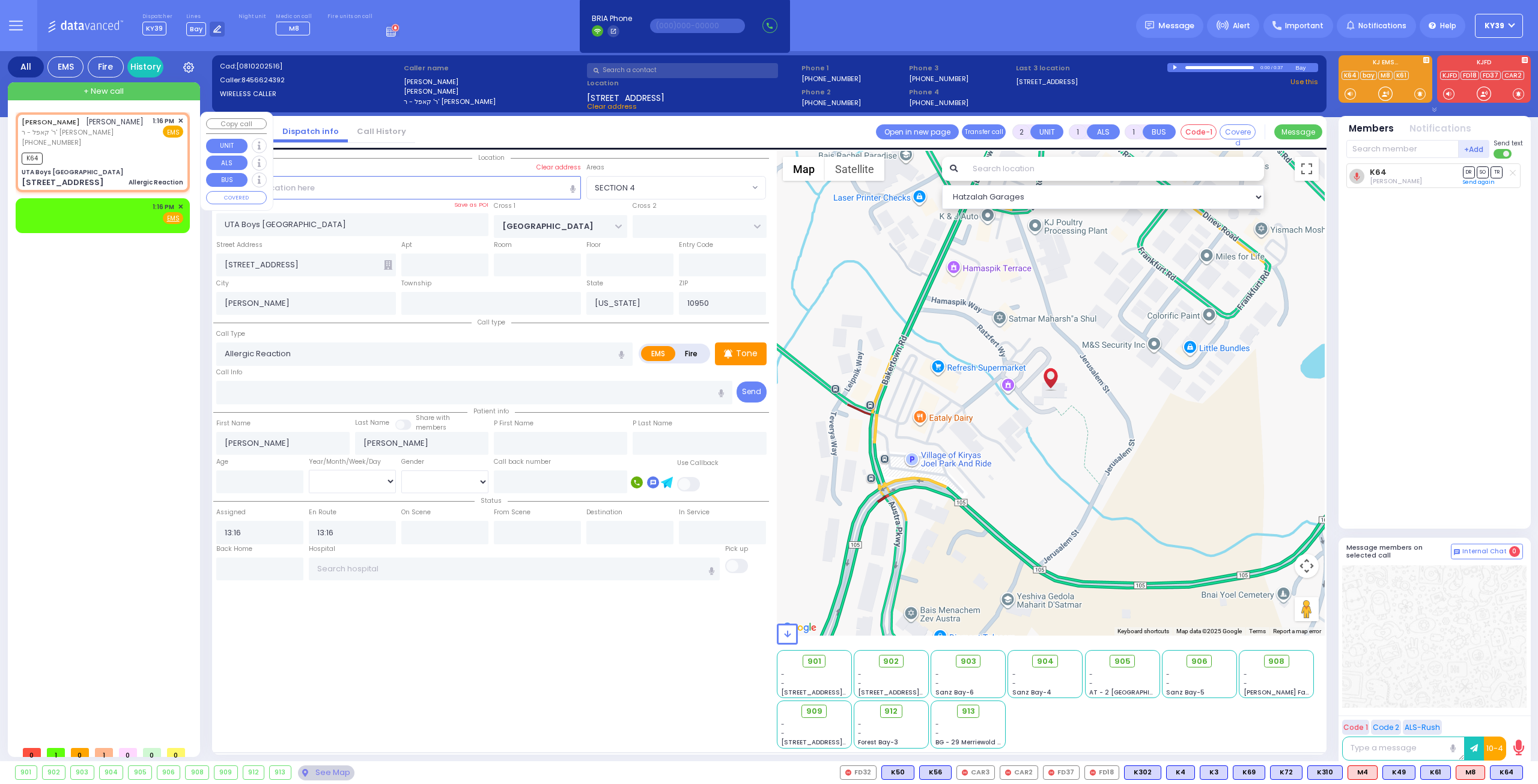
click at [118, 128] on div "MOSHE AVRUM SCHONBRUN משה אברהם שענברוין" at bounding box center [83, 121] width 122 height 12
select select
radio input "true"
select select
select select "Hatzalah Garages"
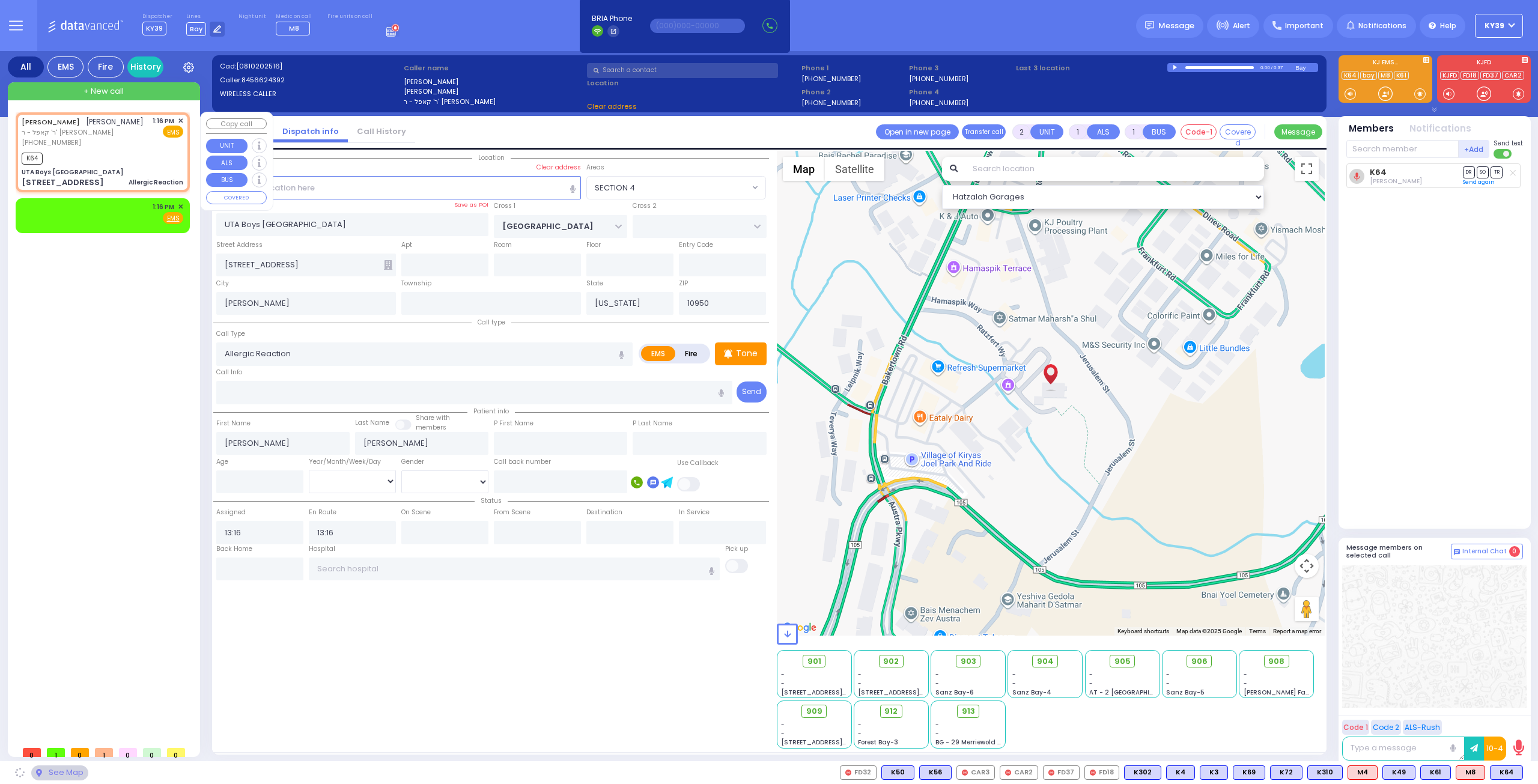
select select "SECTION 4"
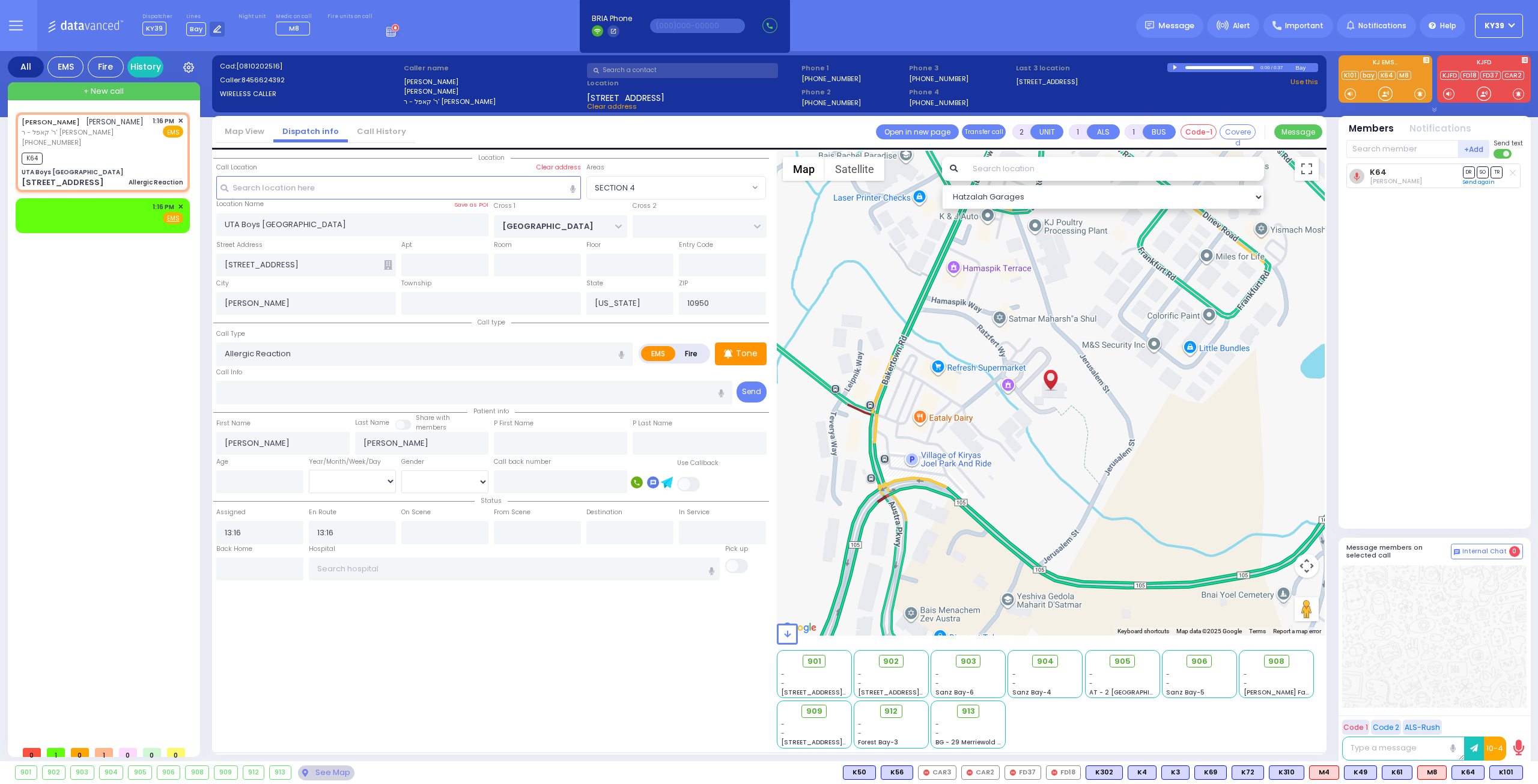
drag, startPoint x: 1513, startPoint y: 775, endPoint x: 1297, endPoint y: 783, distance: 216.1
click at [0, 0] on span "K101" at bounding box center [0, 0] width 0 height 0
select select
radio input "true"
select select
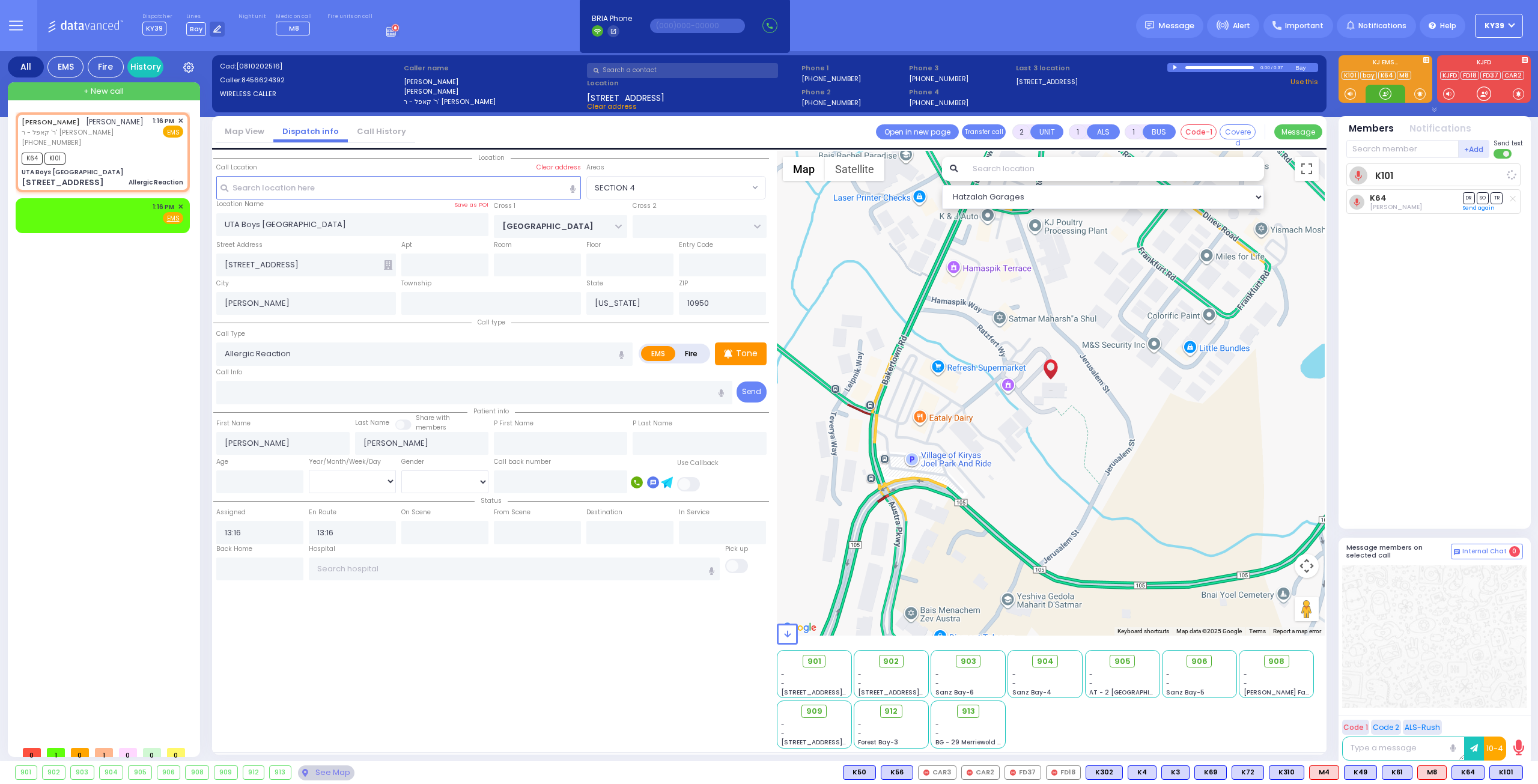
select select "Hatzalah Garages"
select select "SECTION 4"
drag, startPoint x: 84, startPoint y: 226, endPoint x: 72, endPoint y: 228, distance: 12.2
click at [79, 224] on div "1:16 PM ✕ Fire EMS" at bounding box center [103, 213] width 161 height 23
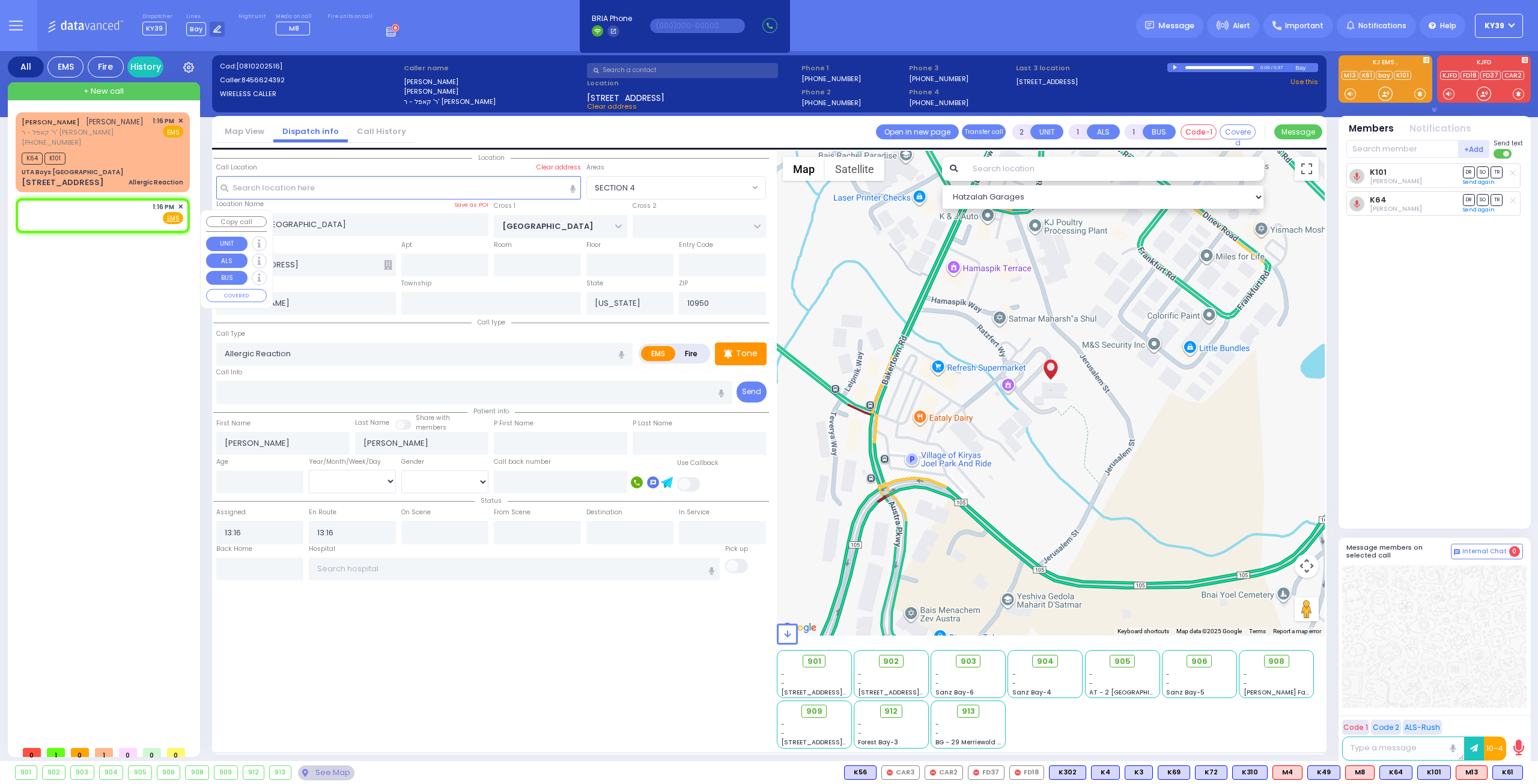
select select
radio input "true"
select select
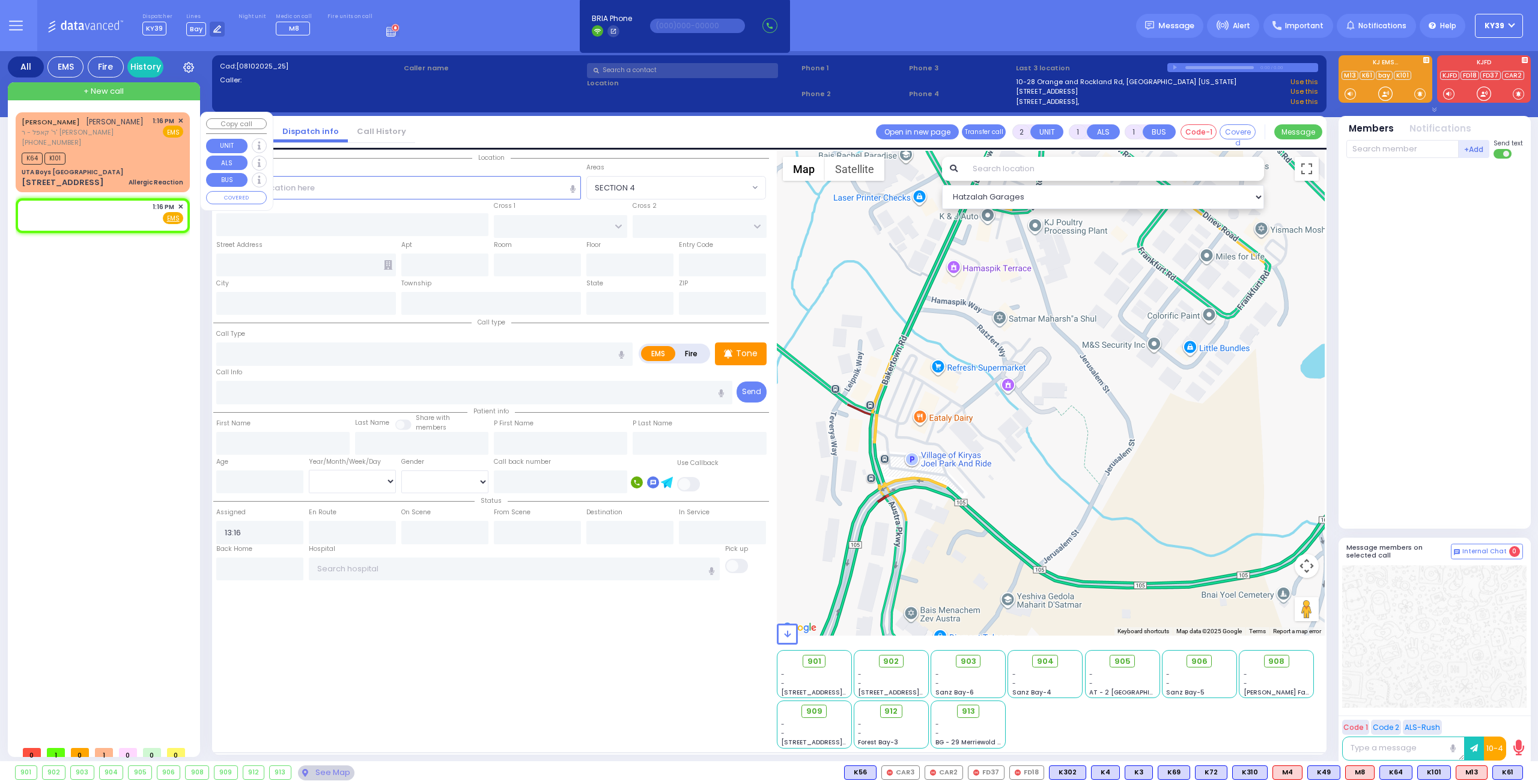
click at [123, 148] on div "[PHONE_NUMBER]" at bounding box center [83, 143] width 122 height 10
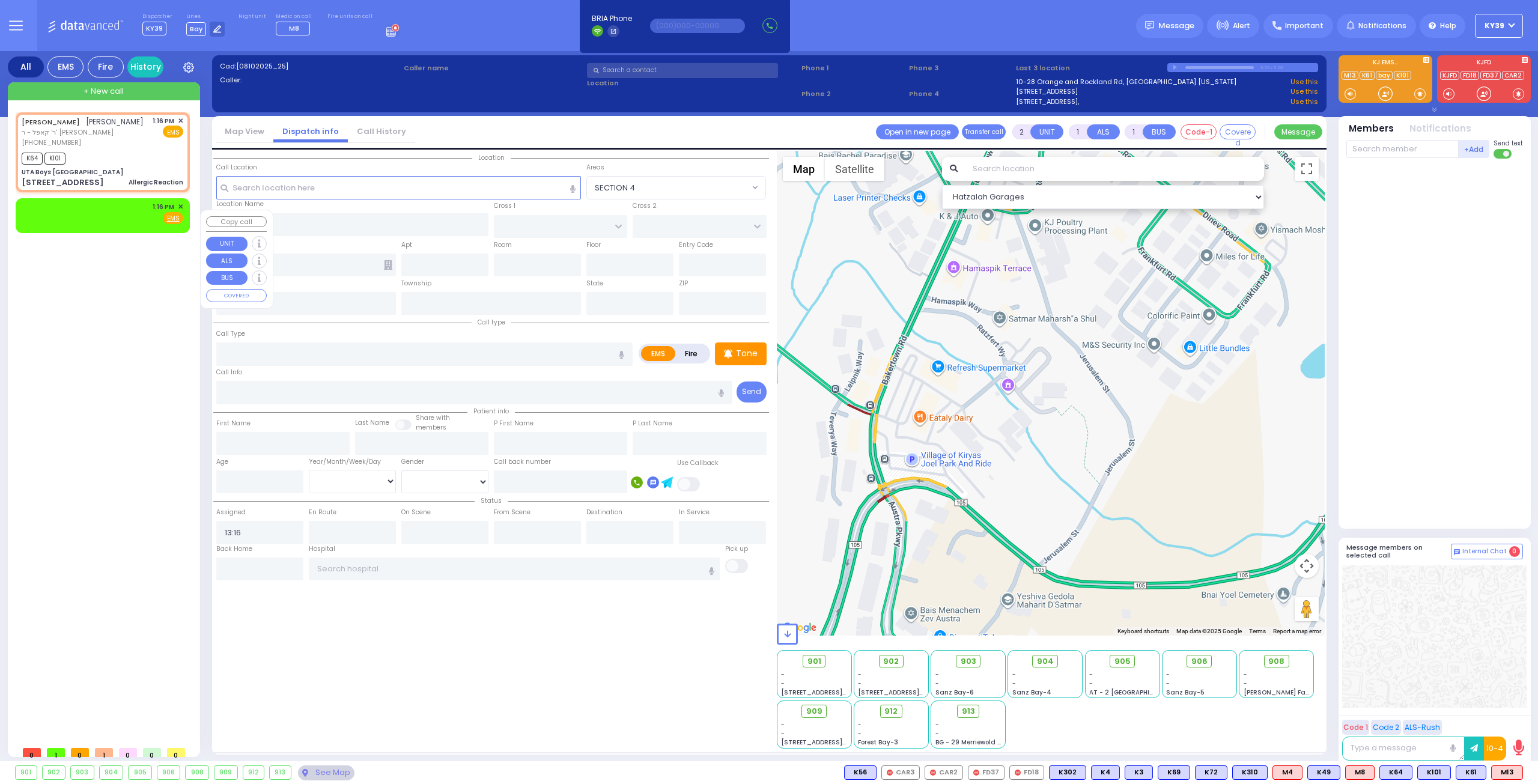
click at [119, 224] on div "1:16 PM ✕ Fire EMS" at bounding box center [103, 213] width 161 height 23
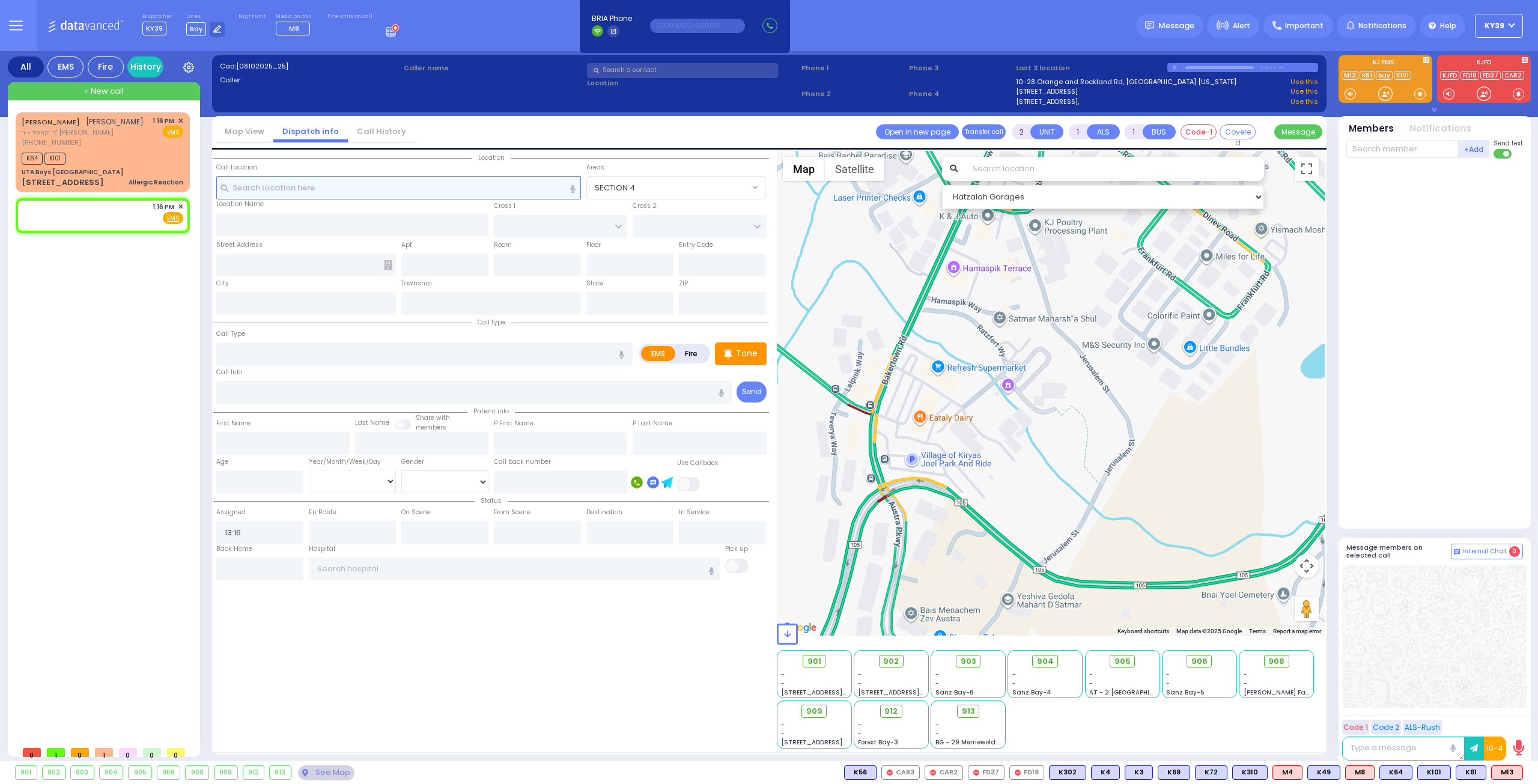
click at [275, 188] on input "text" at bounding box center [399, 188] width 365 height 23
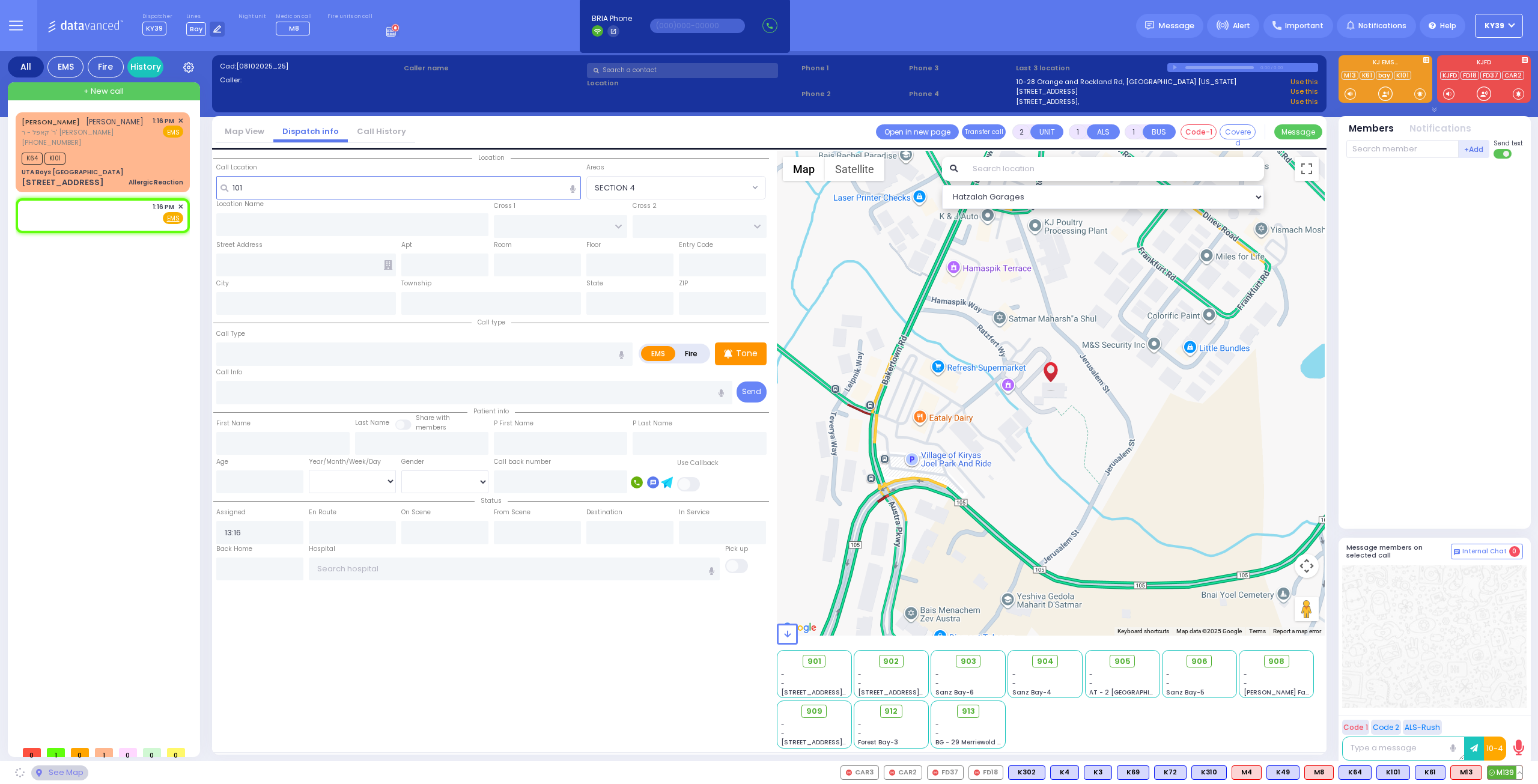
click at [1507, 766] on span "M139" at bounding box center [1505, 772] width 35 height 13
click at [113, 163] on div "K64 K101" at bounding box center [103, 157] width 161 height 15
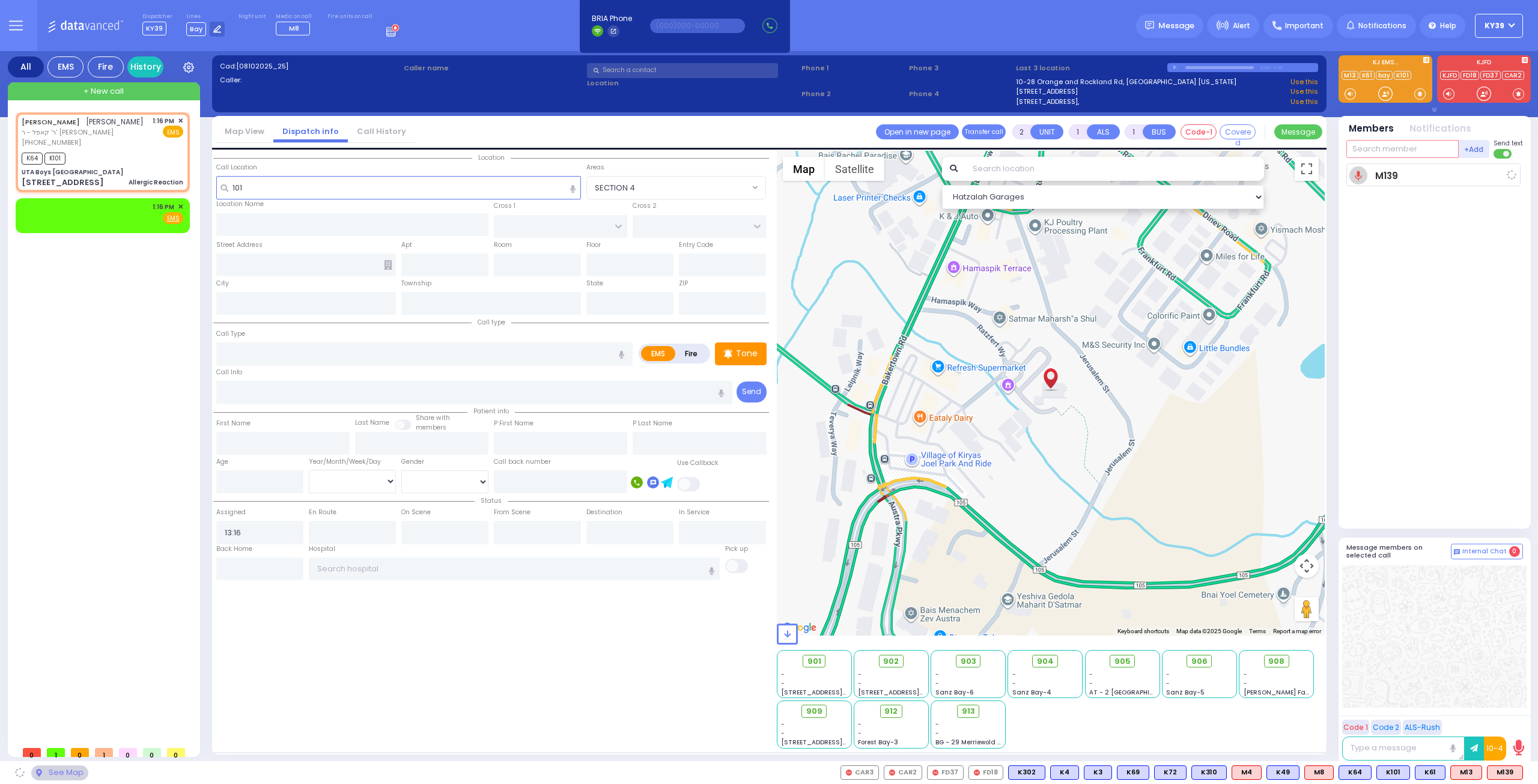
click at [1387, 148] on input "text" at bounding box center [1402, 149] width 113 height 18
click at [84, 164] on div "K64 K101" at bounding box center [103, 157] width 161 height 15
click at [1509, 173] on icon at bounding box center [1511, 174] width 11 height 11
click at [39, 216] on div "1:16 PM ✕ Fire EMS" at bounding box center [103, 213] width 161 height 23
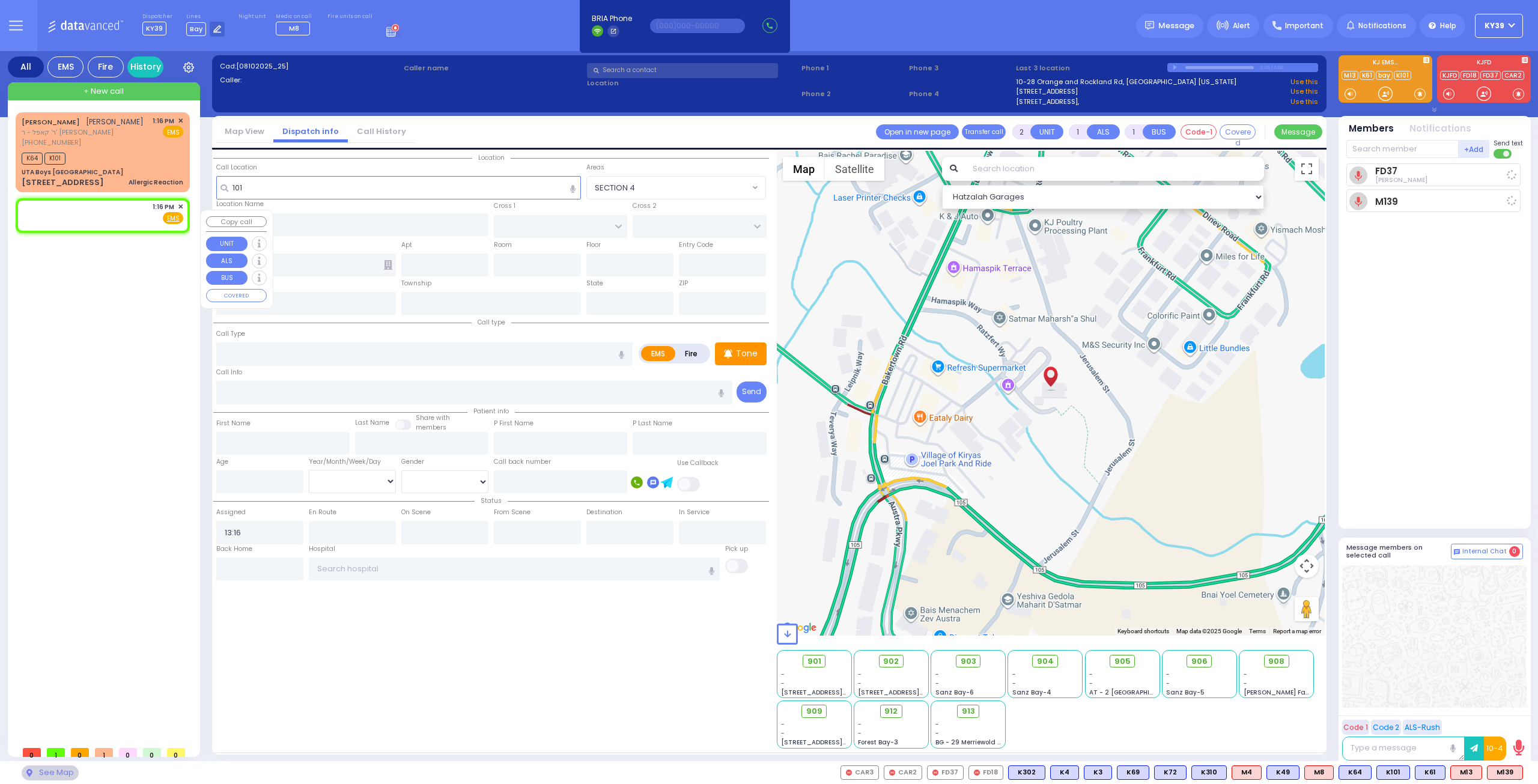
click at [180, 212] on span "✕" at bounding box center [180, 207] width 6 height 10
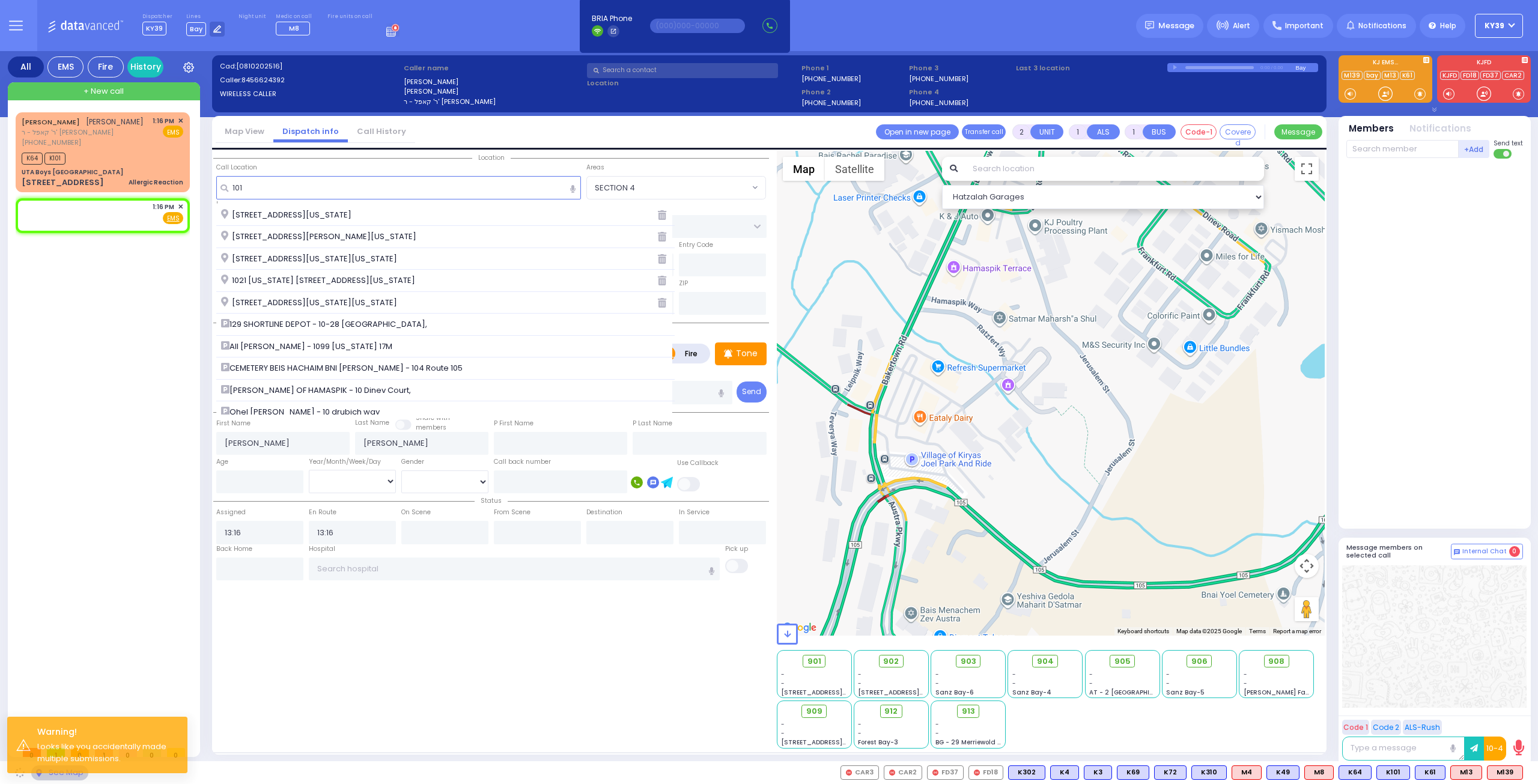
click at [117, 423] on div "MOSHE AVRUM SCHONBRUN משה אברהם שענברוין ר' קאפל - ר' ירמי' קאהן (845) 662-4392…" at bounding box center [105, 426] width 179 height 628
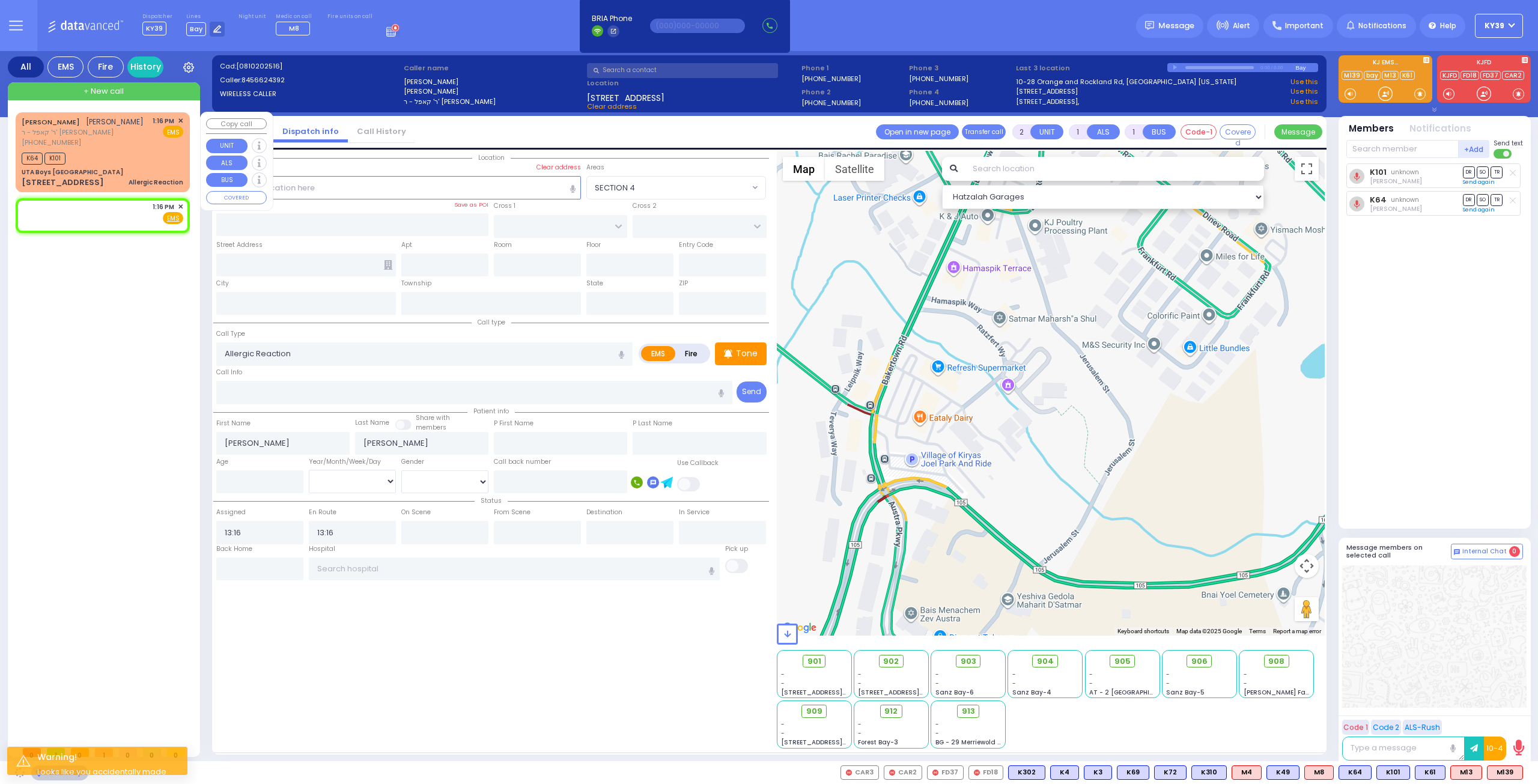
click at [135, 160] on div "MOSHE AVRUM SCHONBRUN משה אברהם שענברוין ר' קאפל - ר' ירמי' קאהן (845) 662-4392…" at bounding box center [103, 153] width 169 height 76
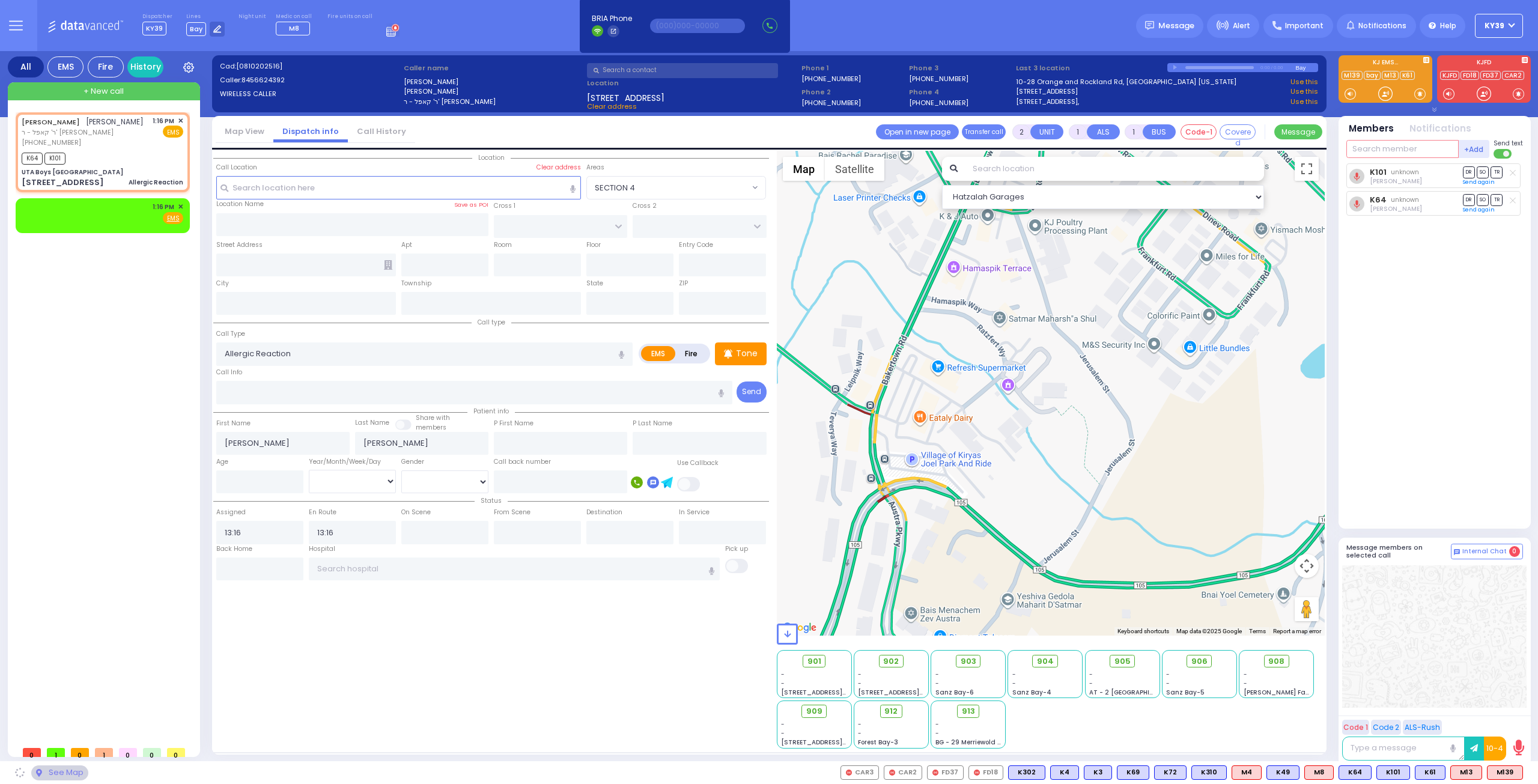
click at [1375, 153] on input "text" at bounding box center [1402, 149] width 113 height 18
click at [1356, 151] on input "139" at bounding box center [1402, 149] width 113 height 18
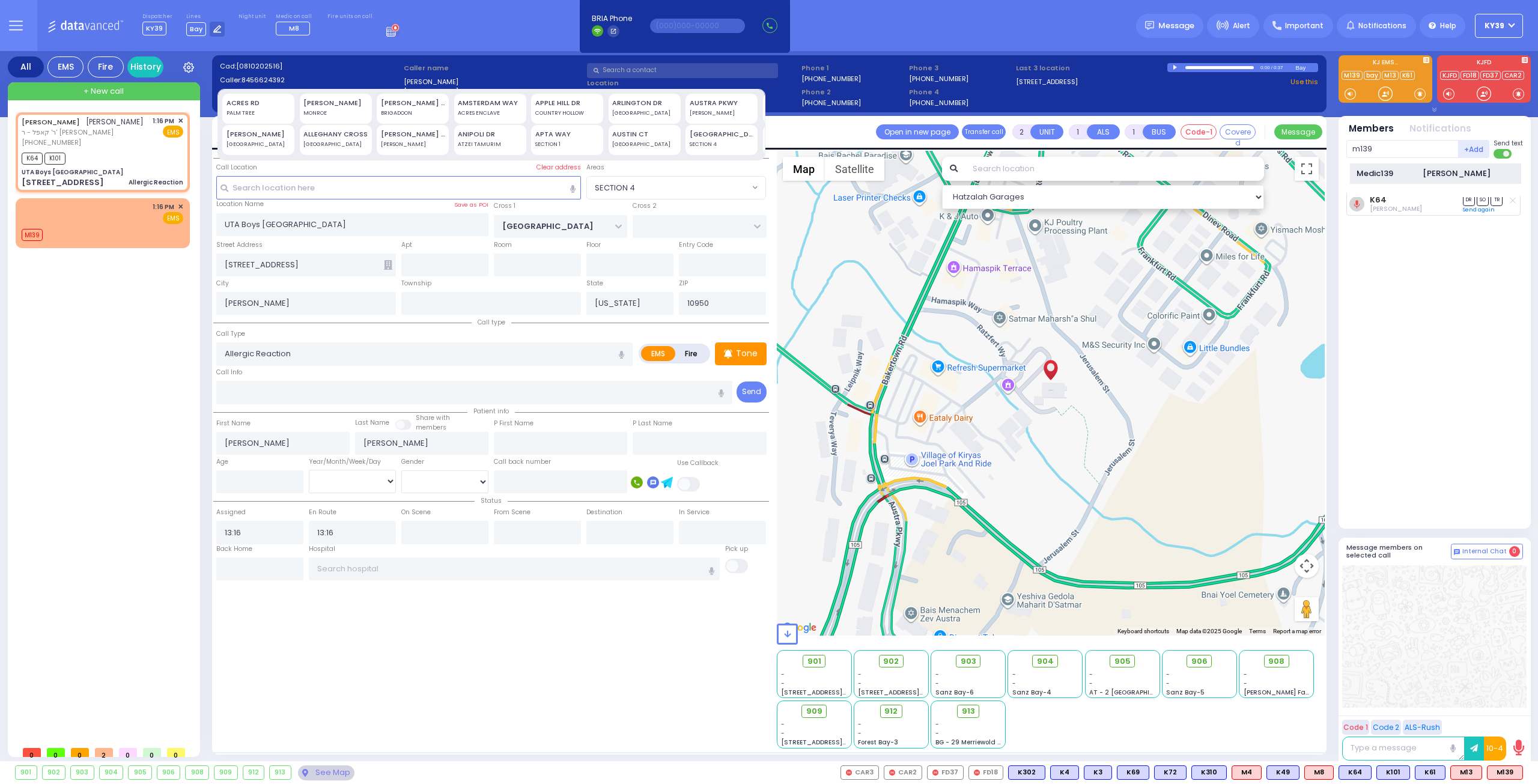
click at [1402, 174] on div "Medic139" at bounding box center [1387, 173] width 60 height 12
click at [151, 224] on div "1:16 PM ✕ EMS" at bounding box center [103, 213] width 161 height 23
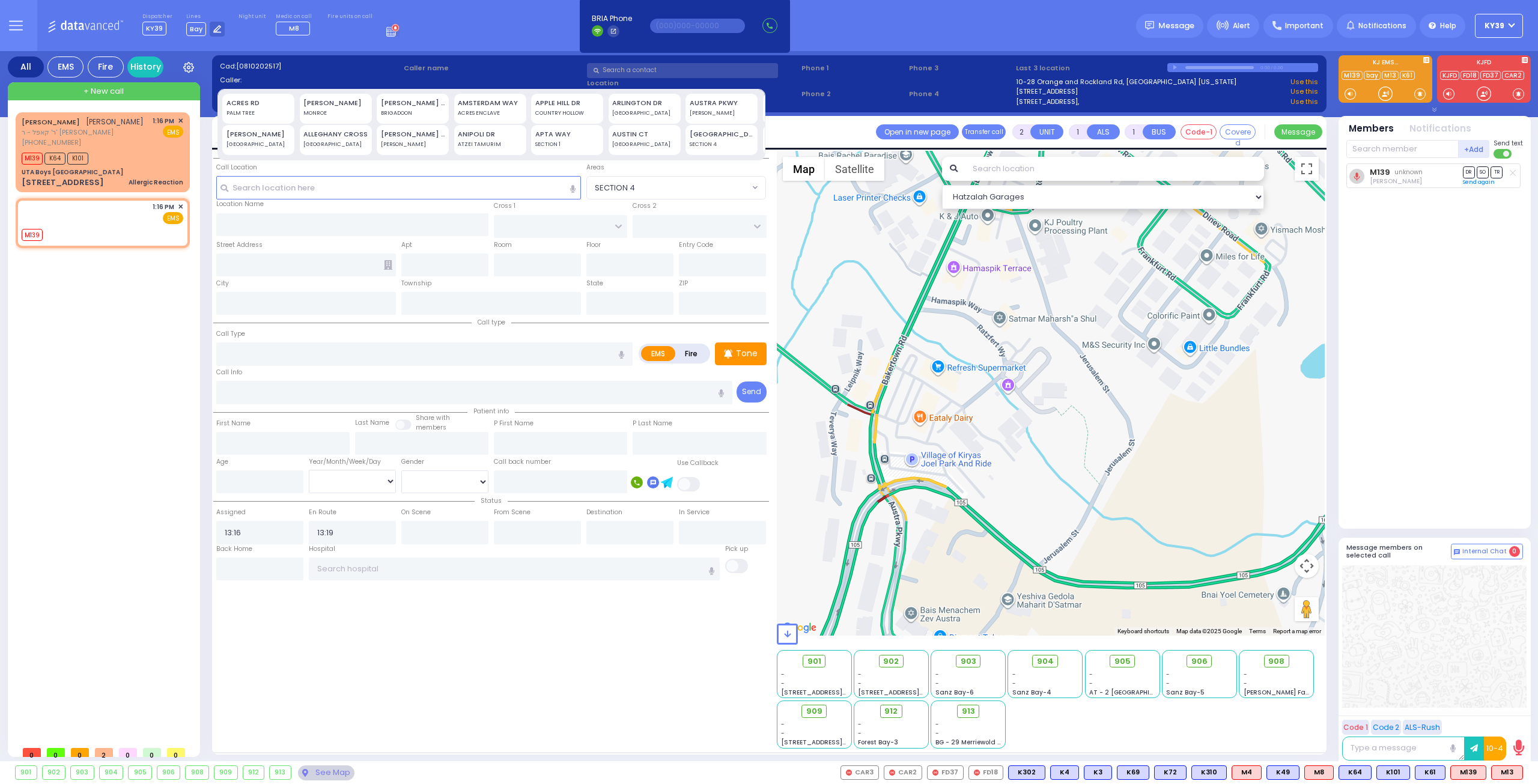
click at [1509, 174] on div at bounding box center [1512, 172] width 12 height 12
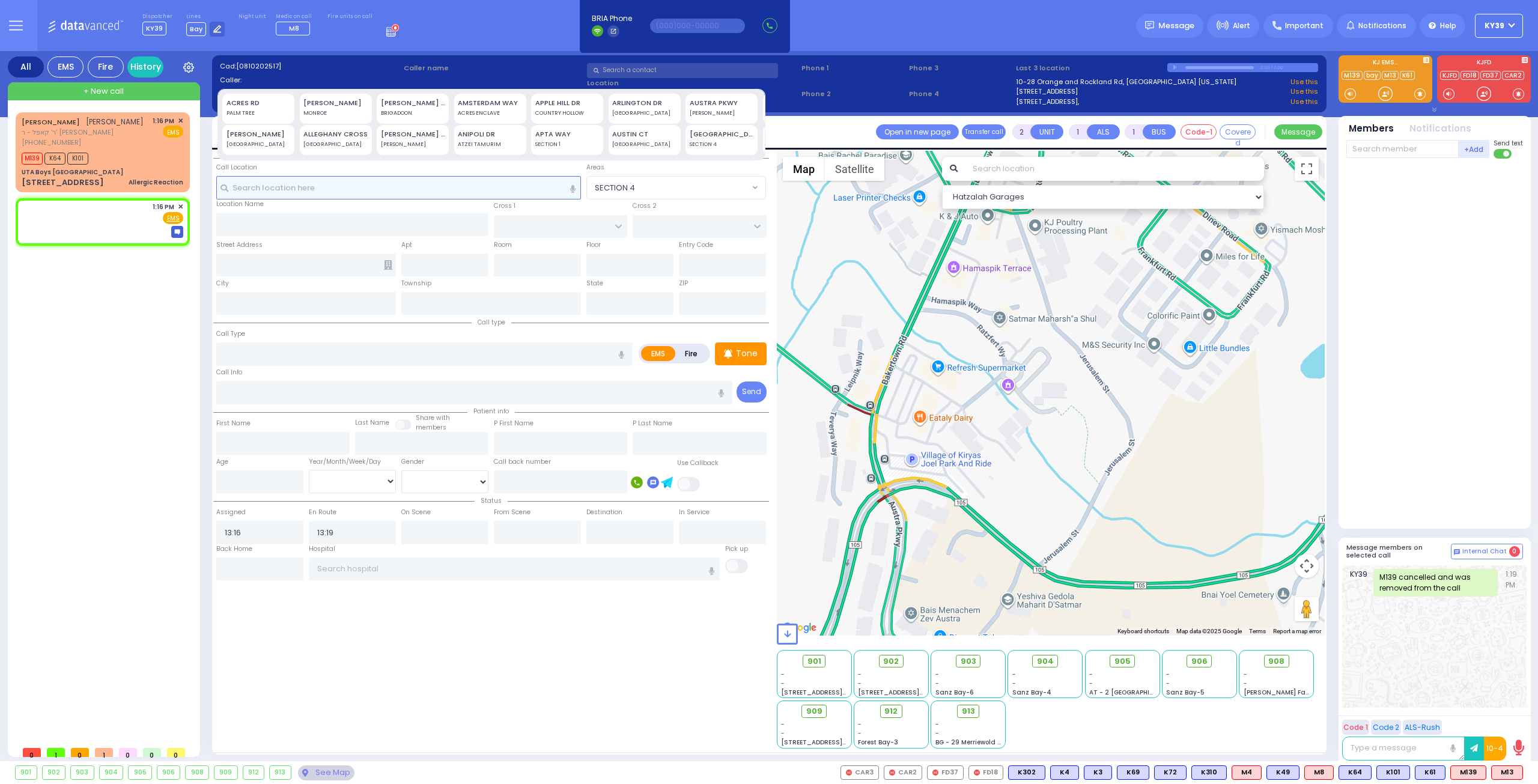
click at [269, 194] on input "text" at bounding box center [399, 188] width 365 height 23
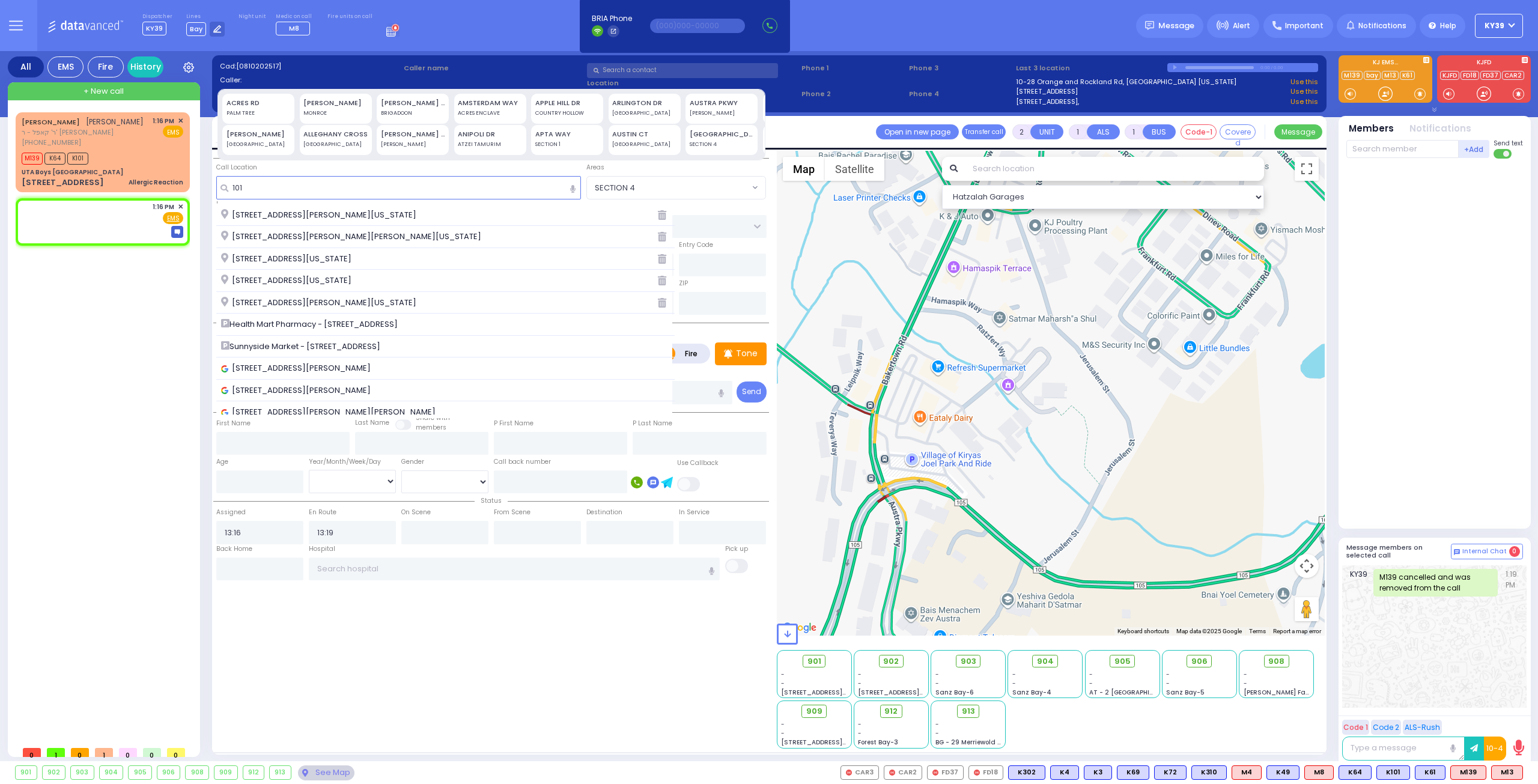
click at [273, 299] on span "[STREET_ADDRESS][PERSON_NAME][US_STATE]" at bounding box center [321, 303] width 199 height 12
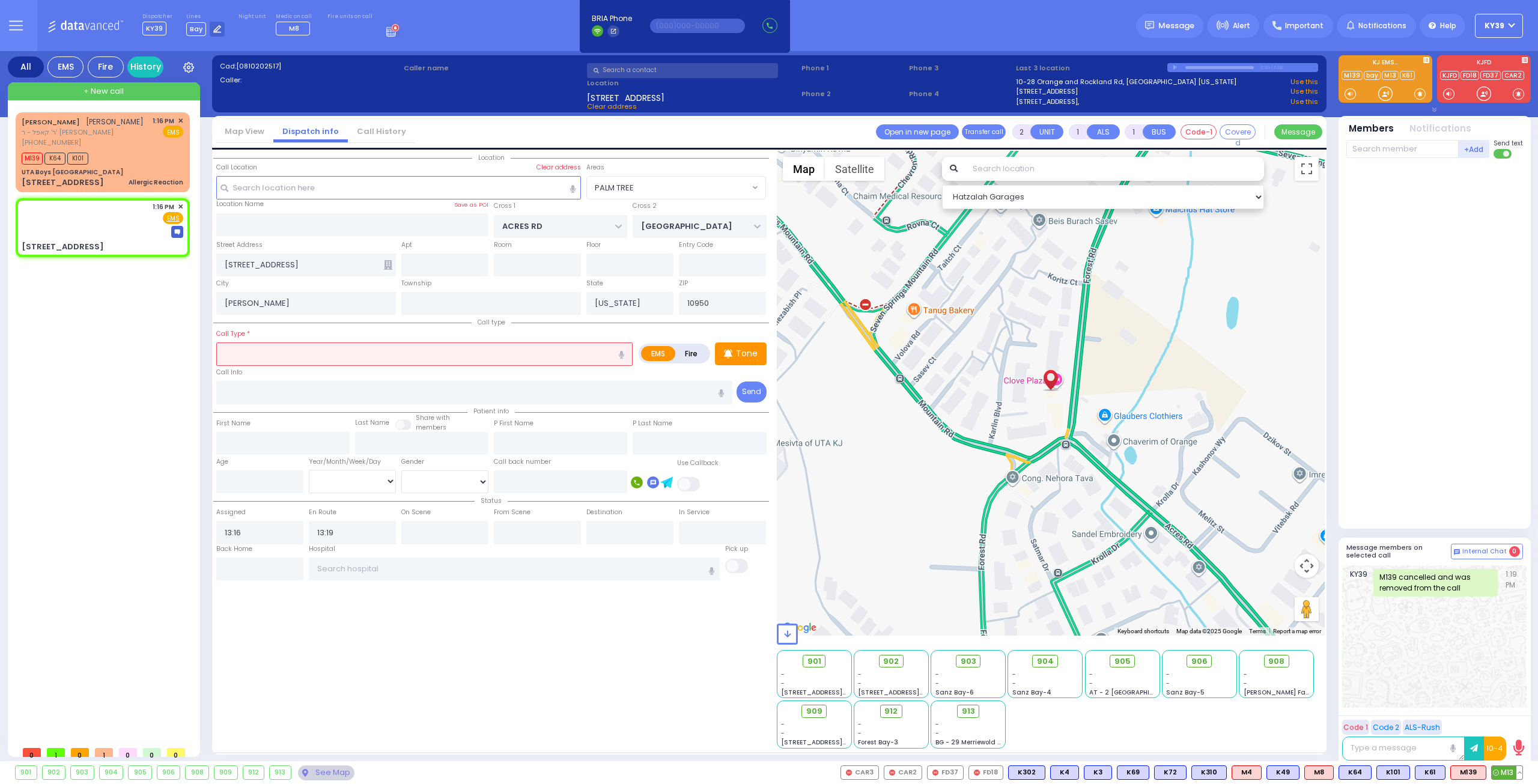
click at [1508, 772] on span "M13" at bounding box center [1507, 772] width 31 height 13
click at [1434, 774] on span "K61" at bounding box center [1430, 772] width 29 height 13
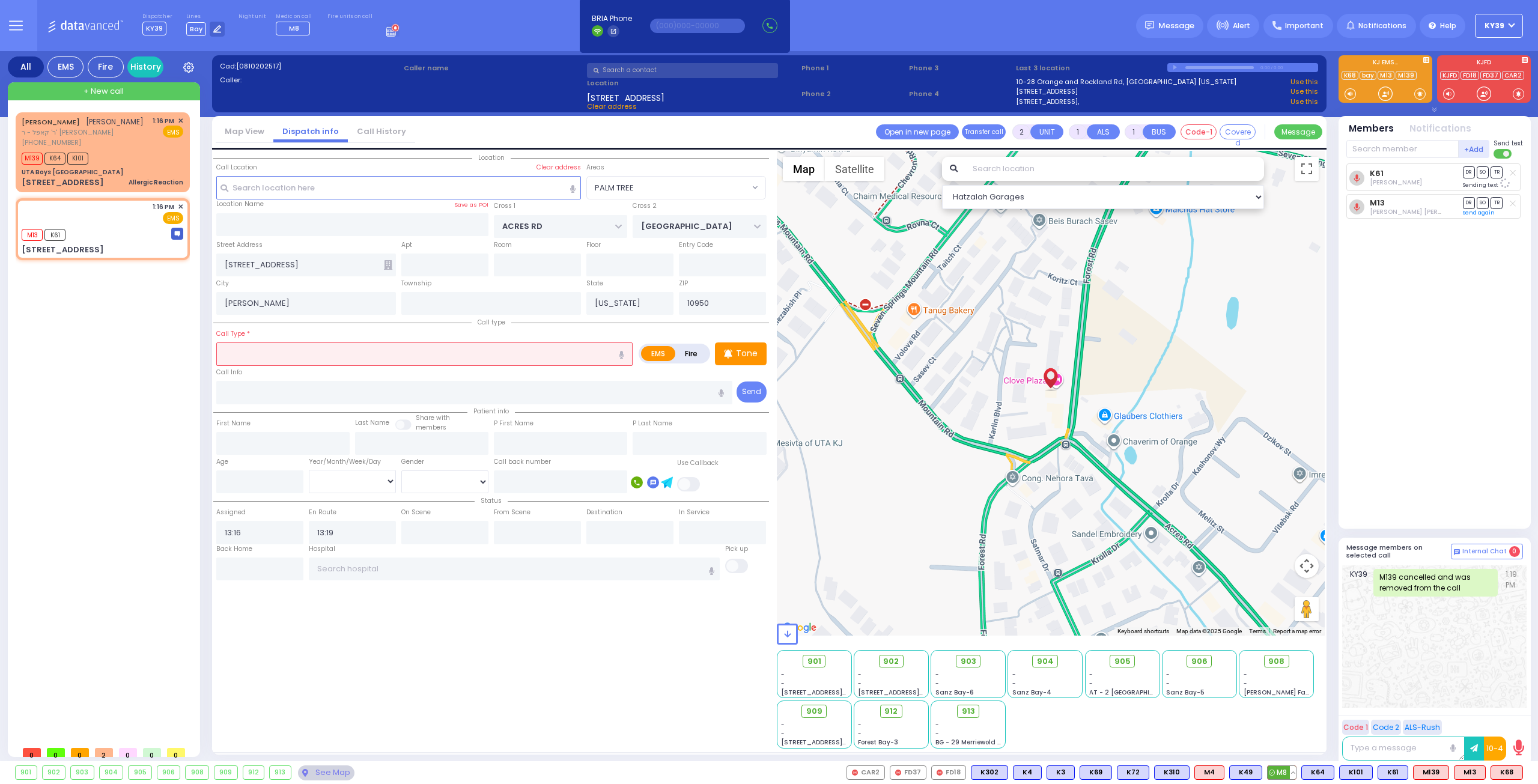
click at [1287, 774] on span "M8" at bounding box center [1282, 772] width 28 height 13
click at [1389, 140] on input "text" at bounding box center [1402, 149] width 113 height 18
click at [1378, 172] on div "KY68" at bounding box center [1387, 173] width 60 height 12
click at [1514, 175] on icon at bounding box center [1513, 173] width 6 height 7
drag, startPoint x: 162, startPoint y: 148, endPoint x: 156, endPoint y: 147, distance: 6.1
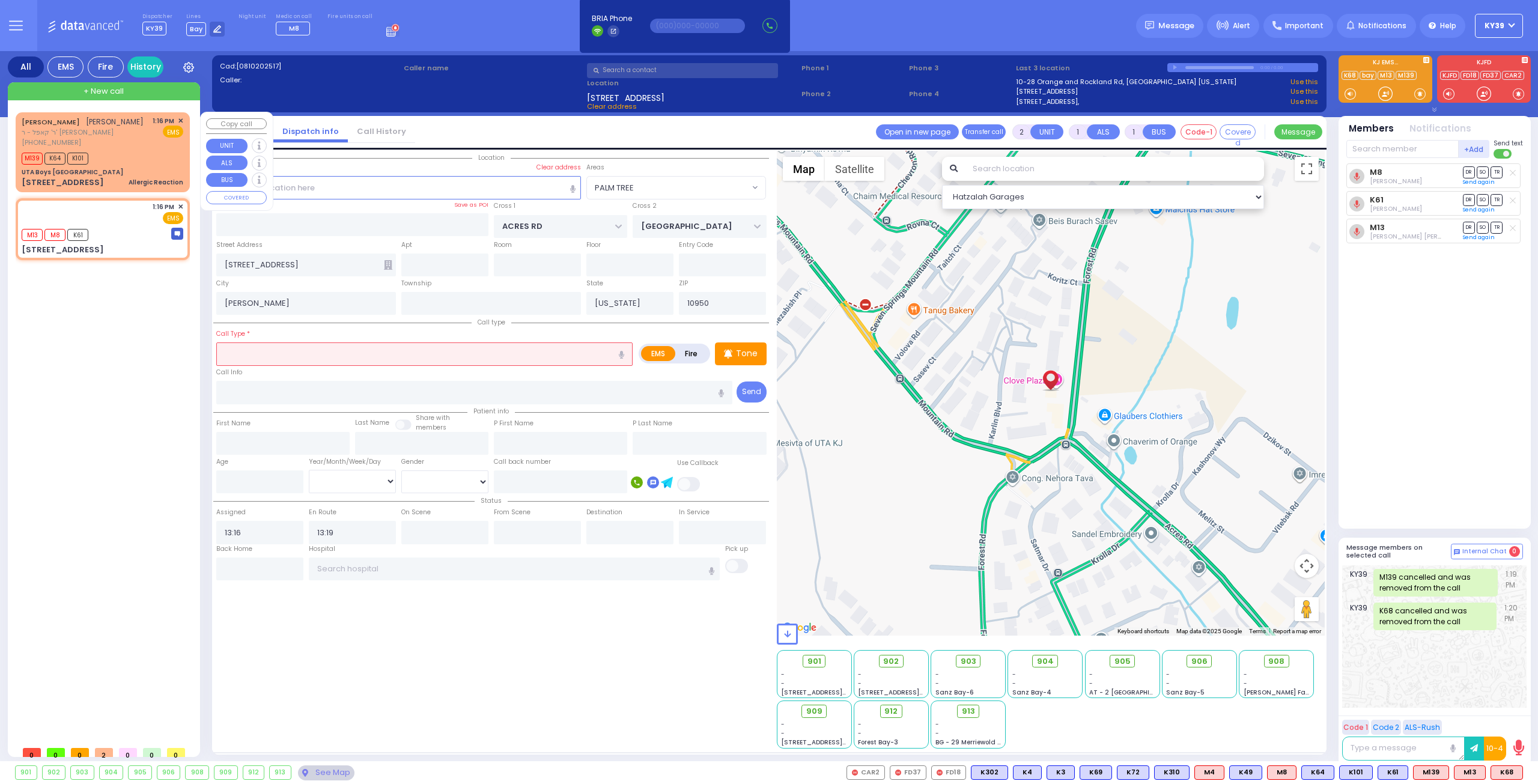
click at [161, 147] on div "1:16 PM ✕ EMS" at bounding box center [168, 131] width 31 height 32
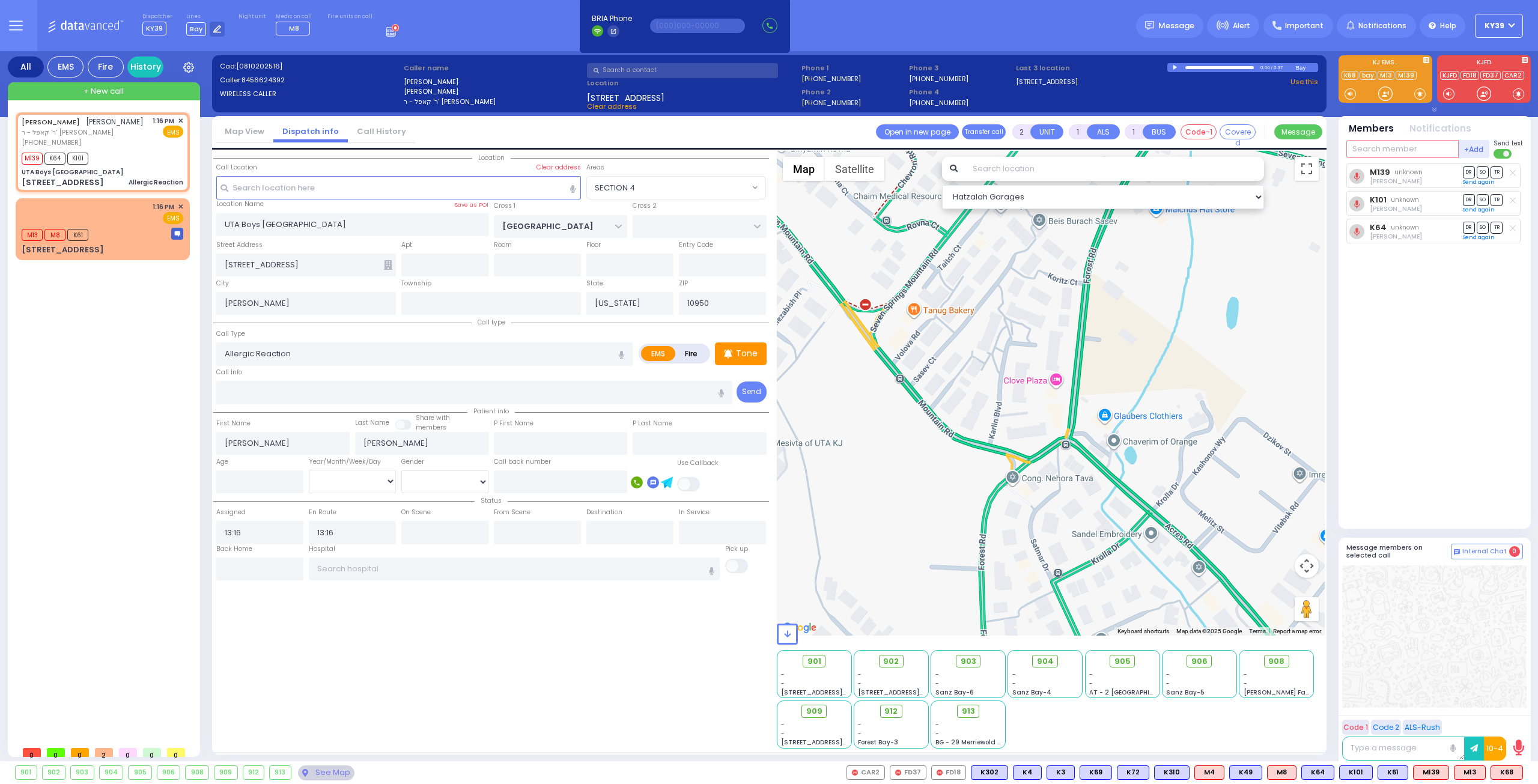
click at [1360, 153] on input "text" at bounding box center [1402, 149] width 113 height 18
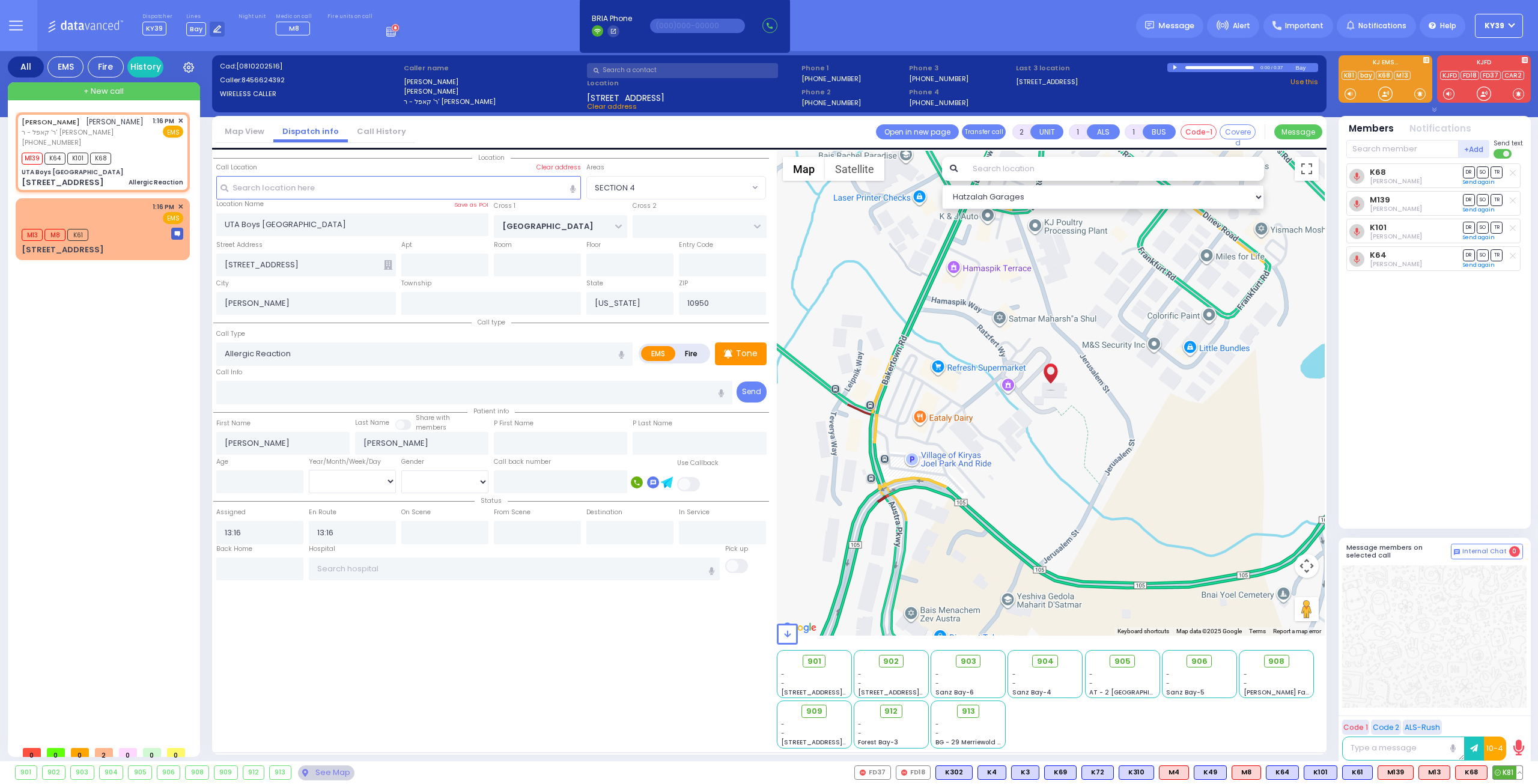
click at [1500, 771] on span "K81" at bounding box center [1507, 772] width 29 height 13
click at [104, 138] on span "ר' קאפל - ר' [PERSON_NAME]" at bounding box center [83, 133] width 122 height 10
click at [967, 661] on span "903" at bounding box center [972, 661] width 16 height 12
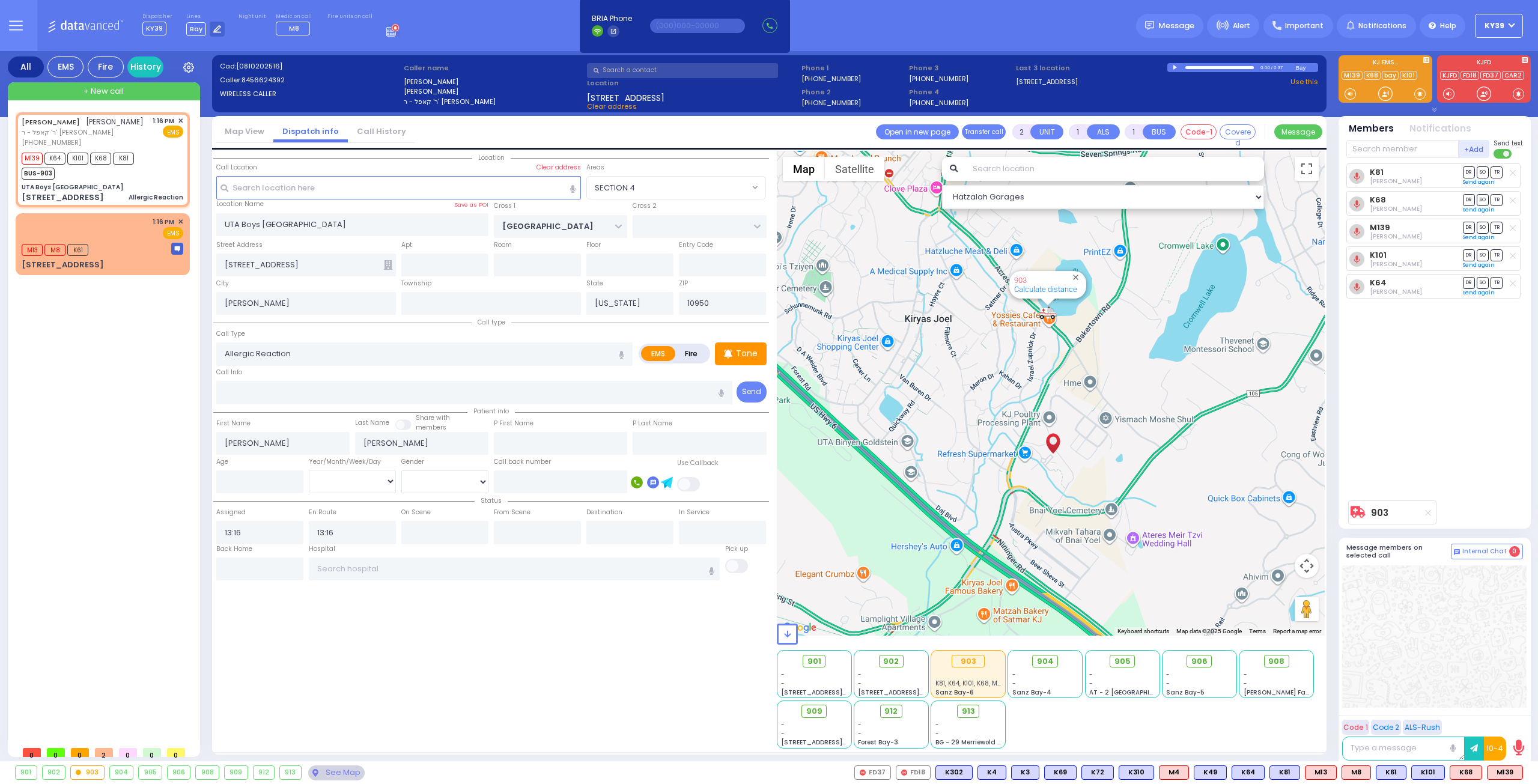
click at [392, 31] on circle at bounding box center [396, 28] width 8 height 8
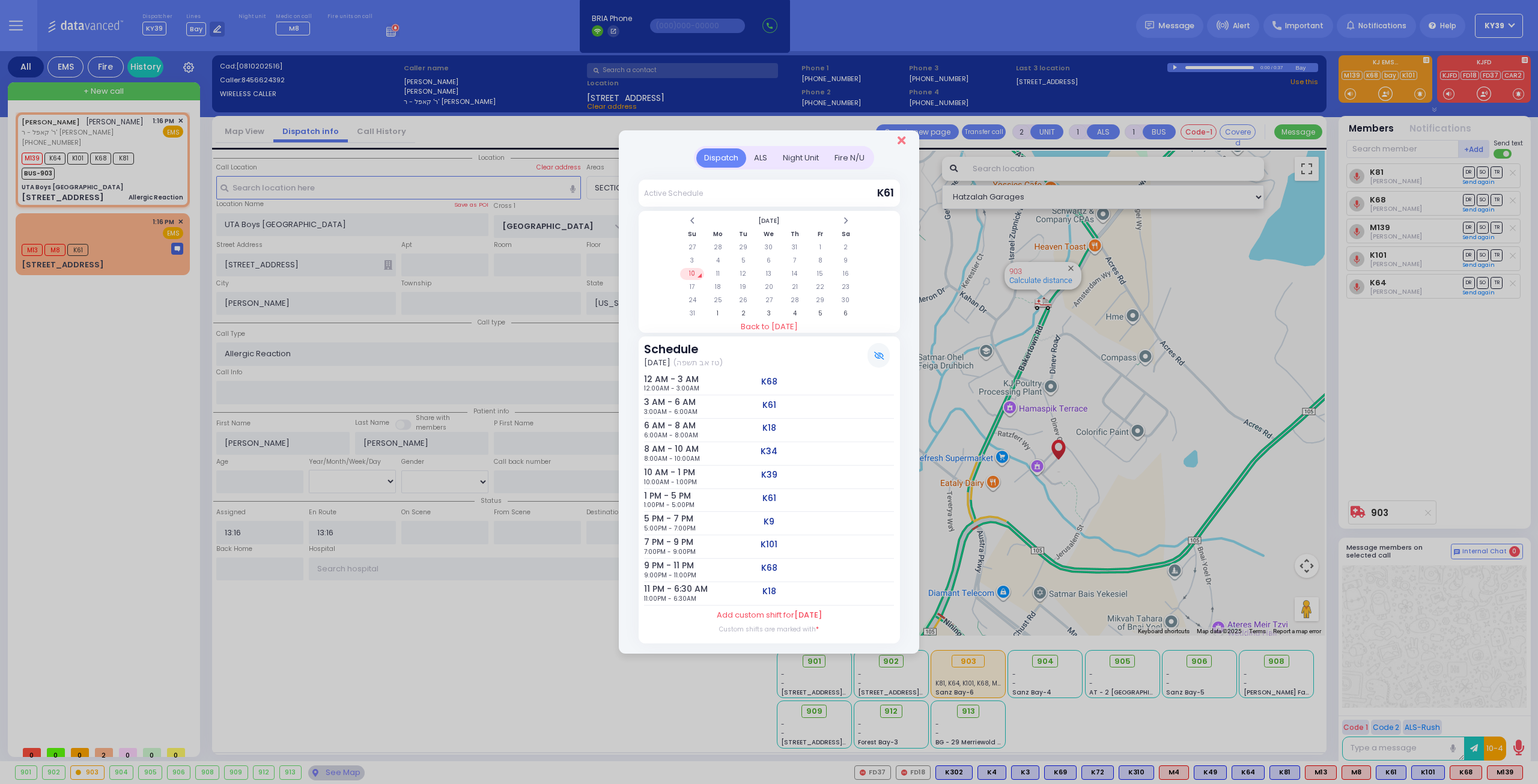
click at [900, 144] on icon "Close" at bounding box center [902, 140] width 8 height 12
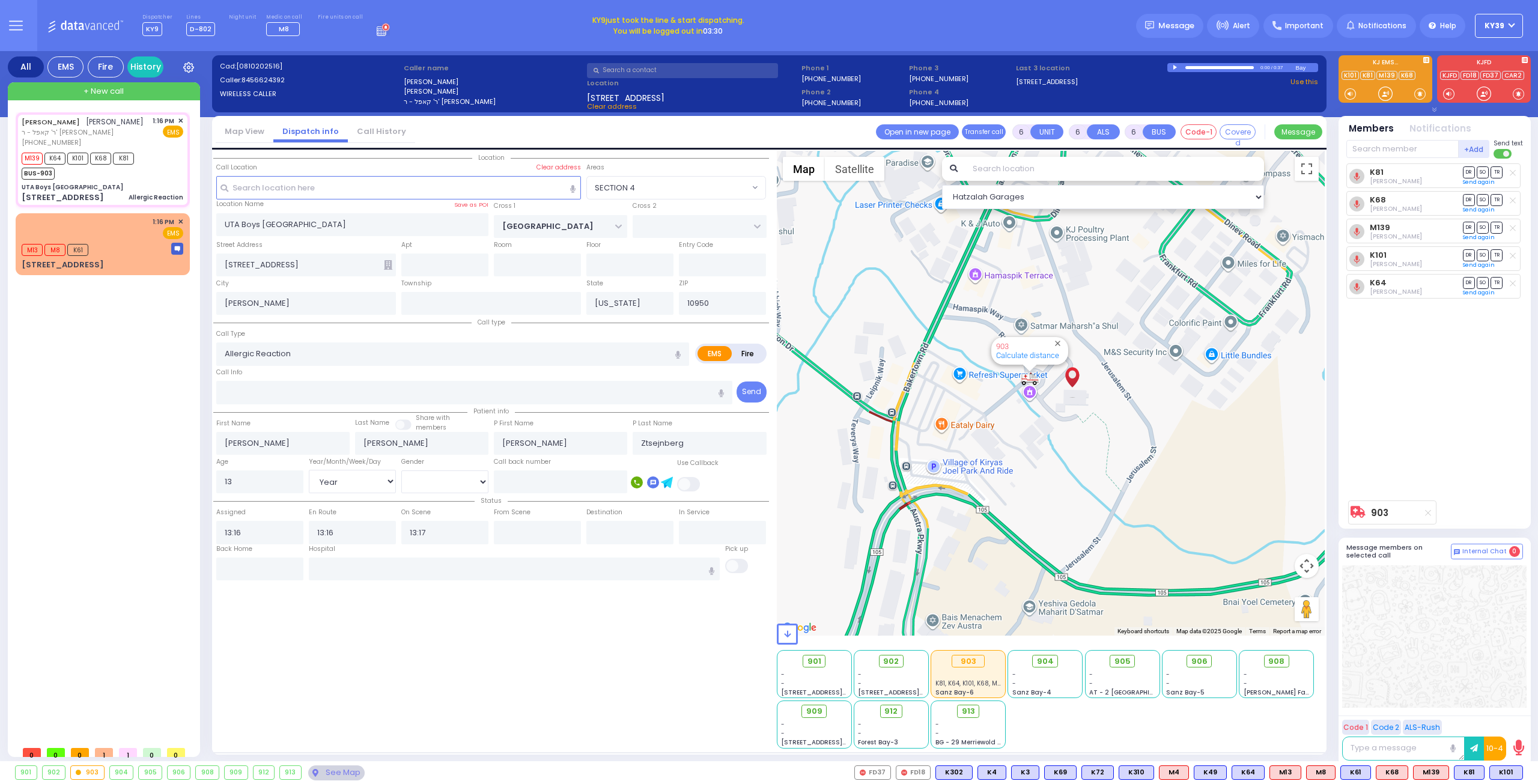
select select "SECTION 4"
select select "Year"
select select "[DEMOGRAPHIC_DATA]"
select select
radio input "true"
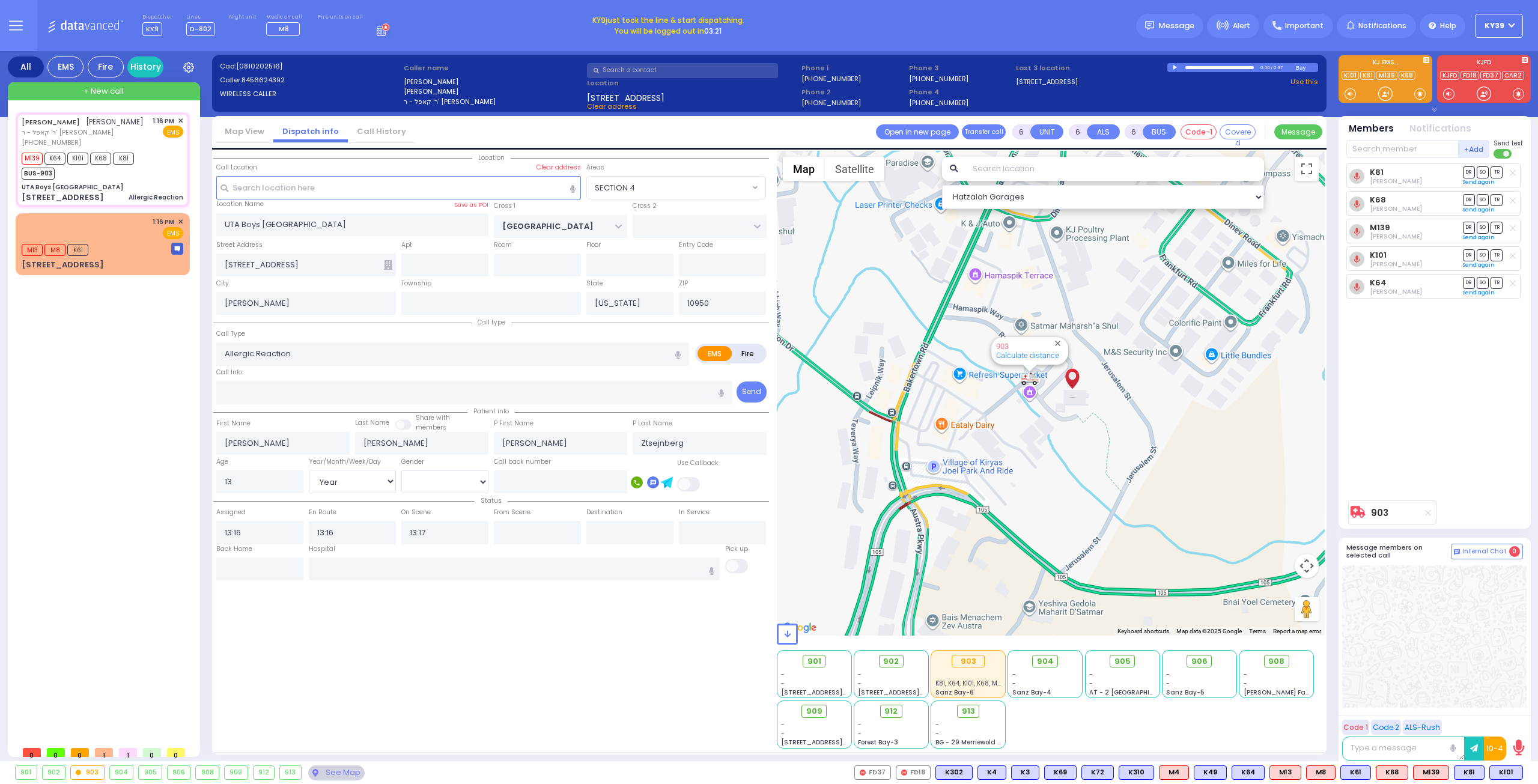
select select "Year"
select select "[DEMOGRAPHIC_DATA]"
select select "Hatzalah Garages"
select select "SECTION 4"
select select
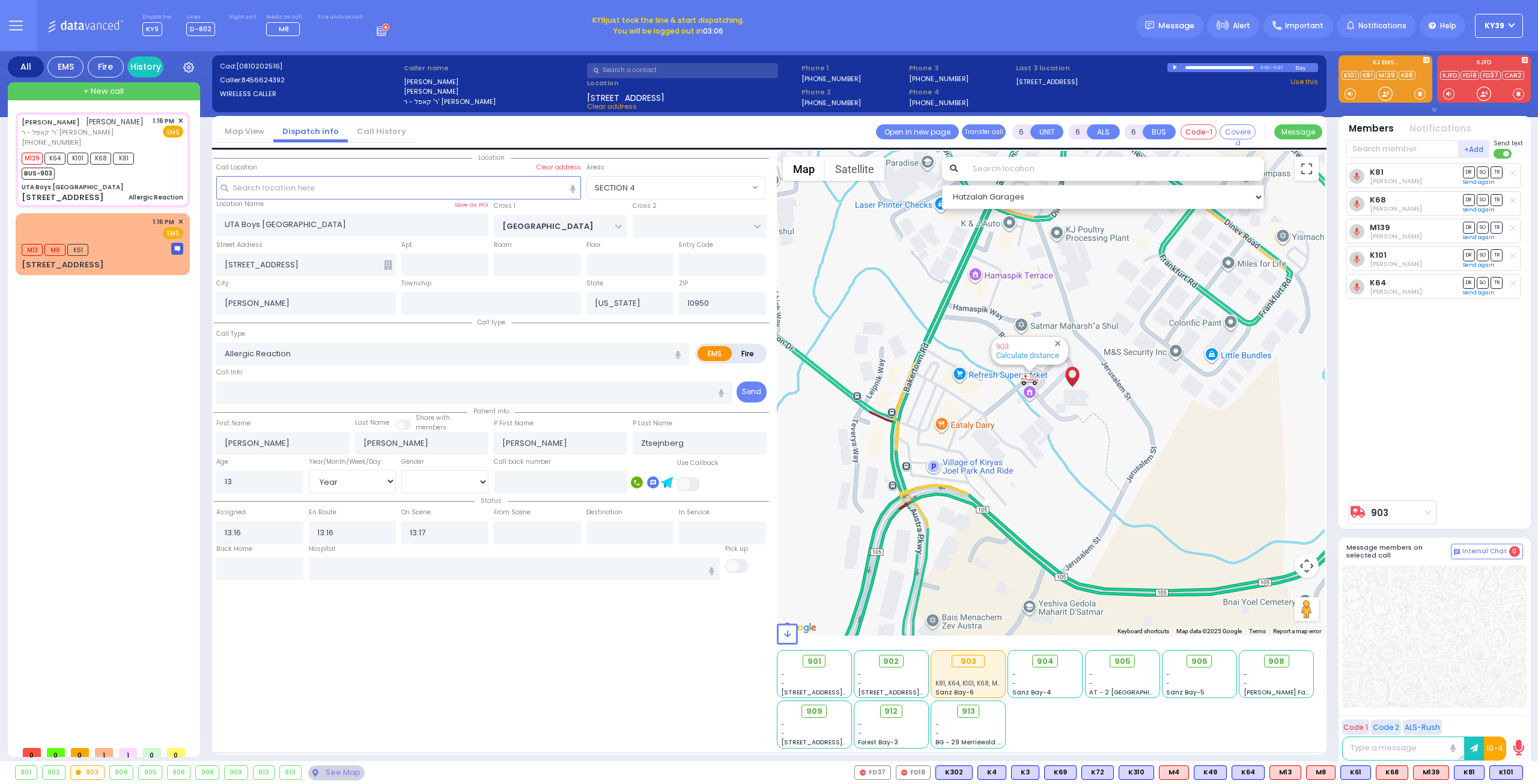
radio input "true"
select select "Year"
select select "[DEMOGRAPHIC_DATA]"
select select "Hatzalah Garages"
select select "SECTION 4"
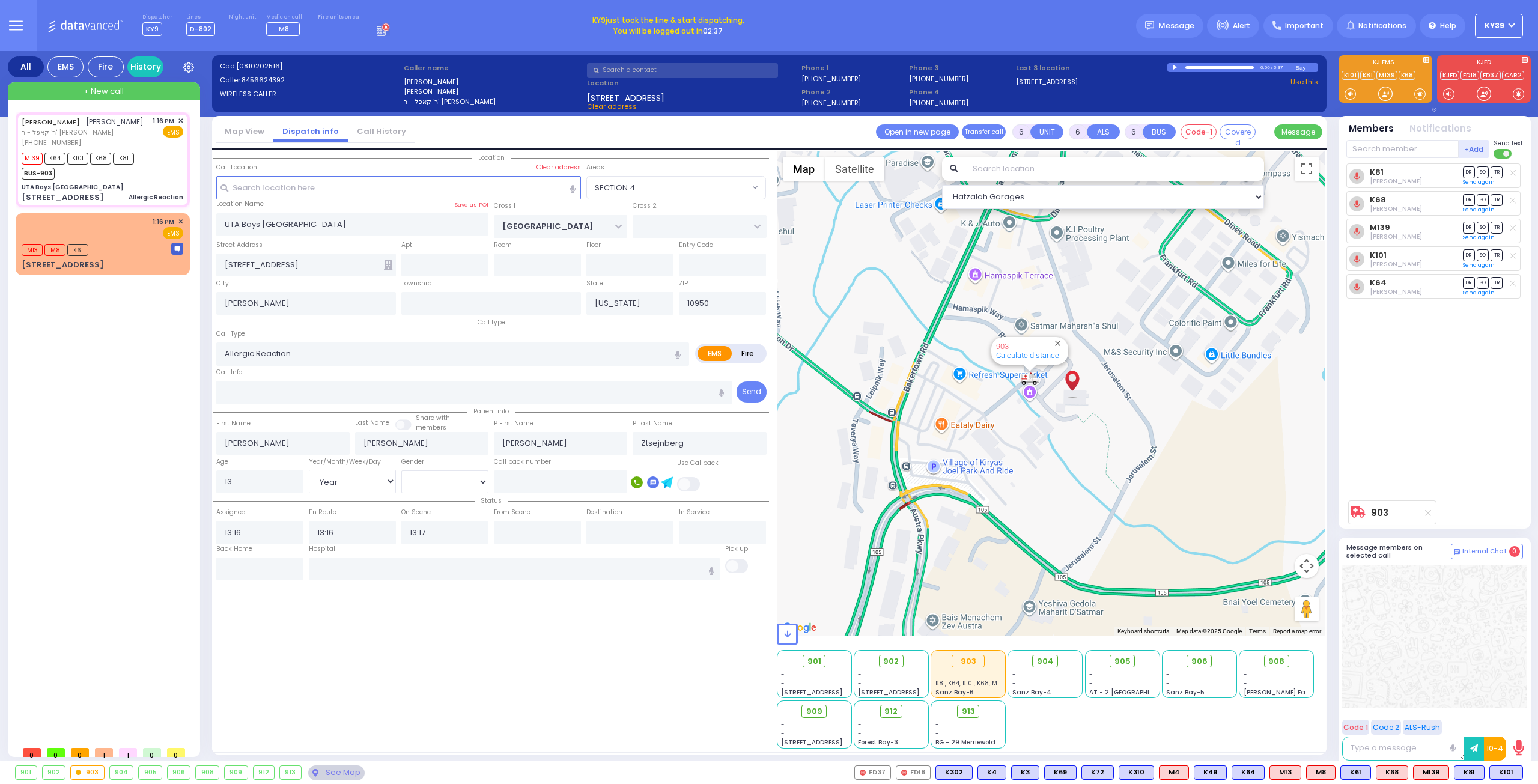
select select
radio input "true"
select select "Year"
select select "[DEMOGRAPHIC_DATA]"
select select "Hatzalah Garages"
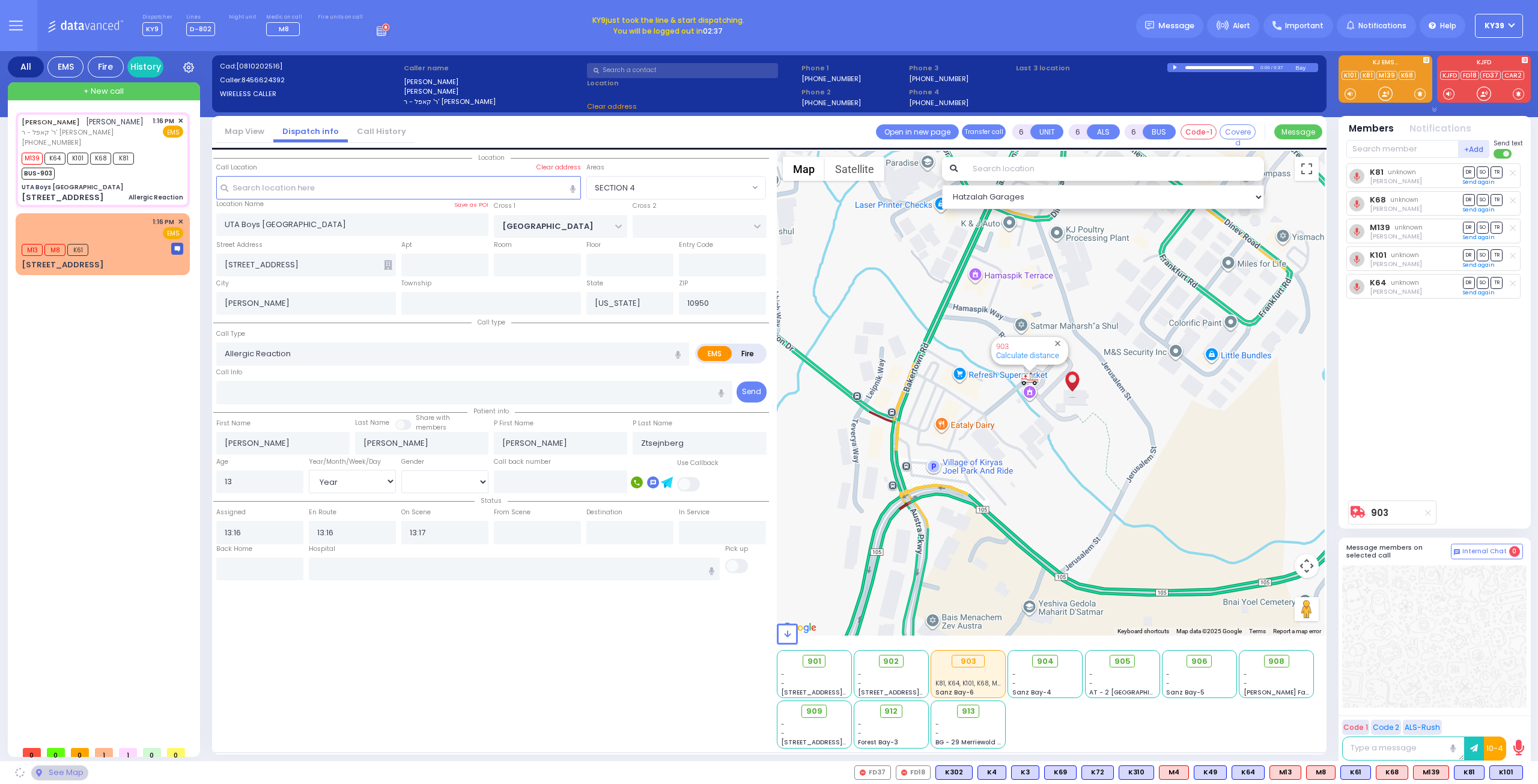
select select "SECTION 4"
select select
radio input "true"
select select "Year"
select select "[DEMOGRAPHIC_DATA]"
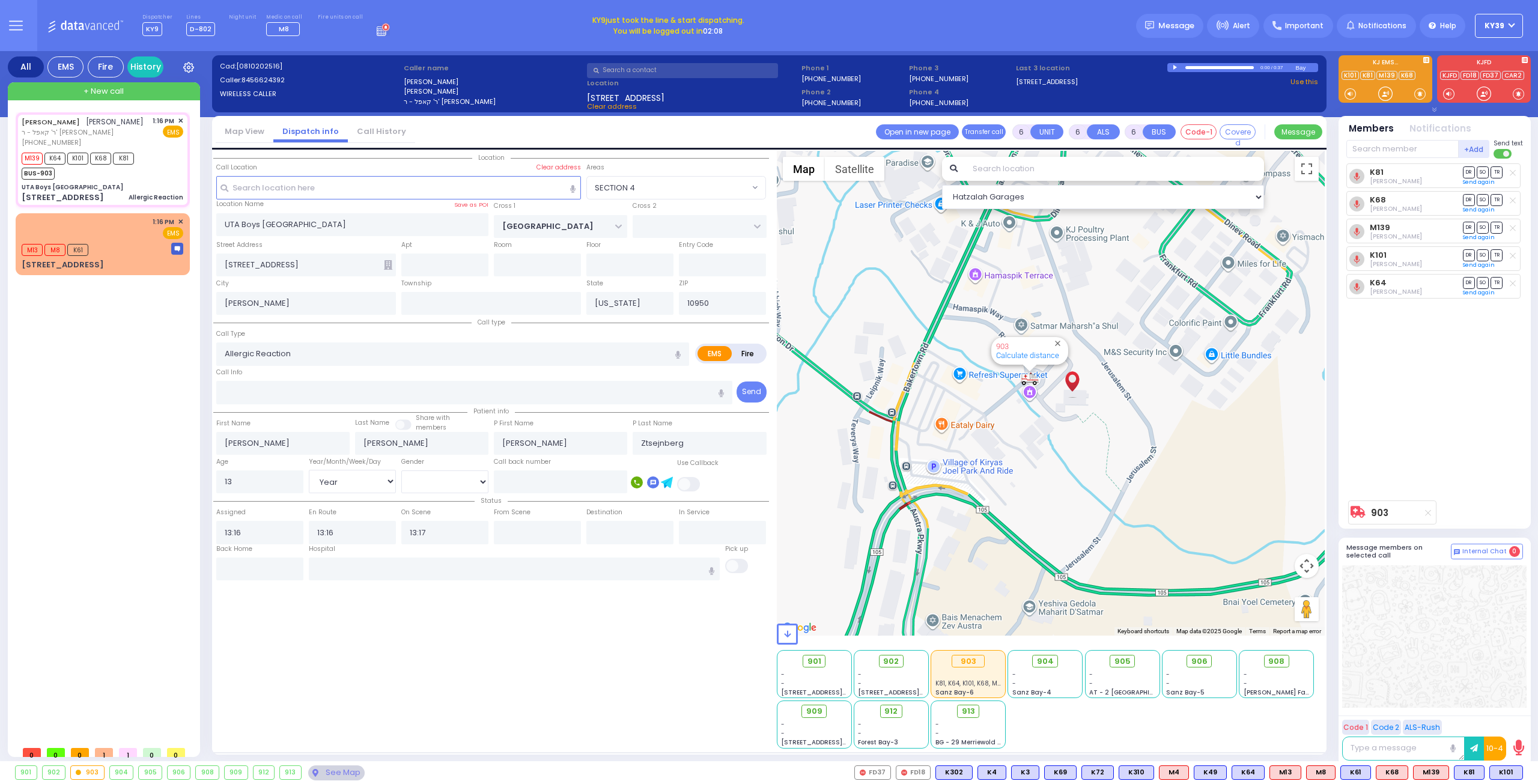
select select "Hatzalah Garages"
select select "SECTION 4"
select select
radio input "true"
select select "Year"
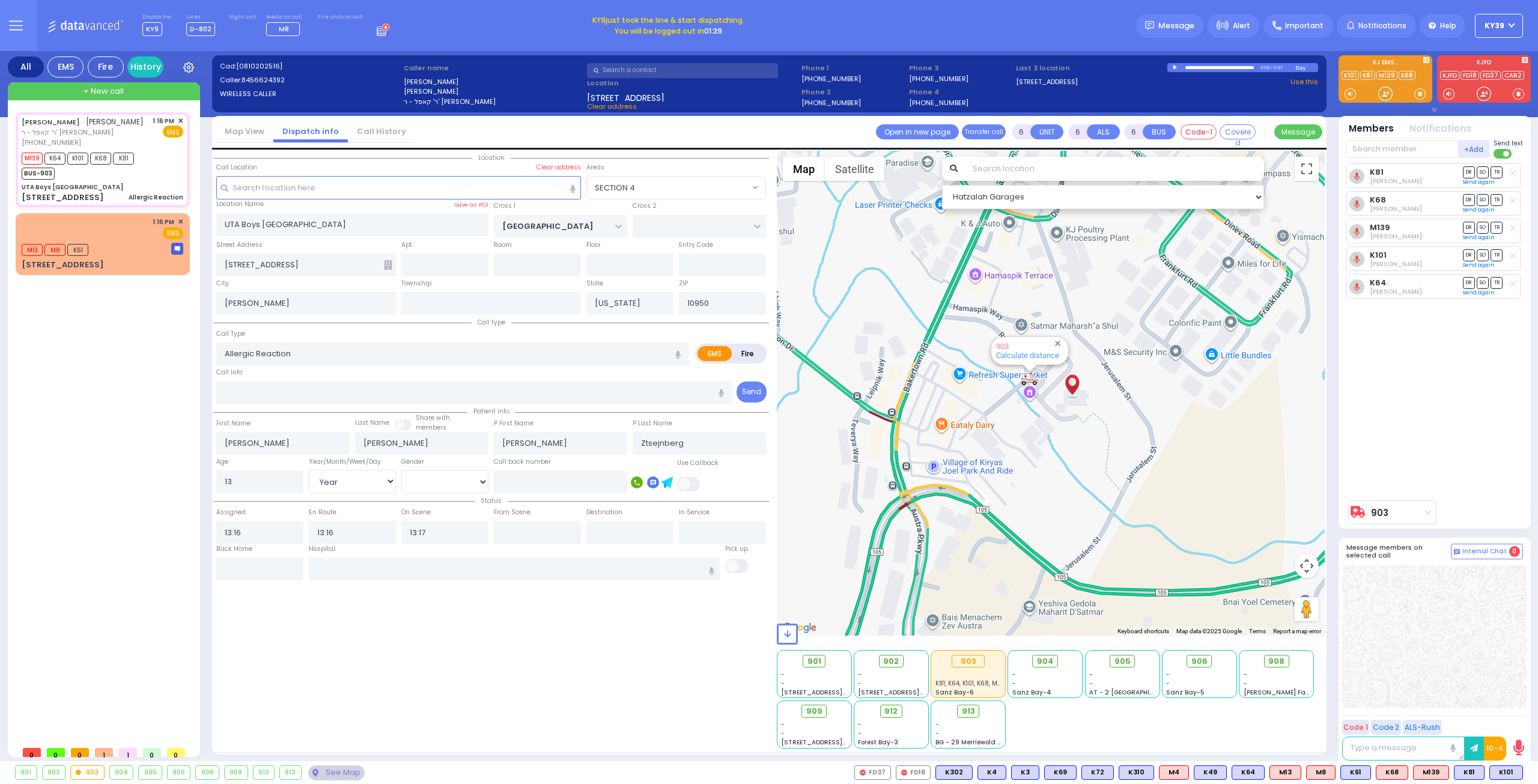
select select "[DEMOGRAPHIC_DATA]"
select select "Hatzalah Garages"
select select "SECTION 4"
select select
radio input "true"
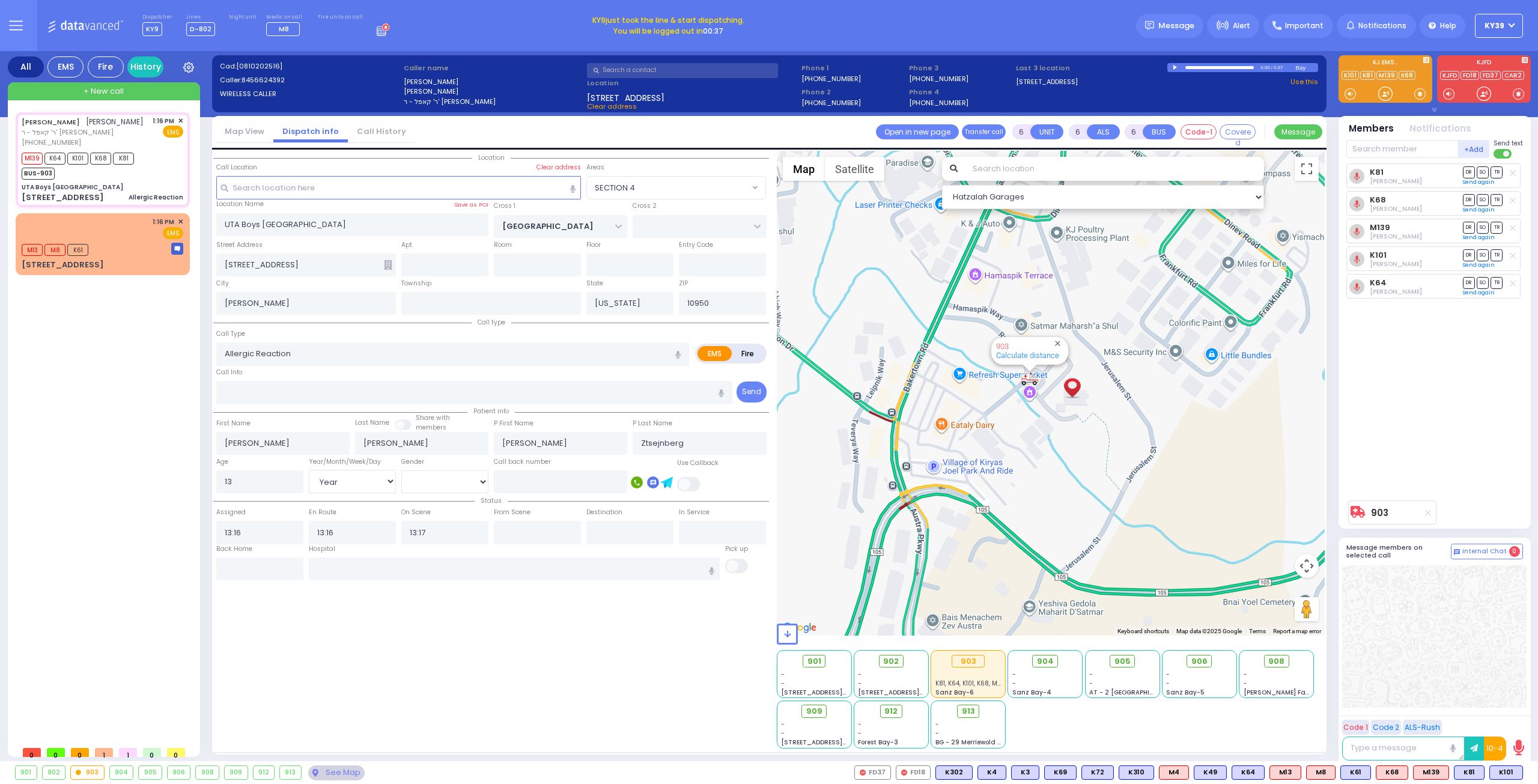
select select "Year"
select select "[DEMOGRAPHIC_DATA]"
select select "Hatzalah Garages"
select select "SECTION 4"
